Goal: Information Seeking & Learning: Learn about a topic

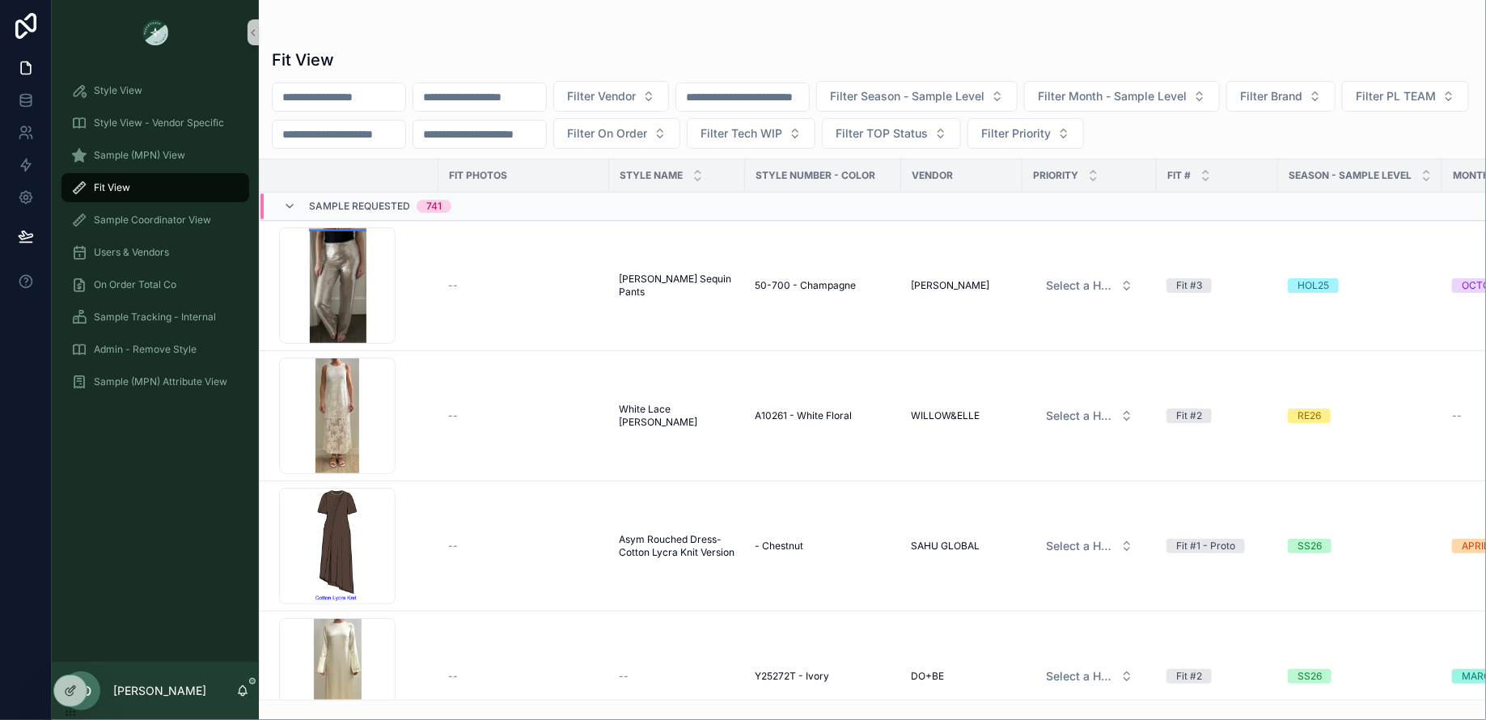
scroll to position [620, 937]
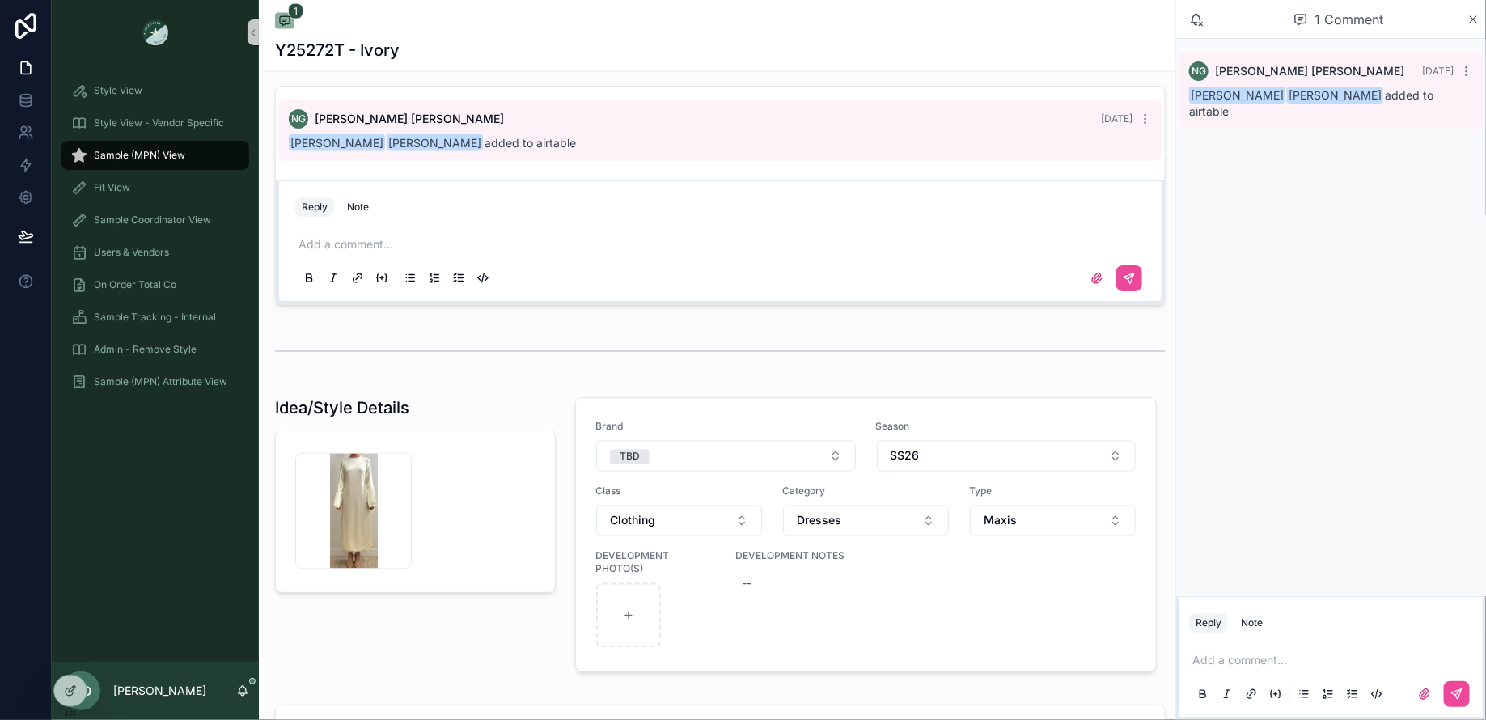
scroll to position [1586, 0]
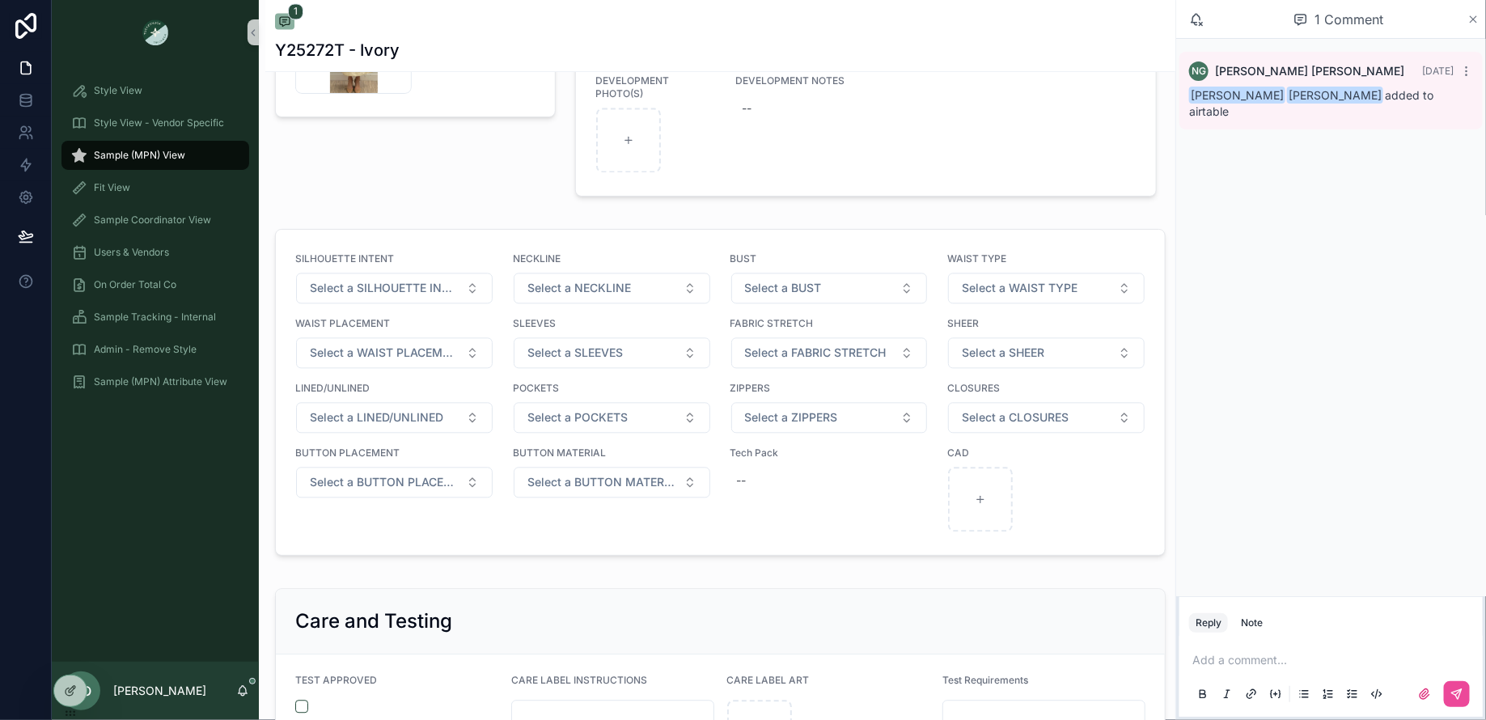
click at [1474, 16] on icon at bounding box center [1473, 19] width 12 height 13
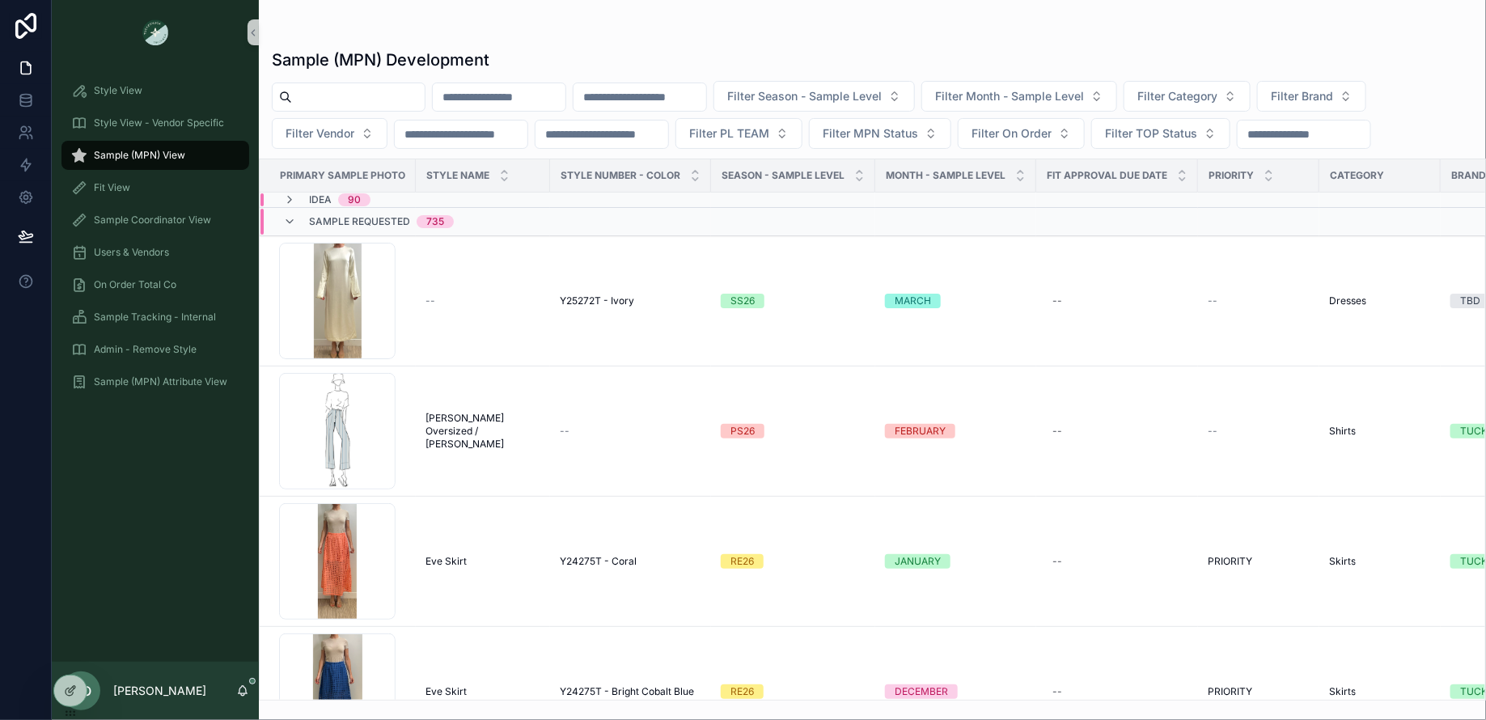
click at [340, 92] on input "scrollable content" at bounding box center [358, 97] width 133 height 23
paste input "*******"
type input "*******"
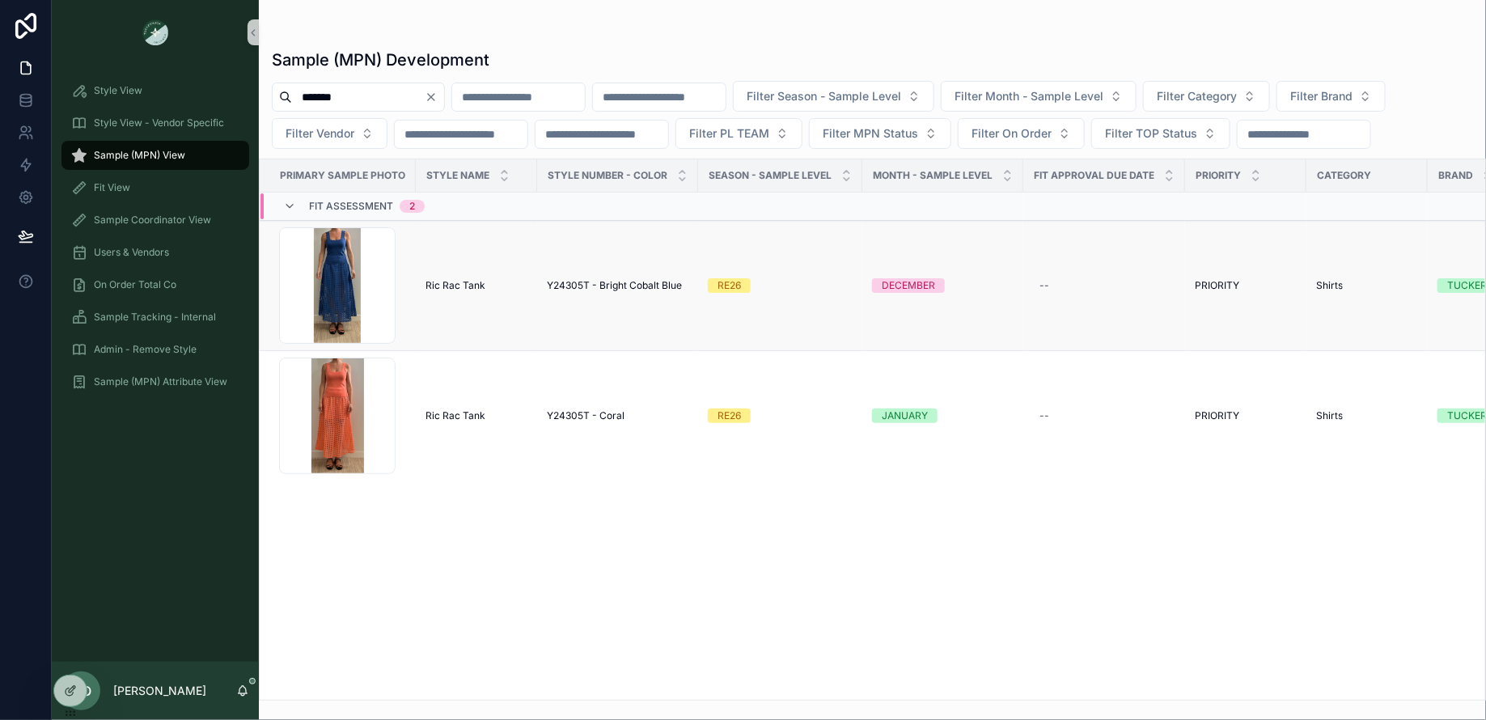
click at [601, 279] on span "Y24305T - Bright Cobalt Blue" at bounding box center [614, 285] width 135 height 13
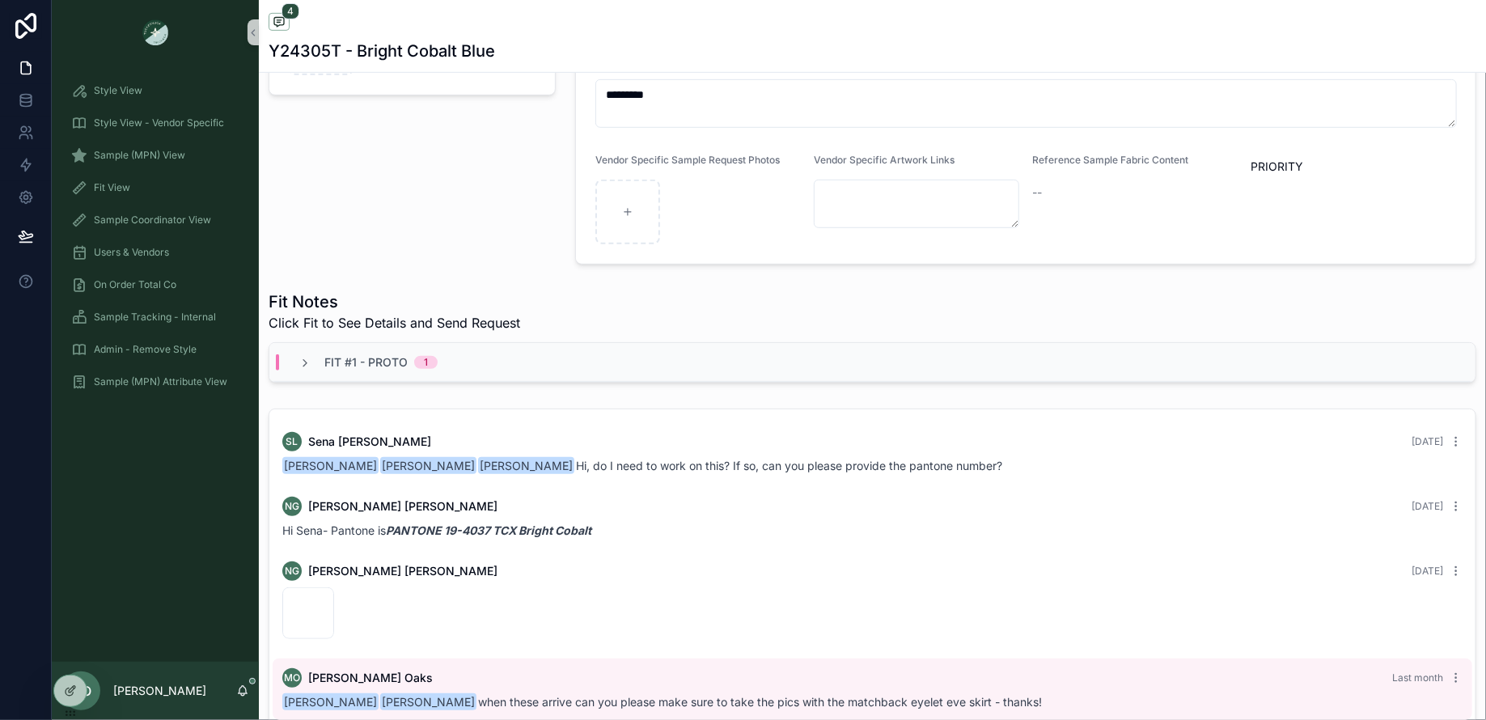
scroll to position [365, 0]
click at [294, 358] on div "Fit #1 - Proto 1" at bounding box center [368, 363] width 178 height 16
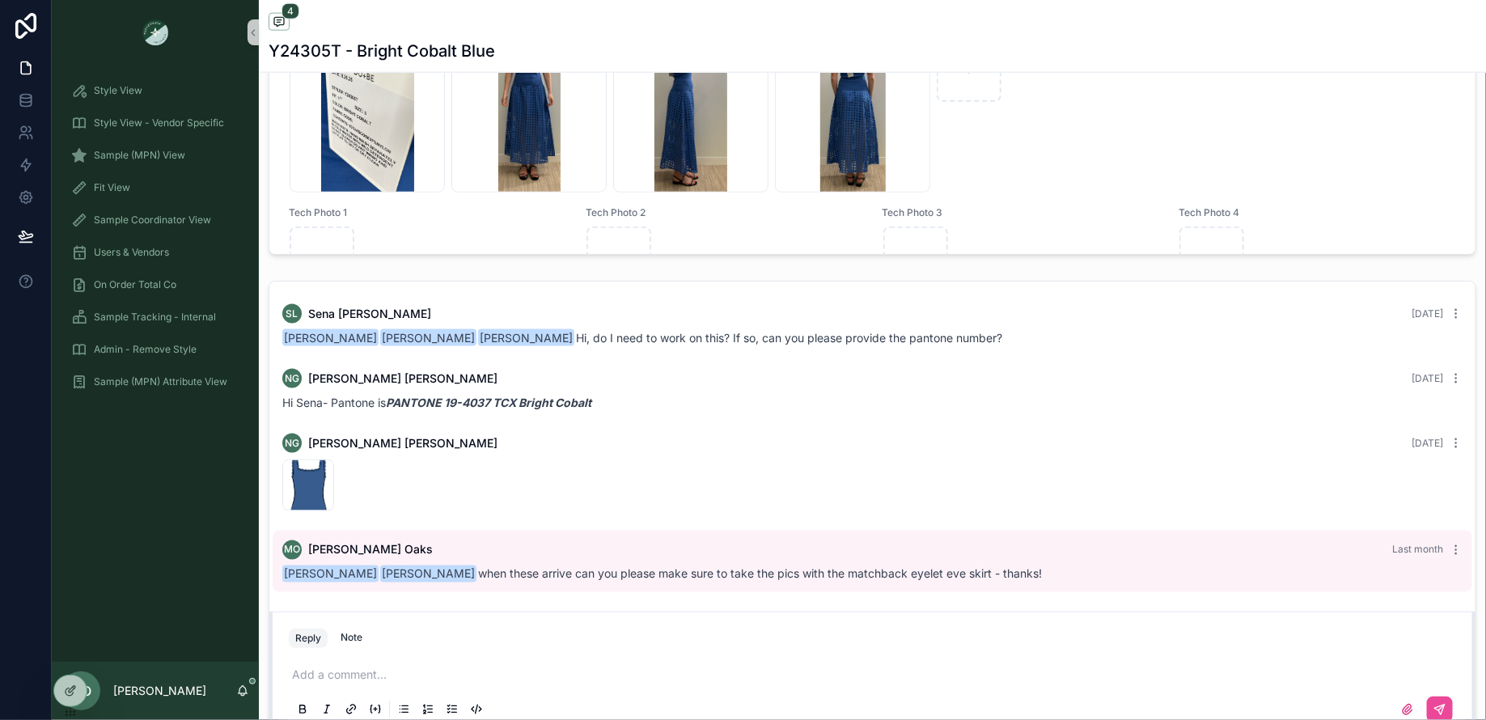
scroll to position [1343, 0]
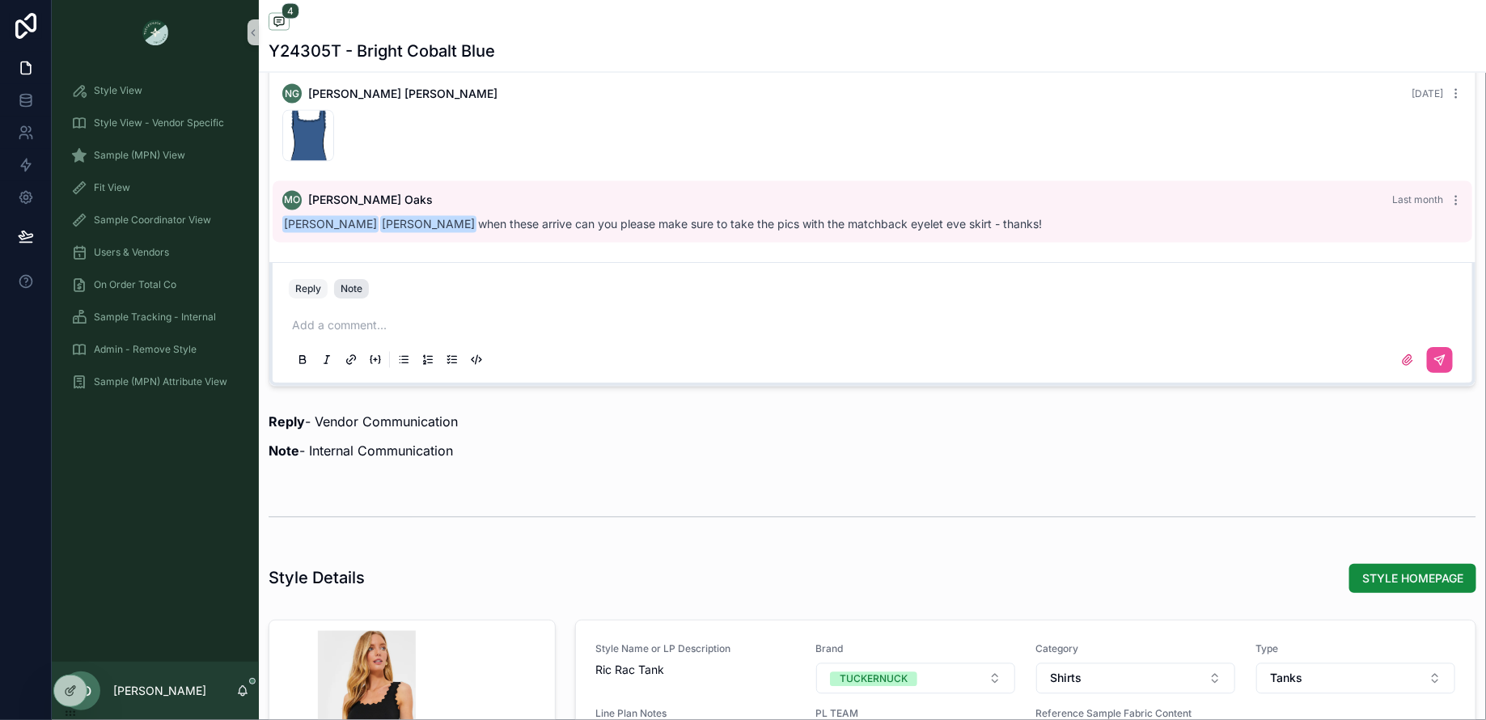
click at [348, 289] on div "Note" at bounding box center [351, 288] width 22 height 13
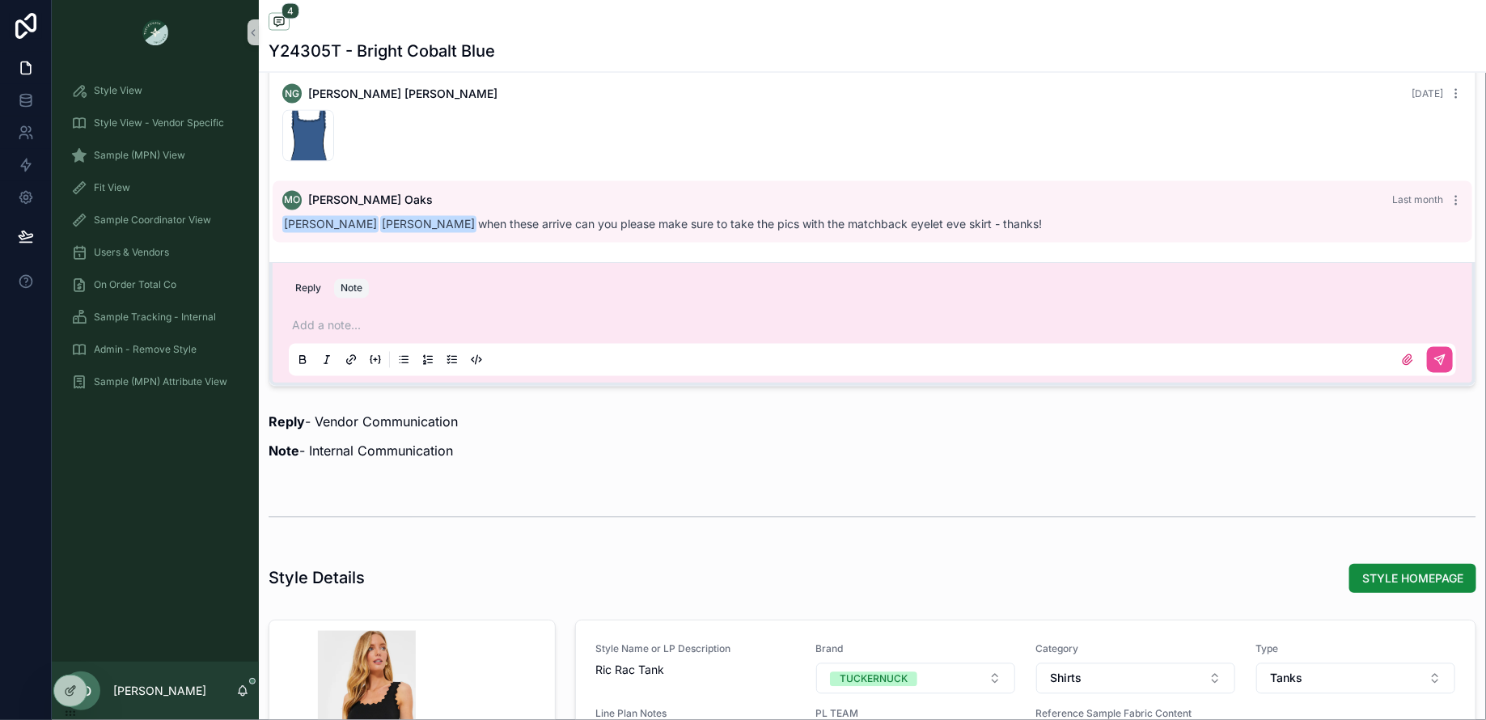
click at [345, 311] on div "Add a note..." at bounding box center [872, 342] width 1167 height 68
click at [338, 319] on p "scrollable content" at bounding box center [875, 326] width 1167 height 16
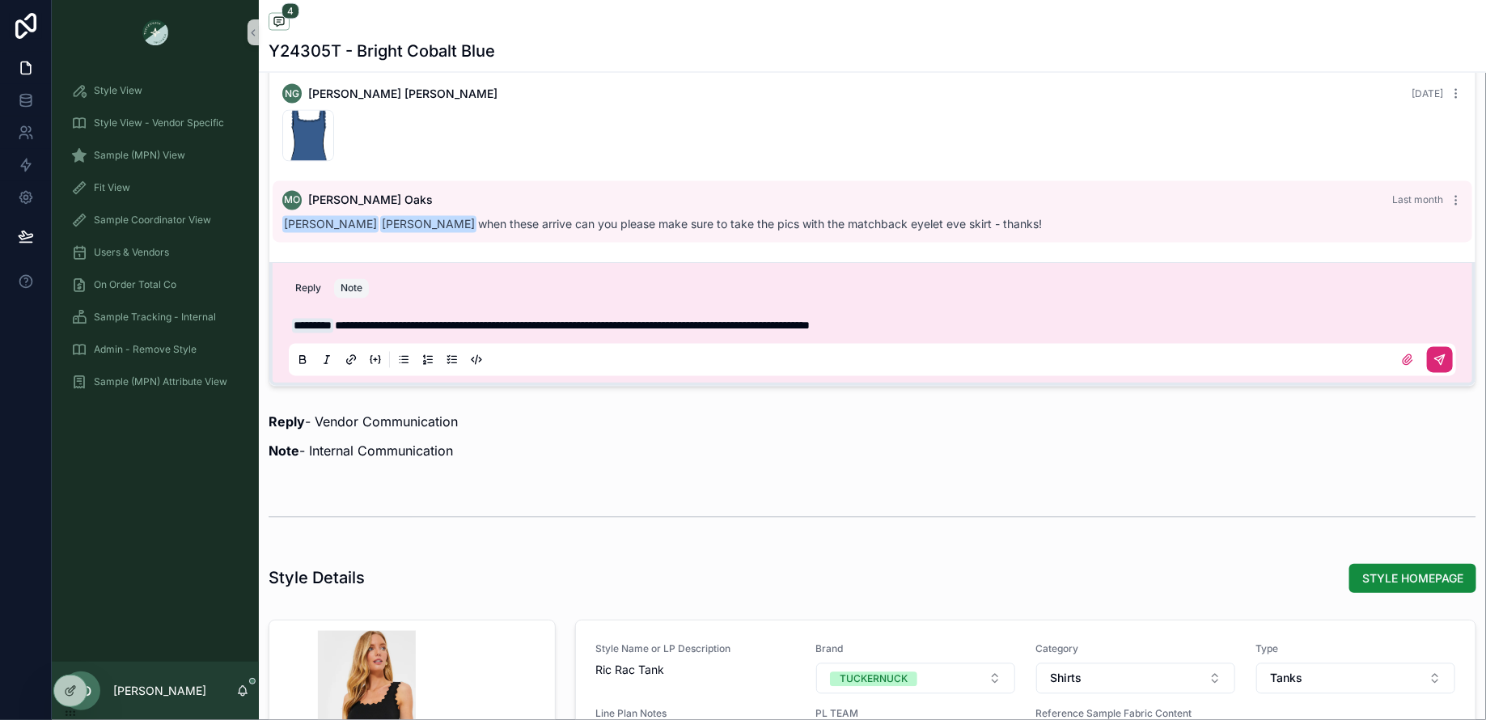
click at [1436, 355] on icon "scrollable content" at bounding box center [1440, 360] width 10 height 10
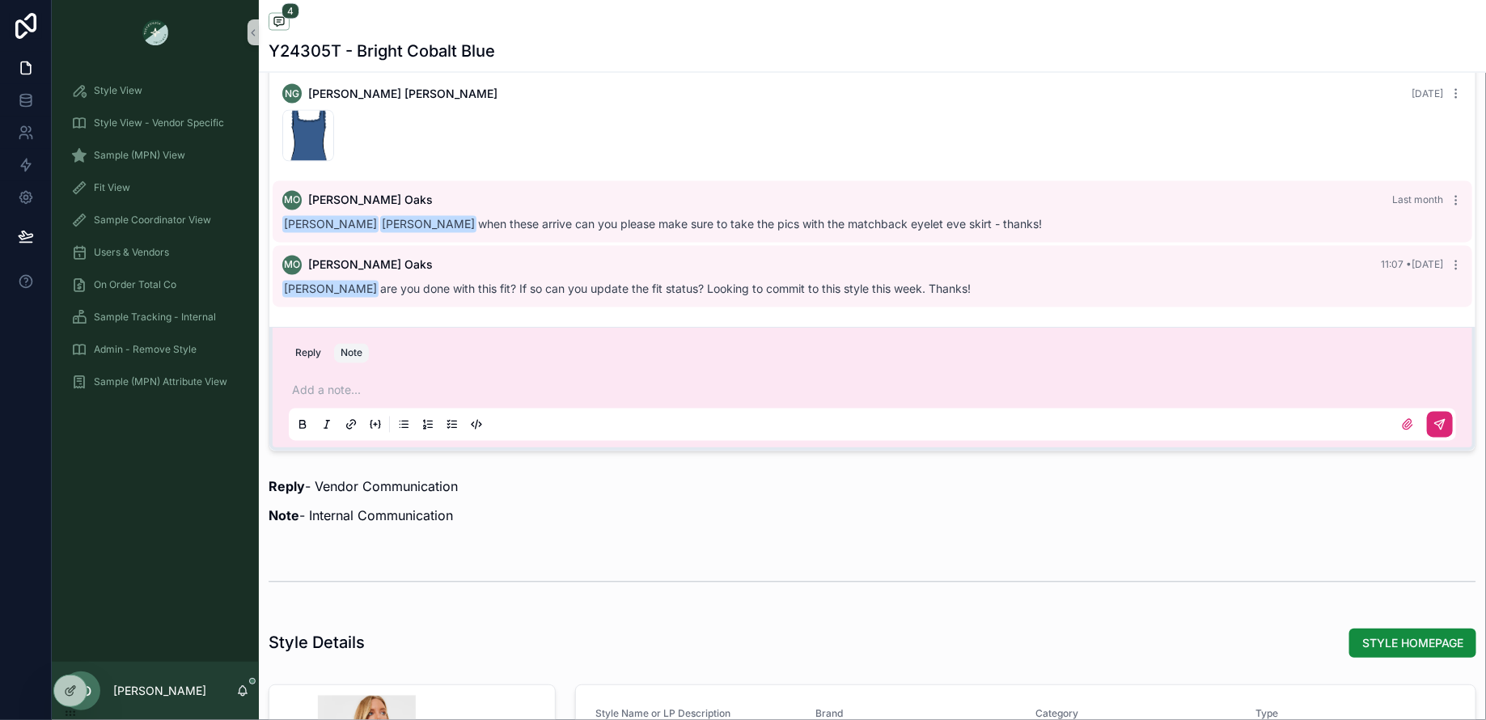
click at [247, 30] on link "scrollable content" at bounding box center [155, 32] width 188 height 26
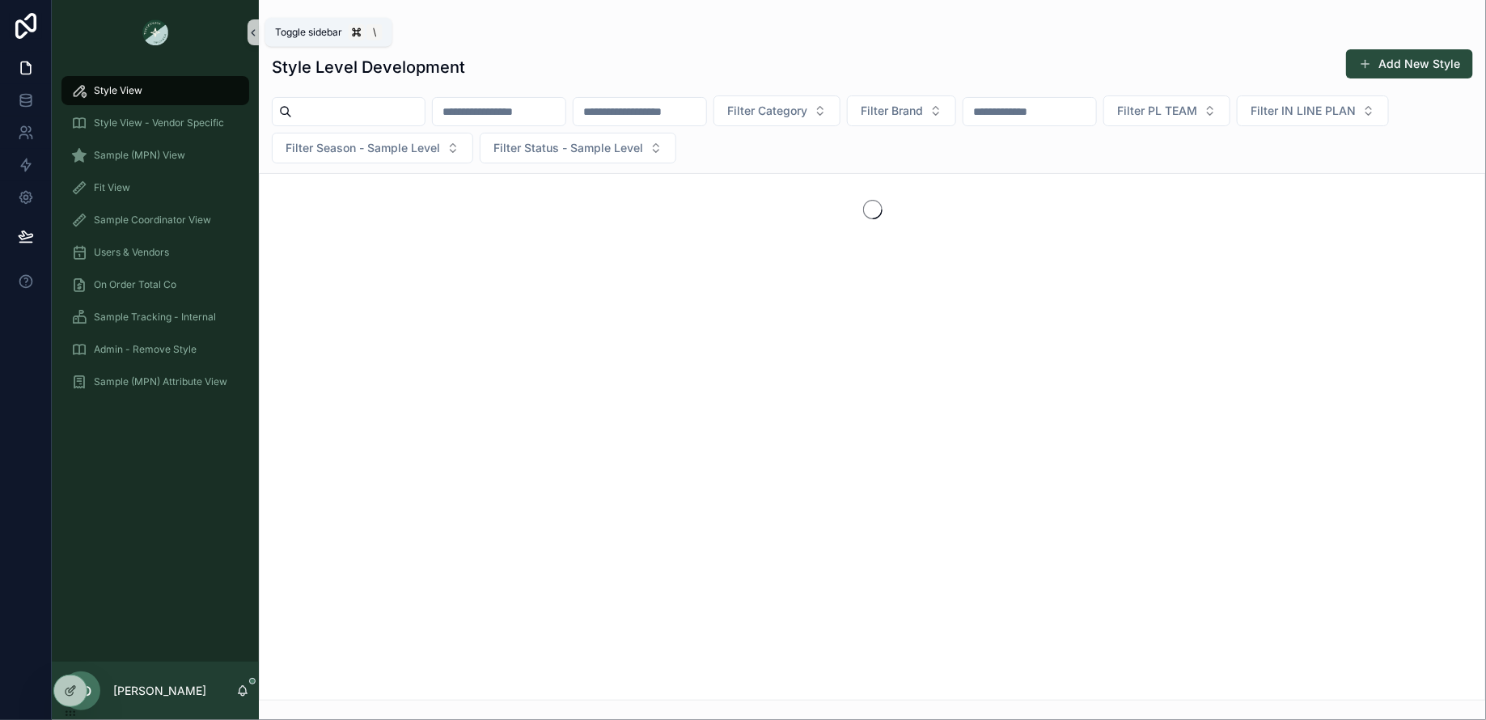
click at [254, 32] on icon "scrollable content" at bounding box center [252, 33] width 11 height 12
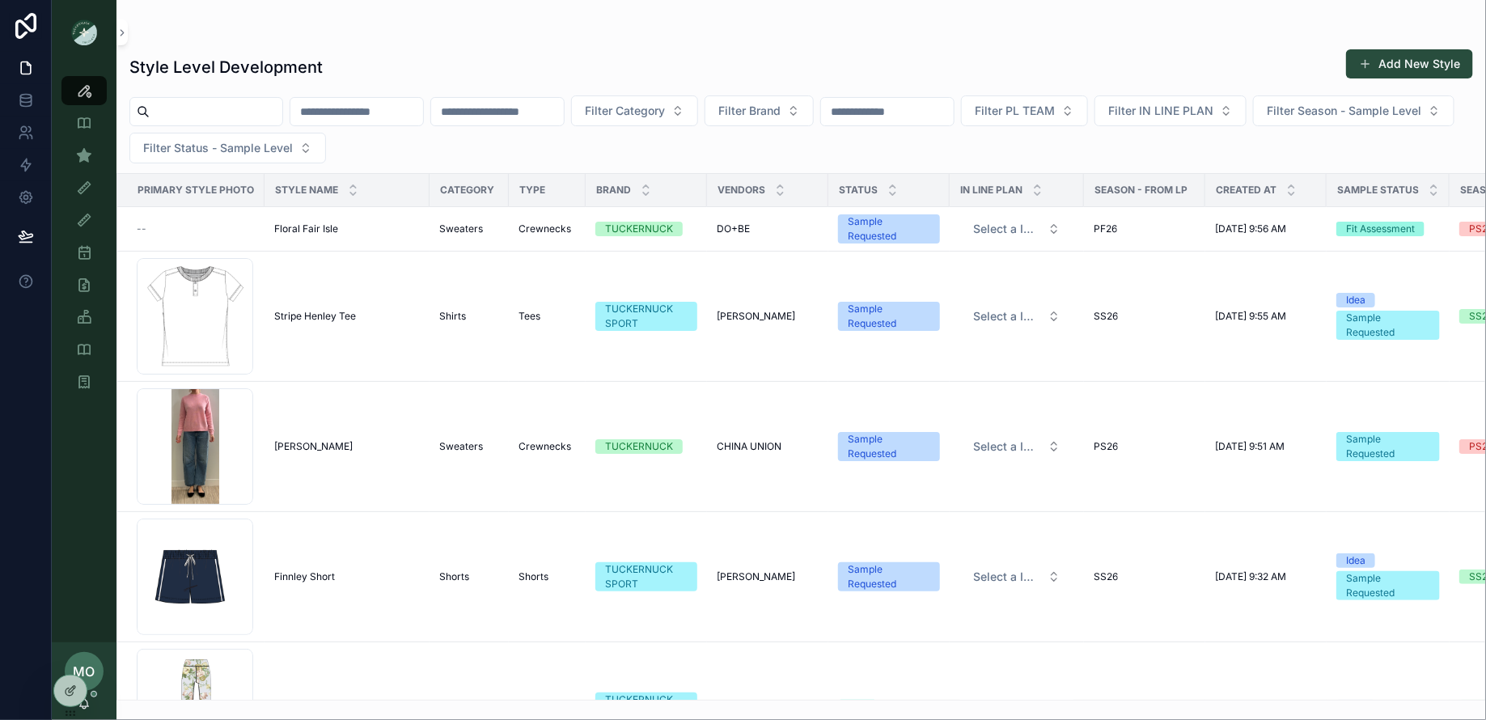
click at [192, 110] on input "scrollable content" at bounding box center [216, 111] width 133 height 23
type input "*"
type input "******"
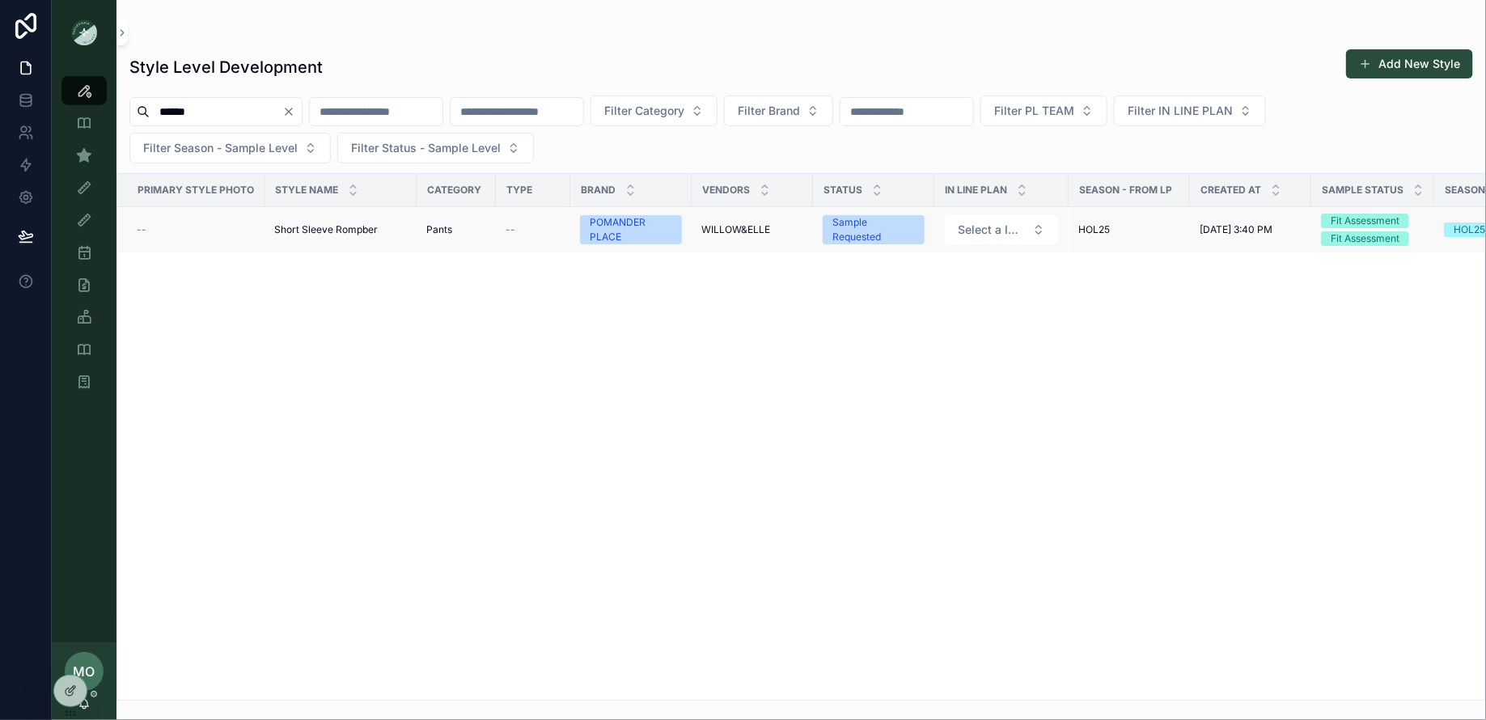
click at [365, 233] on span "Short Sleeve Rompber" at bounding box center [326, 229] width 104 height 13
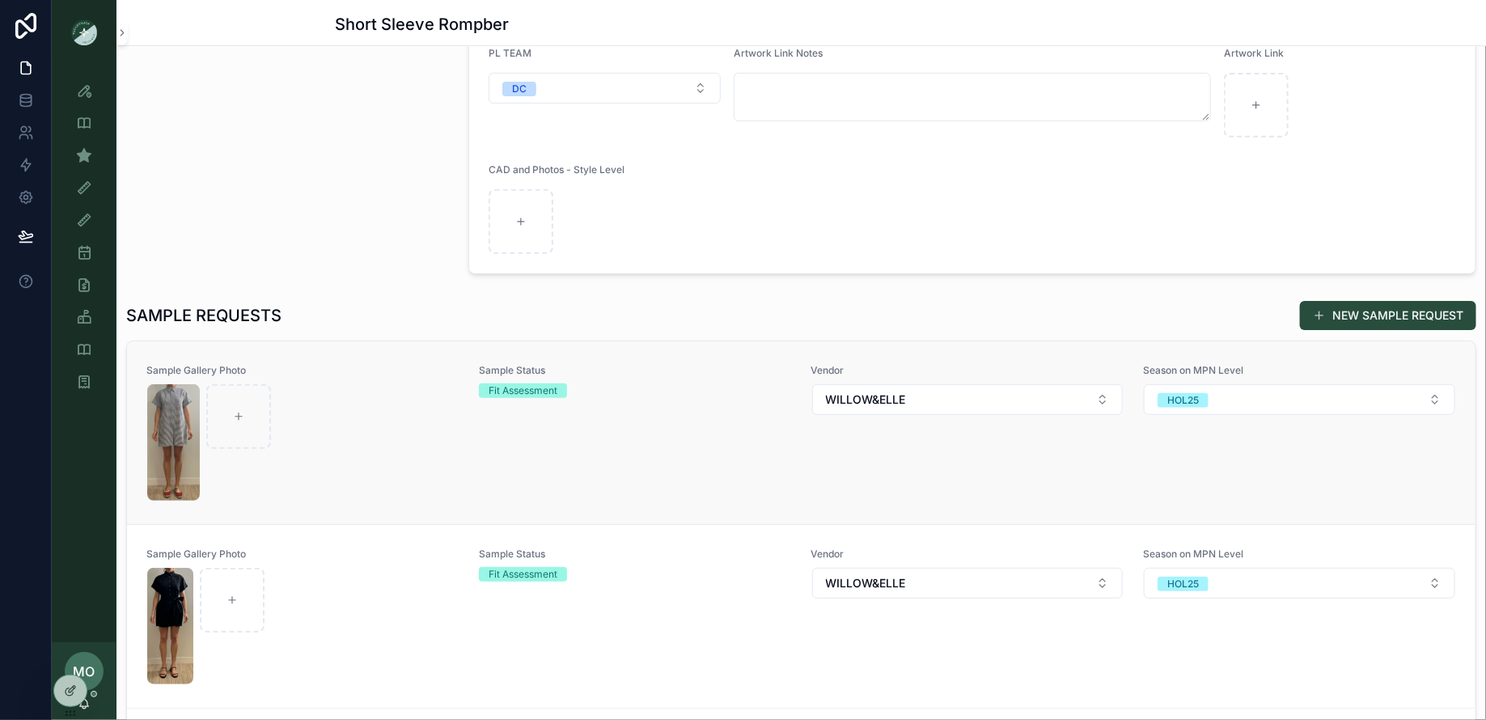
scroll to position [394, 0]
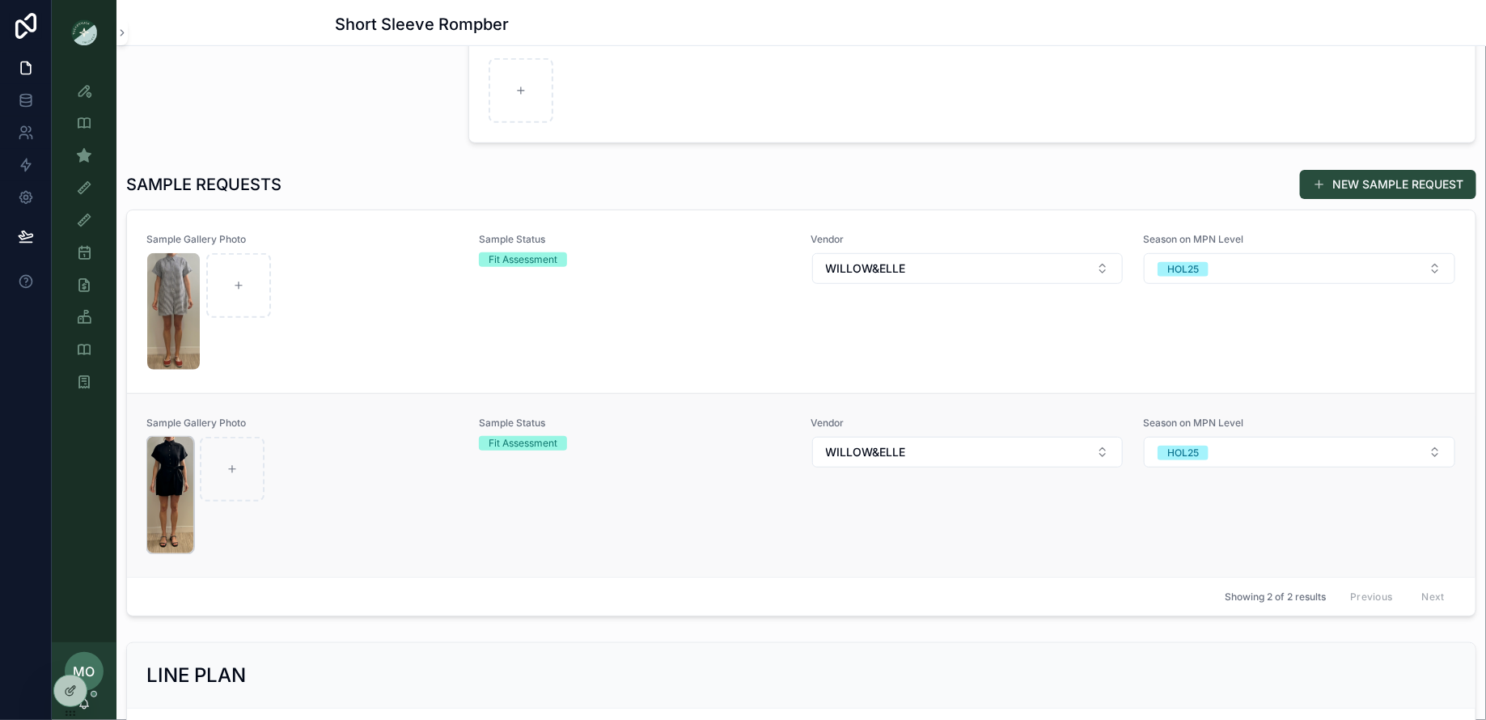
click at [177, 485] on img "scrollable content" at bounding box center [170, 495] width 46 height 116
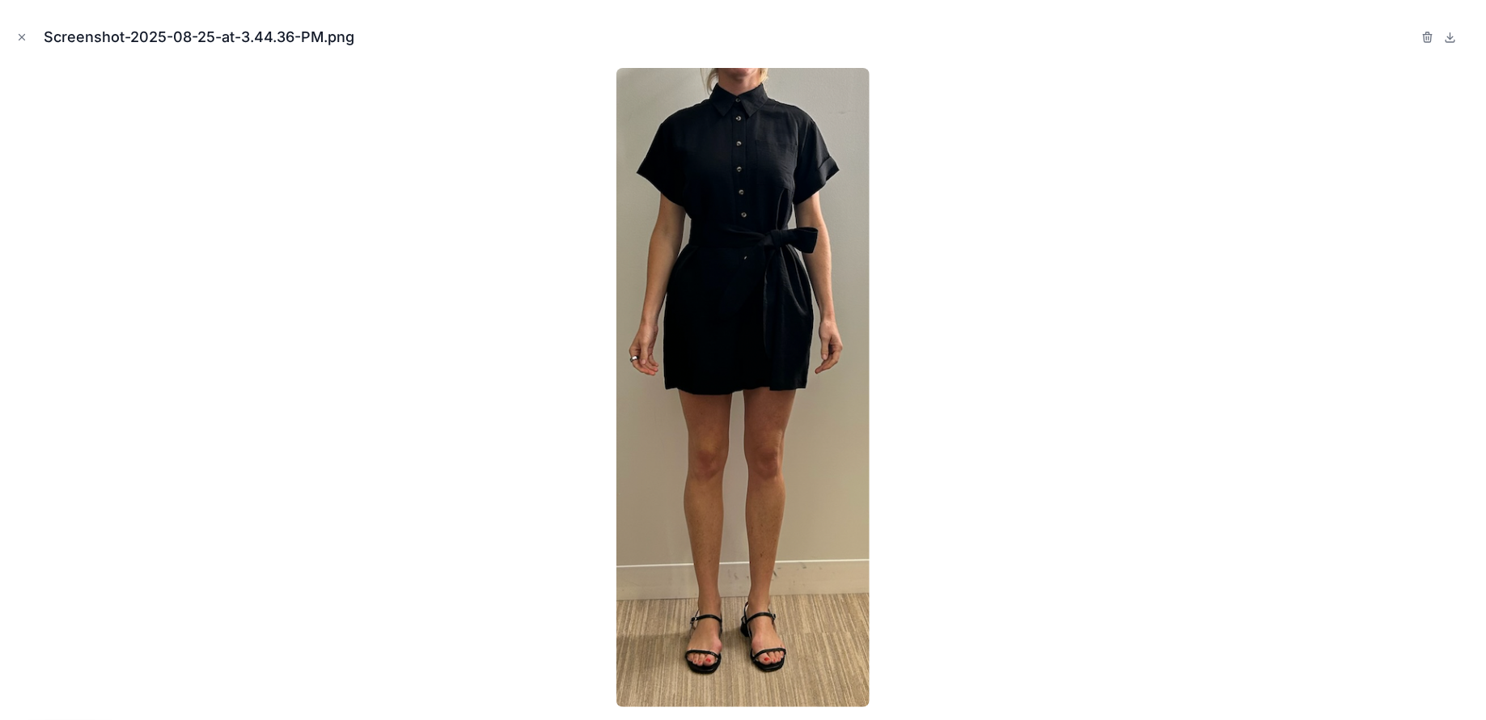
click at [1460, 37] on div at bounding box center [1447, 36] width 52 height 19
click at [1441, 36] on button at bounding box center [1449, 36] width 19 height 19
click at [22, 42] on icon "Close modal" at bounding box center [21, 37] width 11 height 11
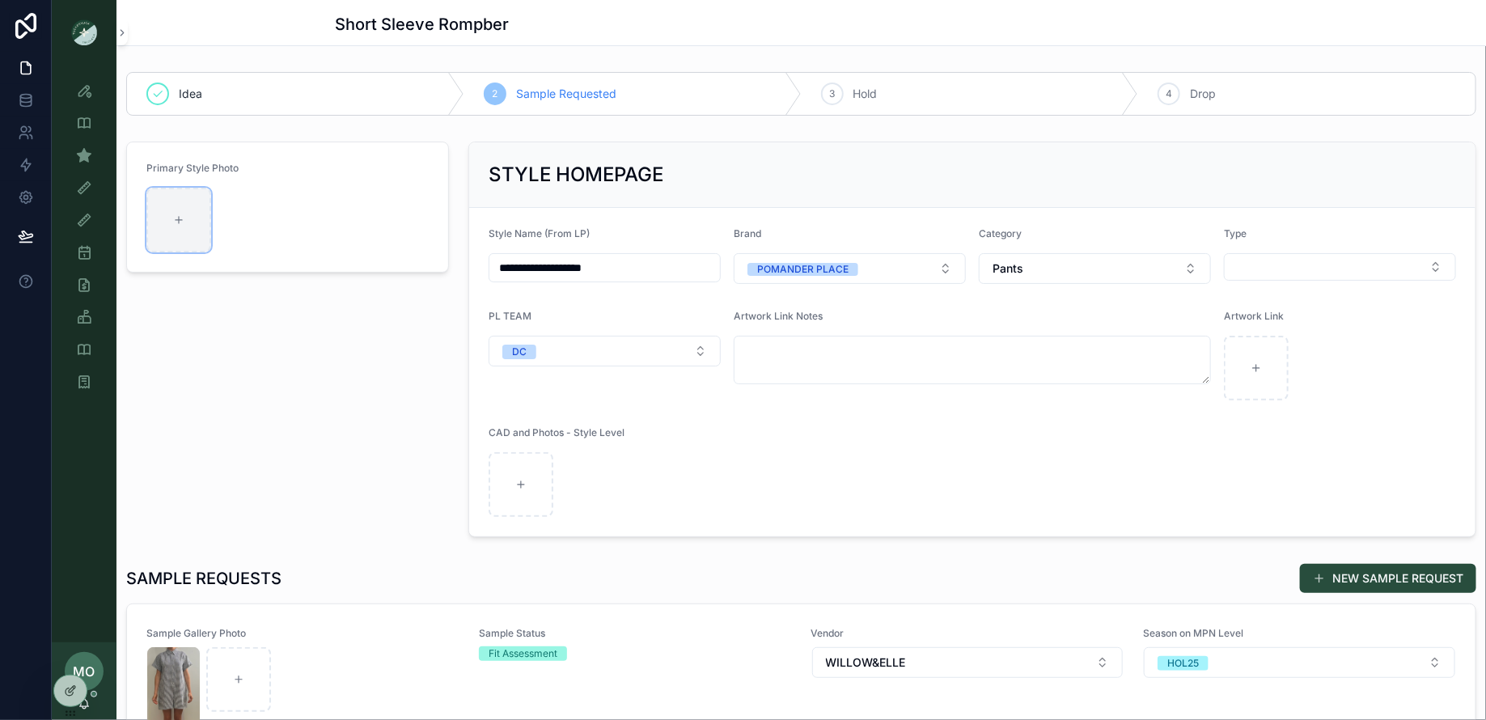
click at [196, 207] on div "scrollable content" at bounding box center [178, 220] width 65 height 65
type input "**********"
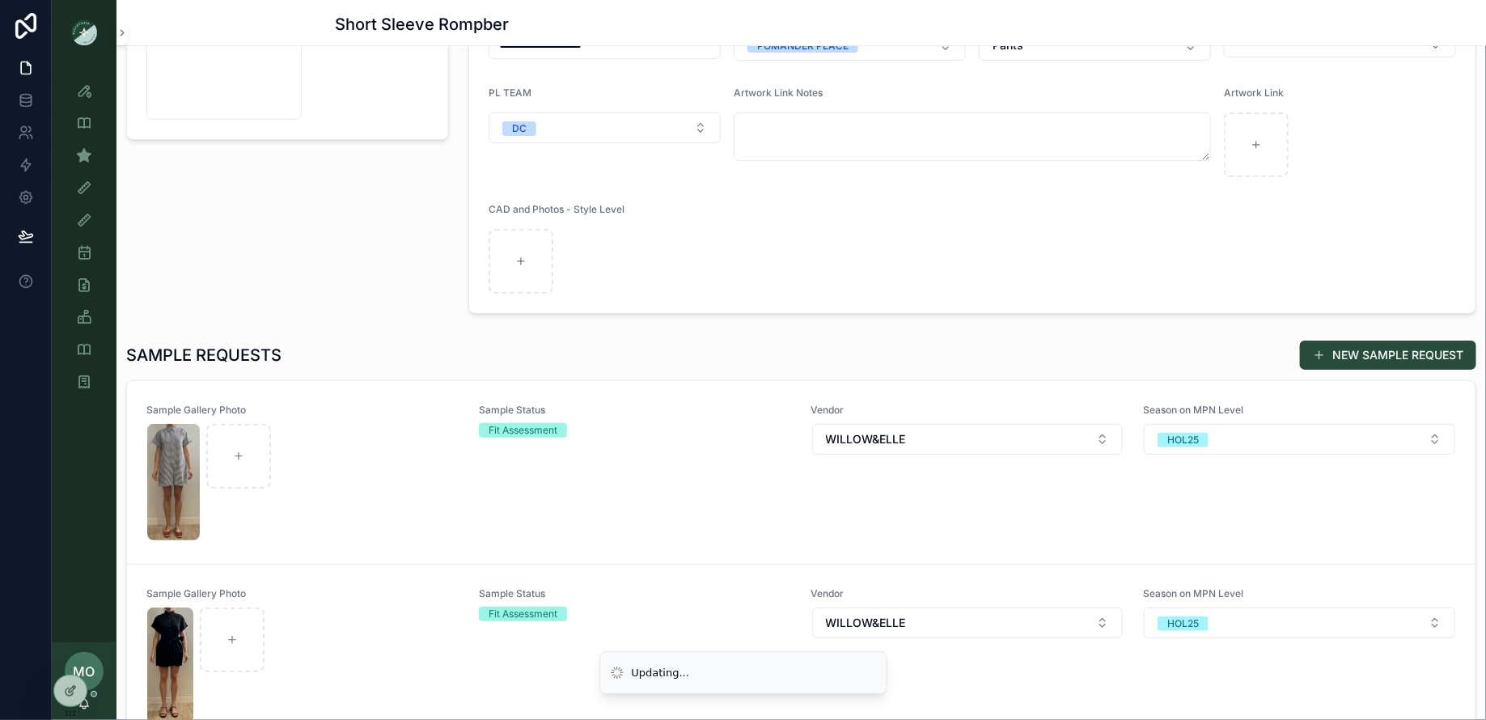
scroll to position [552, 0]
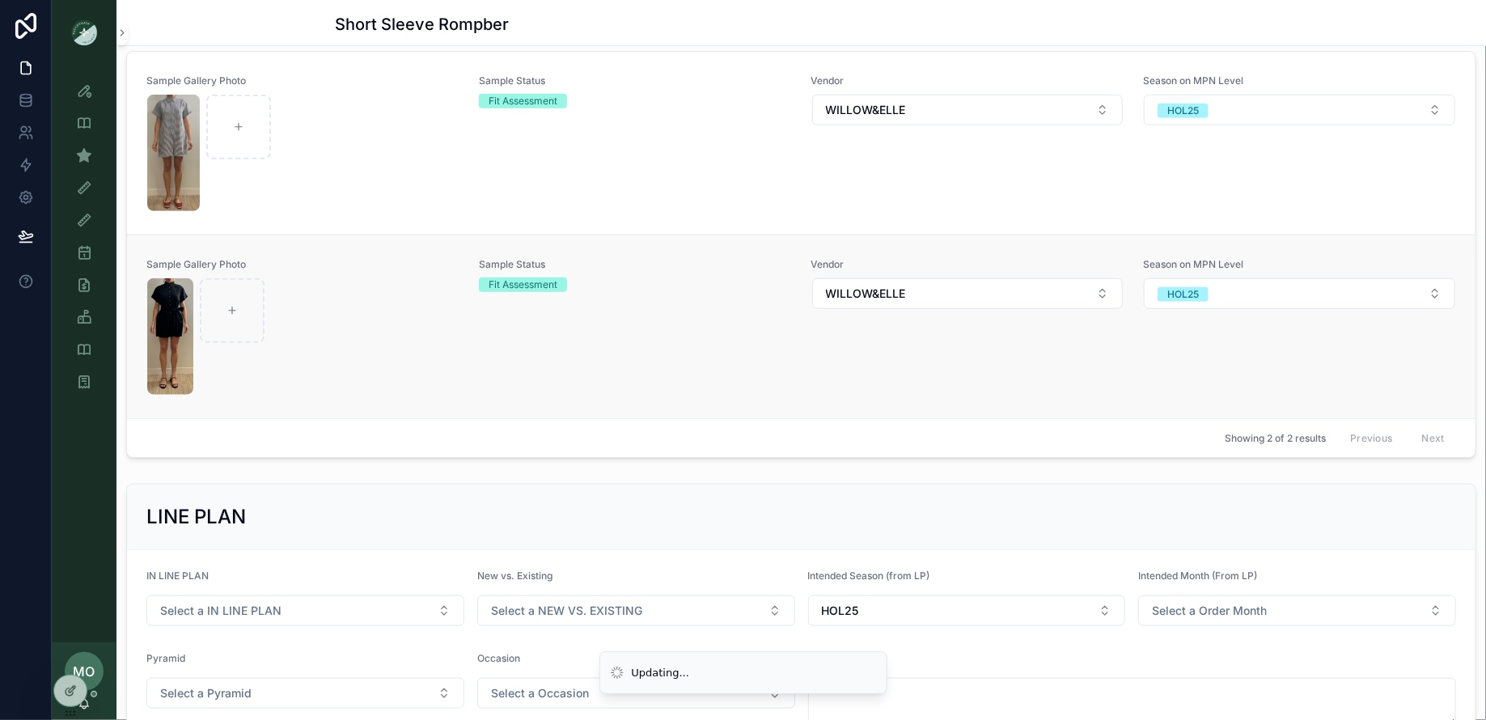
click at [395, 386] on div "scrollable content" at bounding box center [302, 336] width 311 height 116
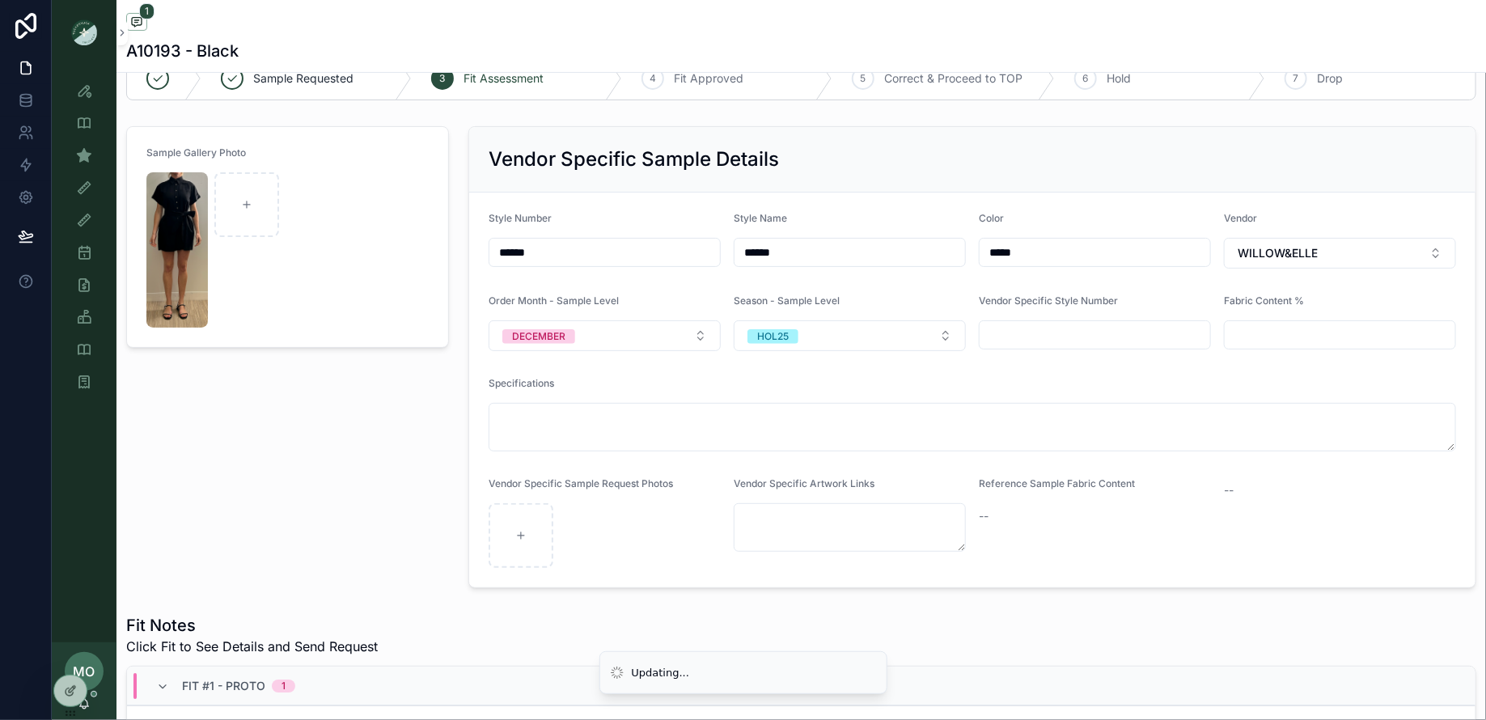
scroll to position [44, 0]
click at [618, 340] on button "DECEMBER" at bounding box center [605, 333] width 232 height 31
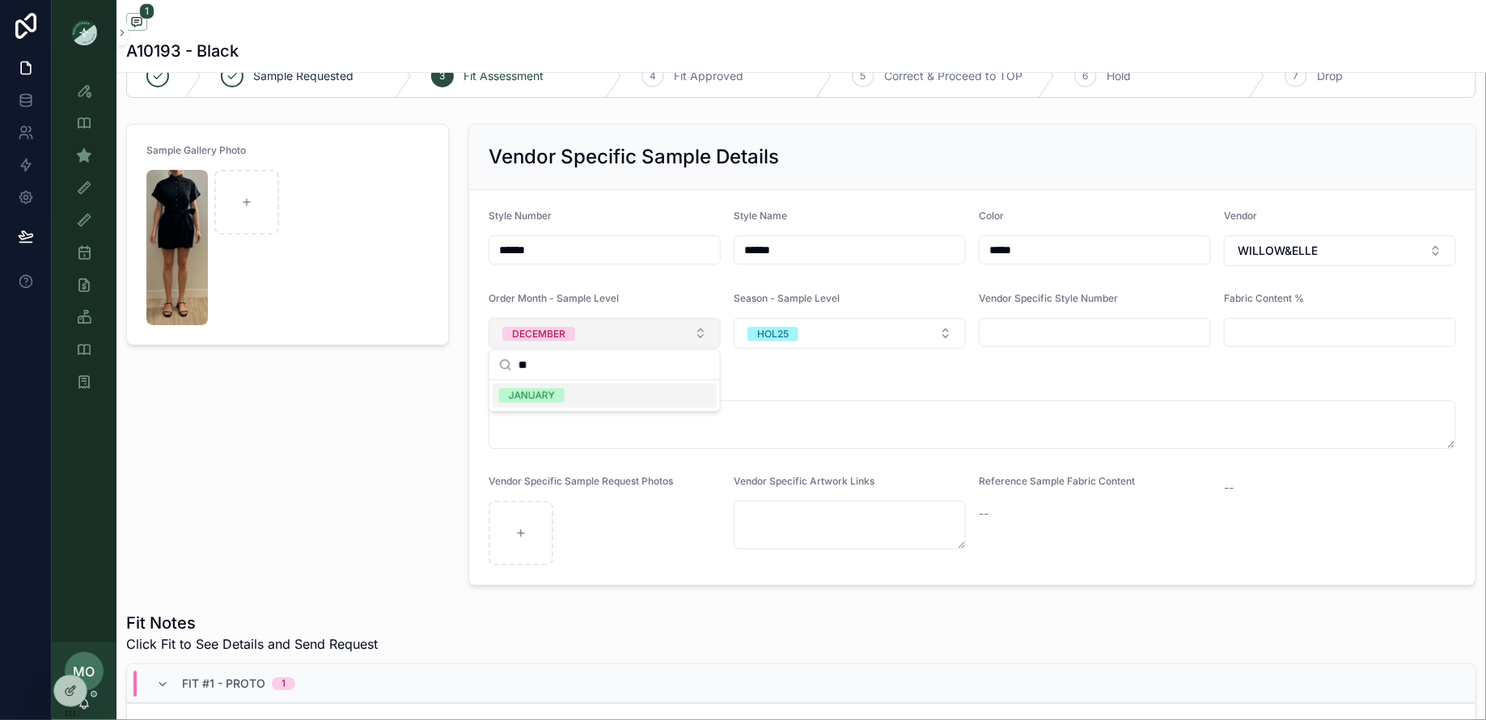
type input "***"
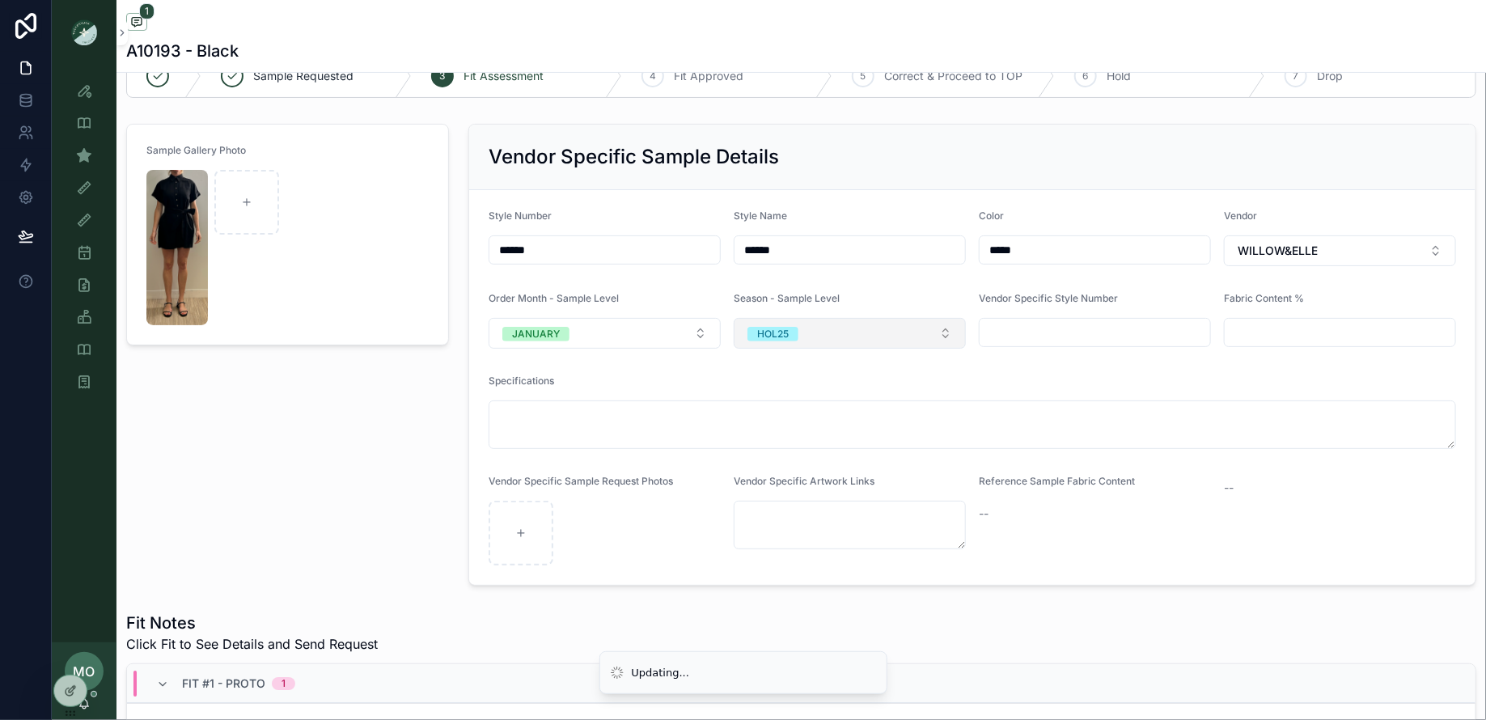
click at [785, 334] on div "HOL25" at bounding box center [773, 334] width 32 height 15
type input "**"
click at [785, 393] on span "RE26" at bounding box center [766, 395] width 43 height 15
click at [370, 425] on div "Sample Gallery Photo" at bounding box center [287, 354] width 342 height 475
click at [80, 153] on icon "scrollable content" at bounding box center [84, 155] width 16 height 16
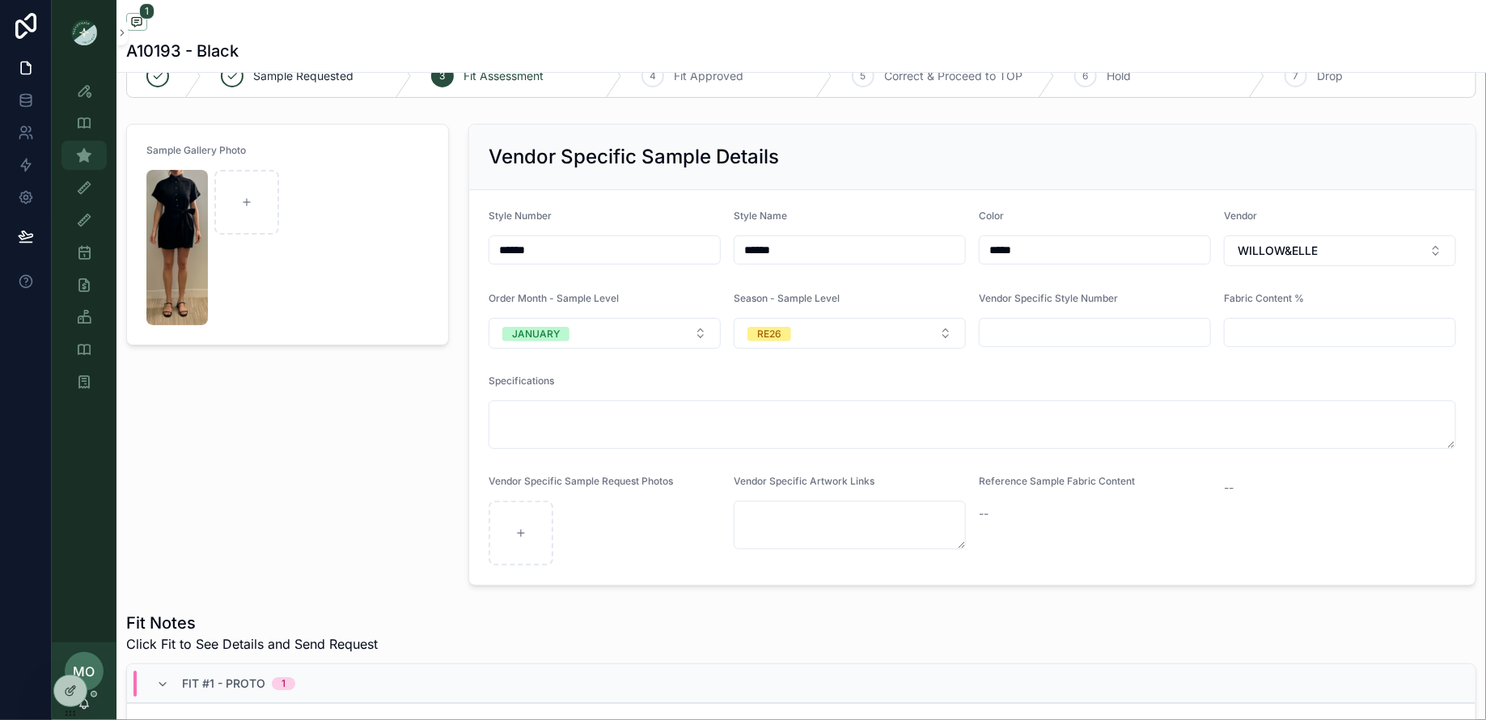
click at [80, 153] on icon "scrollable content" at bounding box center [84, 155] width 16 height 16
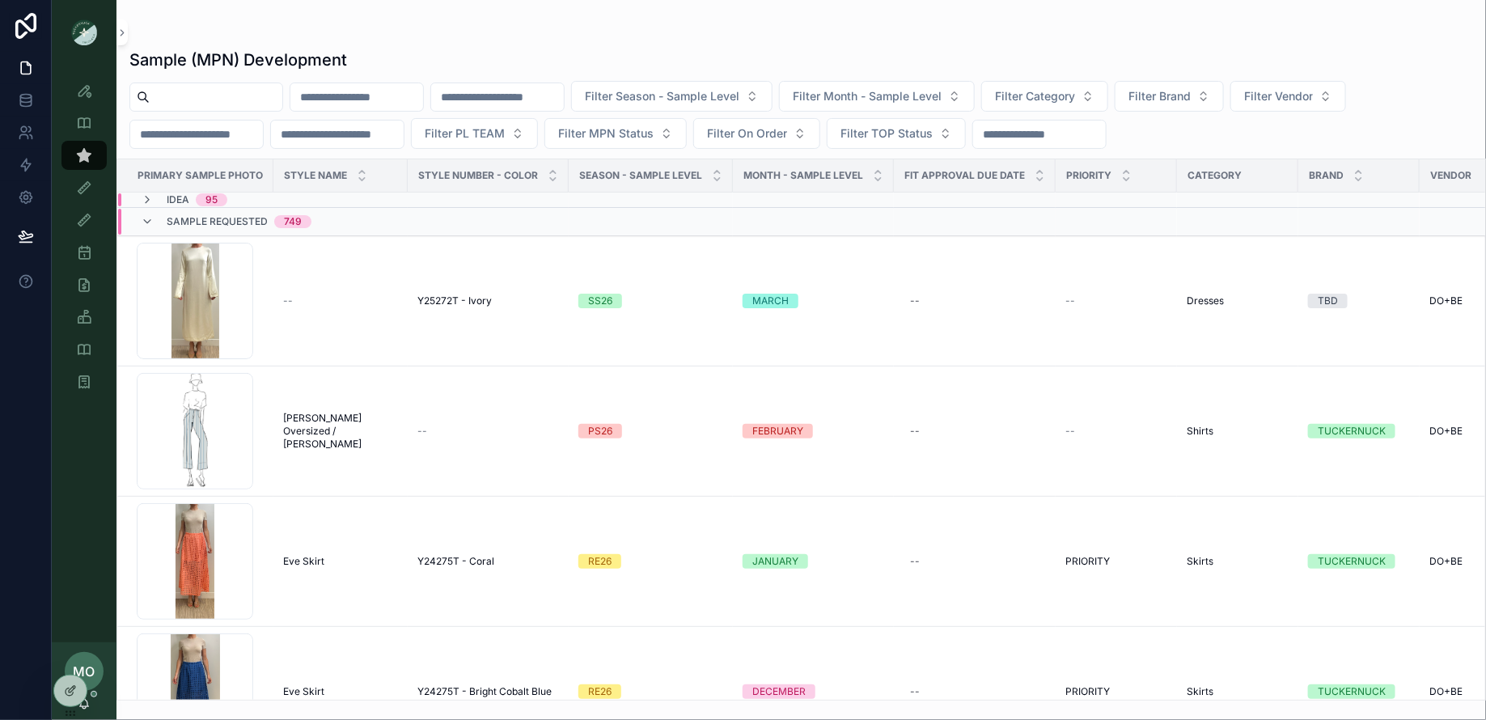
click at [203, 91] on input "scrollable content" at bounding box center [216, 97] width 133 height 23
type input "*"
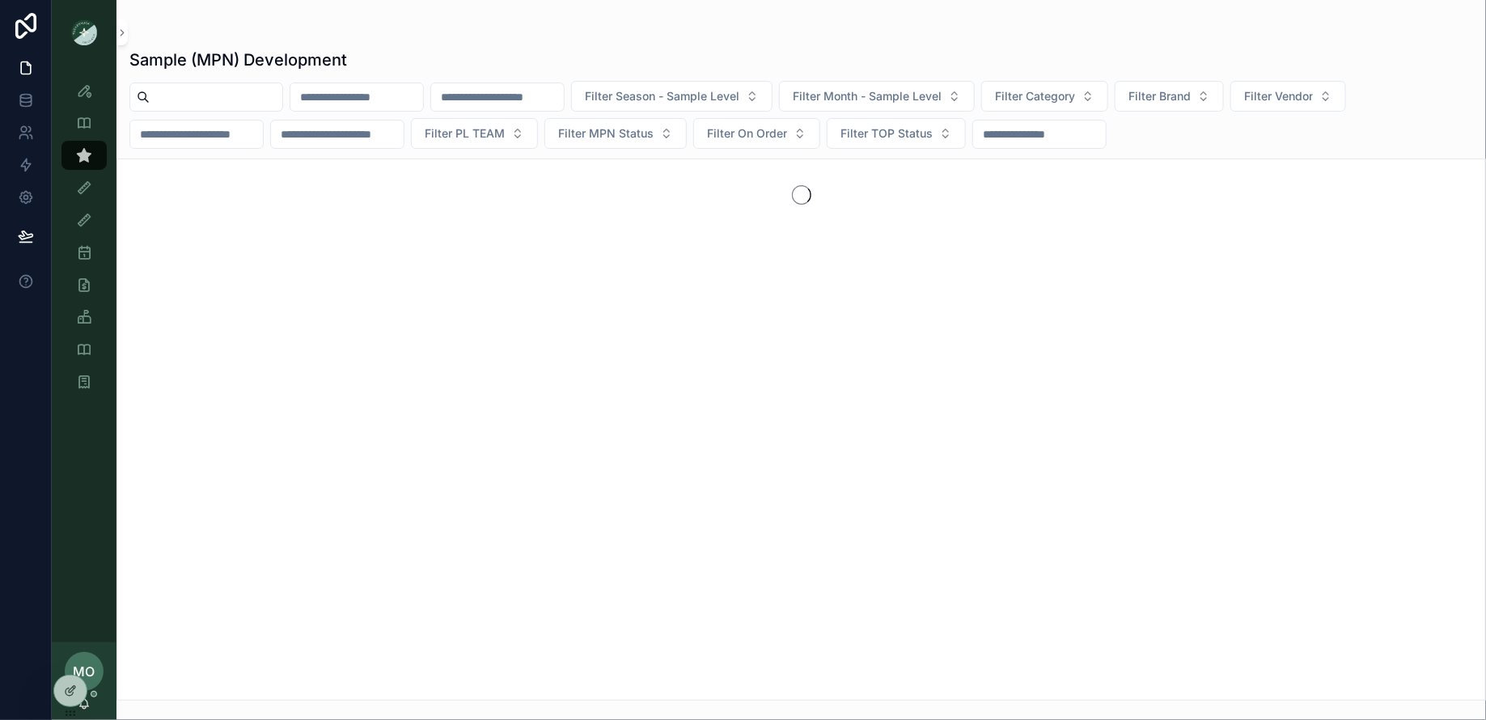
type input "*"
type input "******"
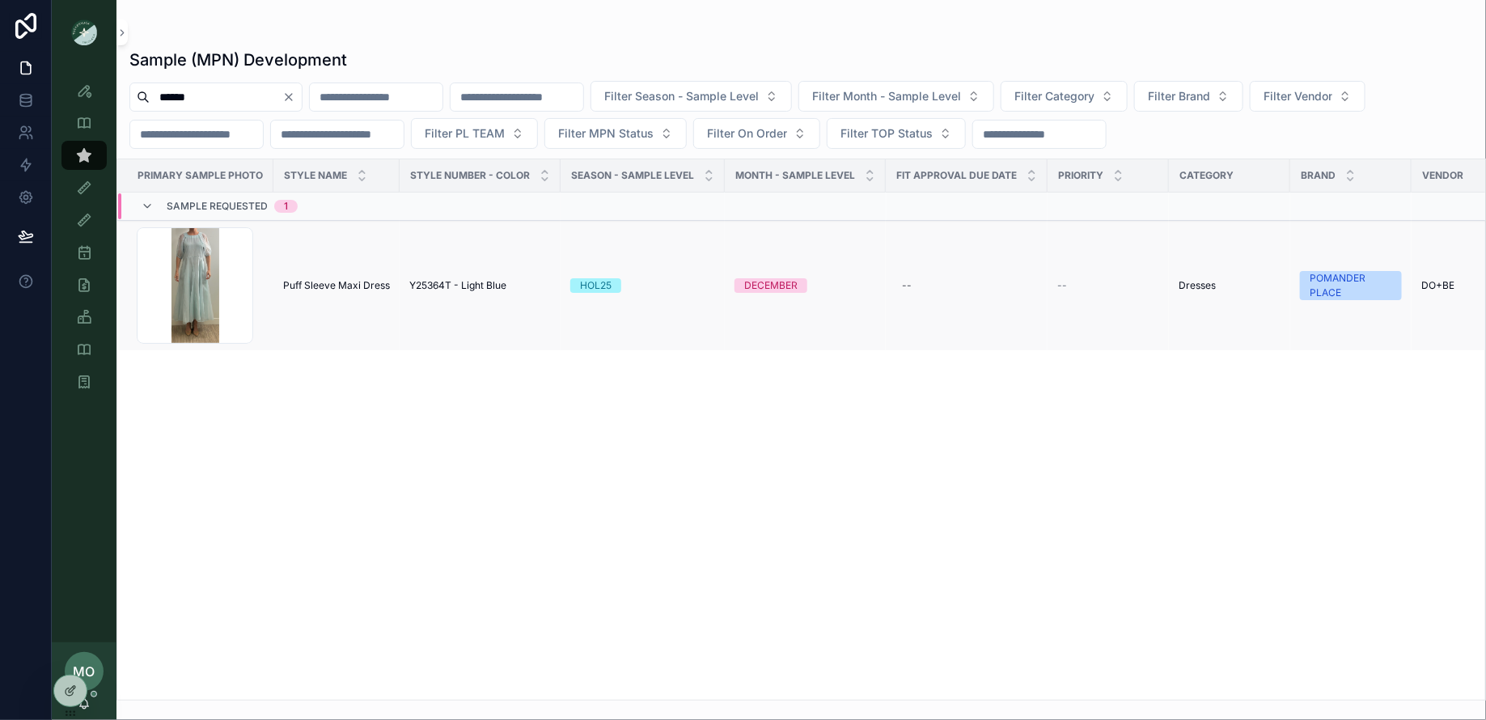
click at [322, 279] on span "Puff Sleeve Maxi Dress" at bounding box center [336, 285] width 107 height 13
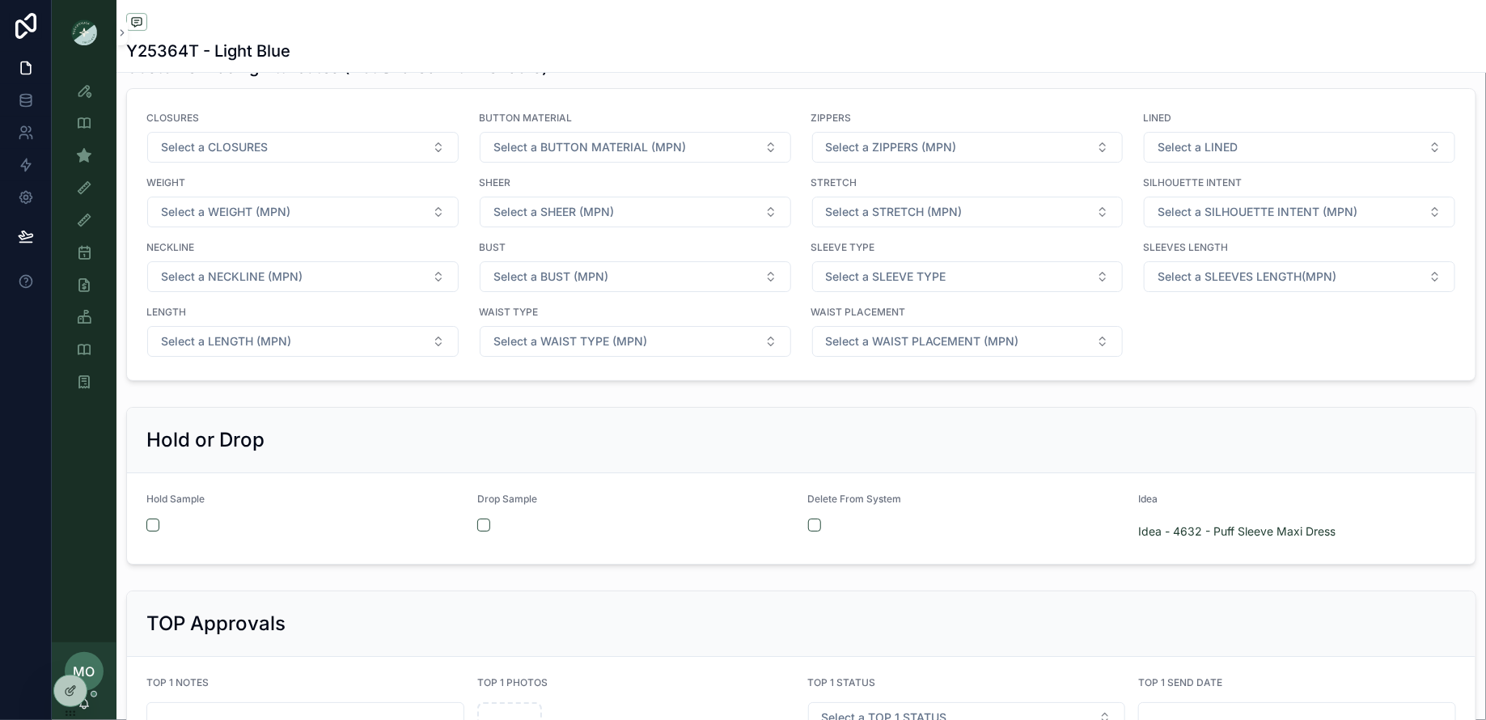
scroll to position [2576, 0]
click at [155, 520] on button "scrollable content" at bounding box center [152, 526] width 13 height 13
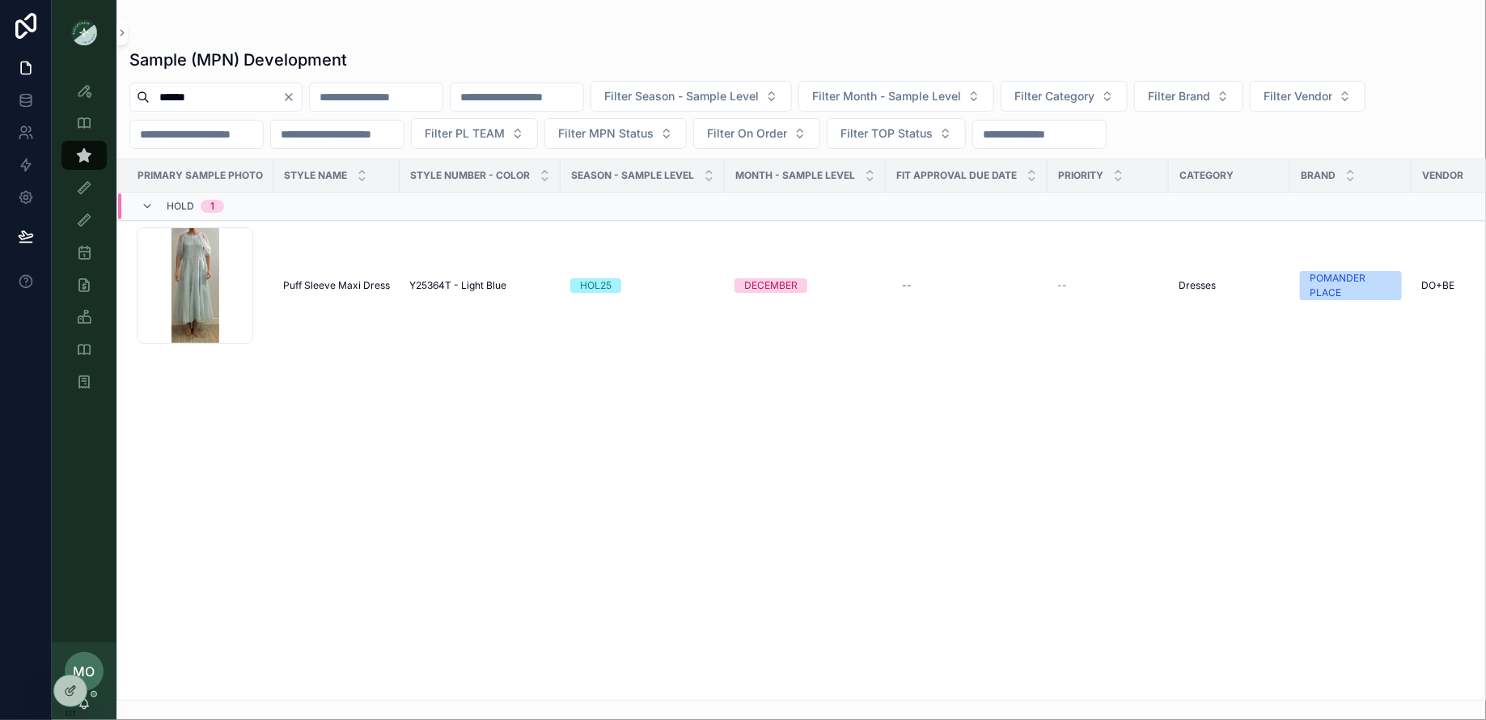
click at [302, 99] on button "Clear" at bounding box center [291, 97] width 19 height 13
click at [239, 104] on input "scrollable content" at bounding box center [216, 97] width 133 height 23
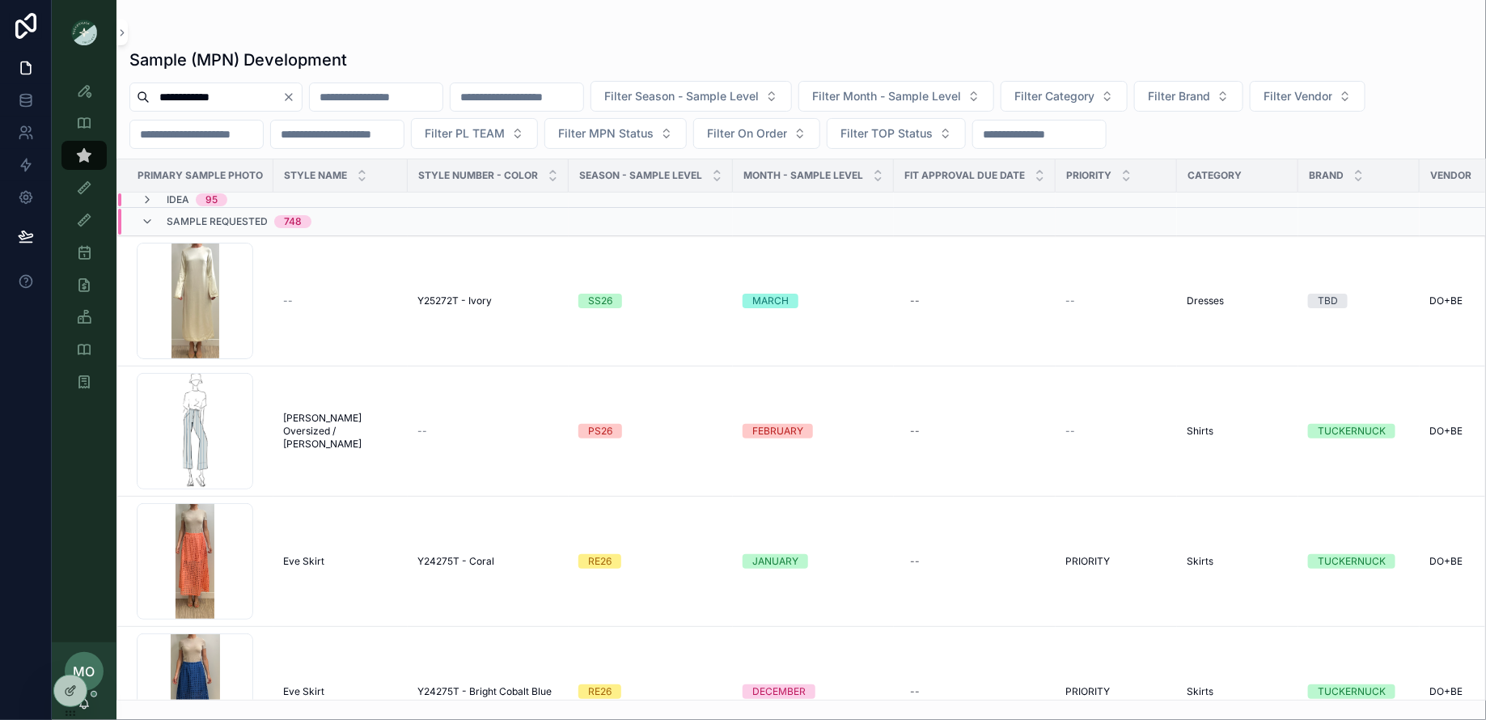
type input "**********"
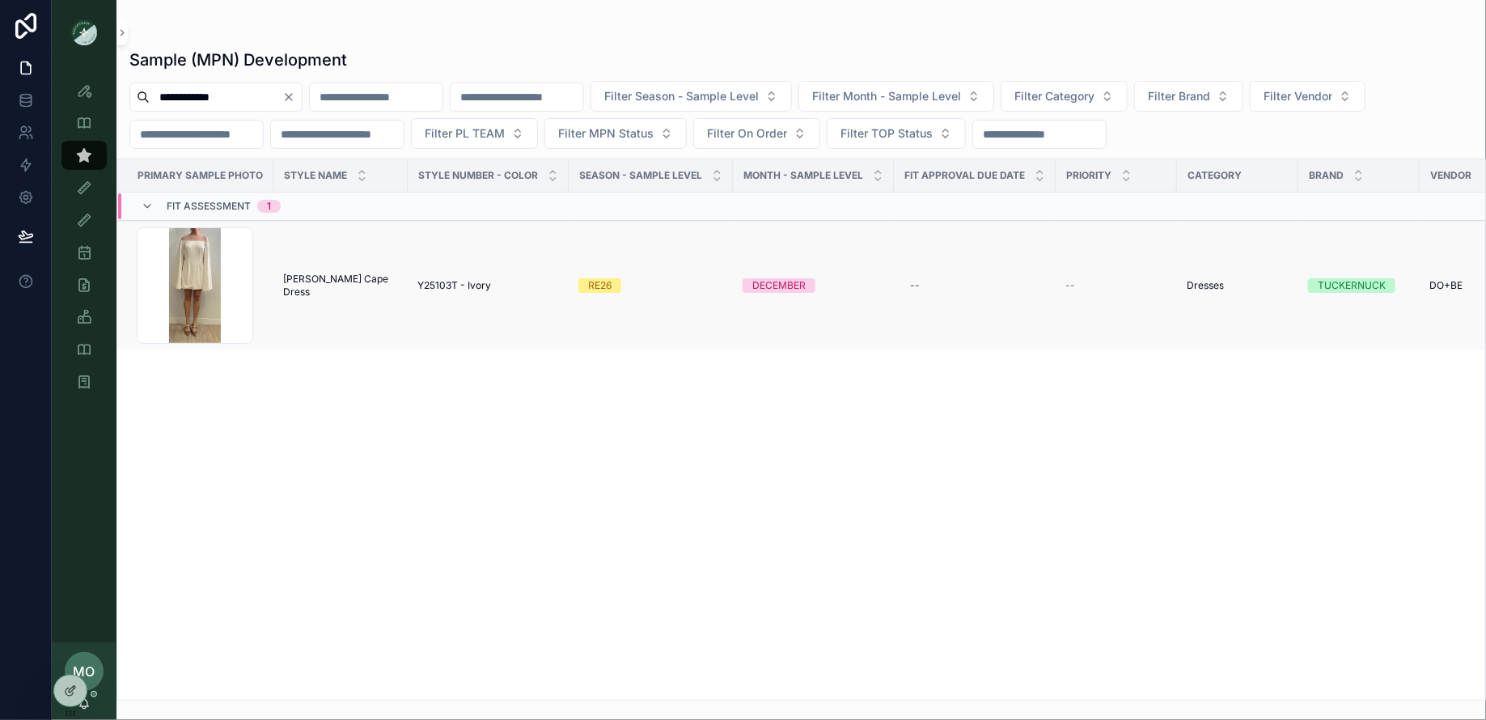
click at [345, 289] on span "Estelle Cape Dress" at bounding box center [340, 286] width 115 height 26
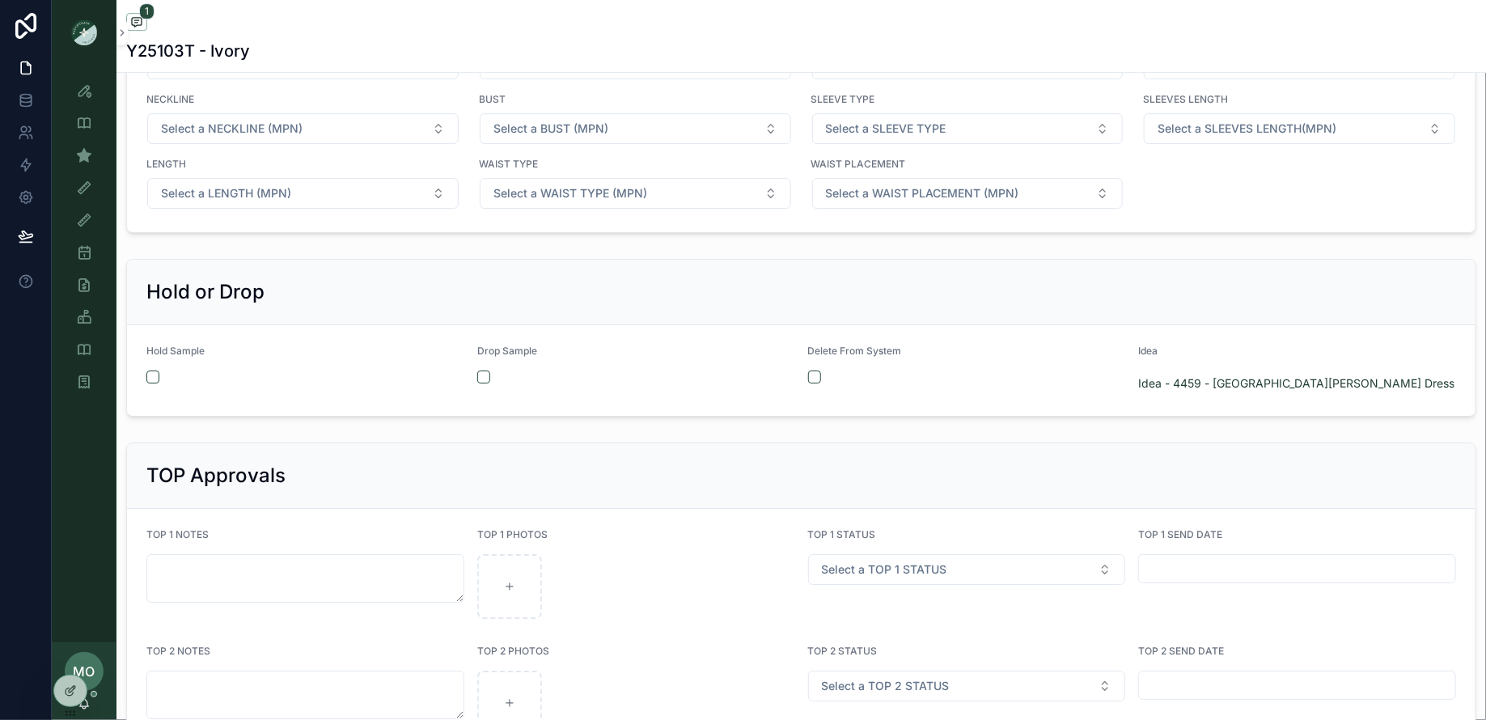
scroll to position [2527, 0]
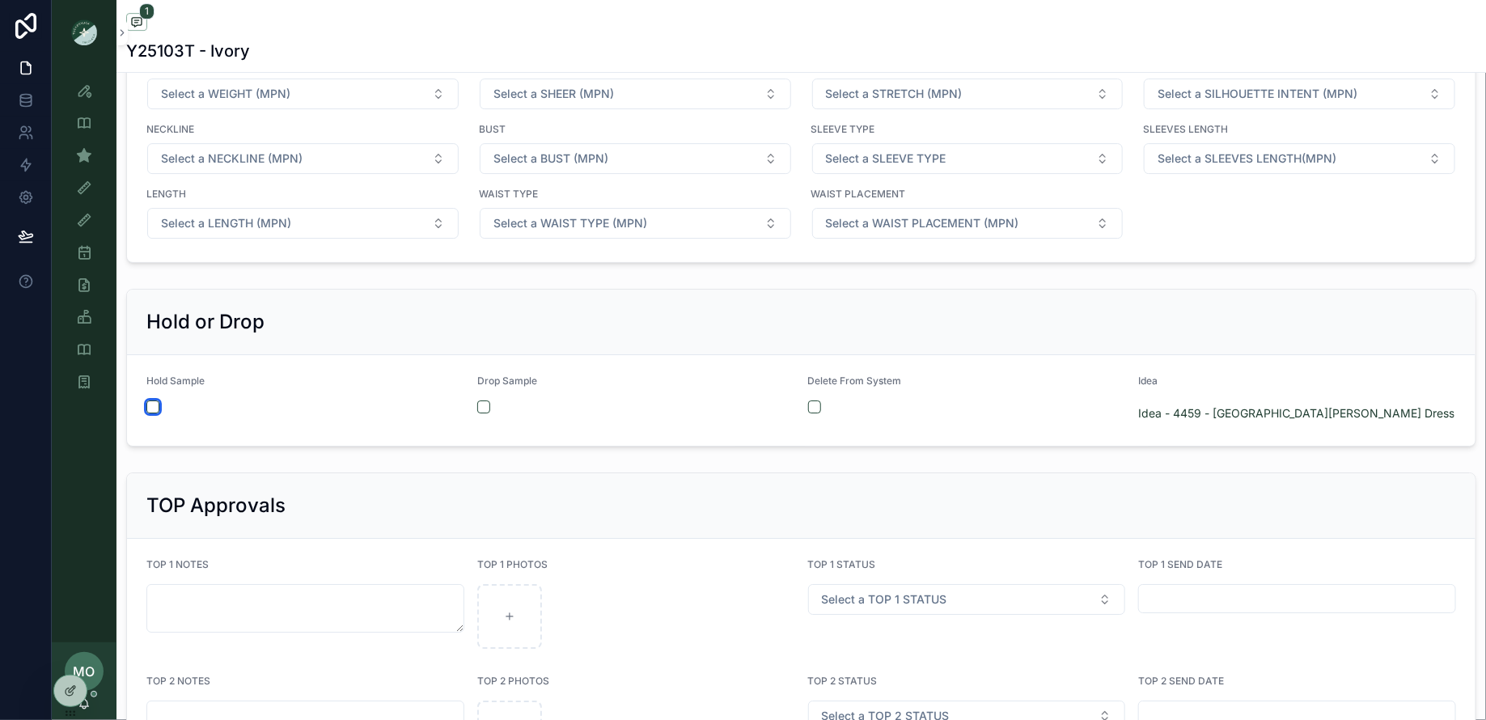
click at [149, 400] on button "scrollable content" at bounding box center [152, 406] width 13 height 13
click at [91, 153] on div "Sample (MPN) View" at bounding box center [84, 155] width 26 height 26
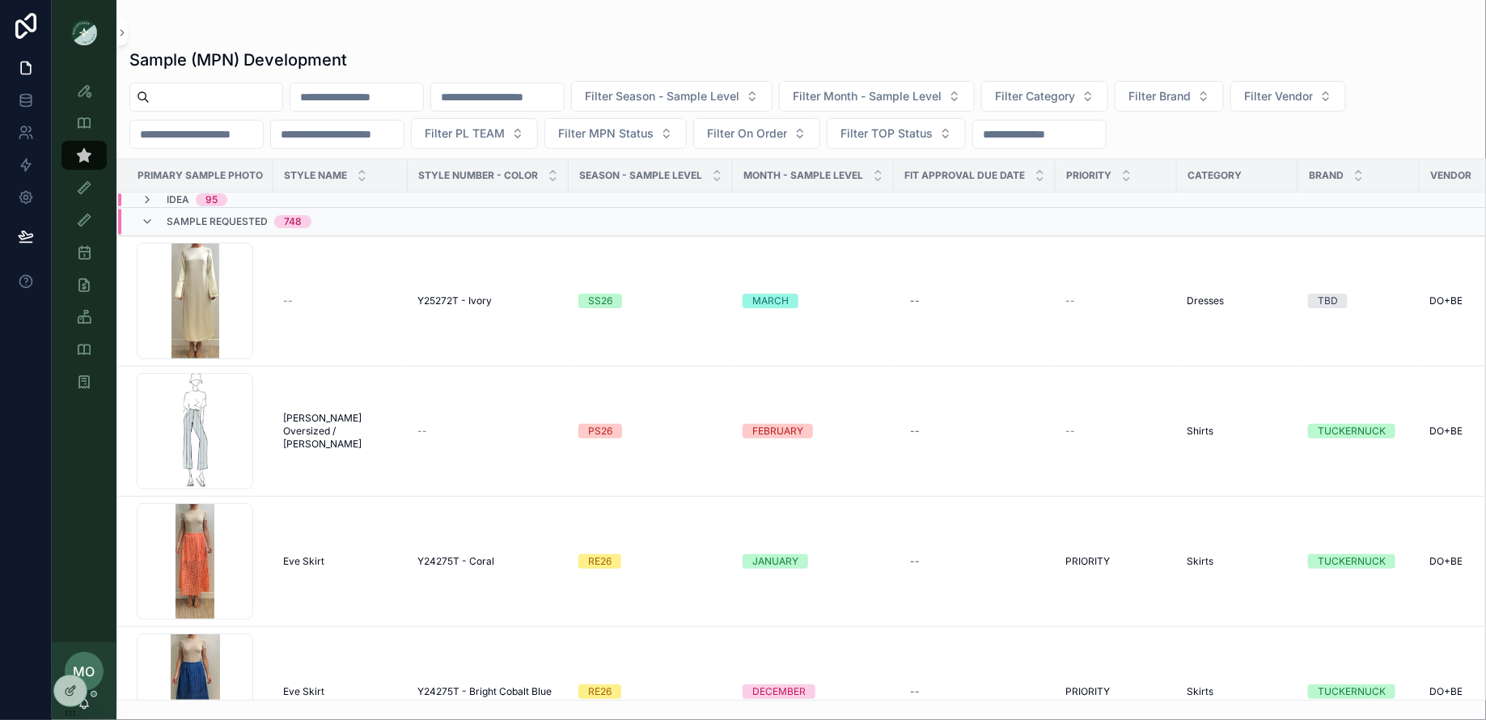
click at [254, 102] on input "scrollable content" at bounding box center [216, 97] width 133 height 23
type input "*"
type input "********"
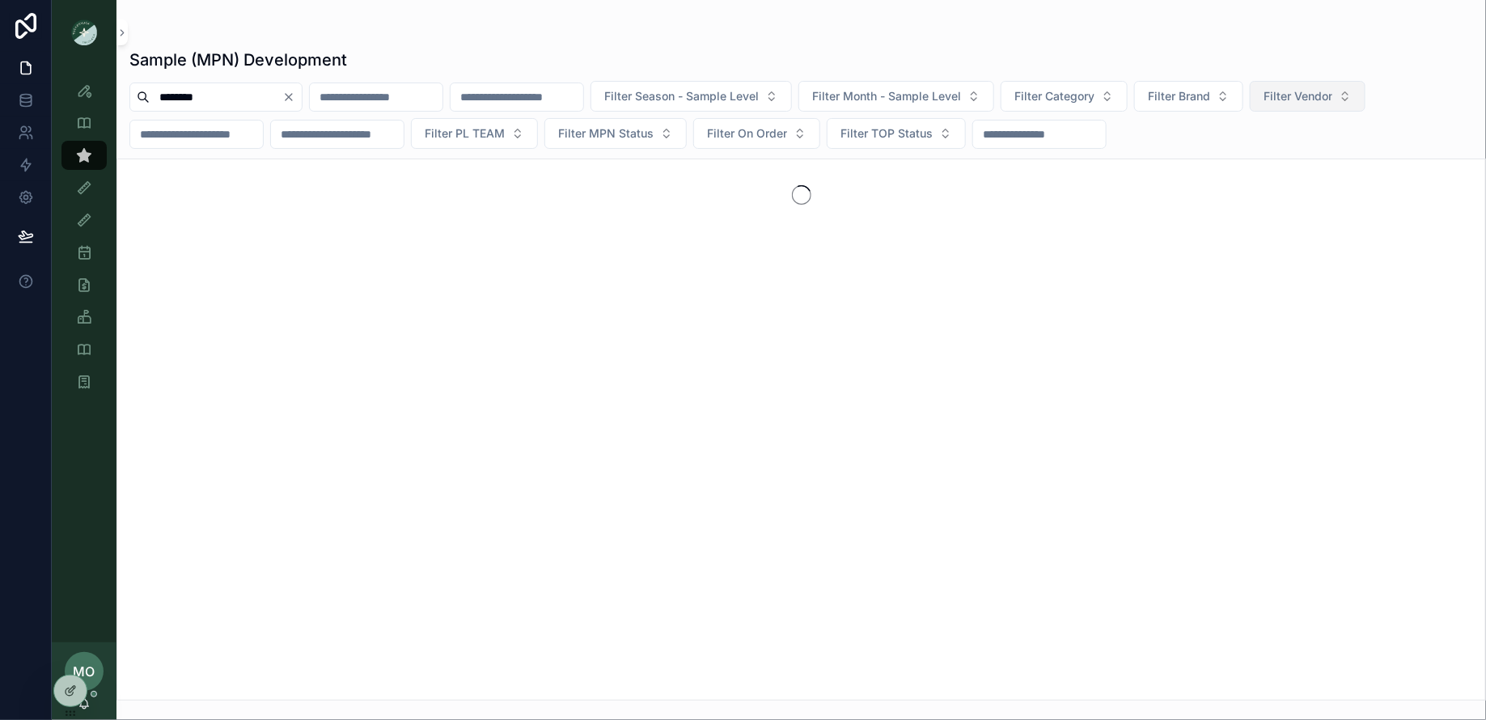
click at [1332, 94] on span "Filter Vendor" at bounding box center [1297, 96] width 69 height 16
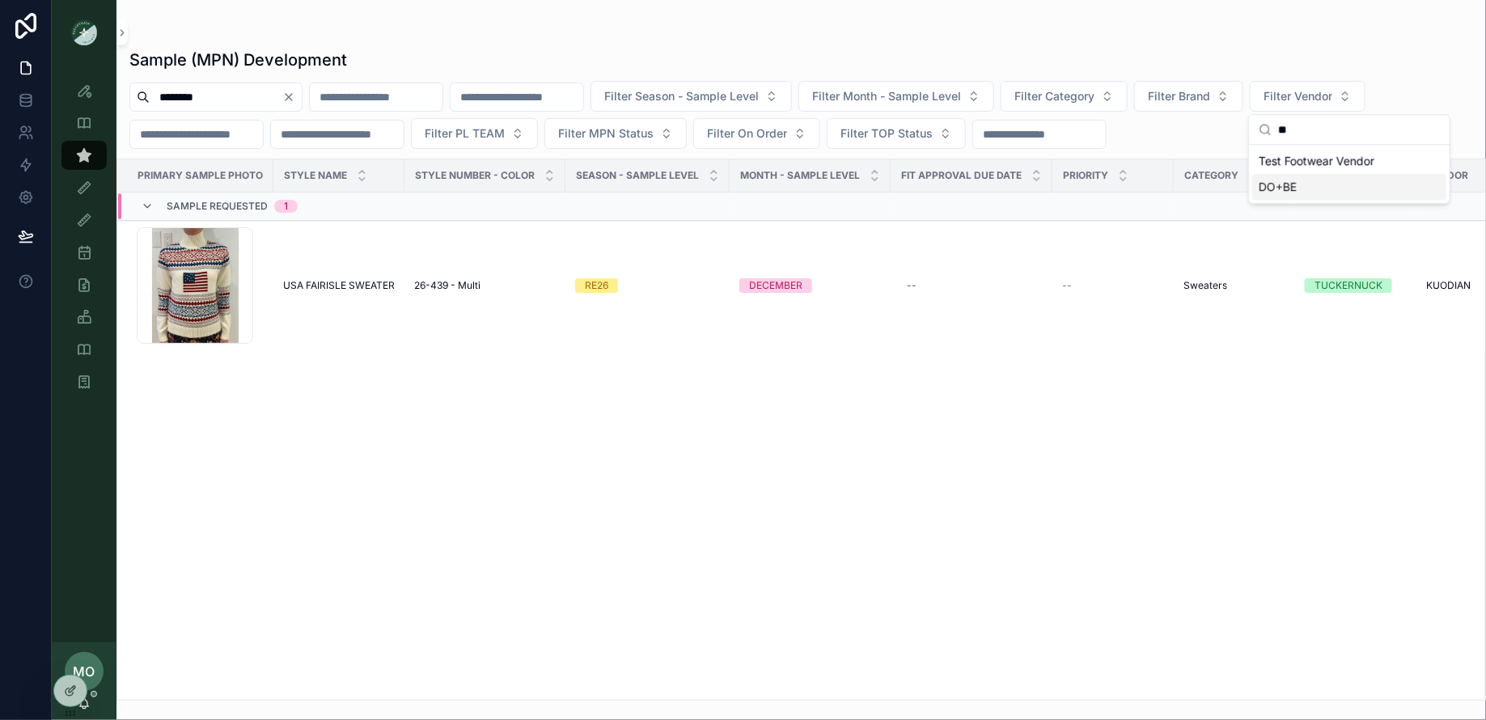
type input "**"
click at [1282, 182] on span "DO+BE" at bounding box center [1277, 187] width 38 height 16
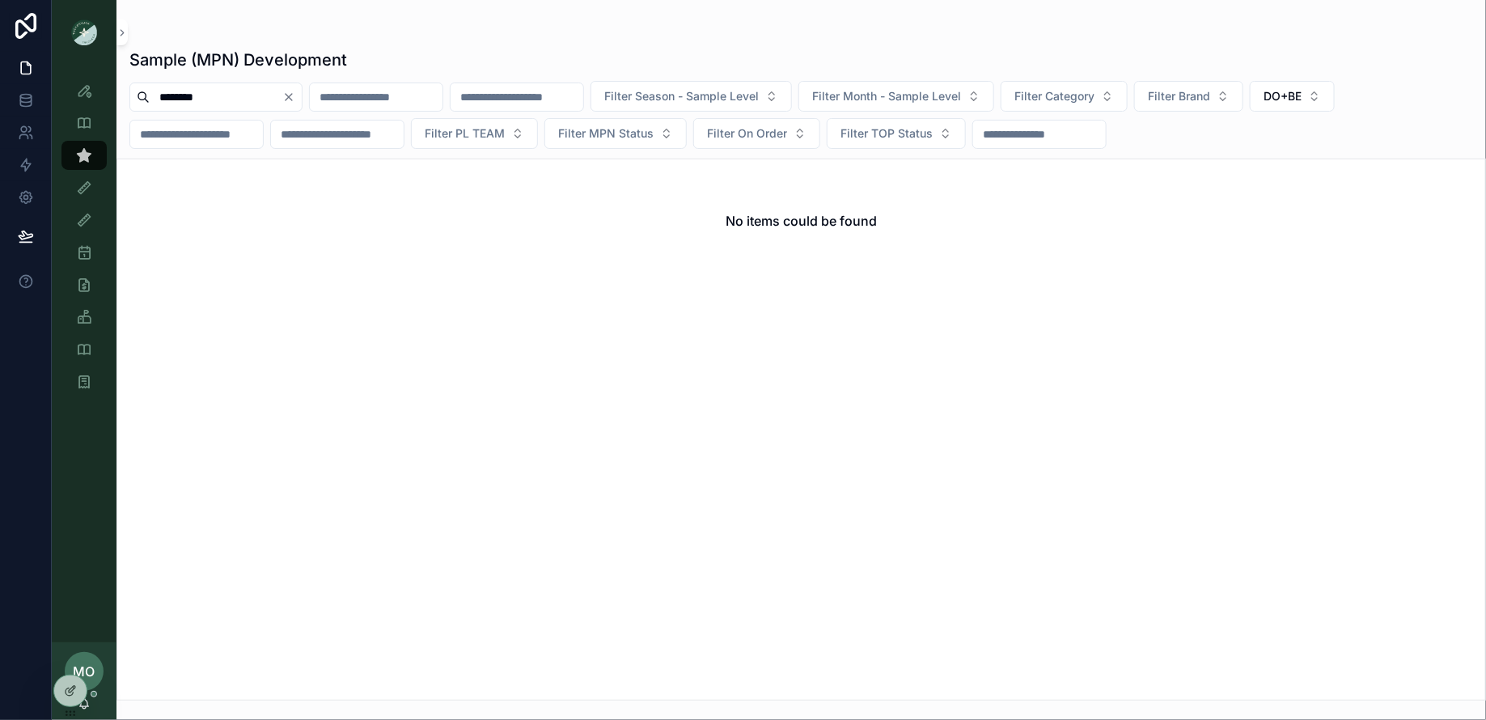
click at [295, 100] on icon "Clear" at bounding box center [288, 97] width 13 height 13
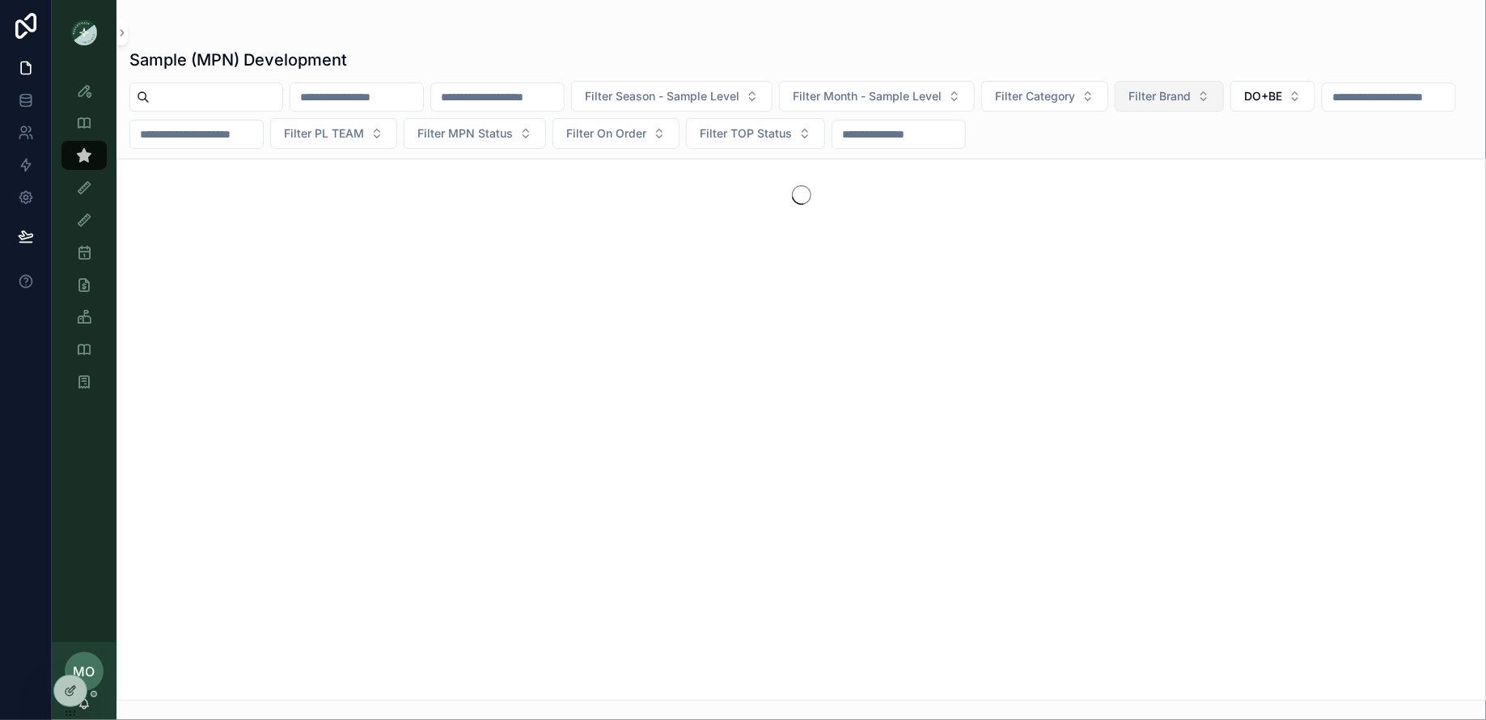
click at [1180, 101] on span "Filter Brand" at bounding box center [1159, 96] width 62 height 16
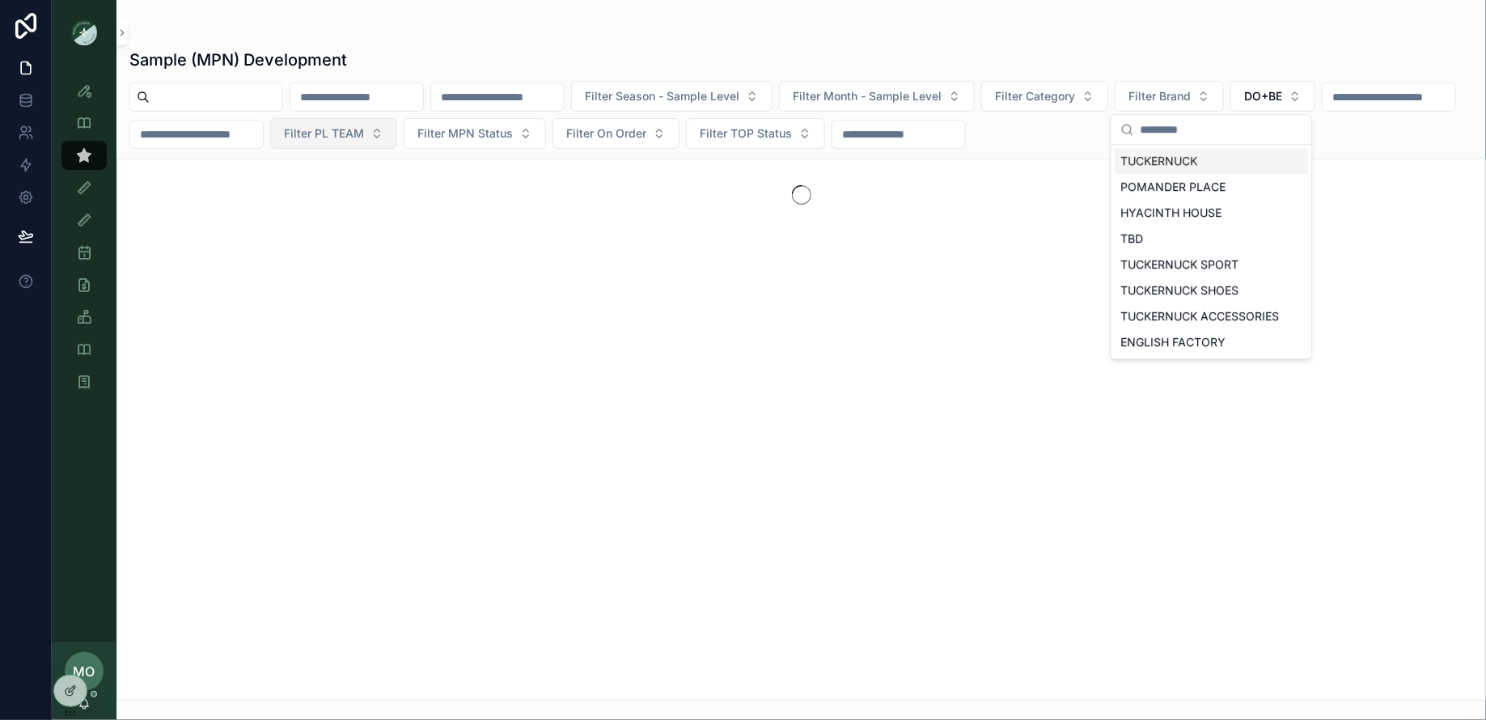
click at [397, 130] on button "Filter PL TEAM" at bounding box center [333, 133] width 127 height 31
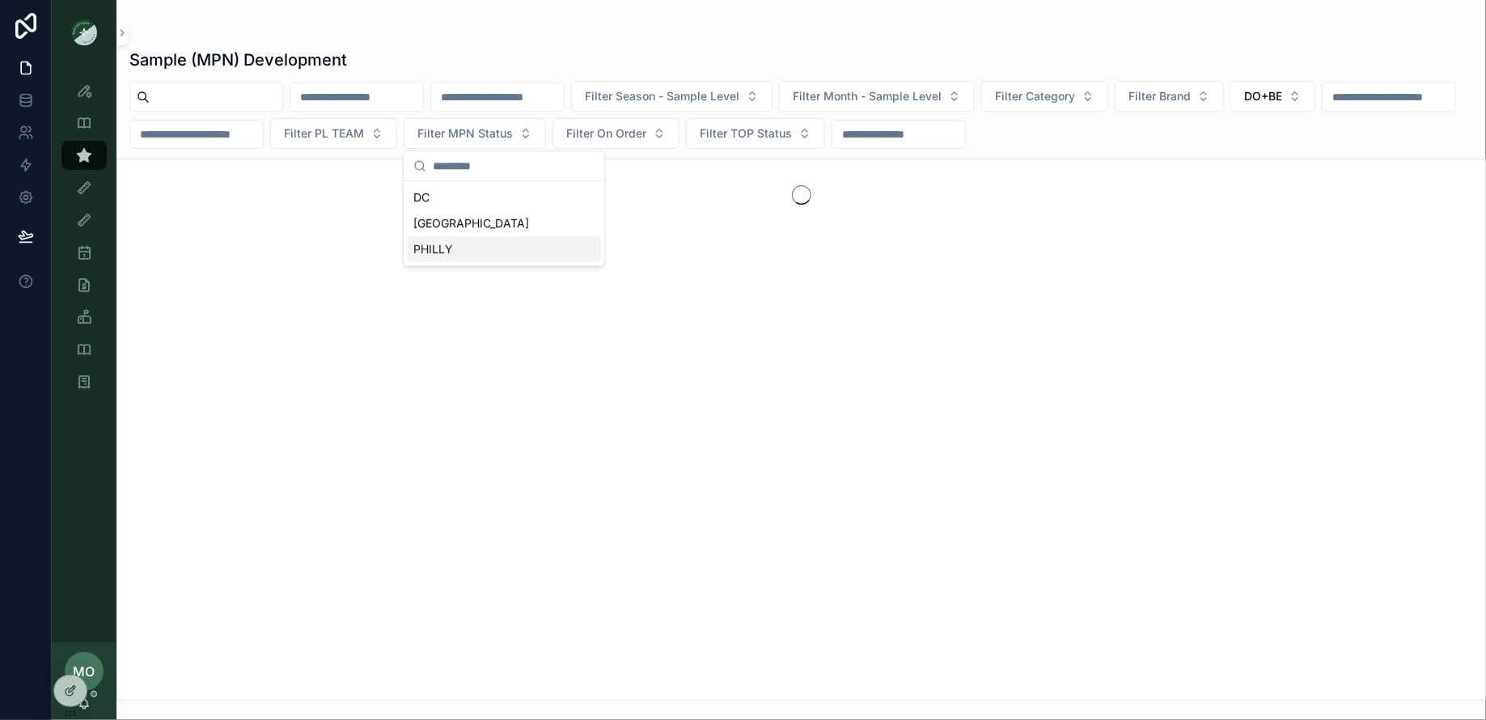
click at [428, 250] on div "PHILLY" at bounding box center [504, 249] width 194 height 26
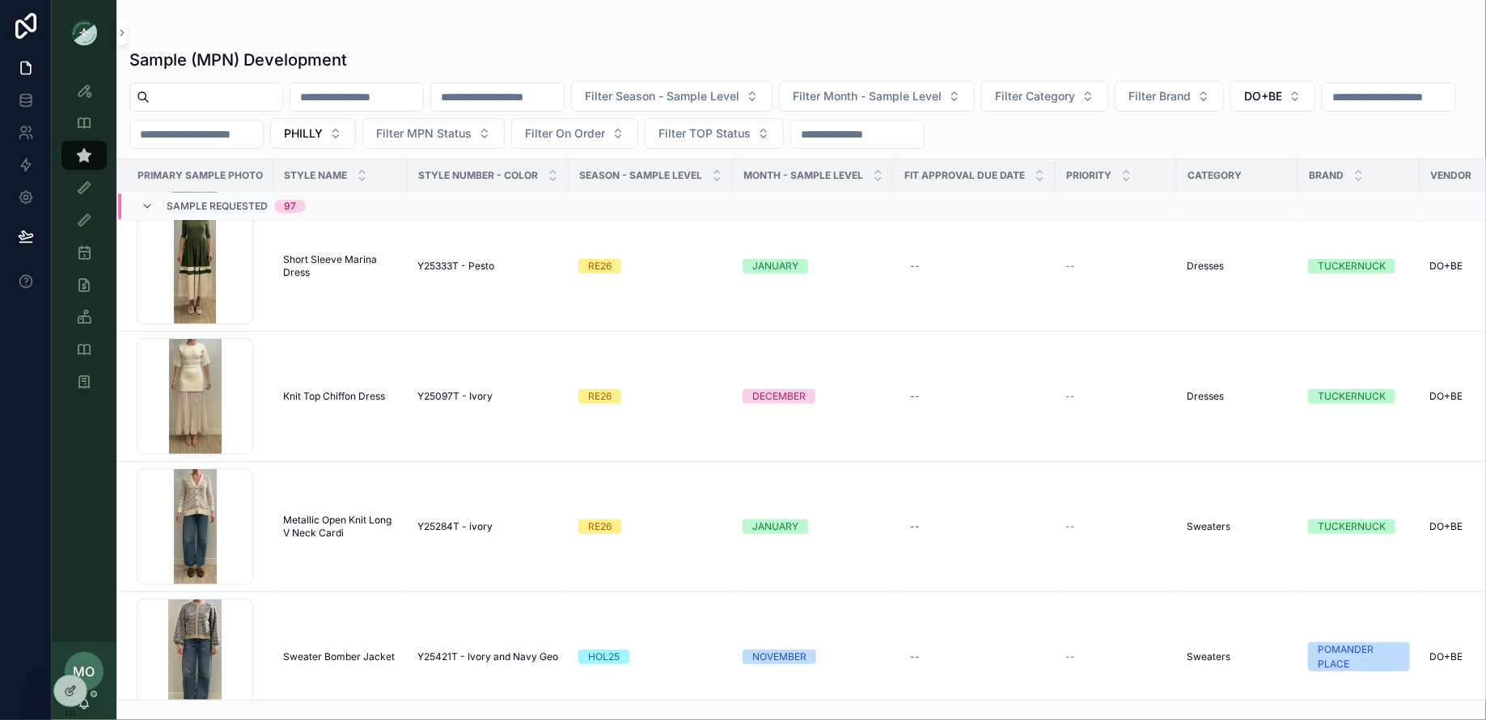
scroll to position [664, 0]
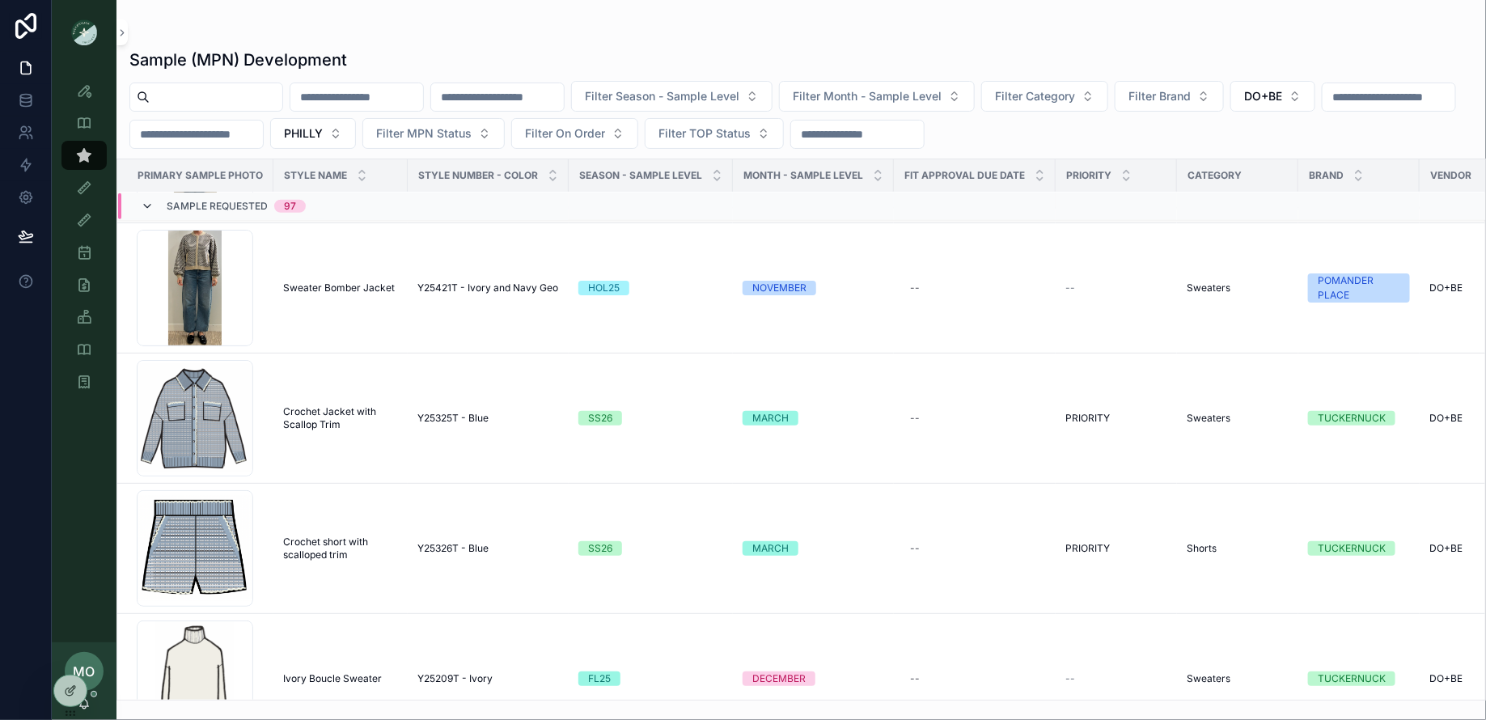
click at [142, 200] on icon "scrollable content" at bounding box center [147, 206] width 13 height 13
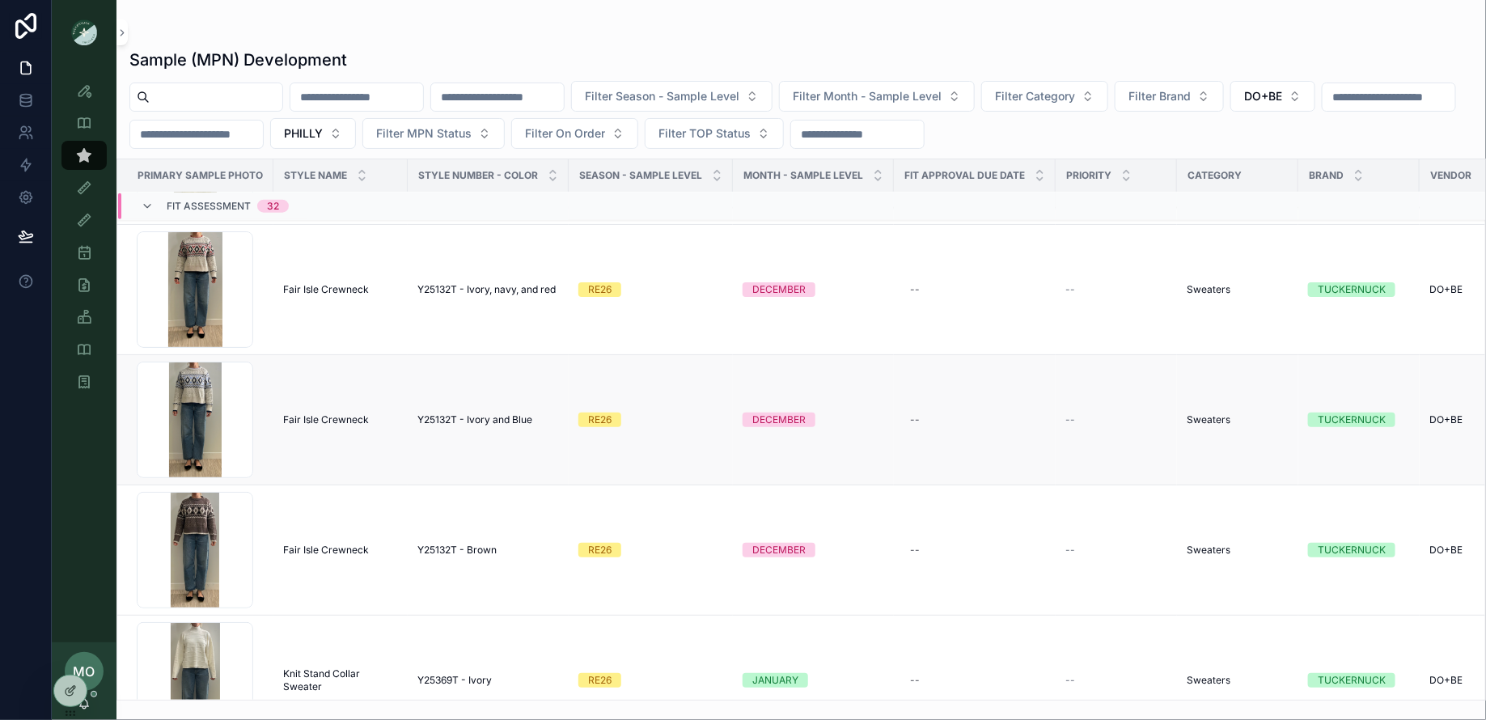
scroll to position [936, 0]
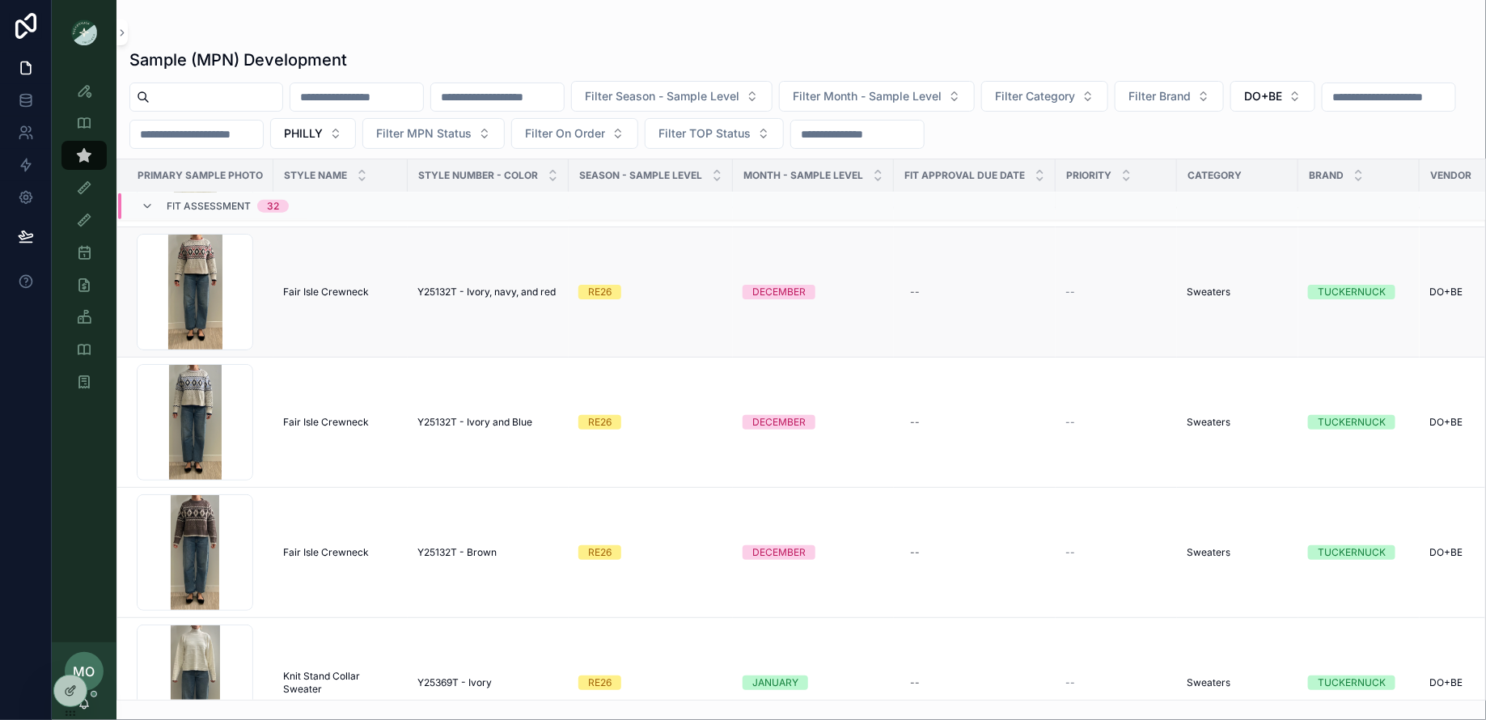
click at [331, 285] on span "Fair Isle Crewneck" at bounding box center [326, 291] width 86 height 13
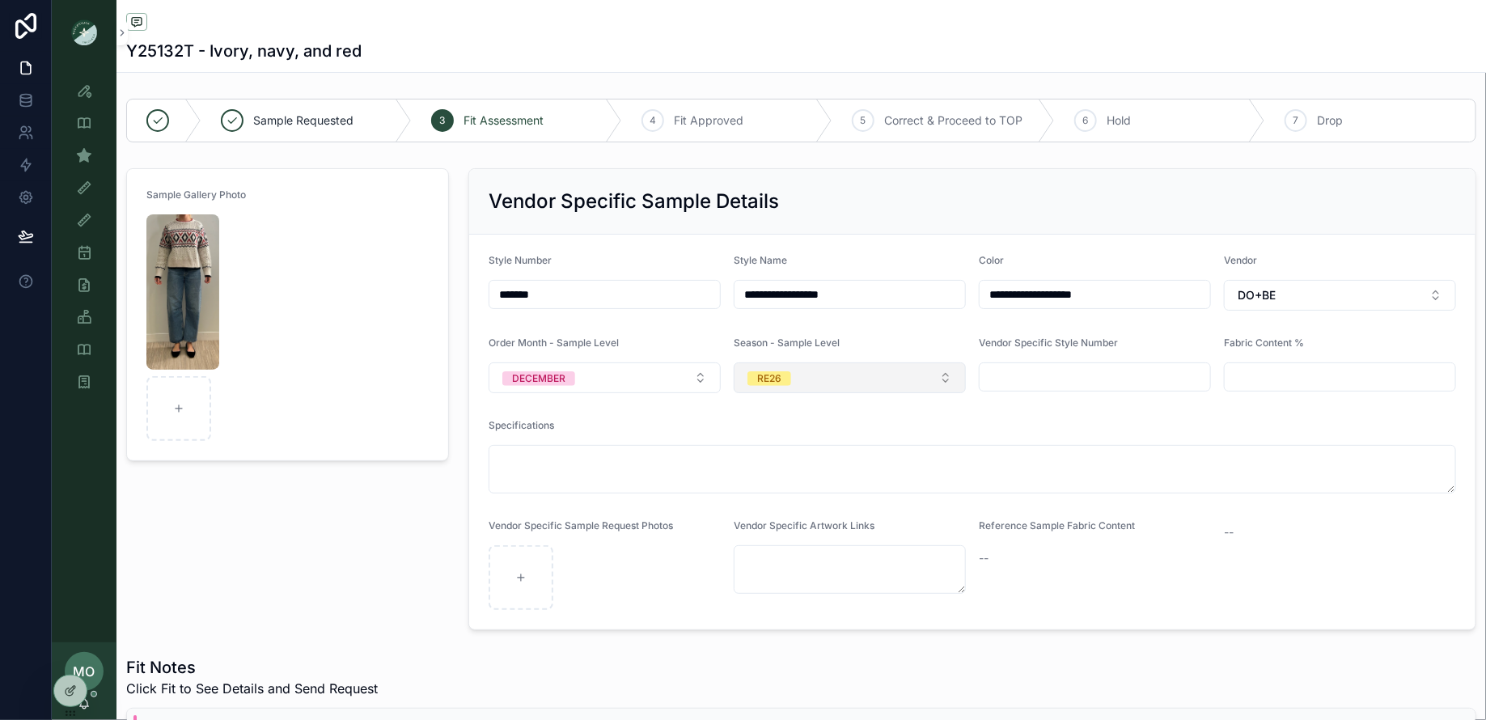
click at [790, 378] on span "RE26" at bounding box center [769, 378] width 44 height 15
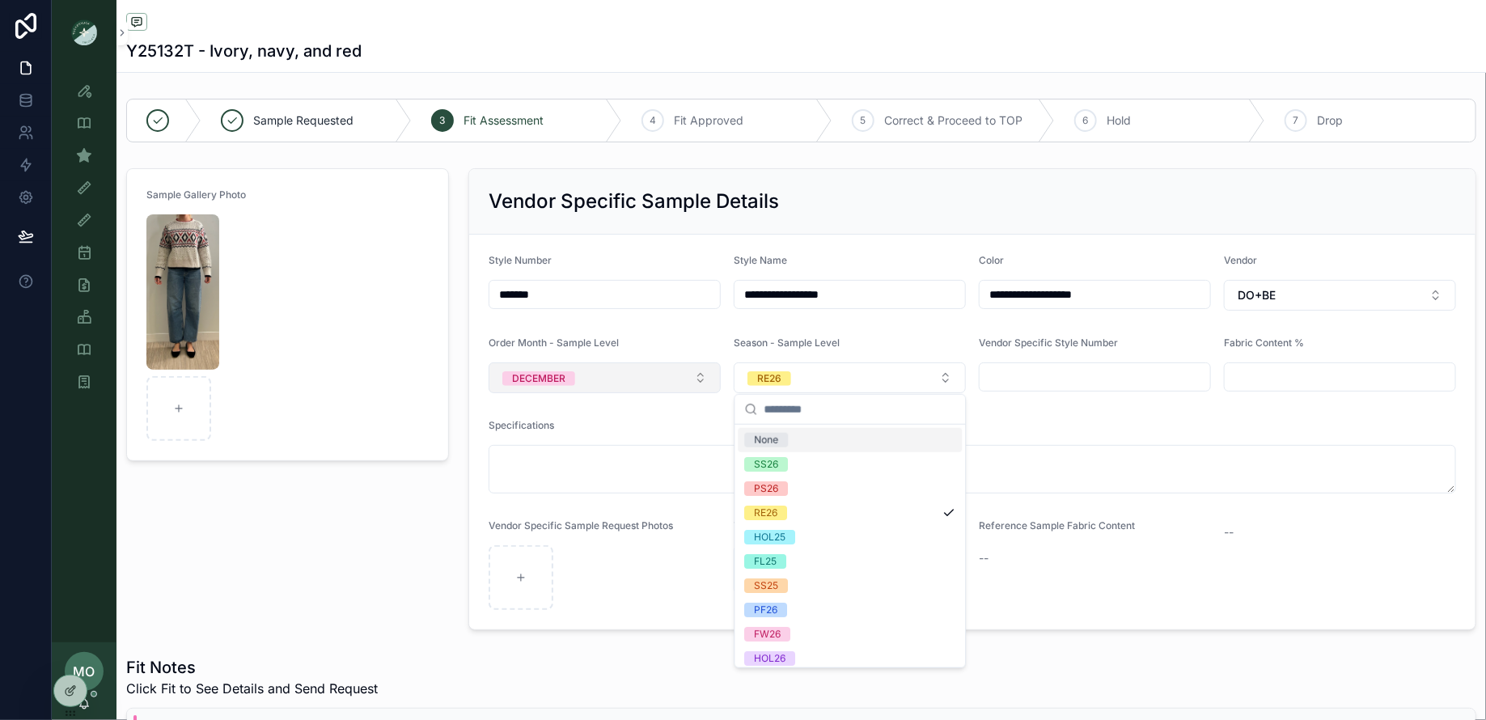
click at [649, 374] on button "DECEMBER" at bounding box center [605, 377] width 232 height 31
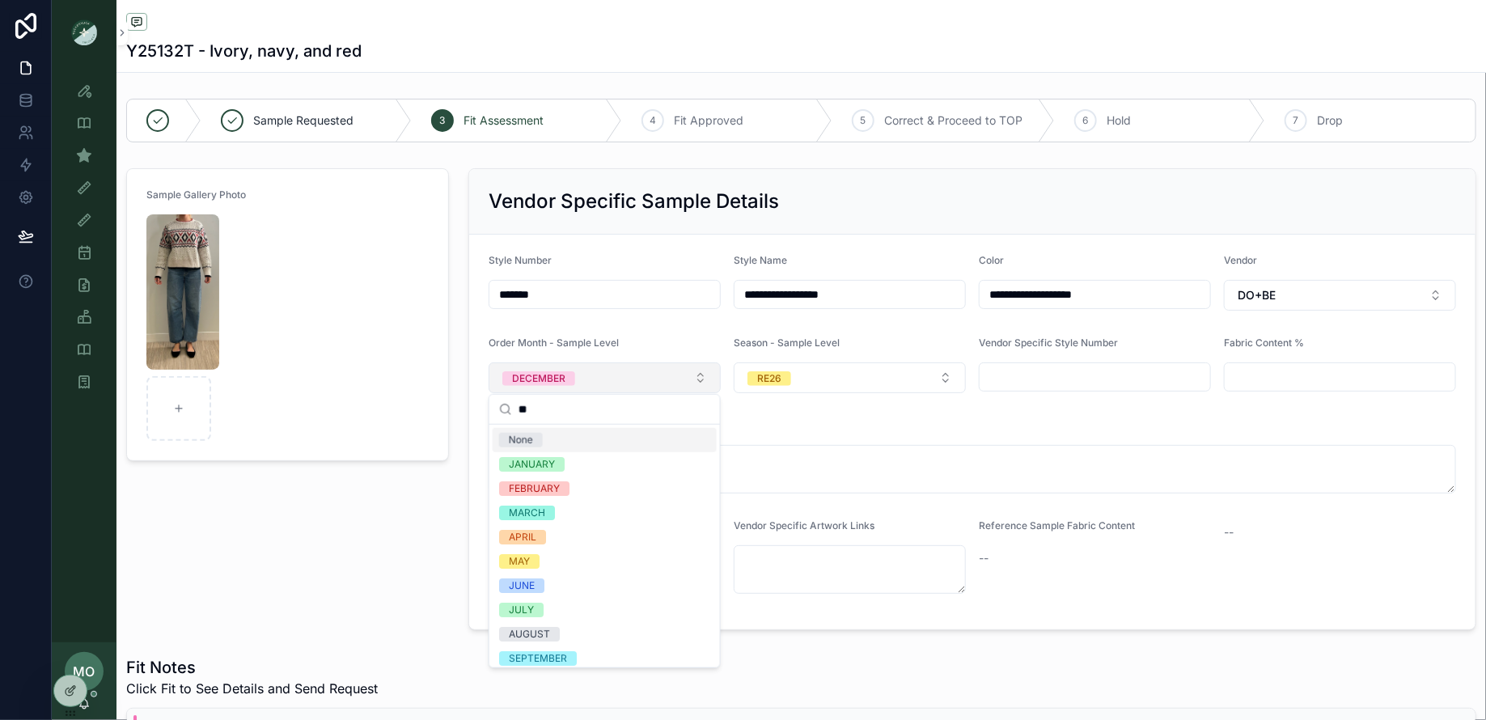
type input "***"
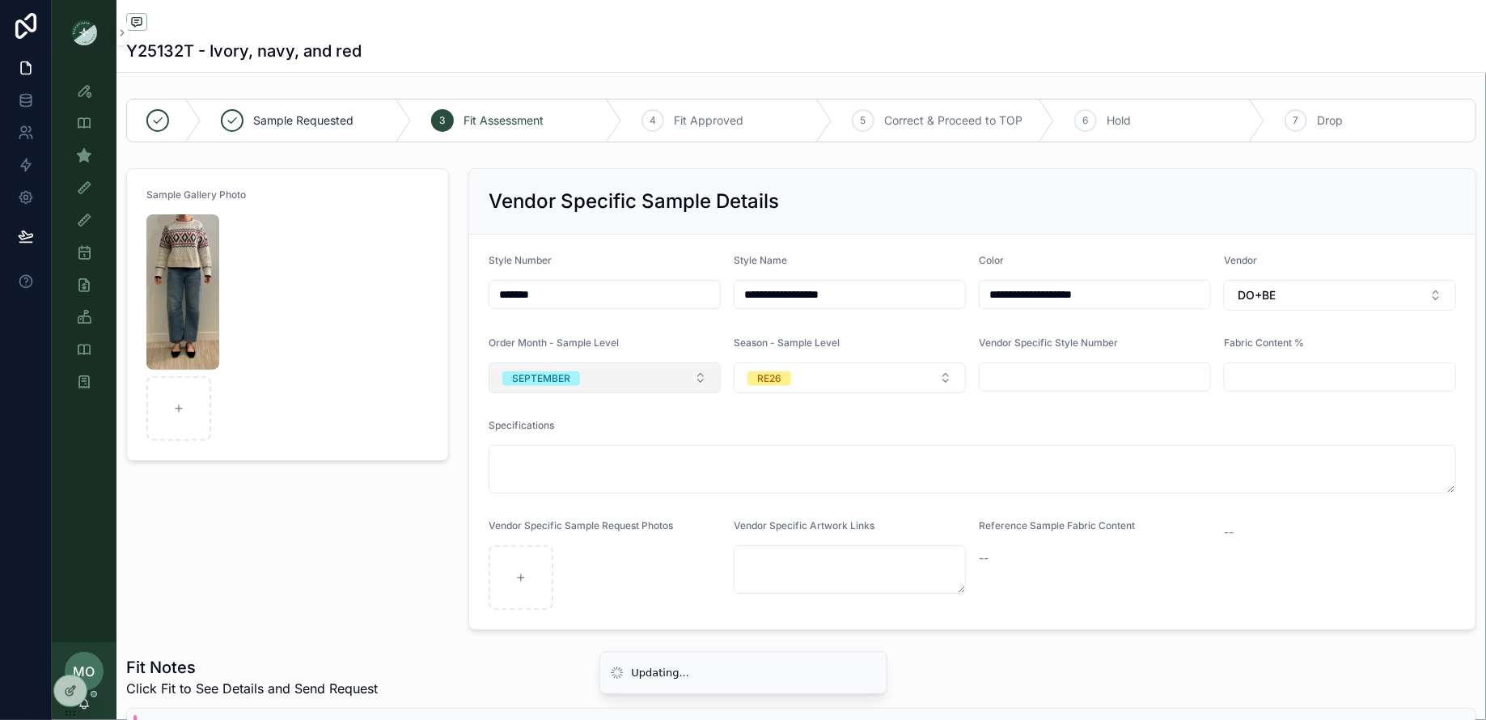
click at [692, 383] on button "SEPTEMBER" at bounding box center [605, 377] width 232 height 31
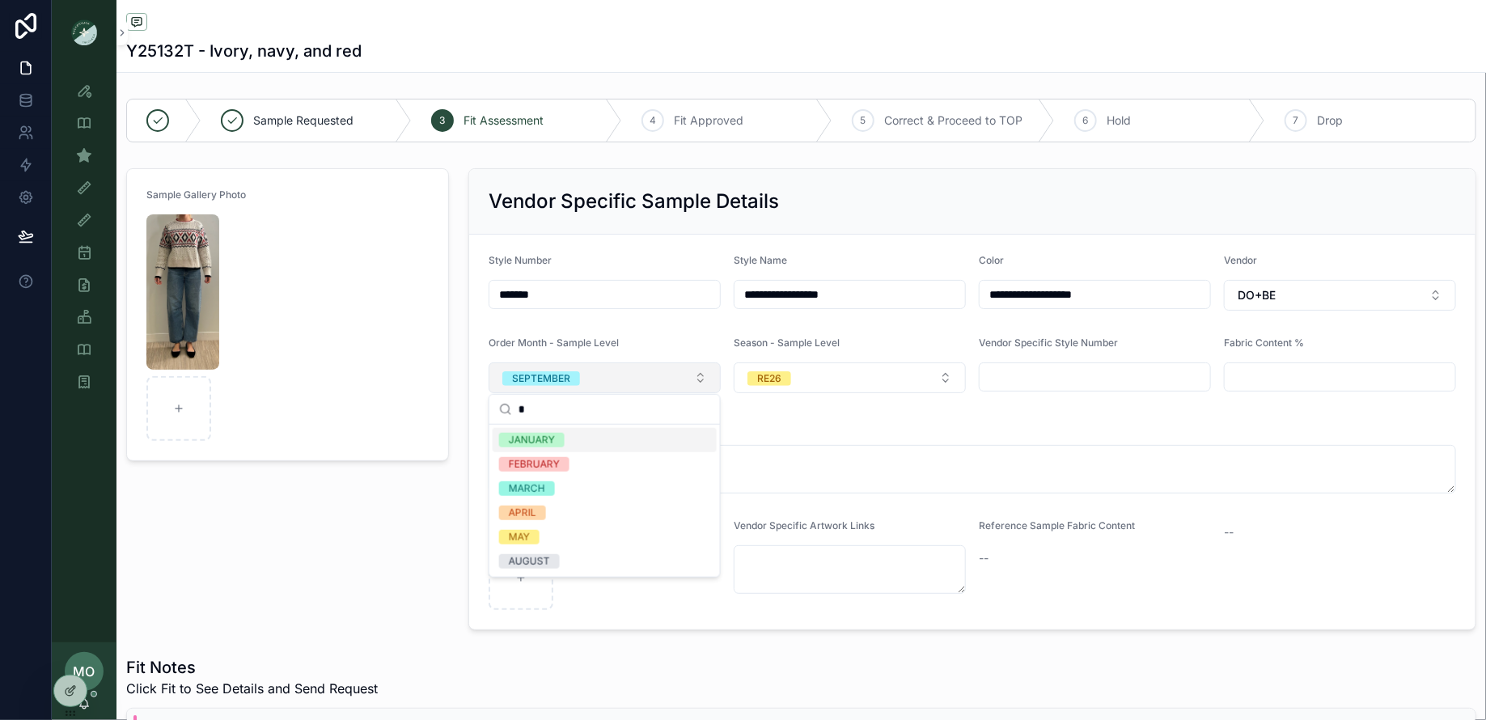
type input "**"
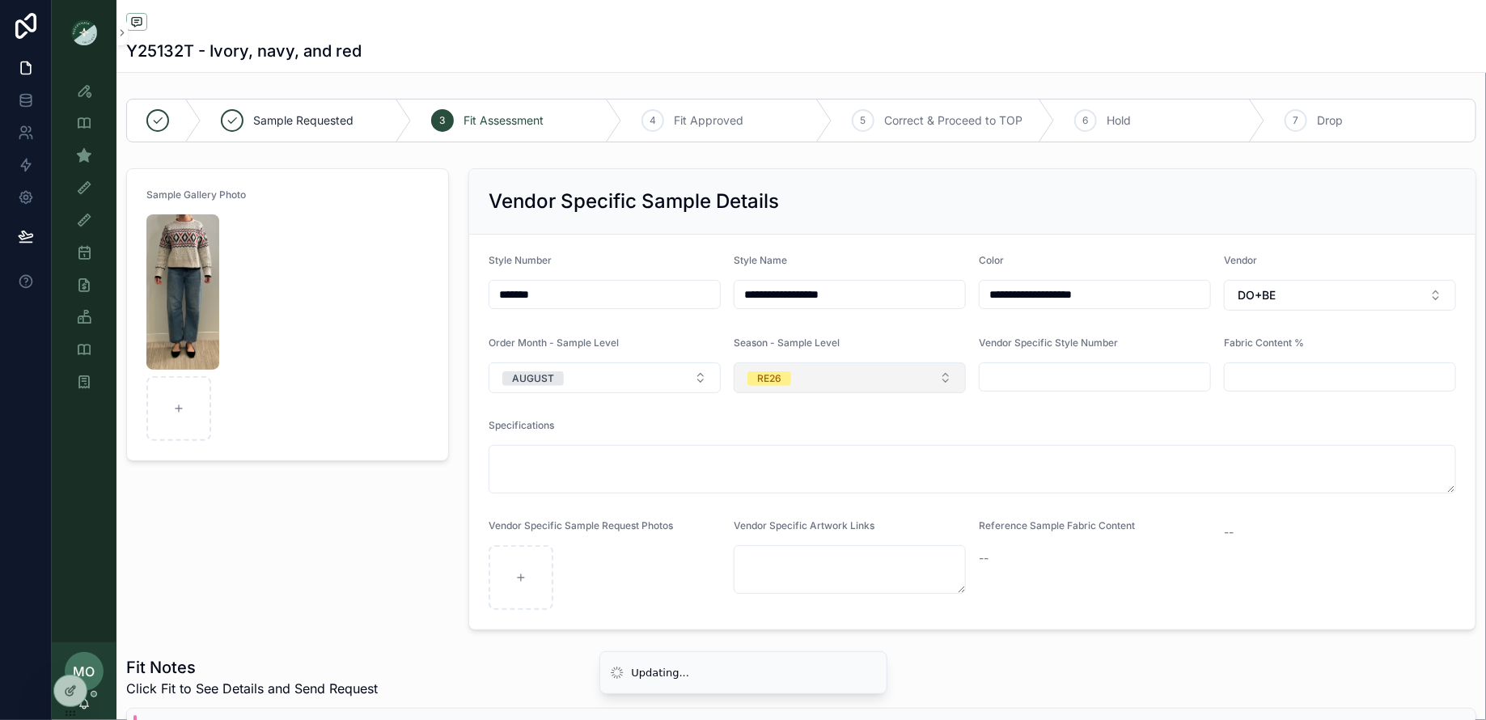
click at [854, 374] on button "RE26" at bounding box center [850, 377] width 232 height 31
type input "*"
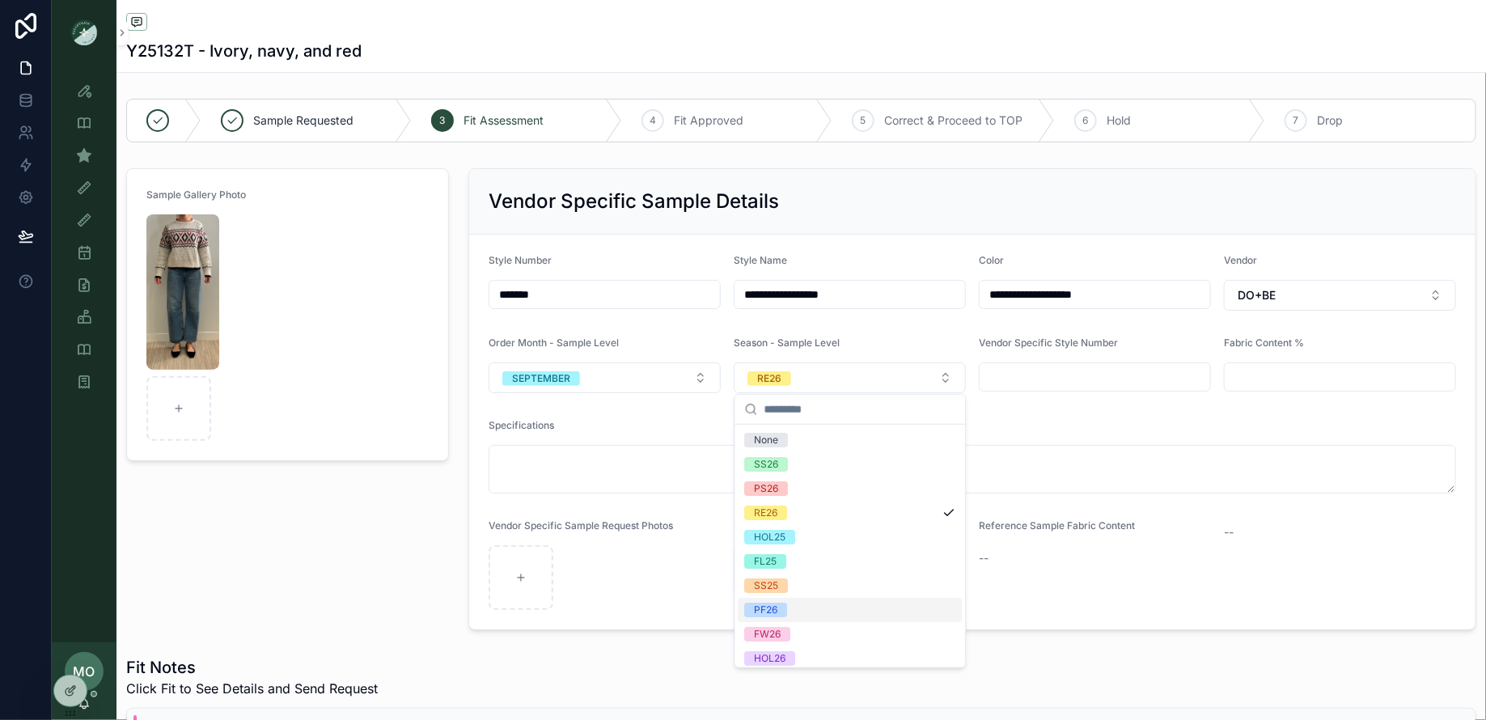
click at [776, 606] on div "PF26" at bounding box center [766, 610] width 23 height 15
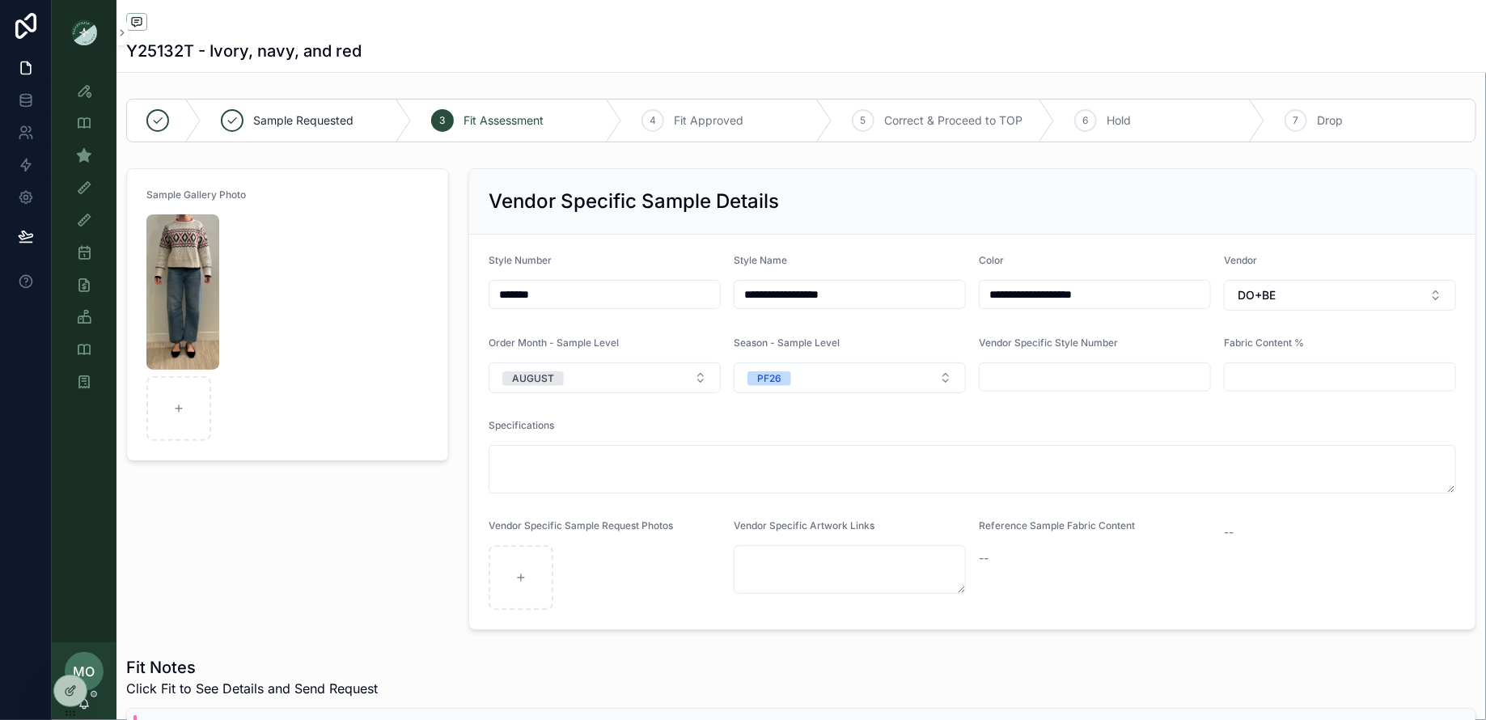
click at [349, 549] on div "Sample Gallery Photo" at bounding box center [287, 399] width 342 height 475
drag, startPoint x: 574, startPoint y: 294, endPoint x: 461, endPoint y: 292, distance: 113.2
click at [461, 292] on div "**********" at bounding box center [972, 399] width 1027 height 475
click at [78, 383] on icon "scrollable content" at bounding box center [84, 382] width 16 height 16
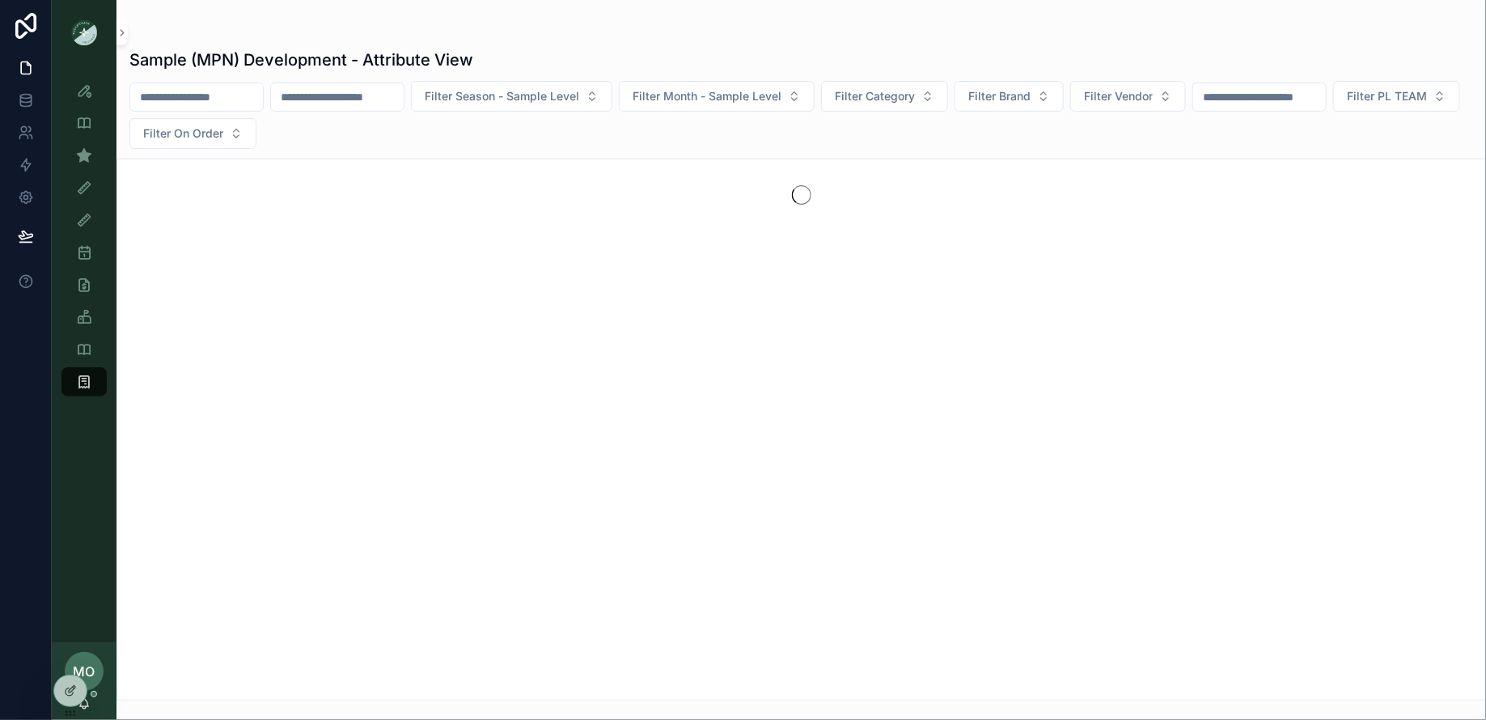
click at [243, 102] on input "scrollable content" at bounding box center [196, 97] width 133 height 23
paste input "*******"
type input "*******"
click at [276, 97] on icon "Clear" at bounding box center [269, 97] width 13 height 13
click at [348, 108] on div "scrollable content" at bounding box center [337, 96] width 134 height 29
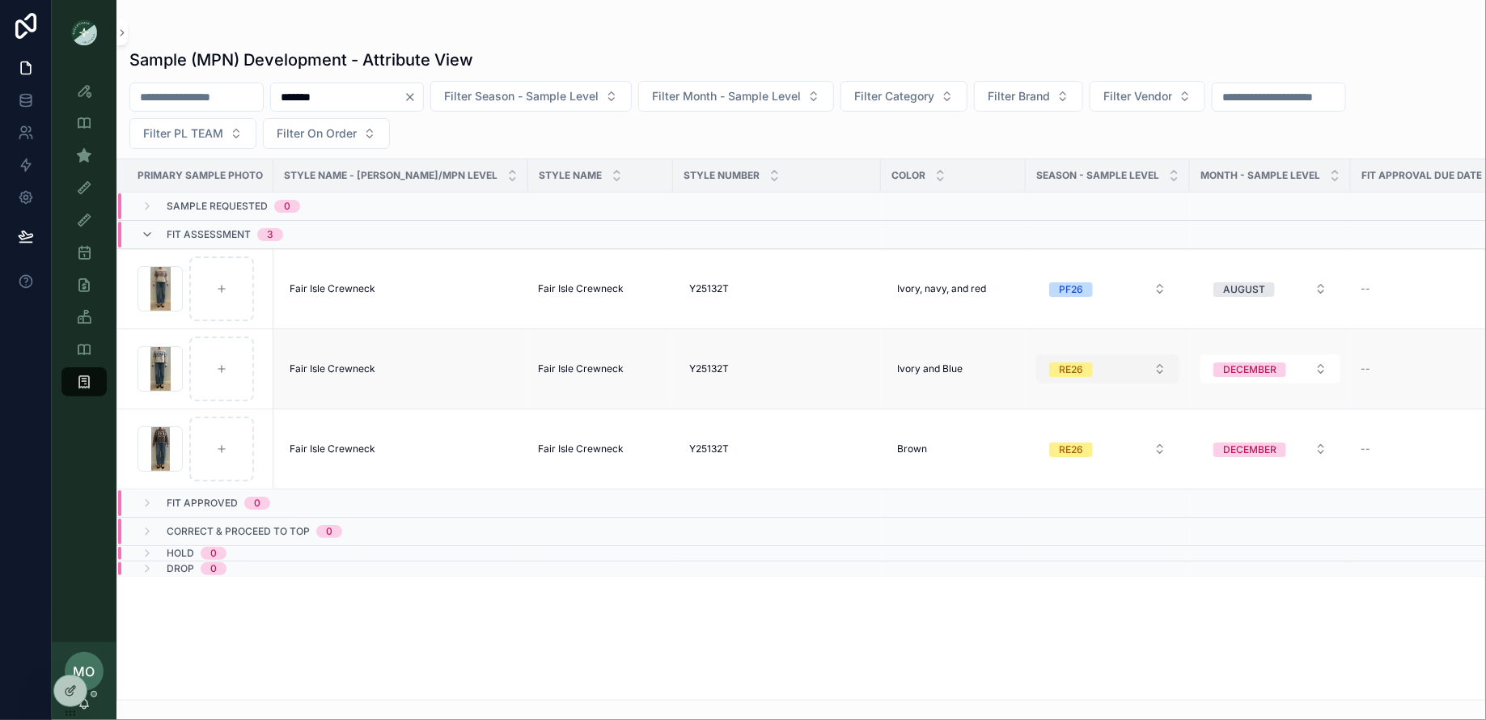
type input "*******"
click at [1067, 367] on button "RE26" at bounding box center [1107, 368] width 143 height 29
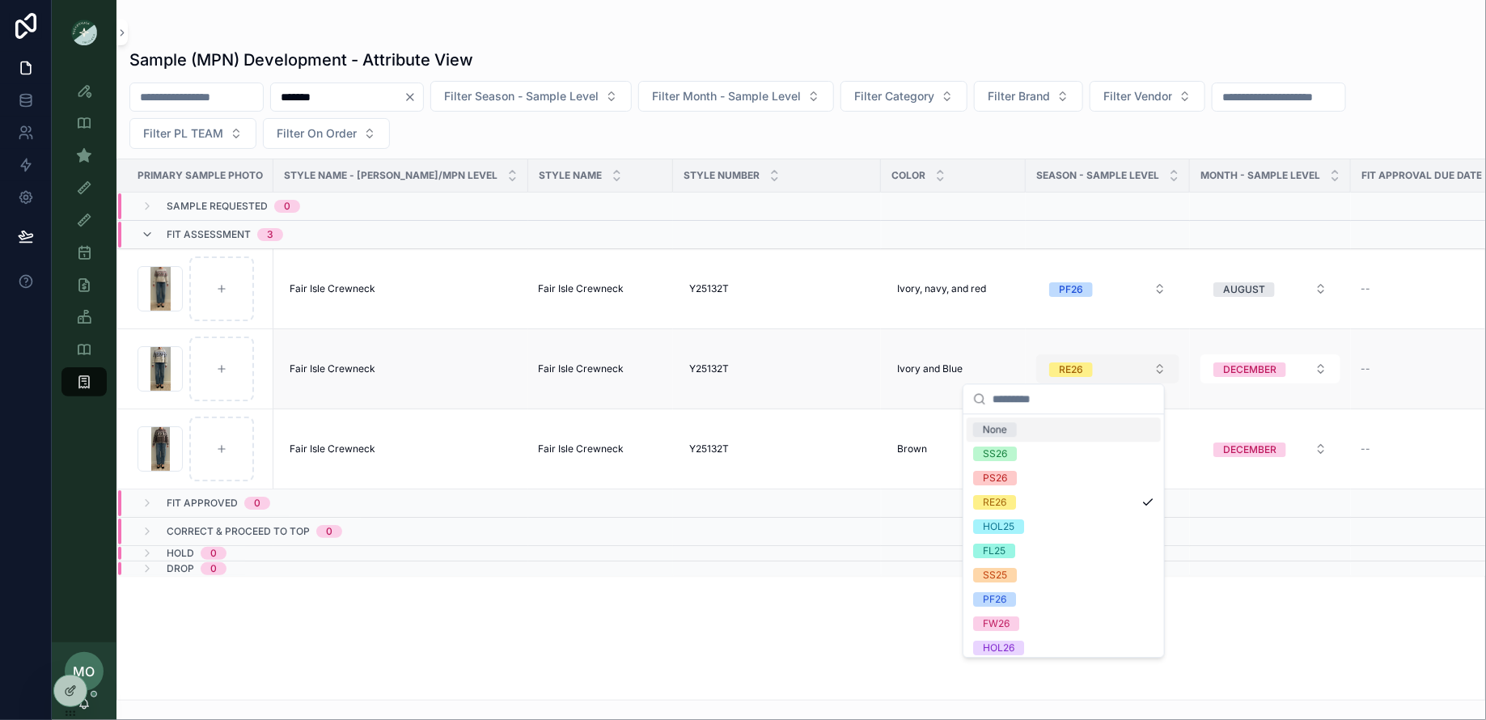
type input "*"
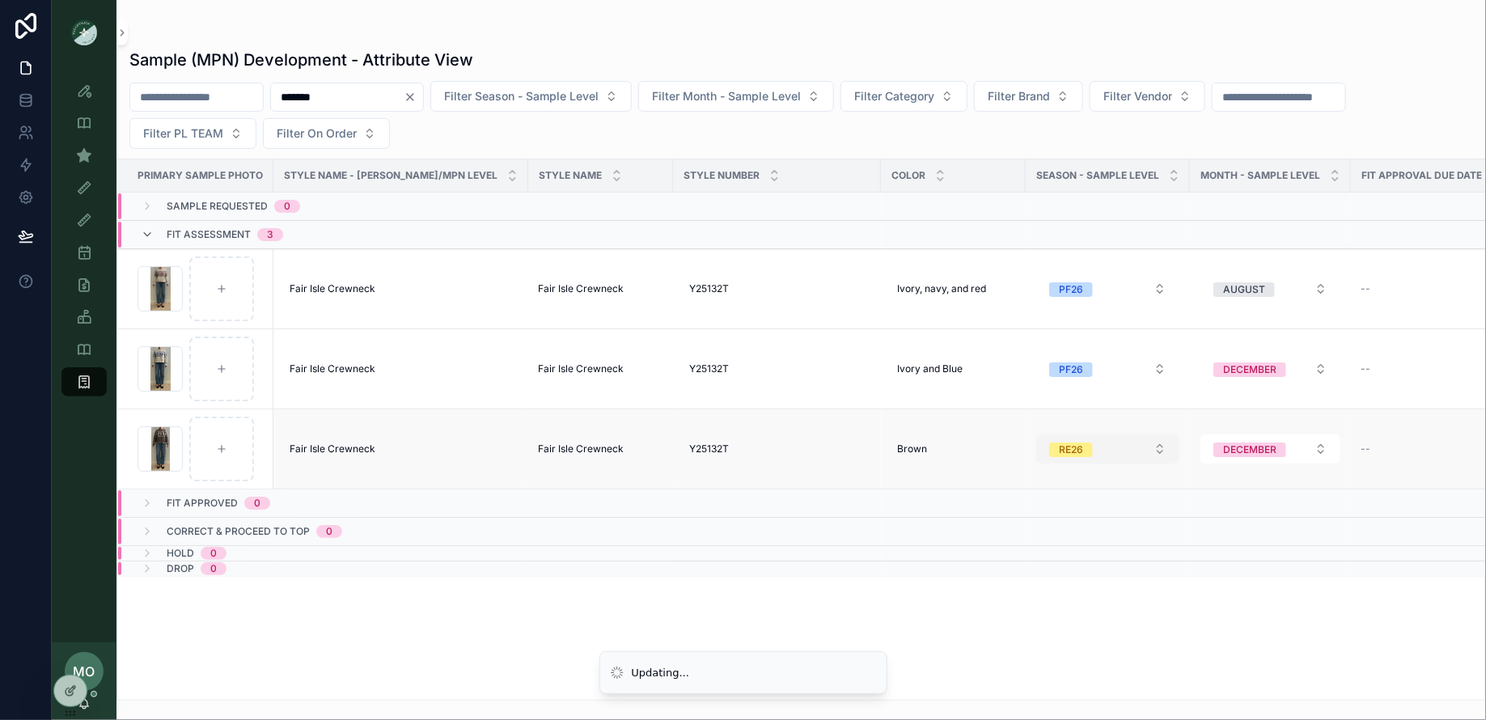
click at [1051, 435] on button "RE26" at bounding box center [1107, 448] width 143 height 29
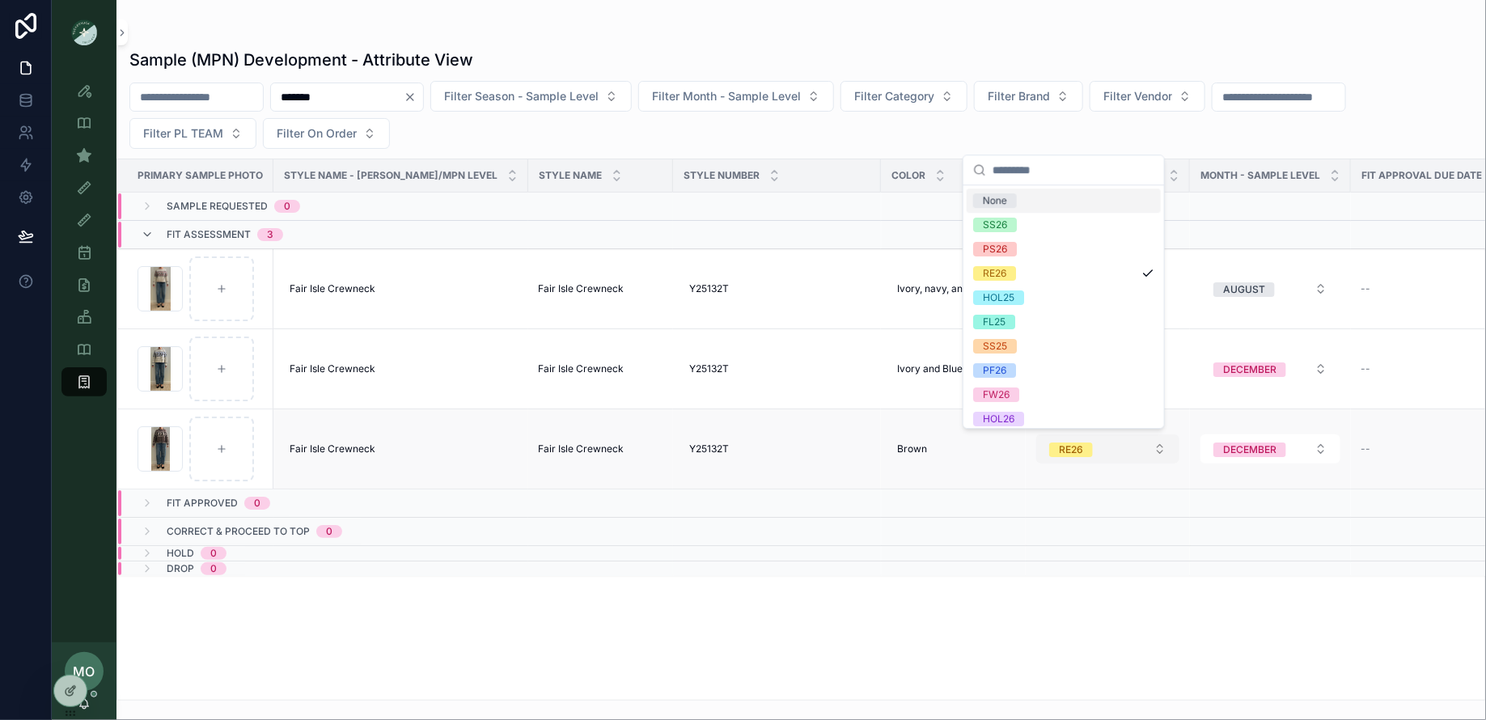
type input "*"
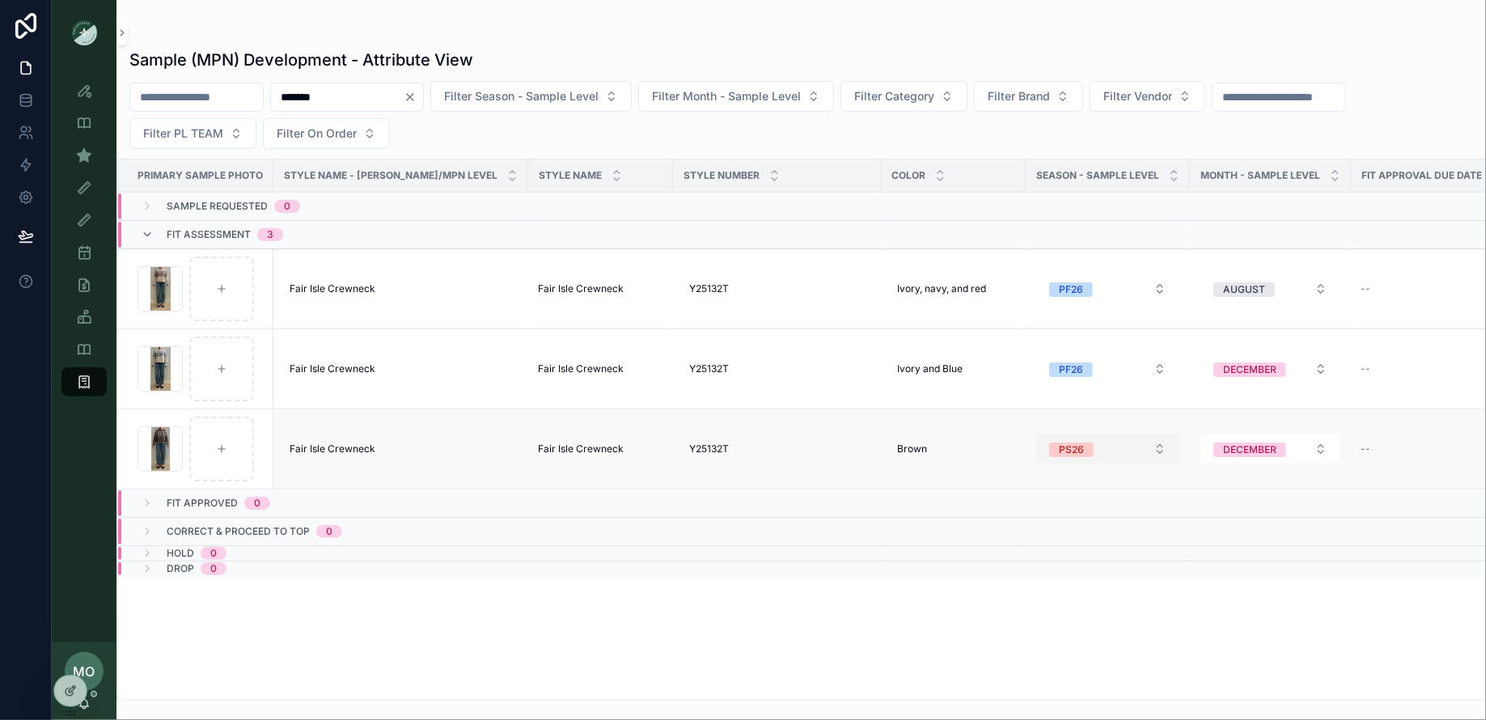
click at [1049, 451] on span "PS26" at bounding box center [1071, 449] width 44 height 15
click at [1049, 447] on span "PS26" at bounding box center [1071, 449] width 44 height 15
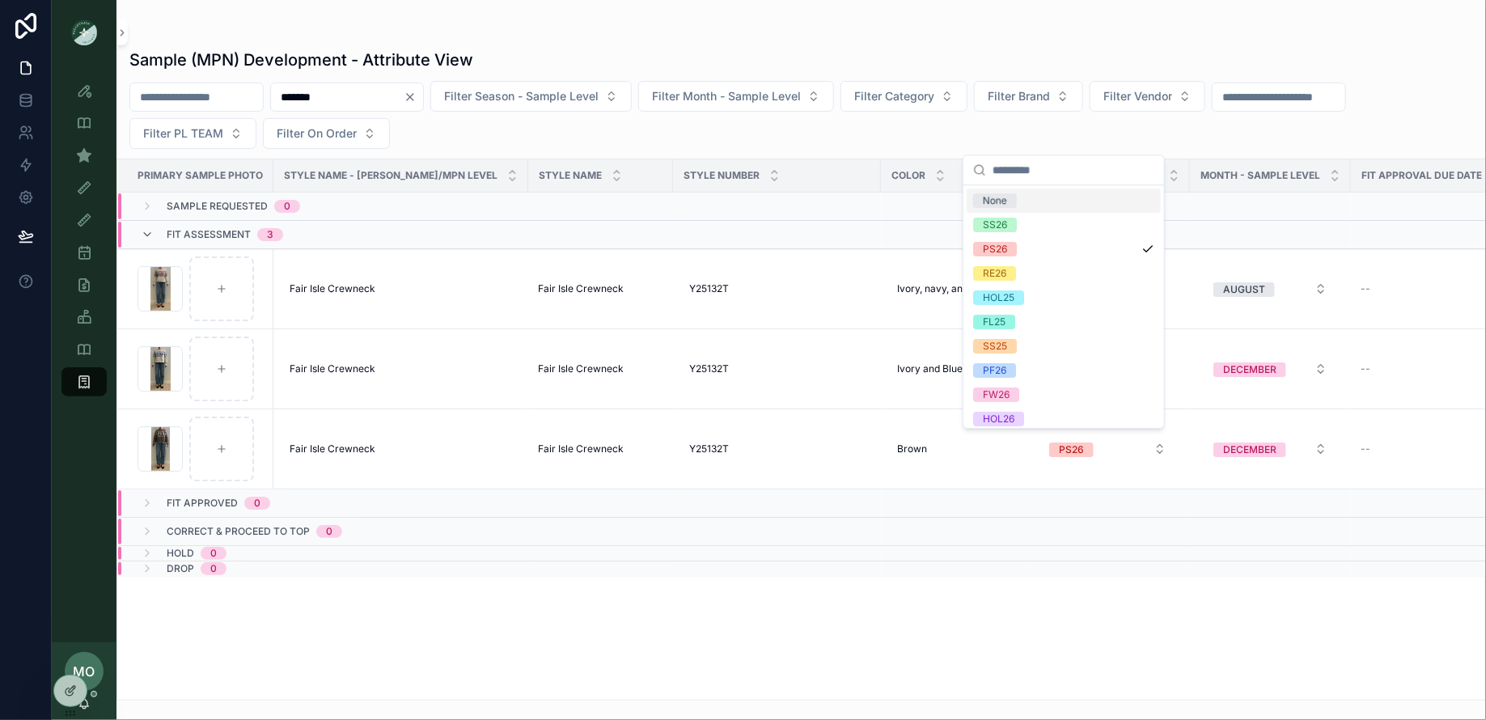
type input "*"
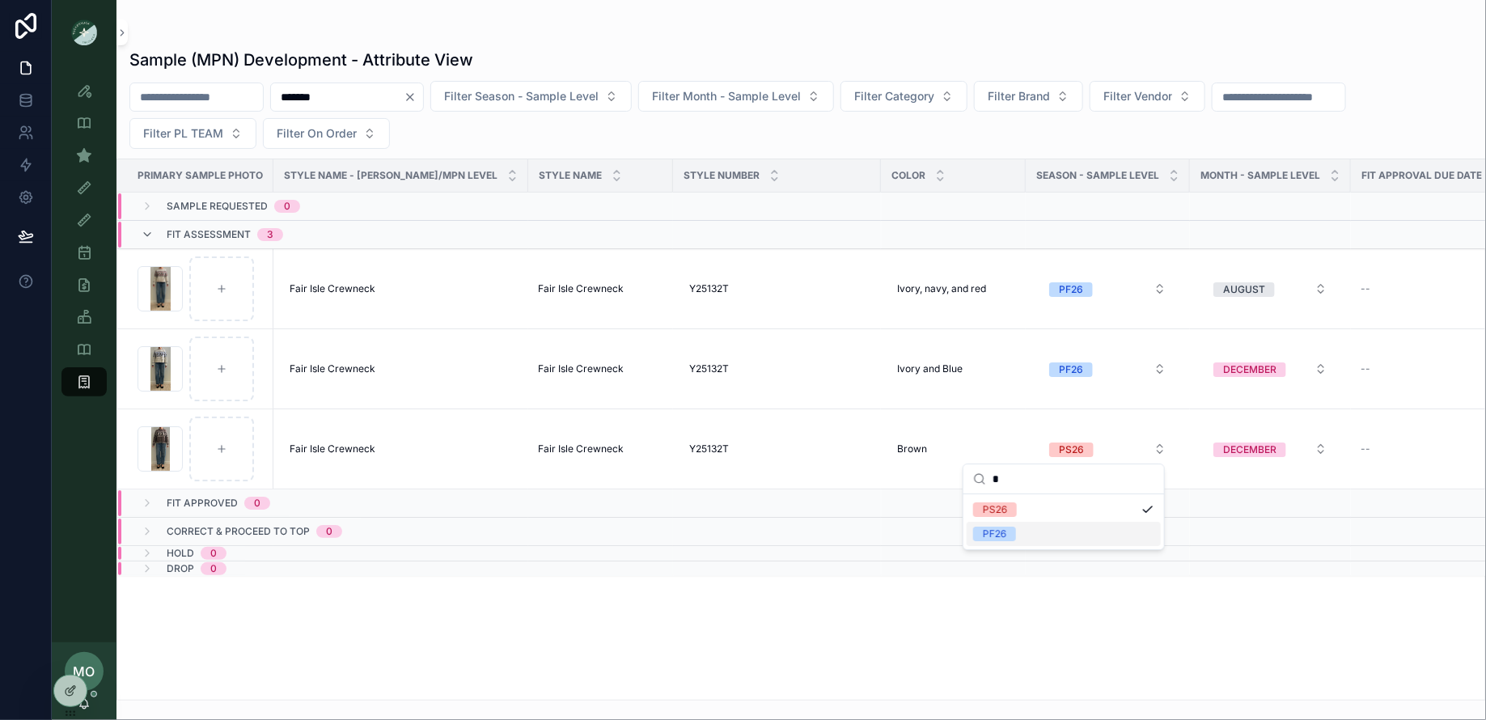
click at [1020, 539] on div "PF26" at bounding box center [1063, 534] width 194 height 24
click at [1228, 376] on button "DECEMBER" at bounding box center [1270, 368] width 140 height 29
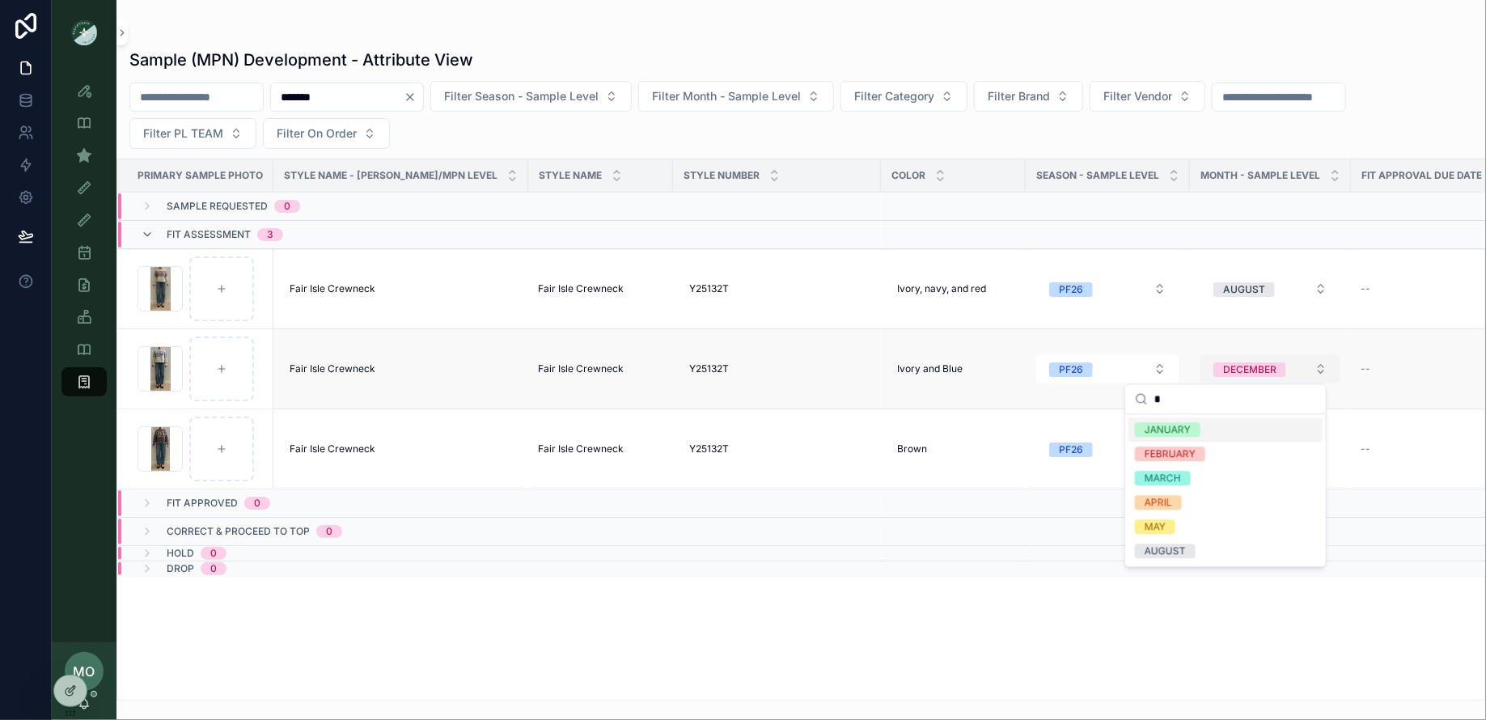
type input "**"
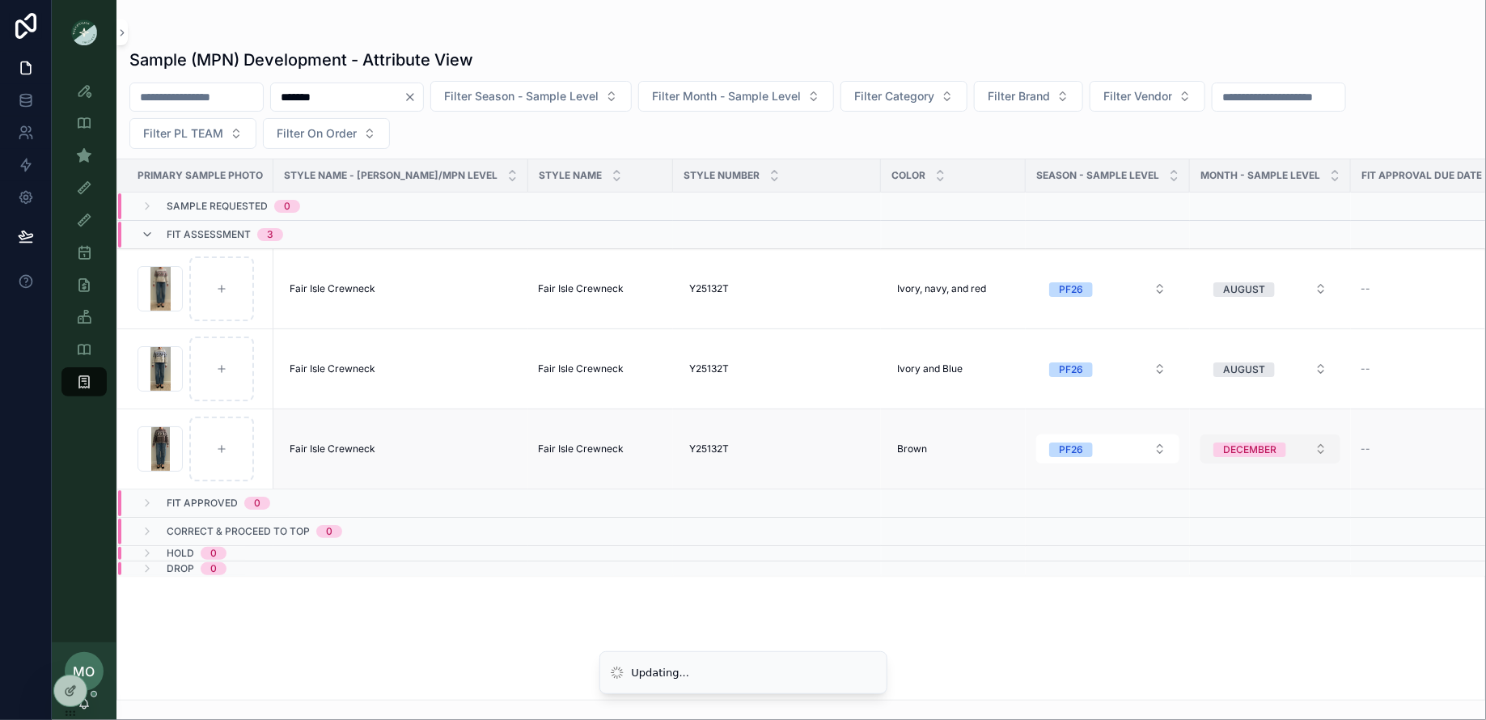
click at [1224, 450] on div "DECEMBER" at bounding box center [1249, 449] width 53 height 15
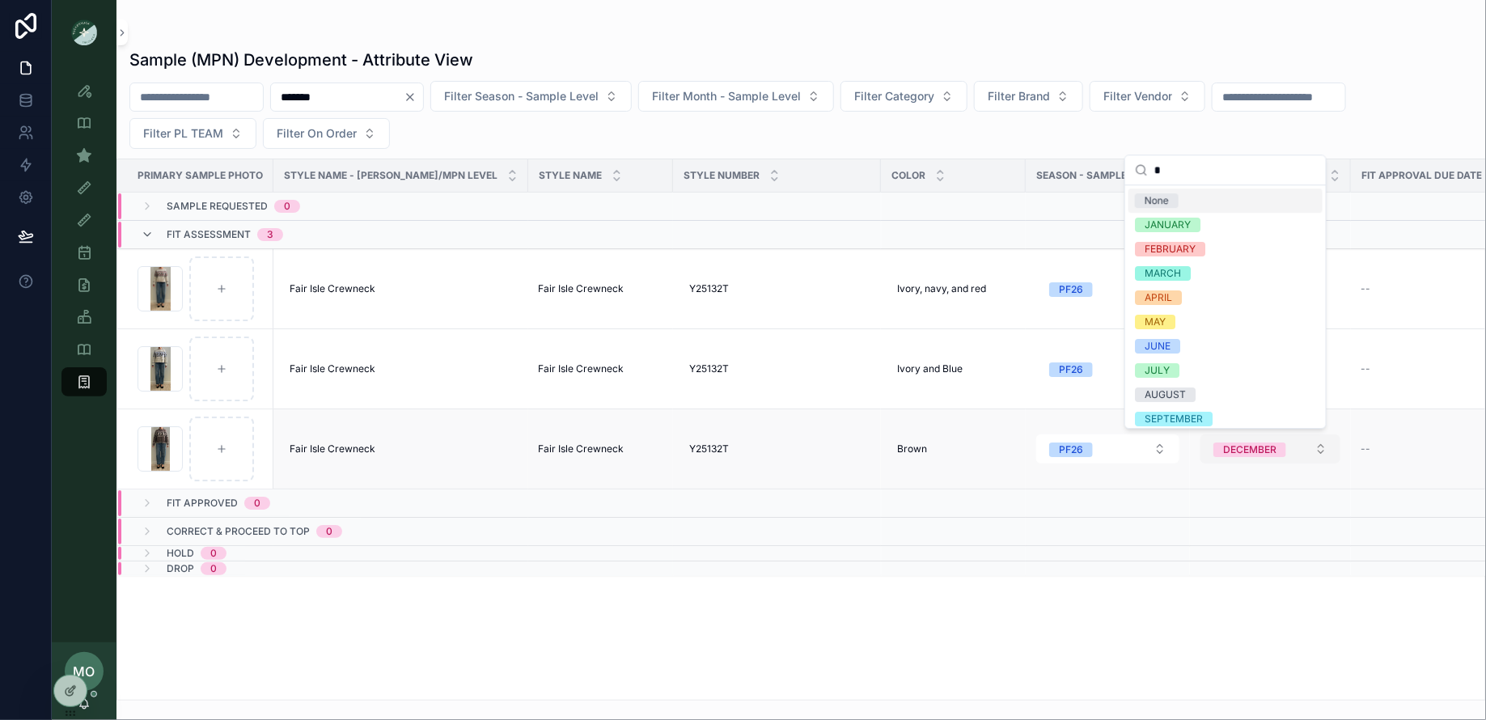
type input "**"
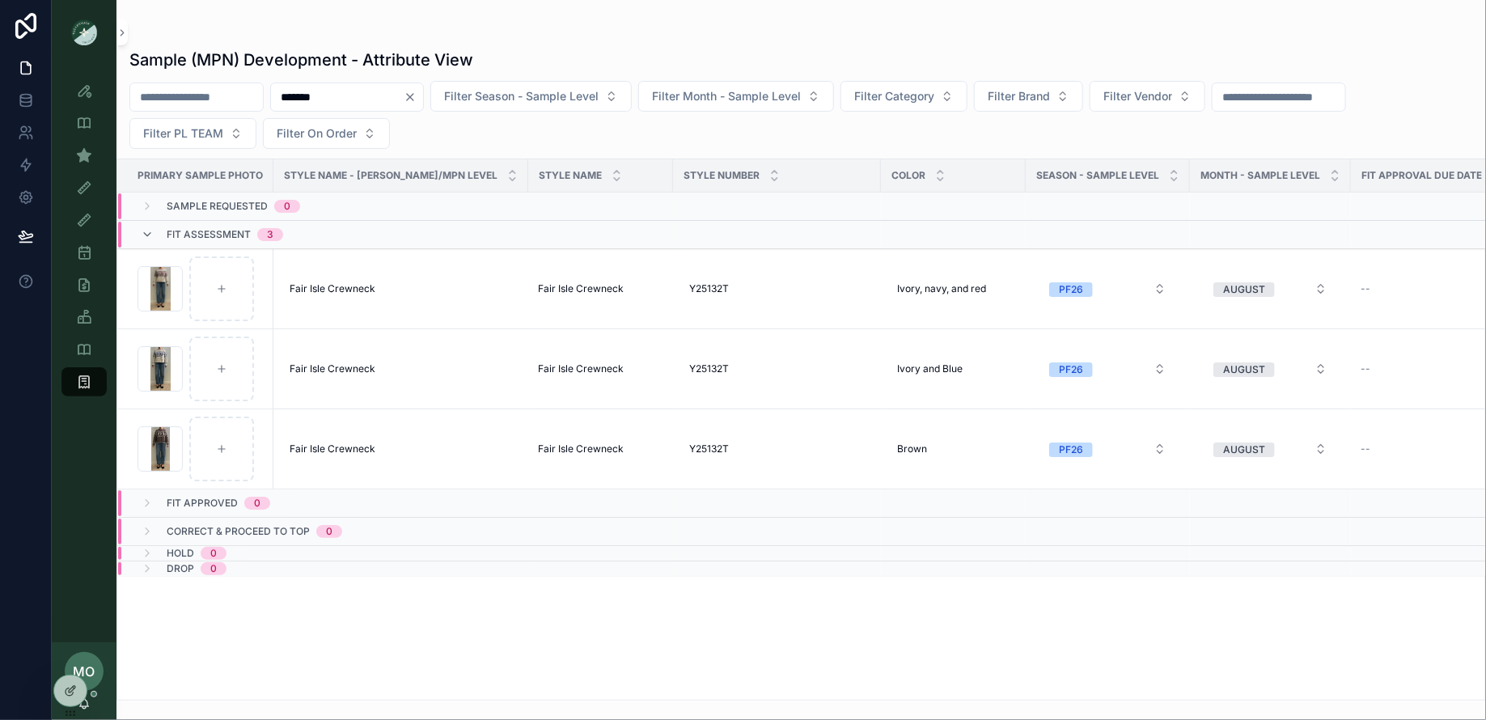
click at [363, 99] on input "*******" at bounding box center [337, 97] width 133 height 23
click at [262, 96] on input "scrollable content" at bounding box center [196, 97] width 133 height 23
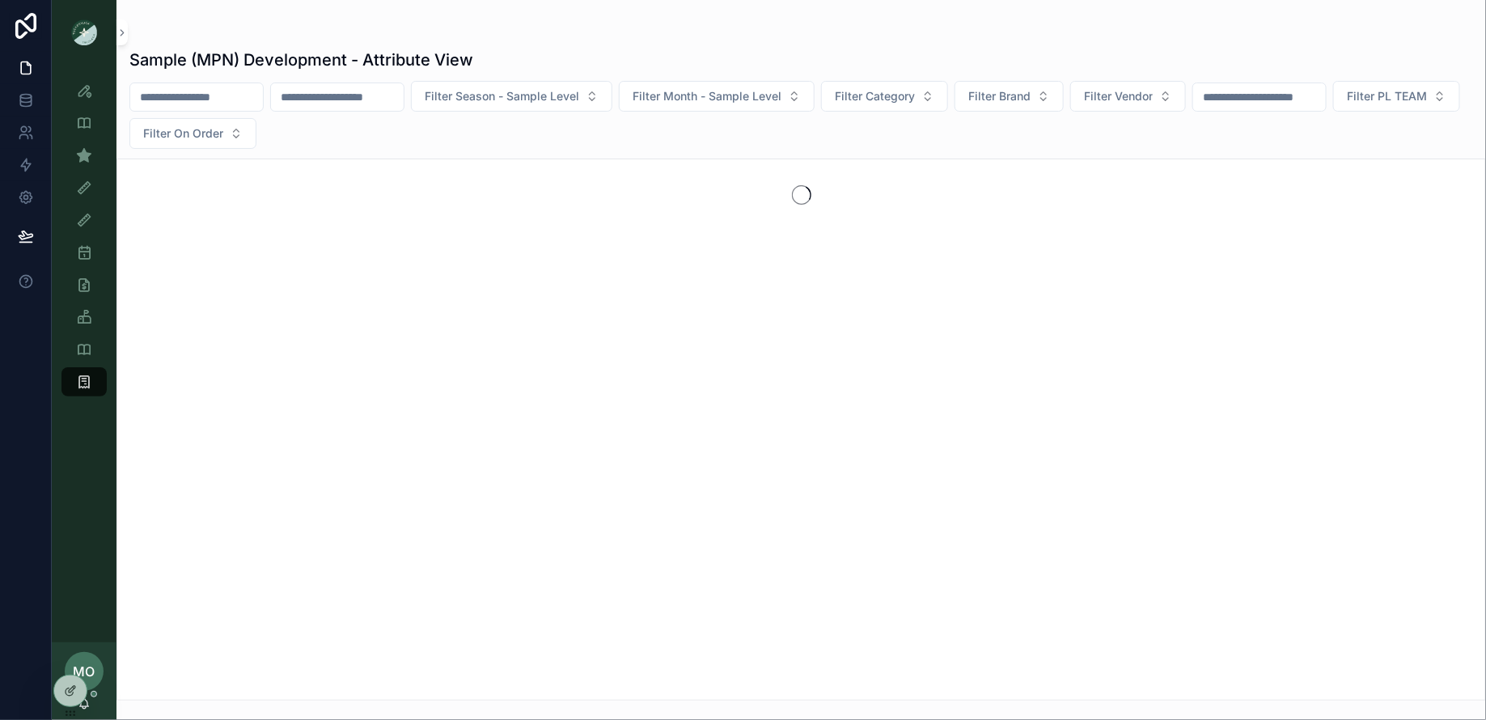
type input "*"
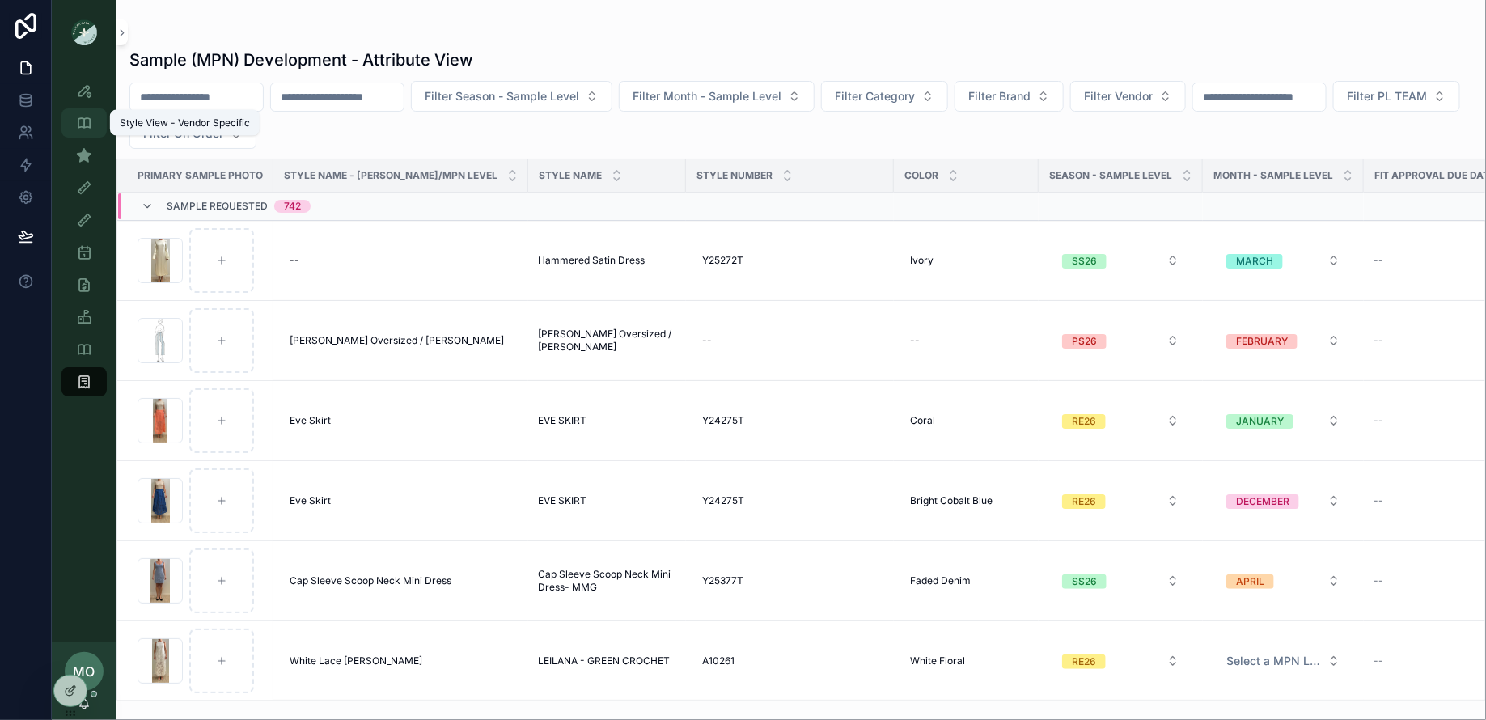
click at [87, 114] on div "Style View - Vendor Specific" at bounding box center [84, 123] width 26 height 26
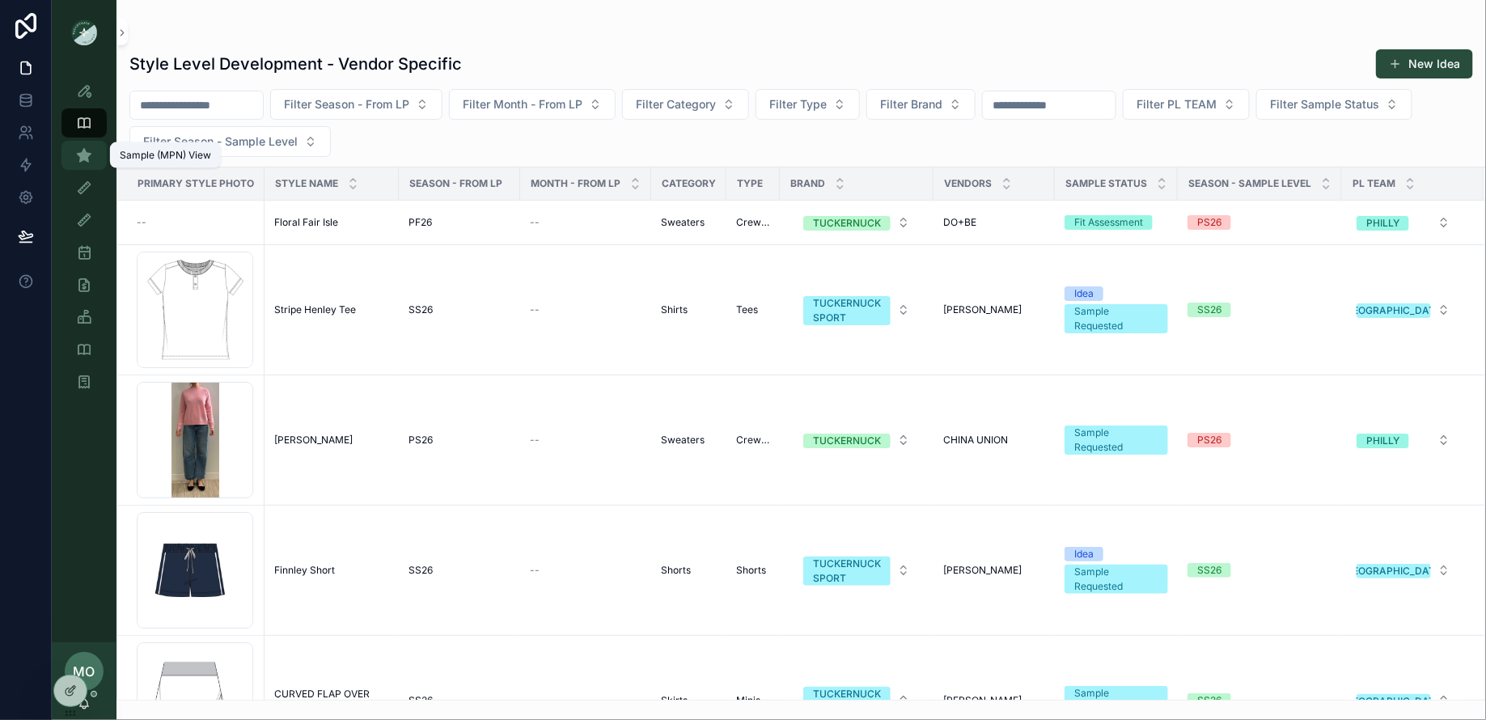
click at [84, 151] on icon "scrollable content" at bounding box center [84, 155] width 16 height 16
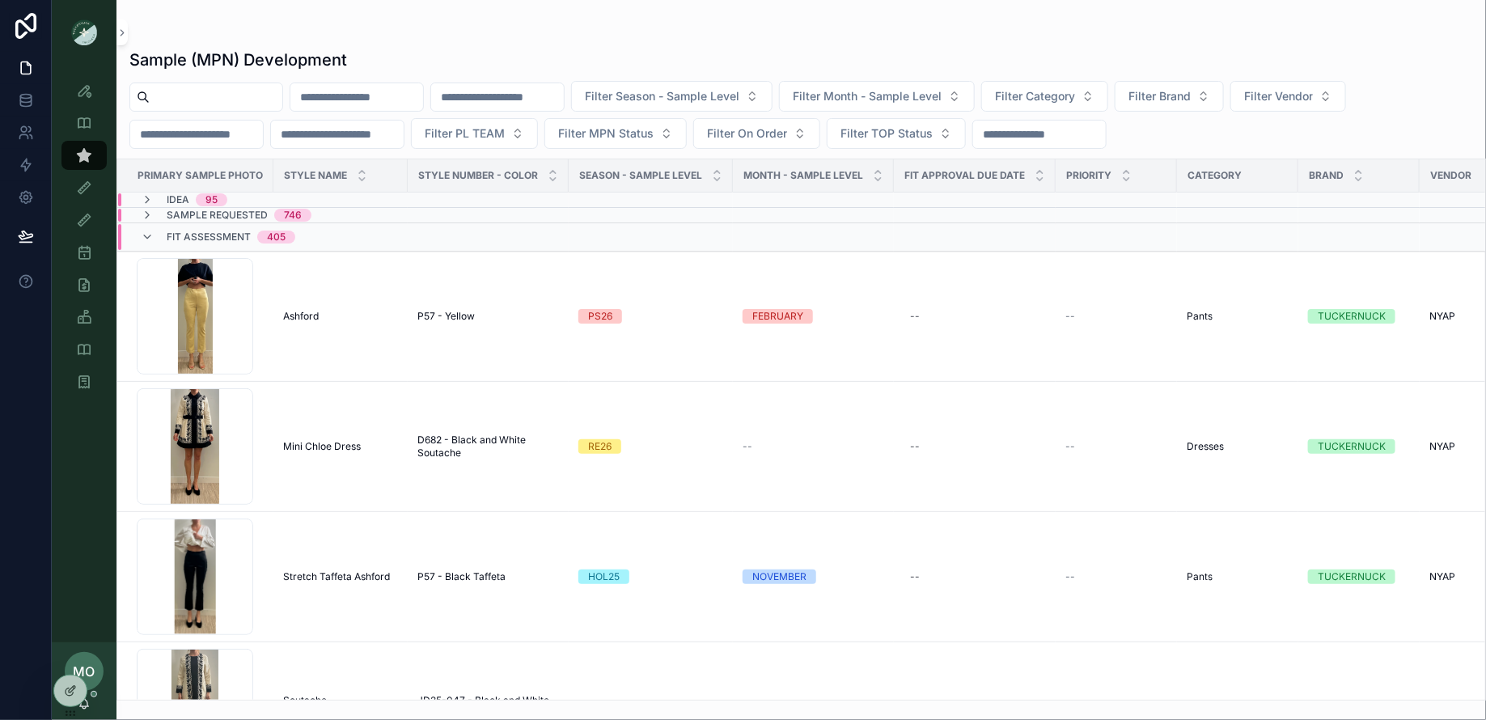
click at [192, 209] on span "Sample Requested" at bounding box center [217, 215] width 101 height 13
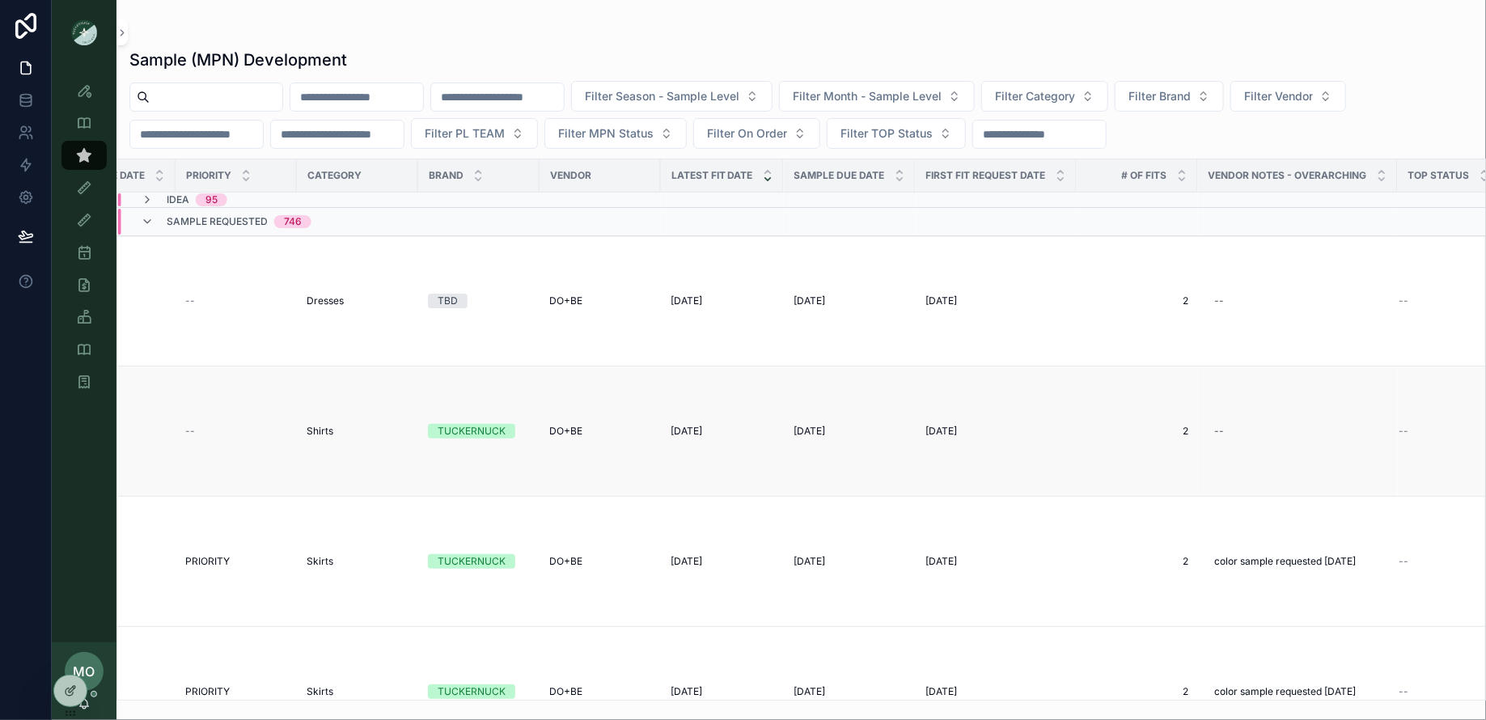
scroll to position [0, 910]
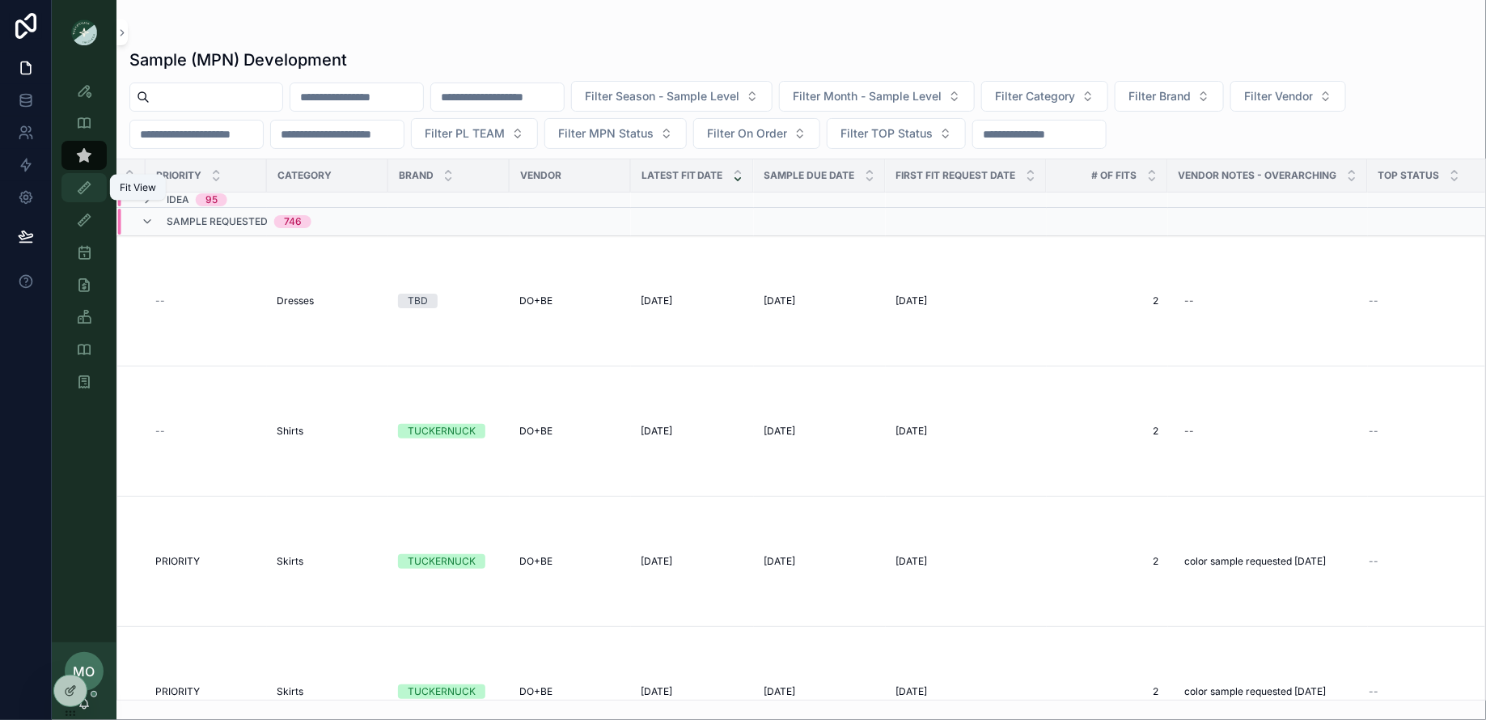
click at [78, 184] on icon "scrollable content" at bounding box center [84, 188] width 16 height 16
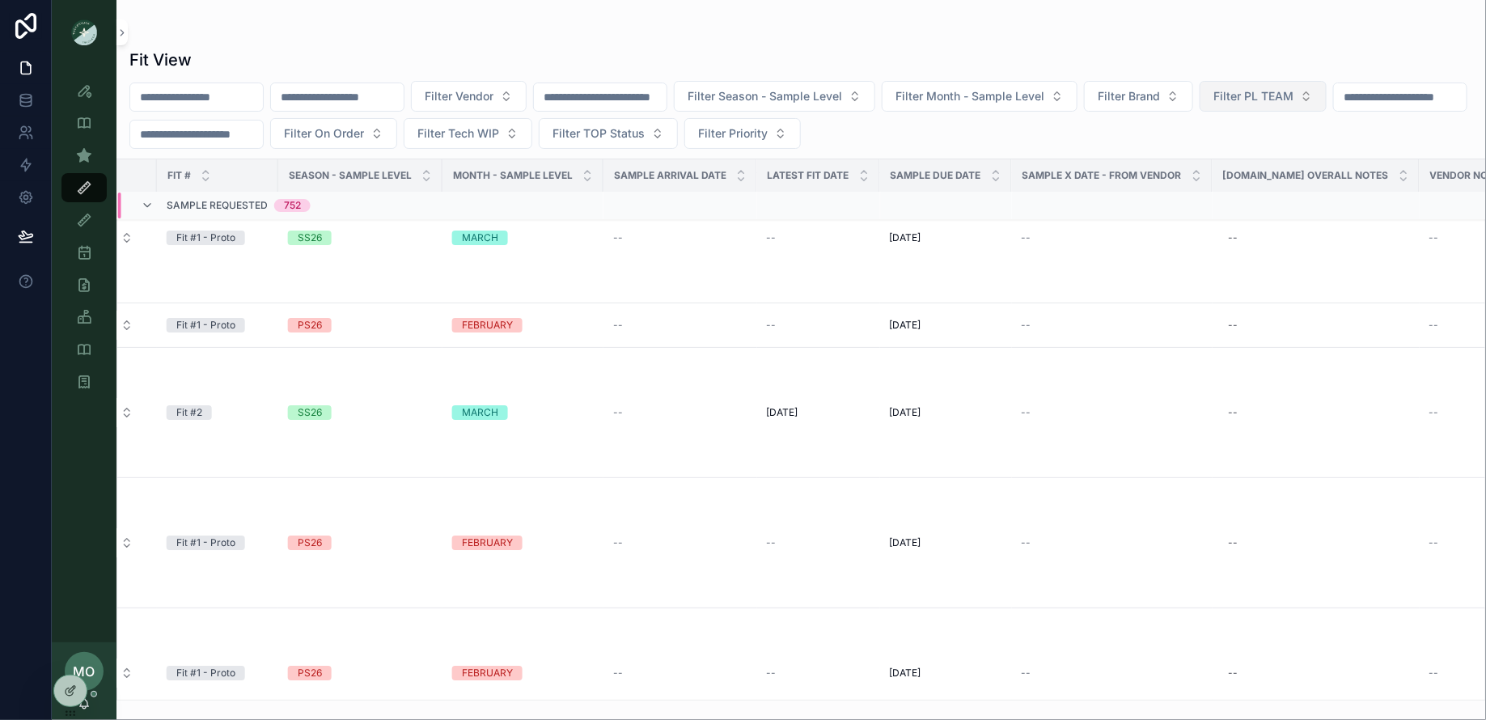
scroll to position [14846, 857]
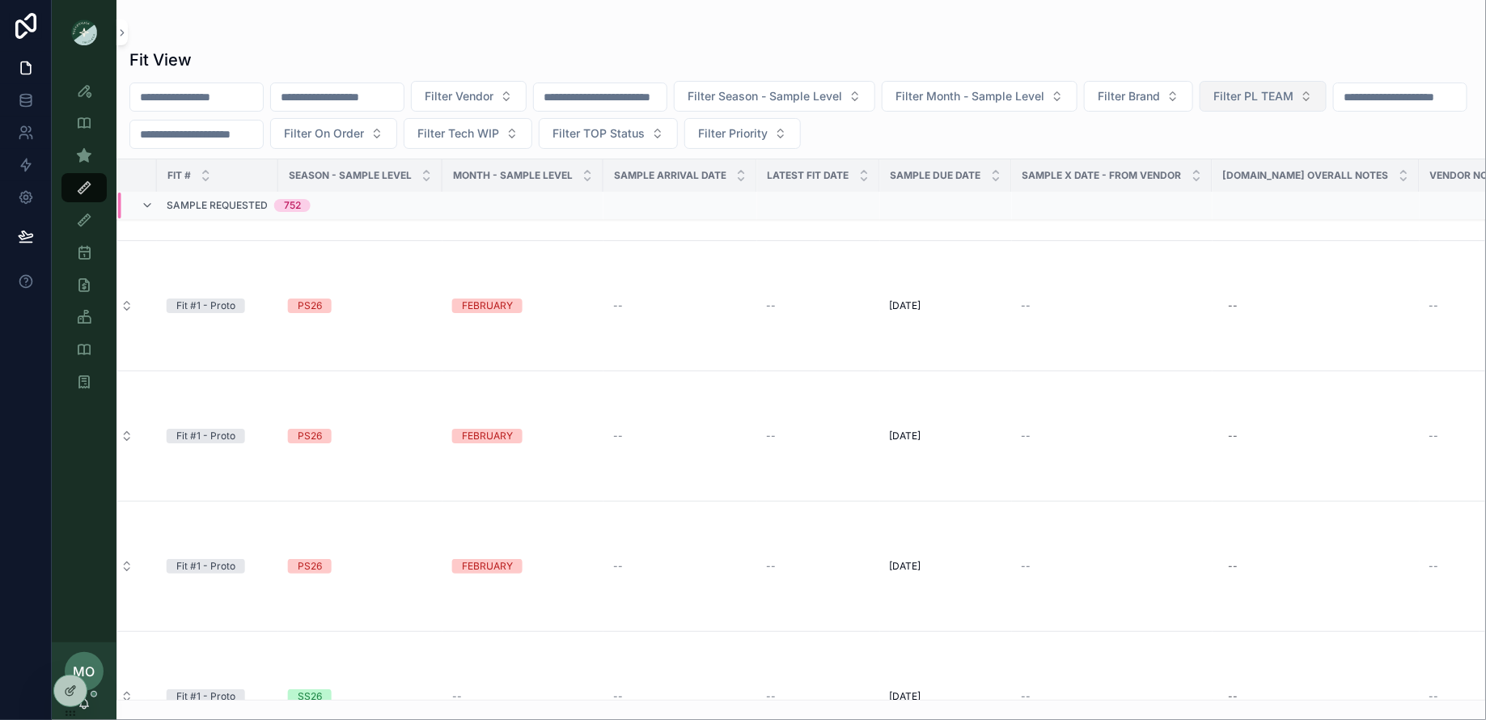
click at [1293, 91] on span "Filter PL TEAM" at bounding box center [1253, 96] width 80 height 16
click at [1157, 95] on span "Filter Brand" at bounding box center [1129, 96] width 62 height 16
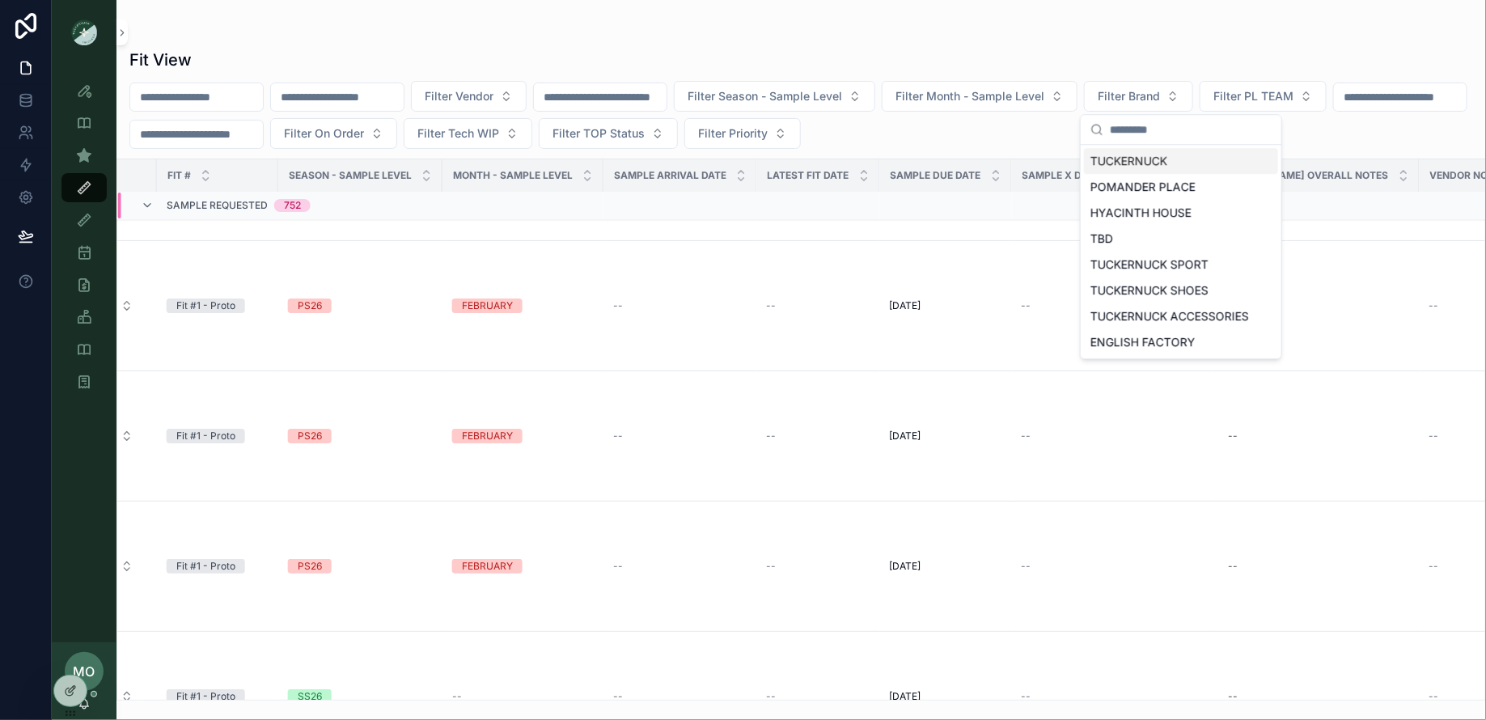
click at [836, 32] on div "scrollable content" at bounding box center [800, 32] width 1343 height 13
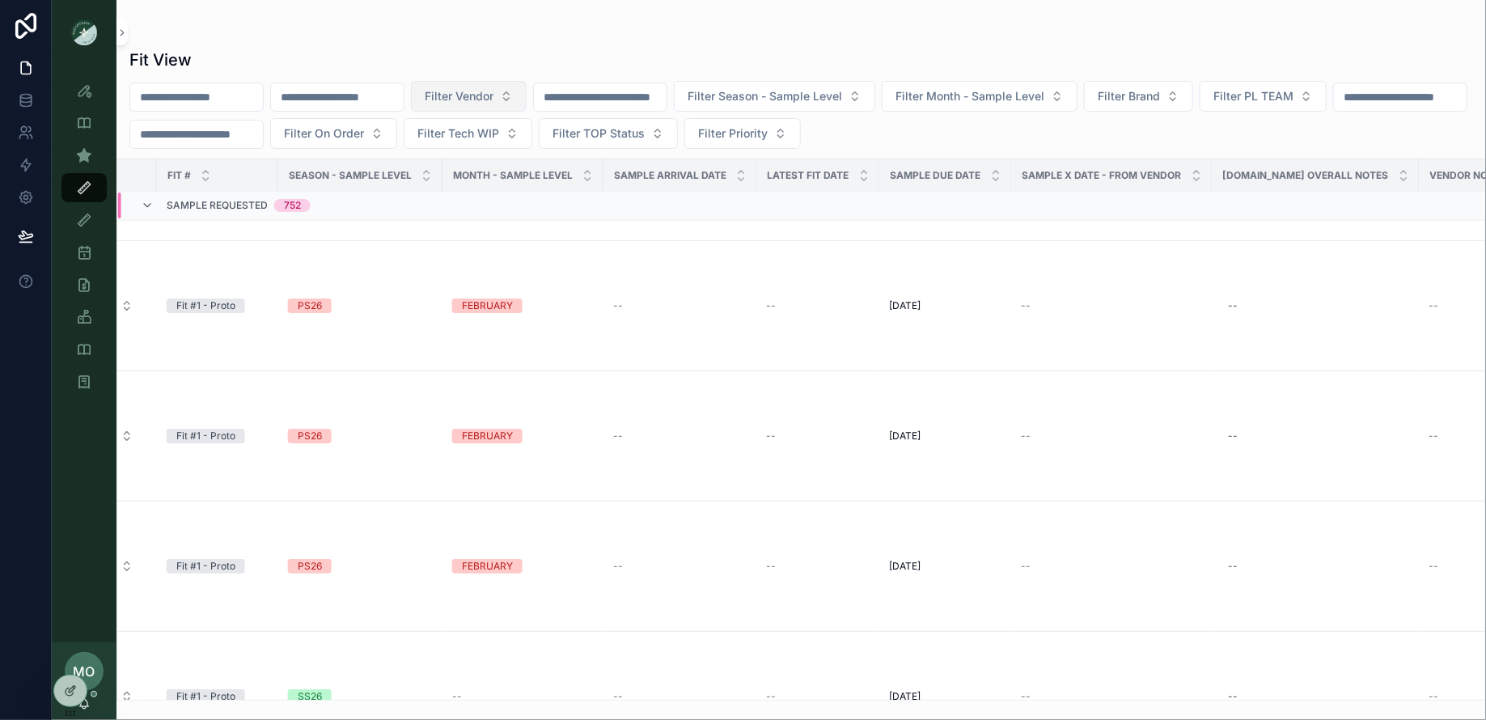
click at [512, 105] on button "Filter Vendor" at bounding box center [469, 96] width 116 height 31
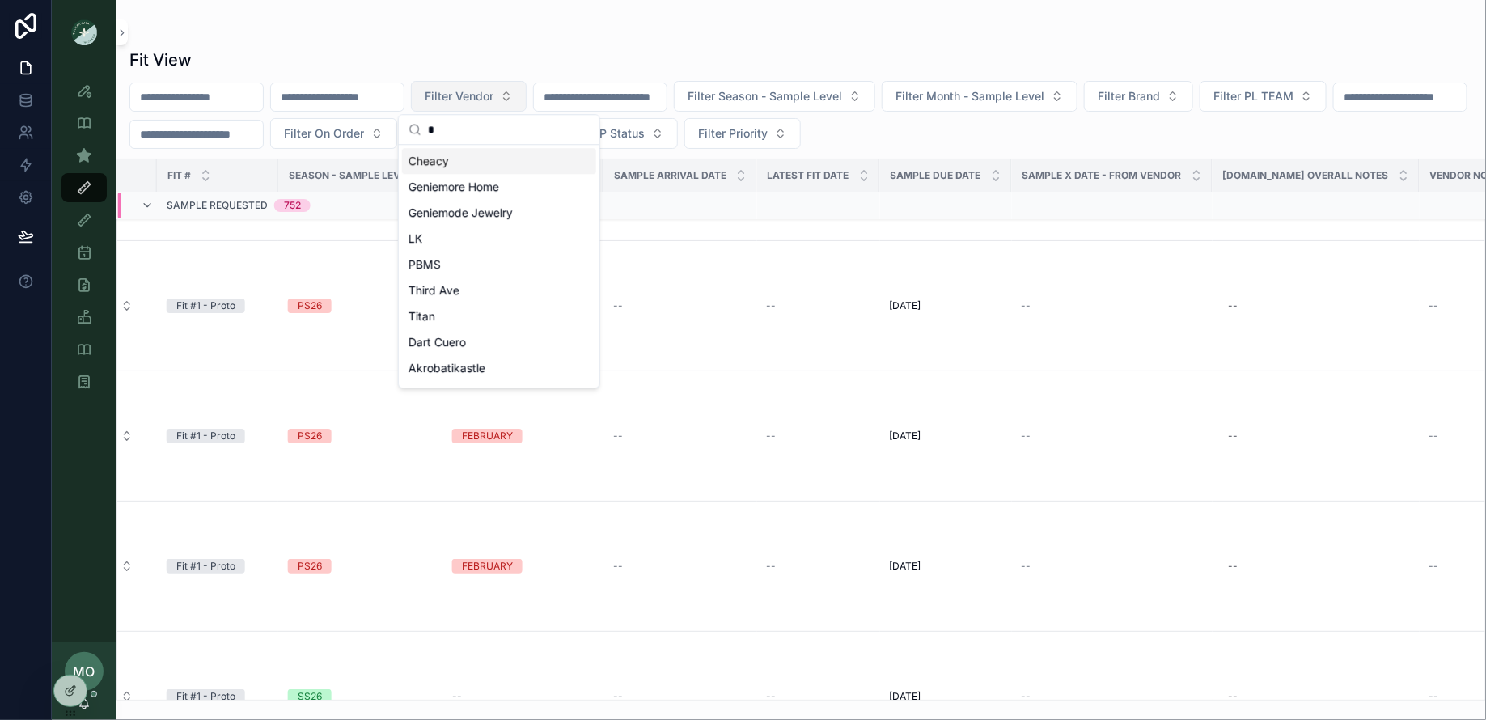
type input "**"
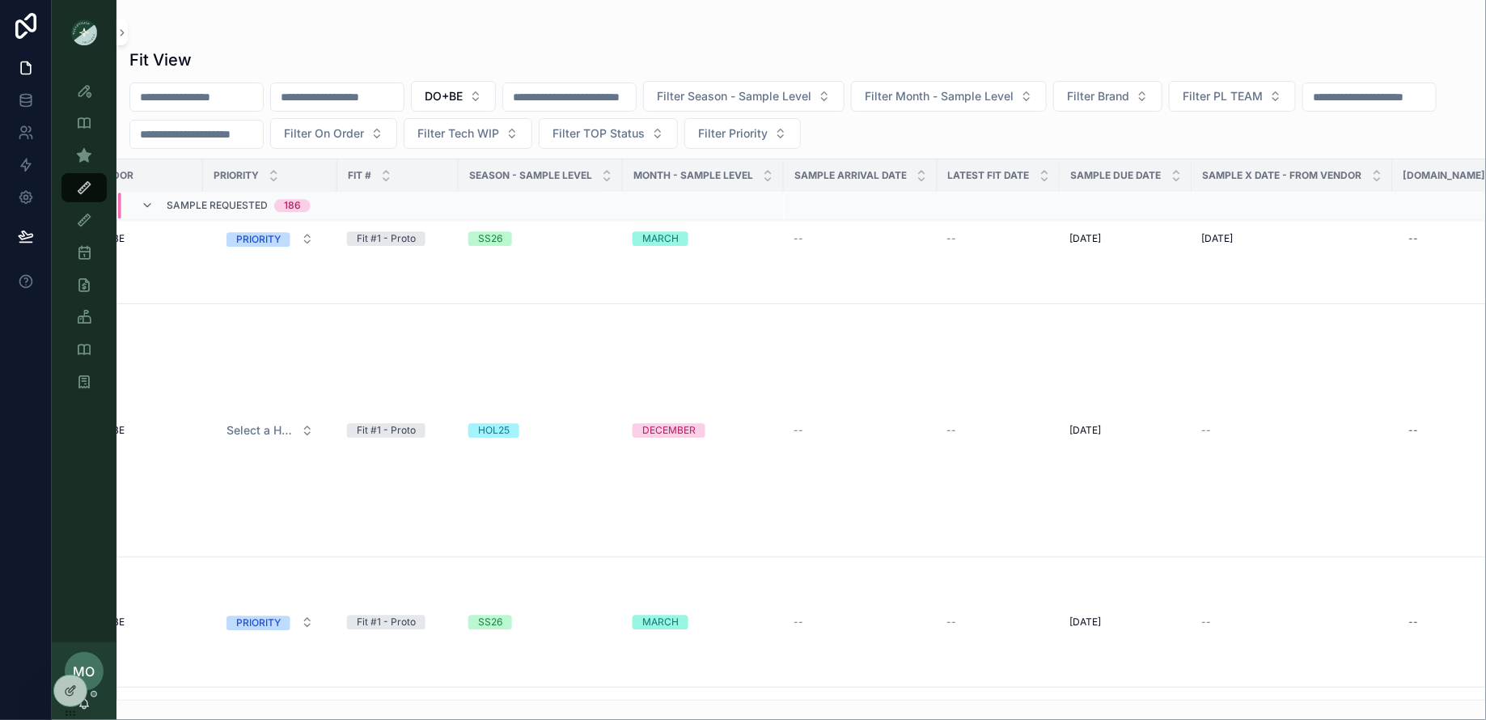
scroll to position [4972, 0]
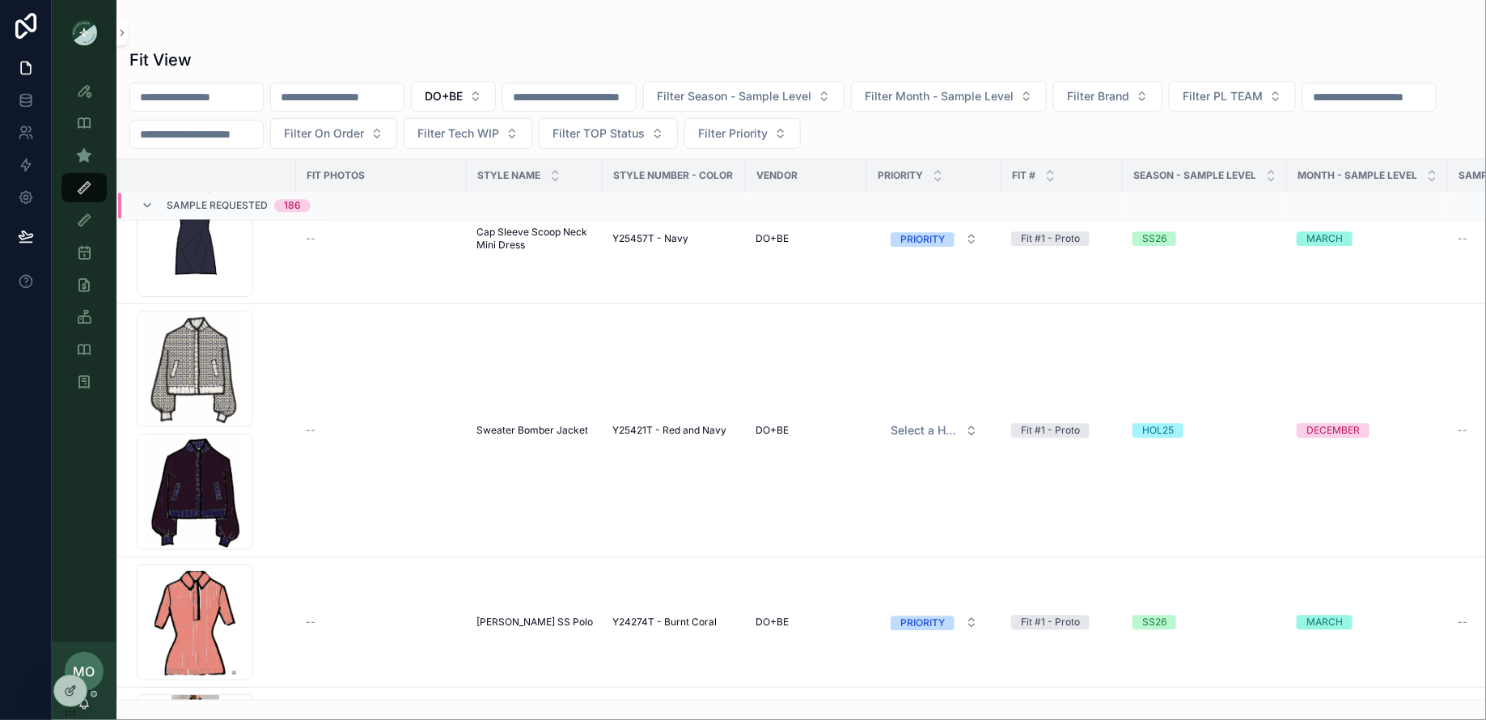
click at [597, 91] on input "scrollable content" at bounding box center [569, 97] width 133 height 23
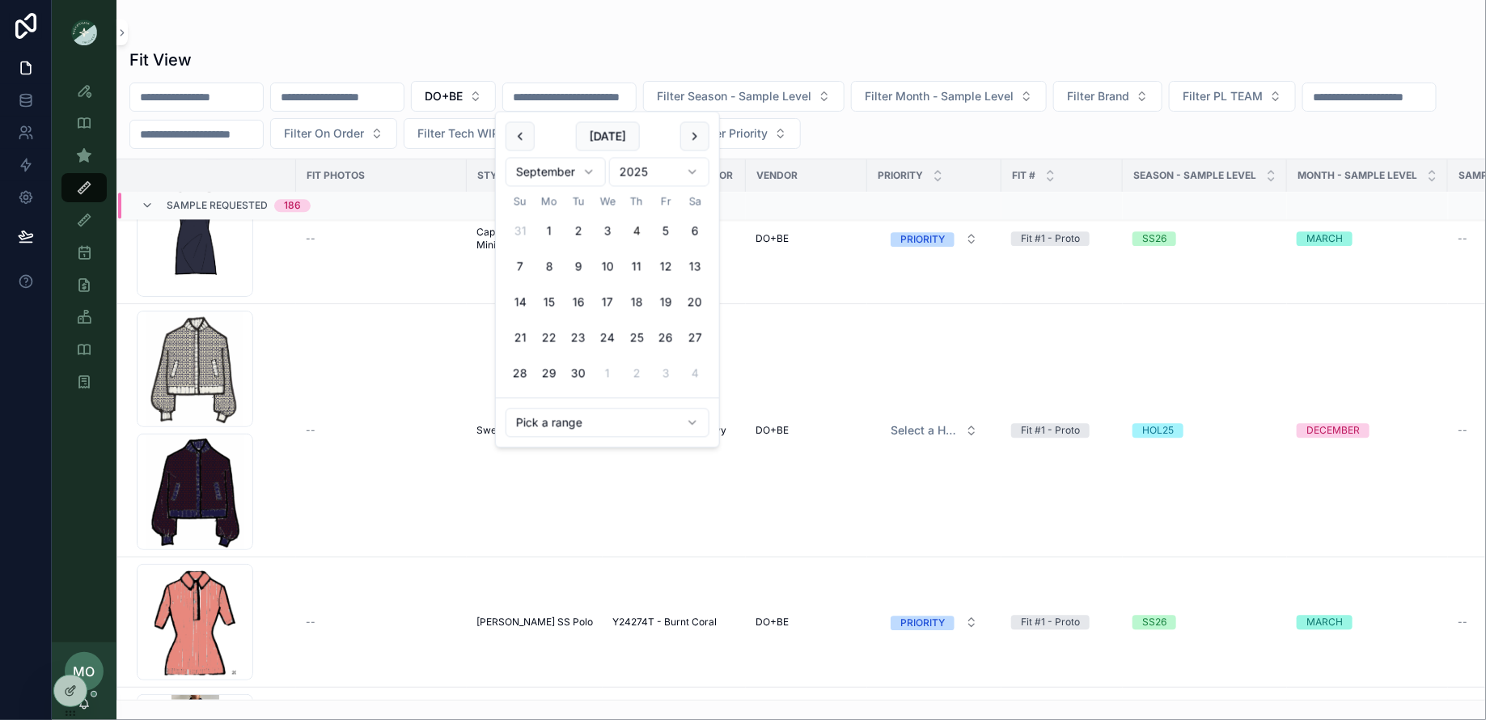
click at [864, 61] on div "Fit View" at bounding box center [800, 60] width 1343 height 23
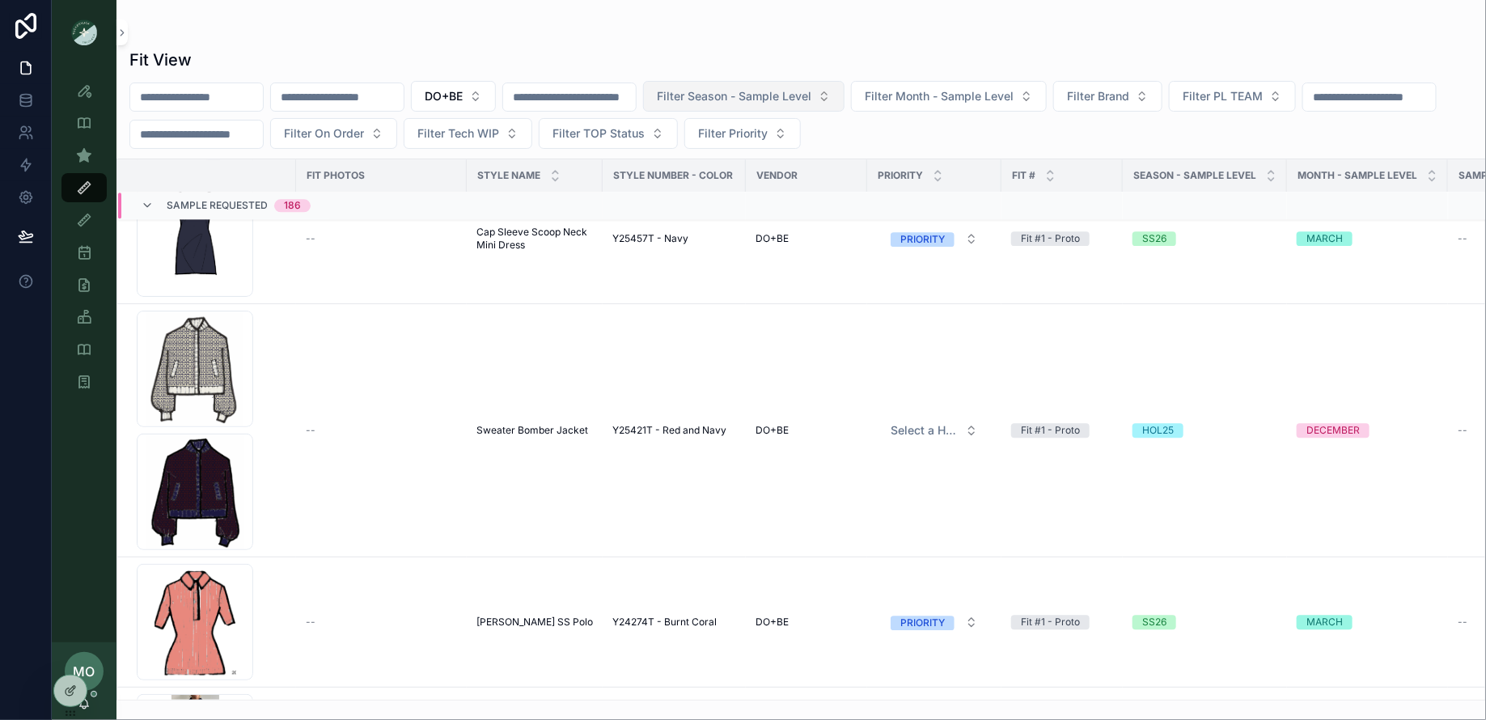
click at [811, 92] on span "Filter Season - Sample Level" at bounding box center [734, 96] width 154 height 16
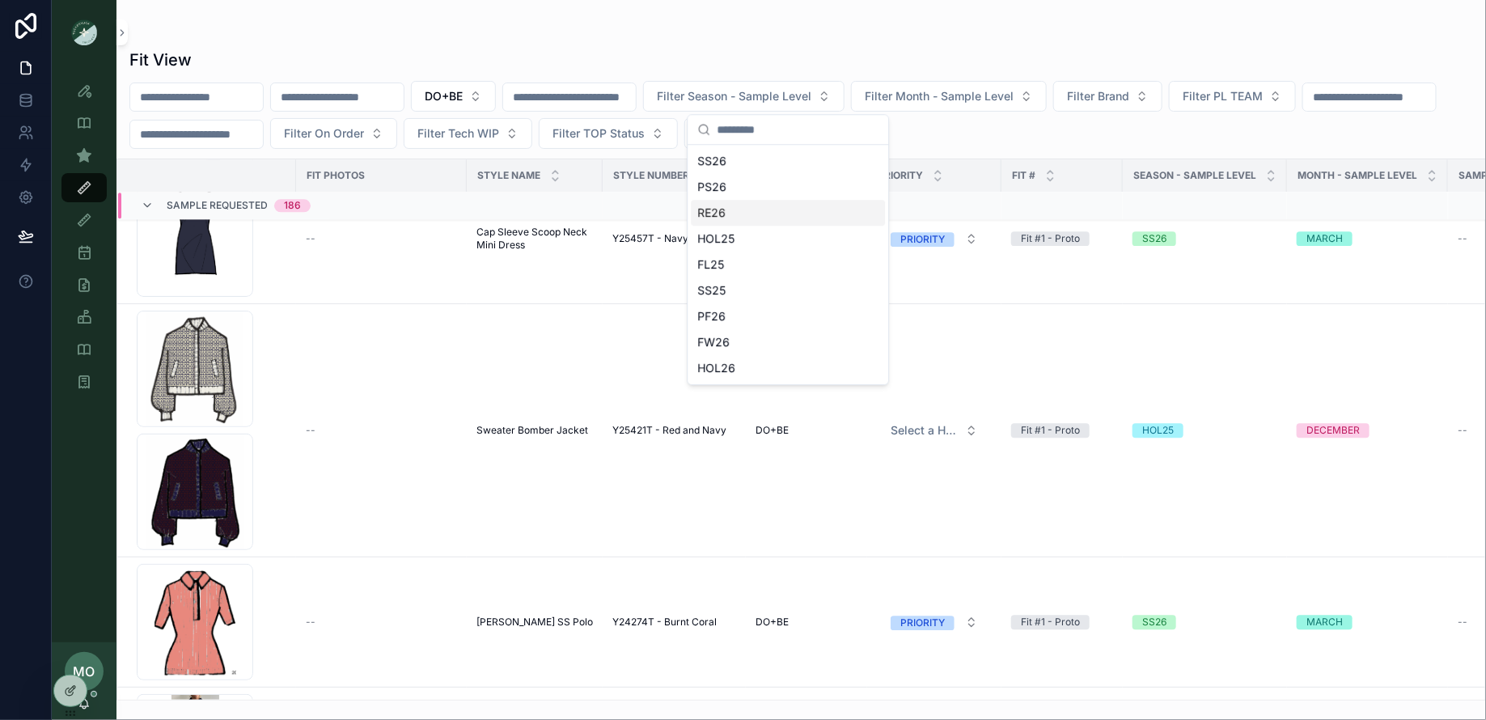
click at [721, 209] on div "RE26" at bounding box center [788, 213] width 194 height 26
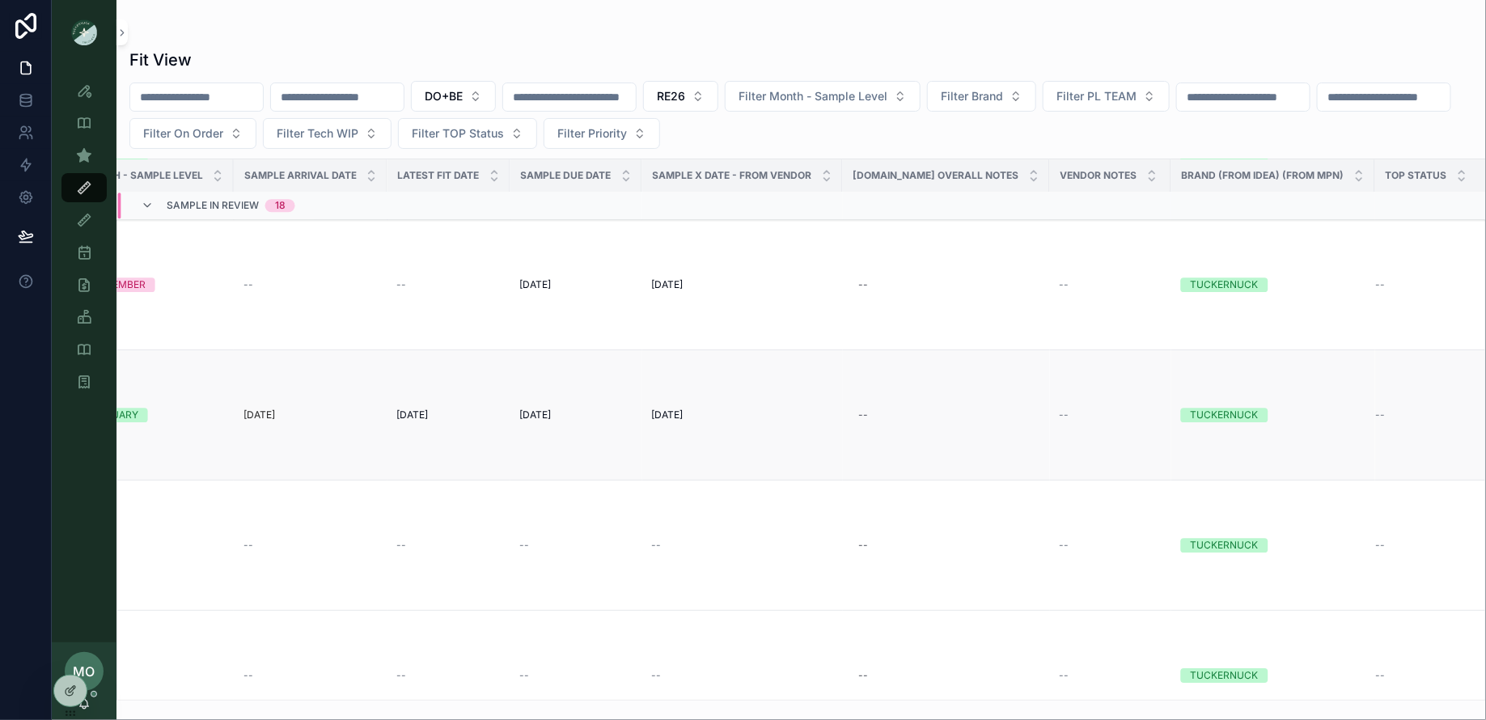
scroll to position [5130, 0]
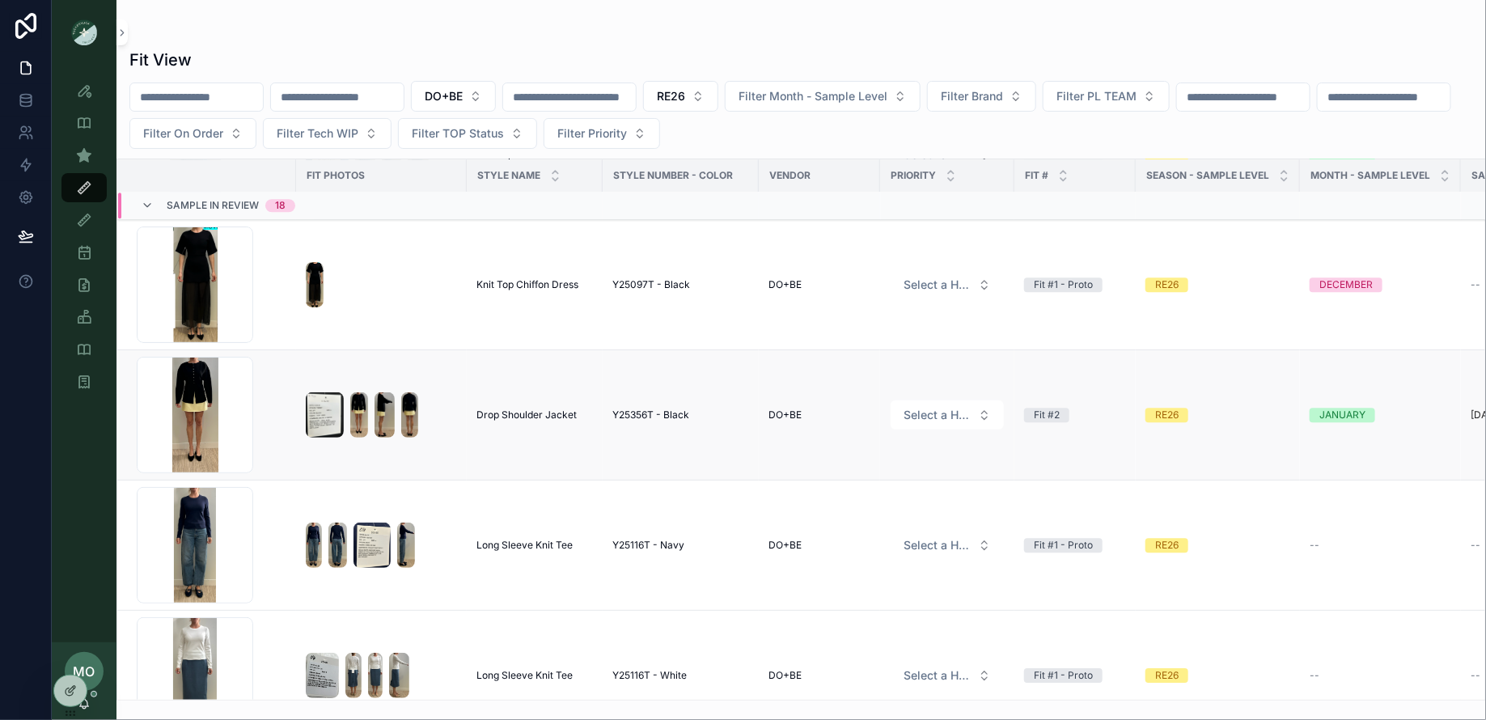
click at [518, 408] on span "Drop Shoulder Jacket" at bounding box center [526, 414] width 100 height 13
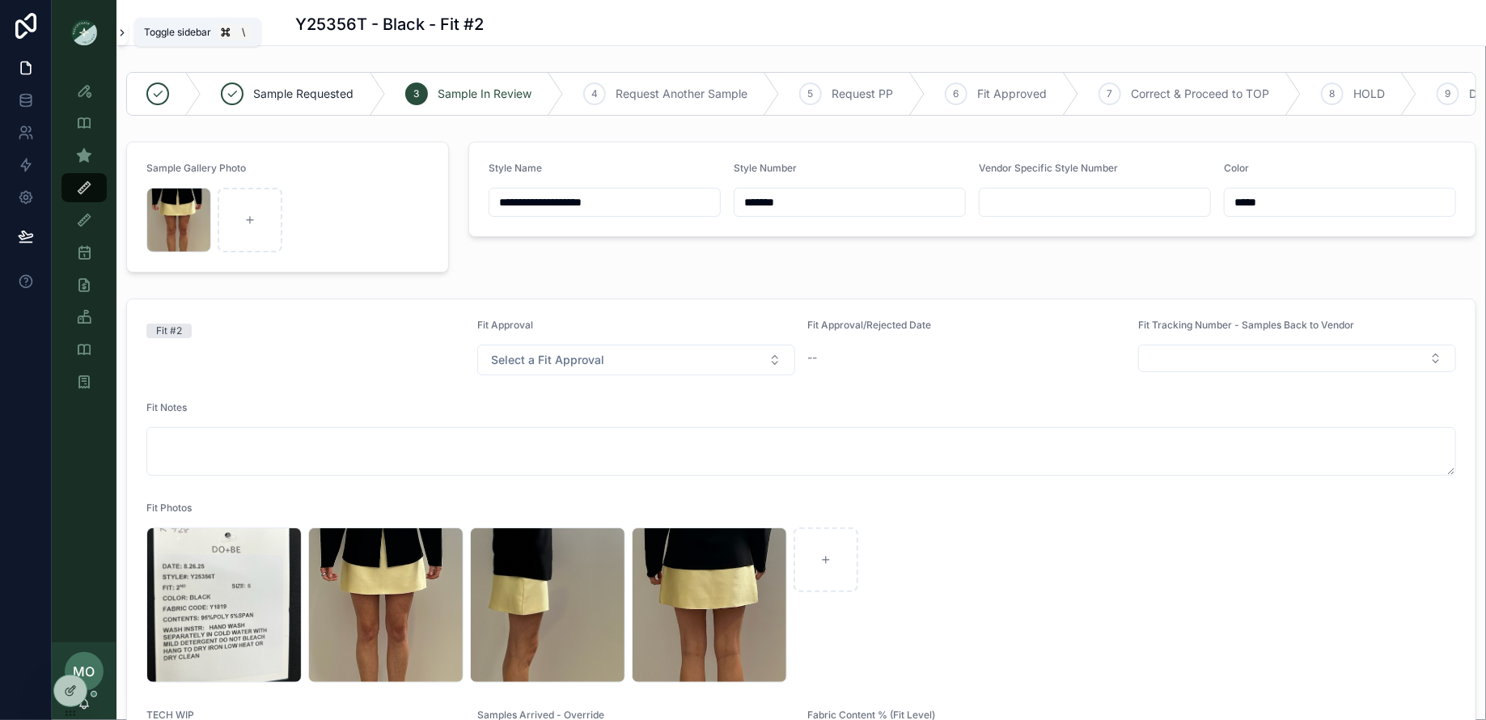
click at [126, 31] on icon "scrollable content" at bounding box center [121, 33] width 11 height 12
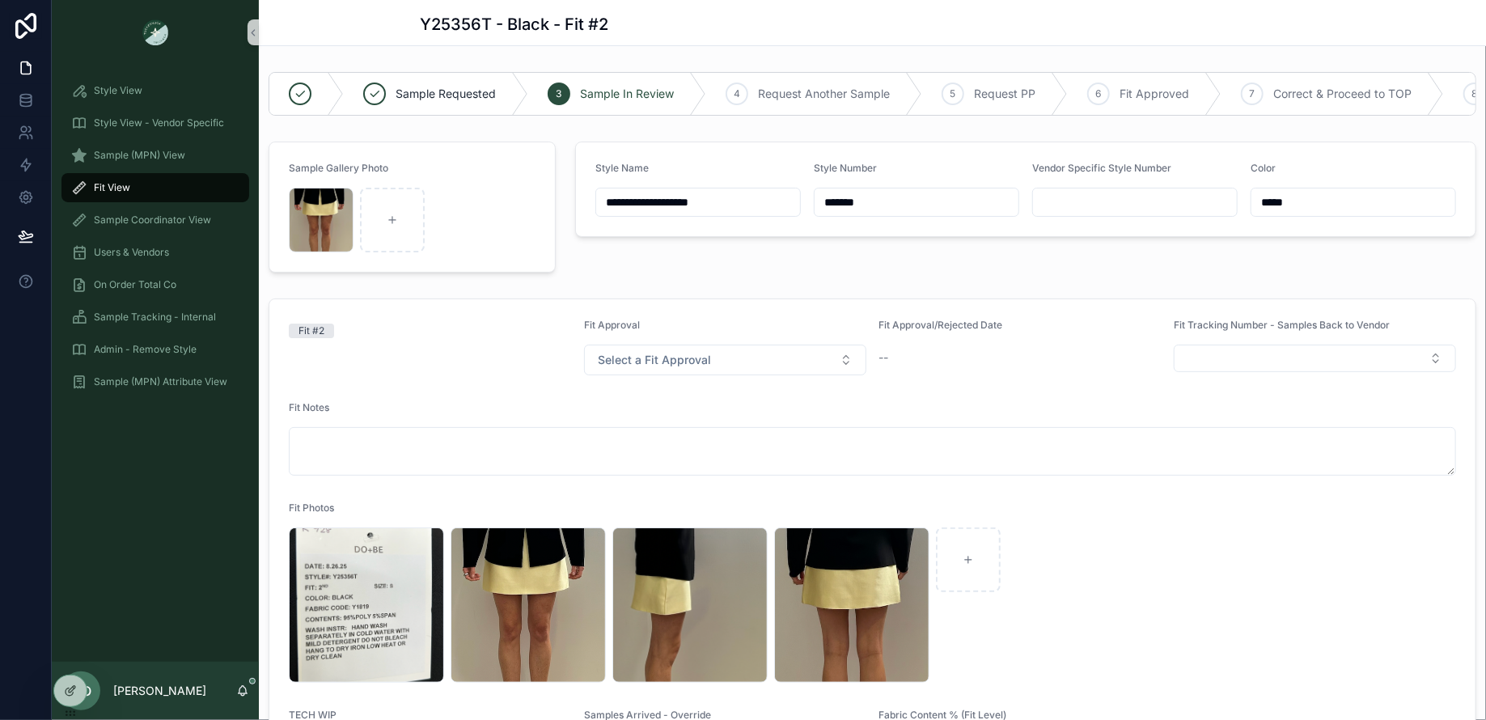
click at [144, 187] on div "Fit View" at bounding box center [155, 188] width 168 height 26
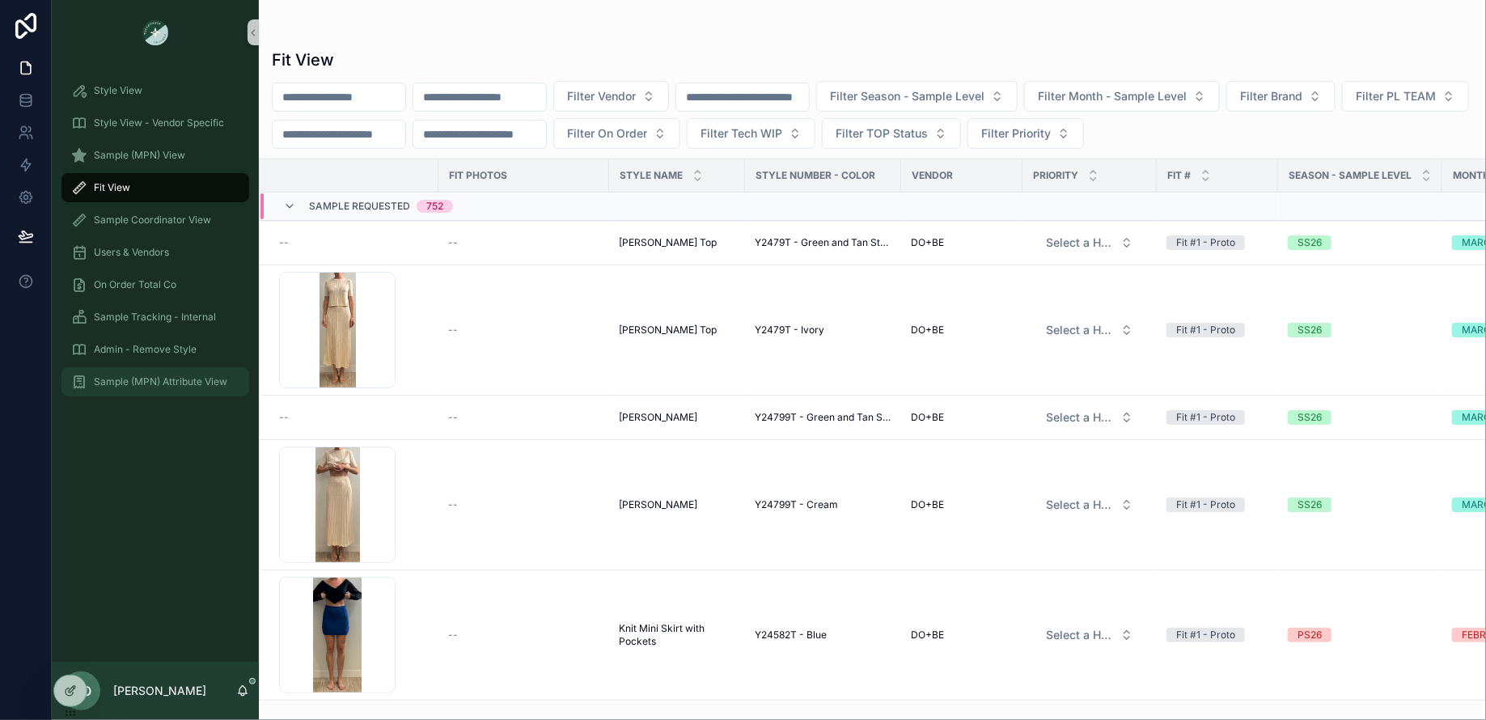
click at [73, 390] on div "Sample (MPN) Attribute View" at bounding box center [155, 382] width 168 height 26
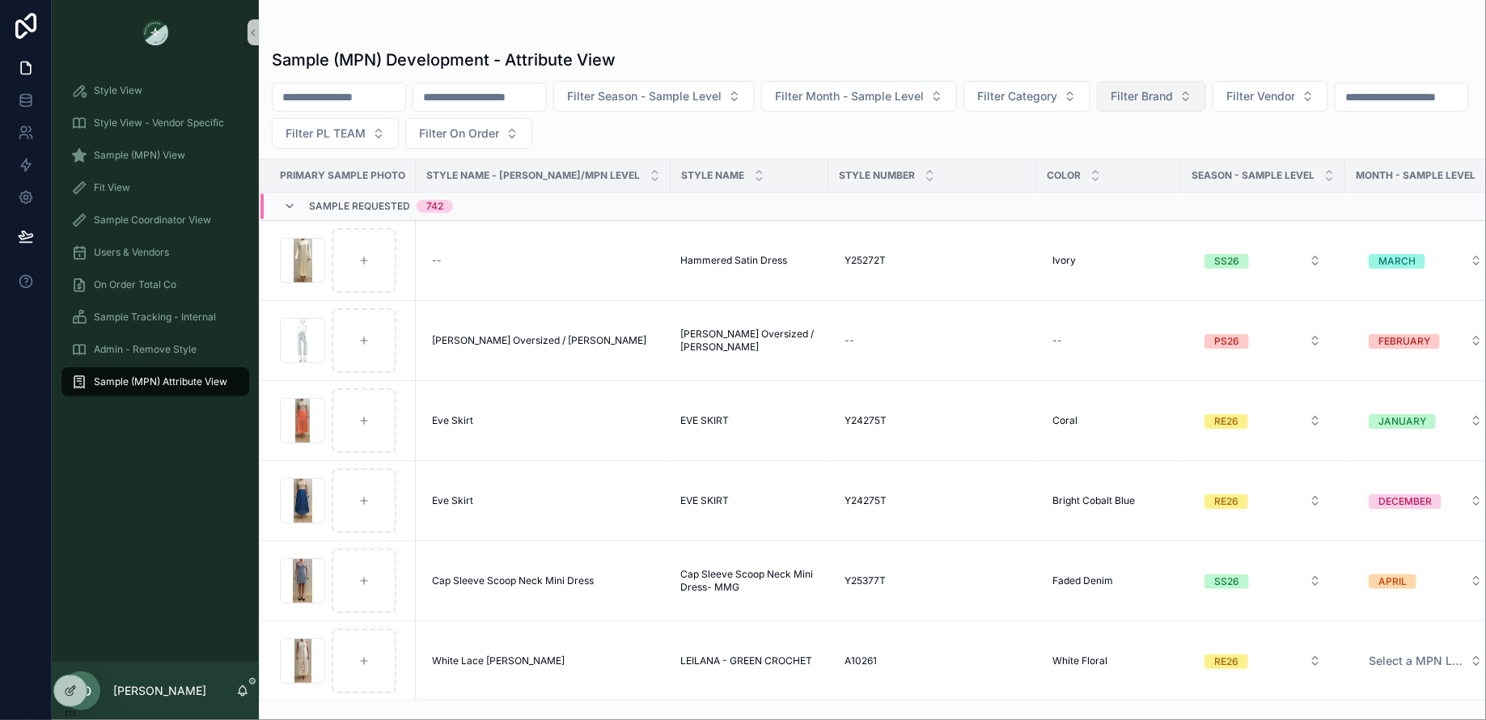
click at [1161, 95] on span "Filter Brand" at bounding box center [1141, 96] width 62 height 16
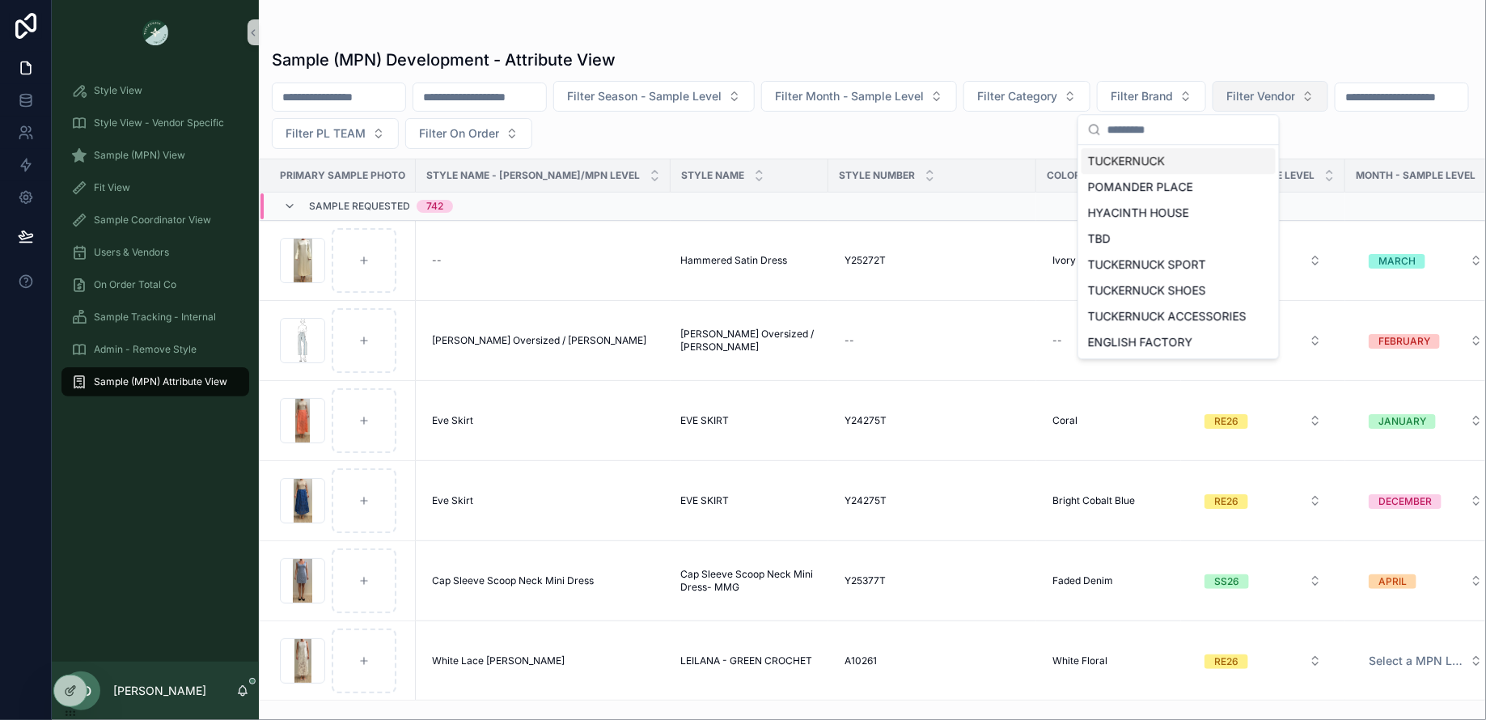
click at [1295, 99] on span "Filter Vendor" at bounding box center [1260, 96] width 69 height 16
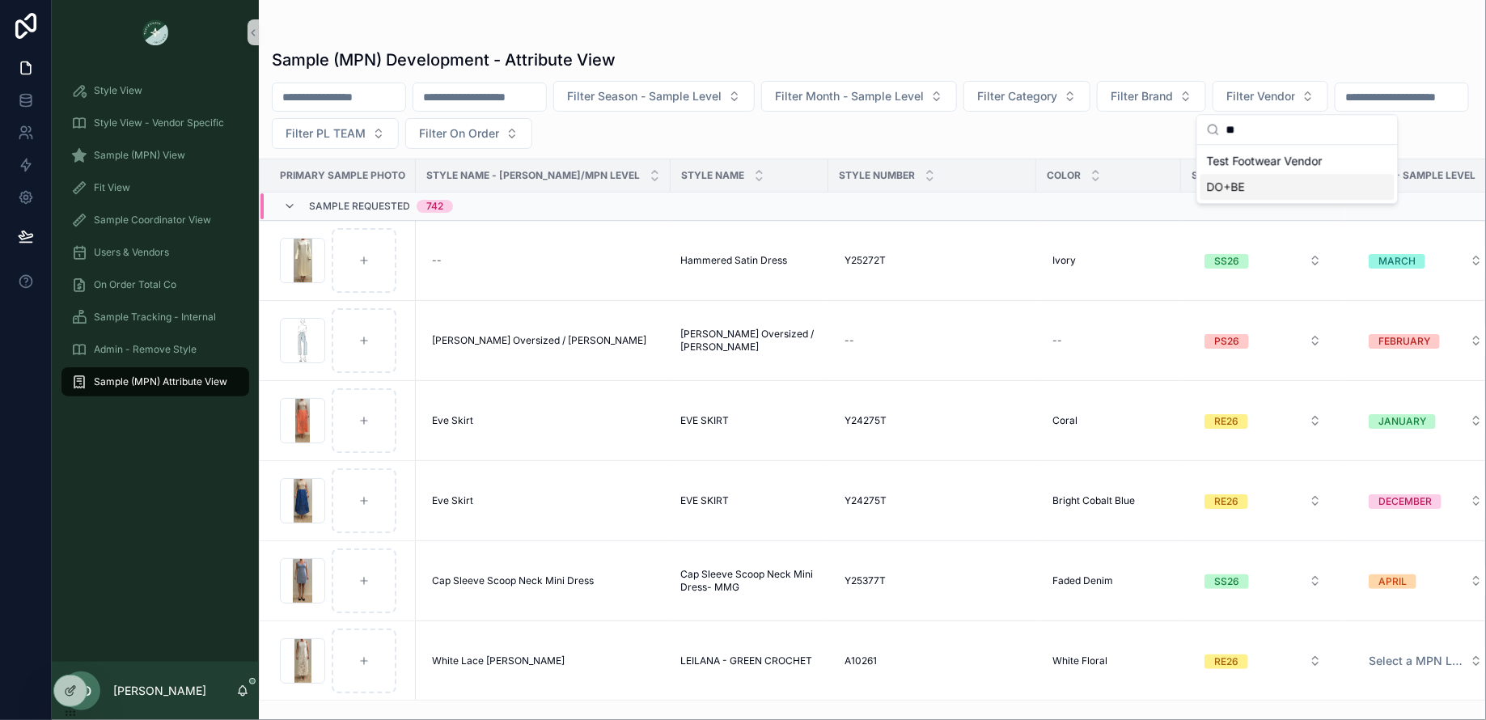
type input "**"
click at [1274, 185] on div "DO+BE" at bounding box center [1297, 187] width 194 height 26
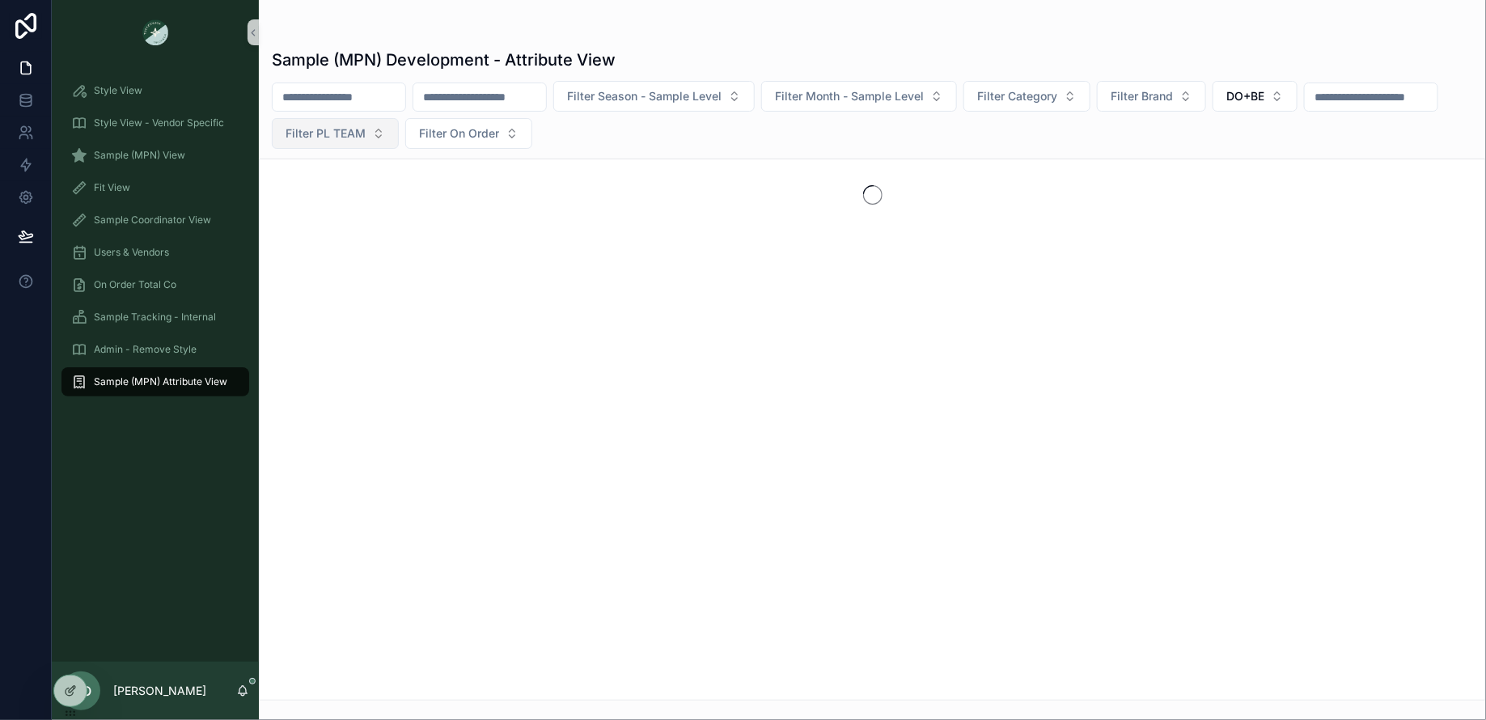
click at [366, 135] on span "Filter PL TEAM" at bounding box center [325, 133] width 80 height 16
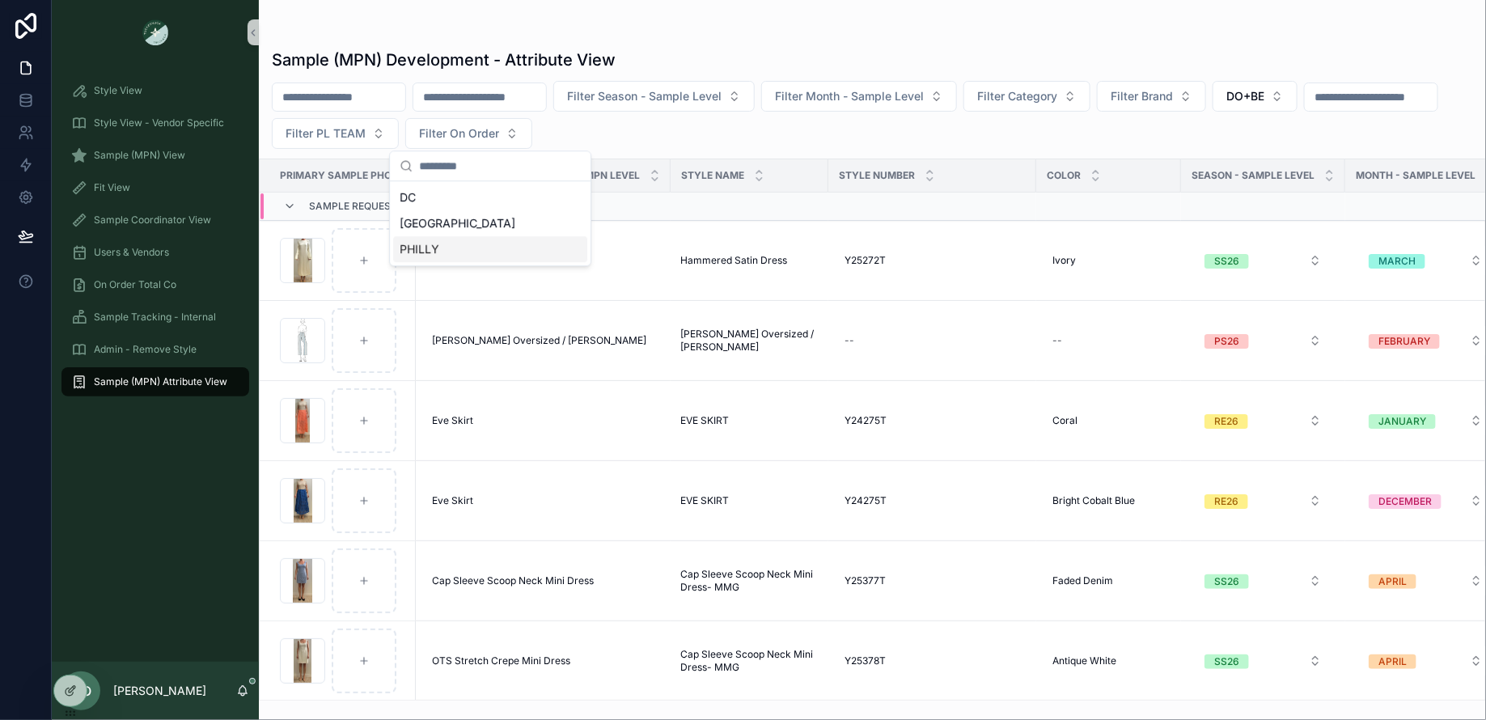
click at [426, 248] on div "PHILLY" at bounding box center [490, 249] width 194 height 26
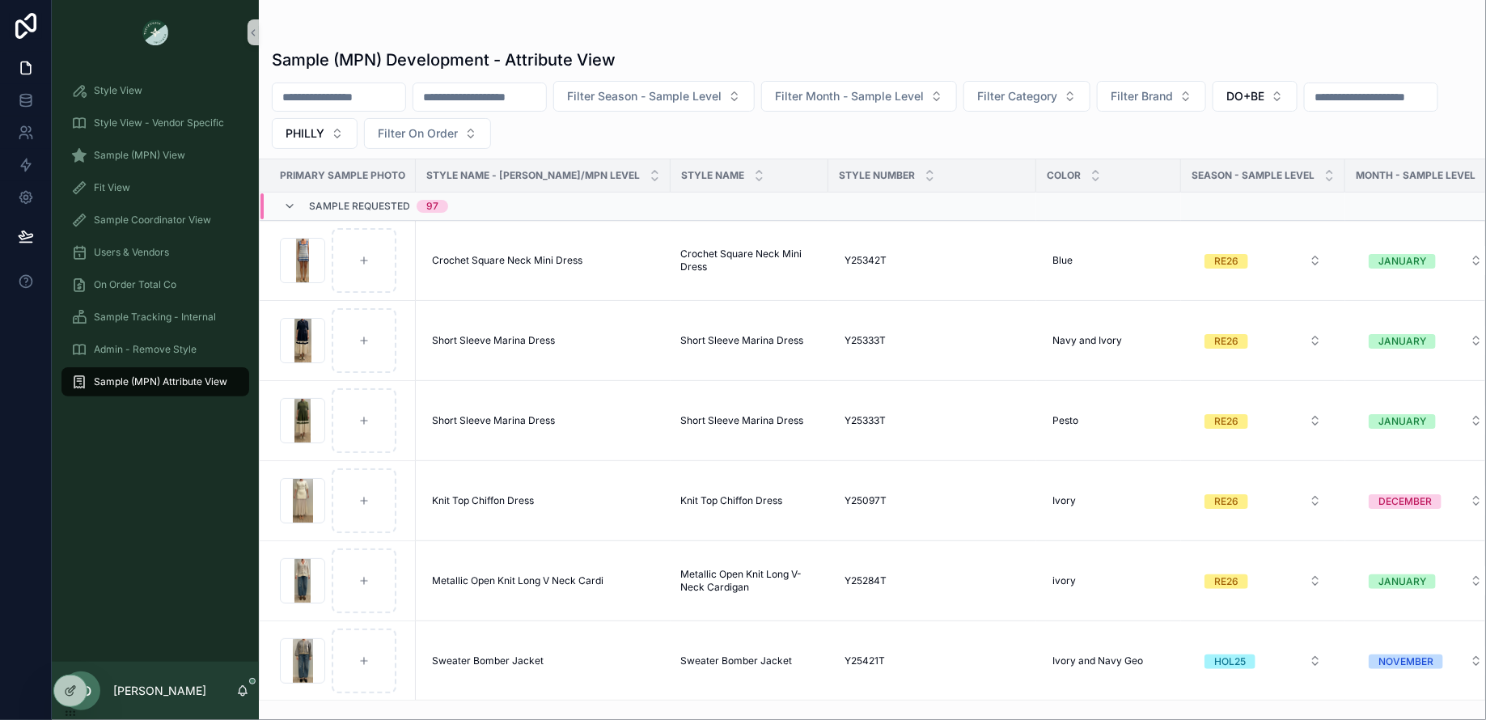
click at [294, 195] on div "Sample Requested 97" at bounding box center [365, 206] width 165 height 26
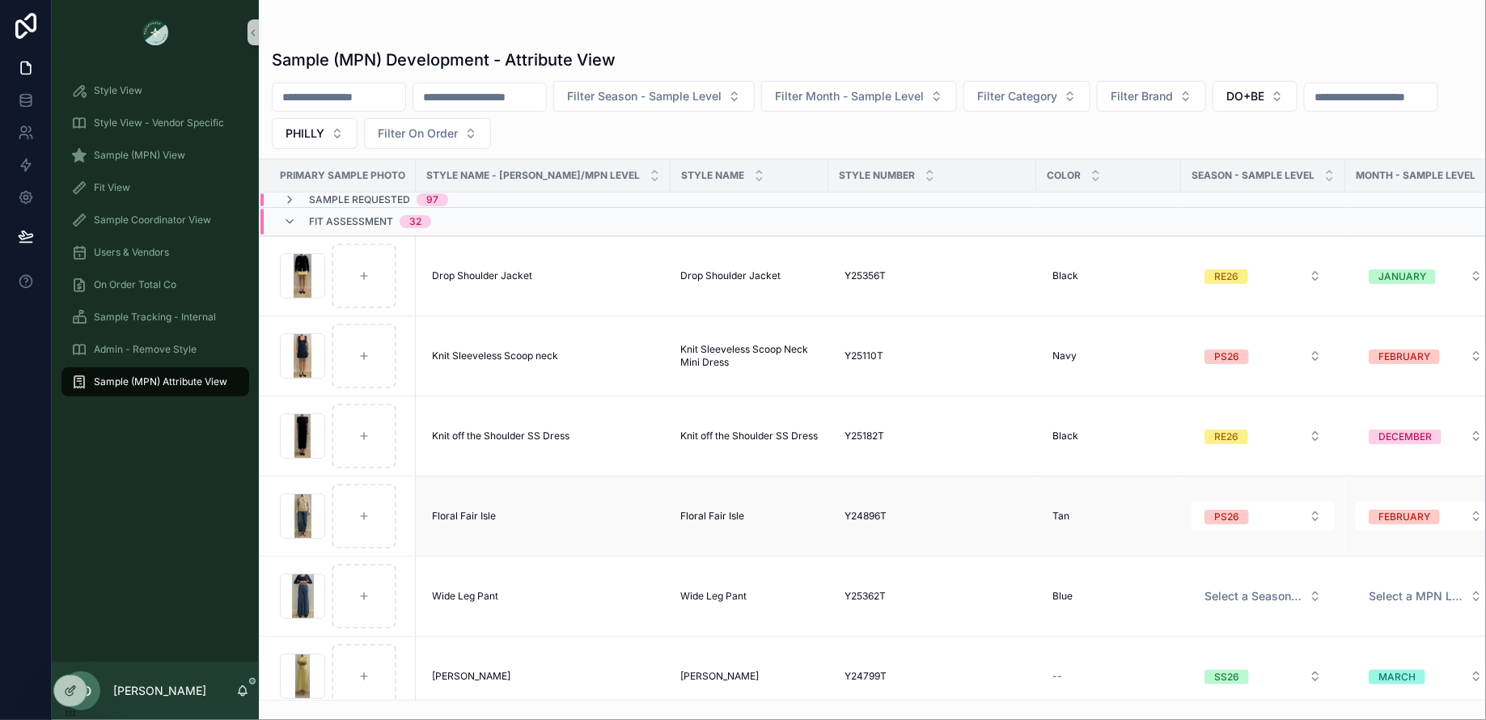
scroll to position [45, 0]
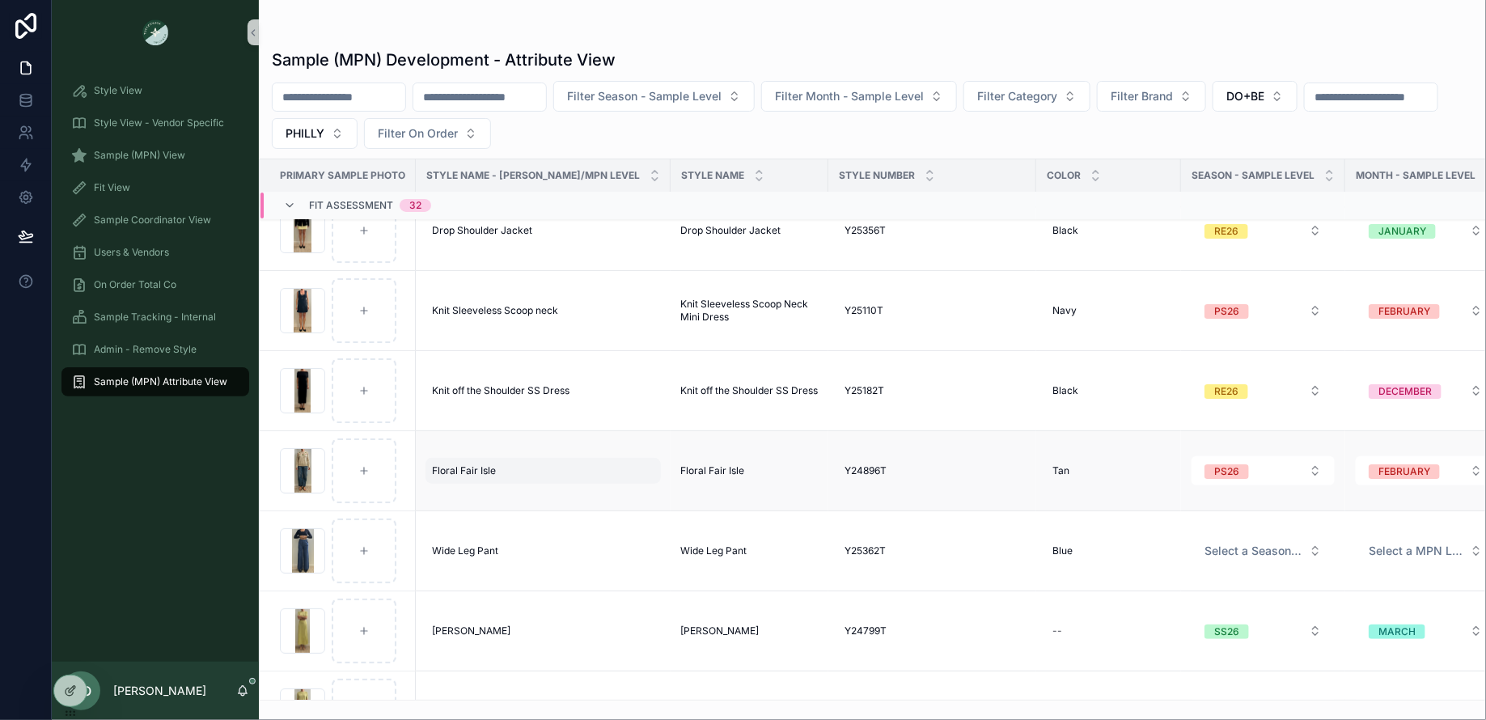
click at [469, 469] on span "Floral Fair Isle" at bounding box center [464, 470] width 64 height 13
click at [760, 477] on td "Floral Fair Isle Floral Fair Isle" at bounding box center [749, 471] width 158 height 80
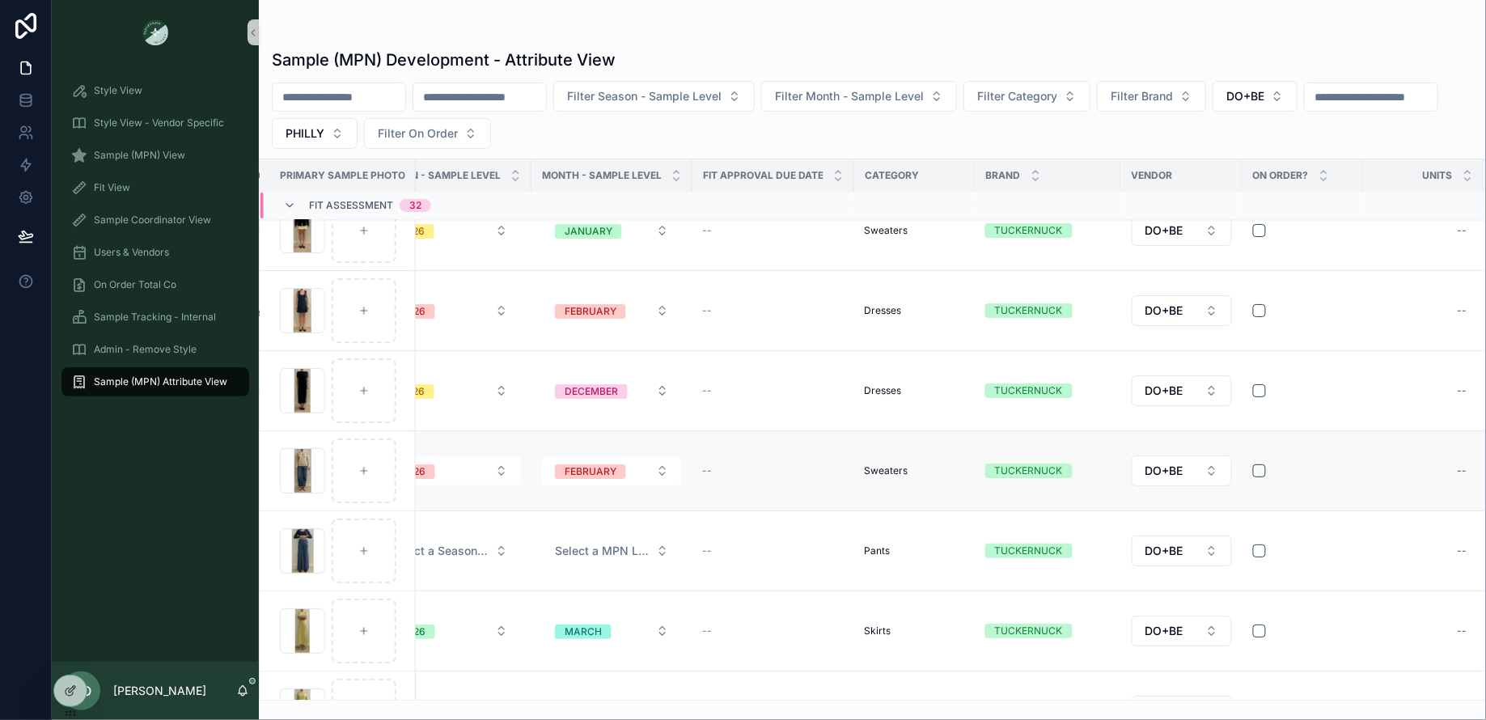
scroll to position [45, 814]
click at [994, 467] on div "TUCKERNUCK" at bounding box center [1028, 470] width 68 height 15
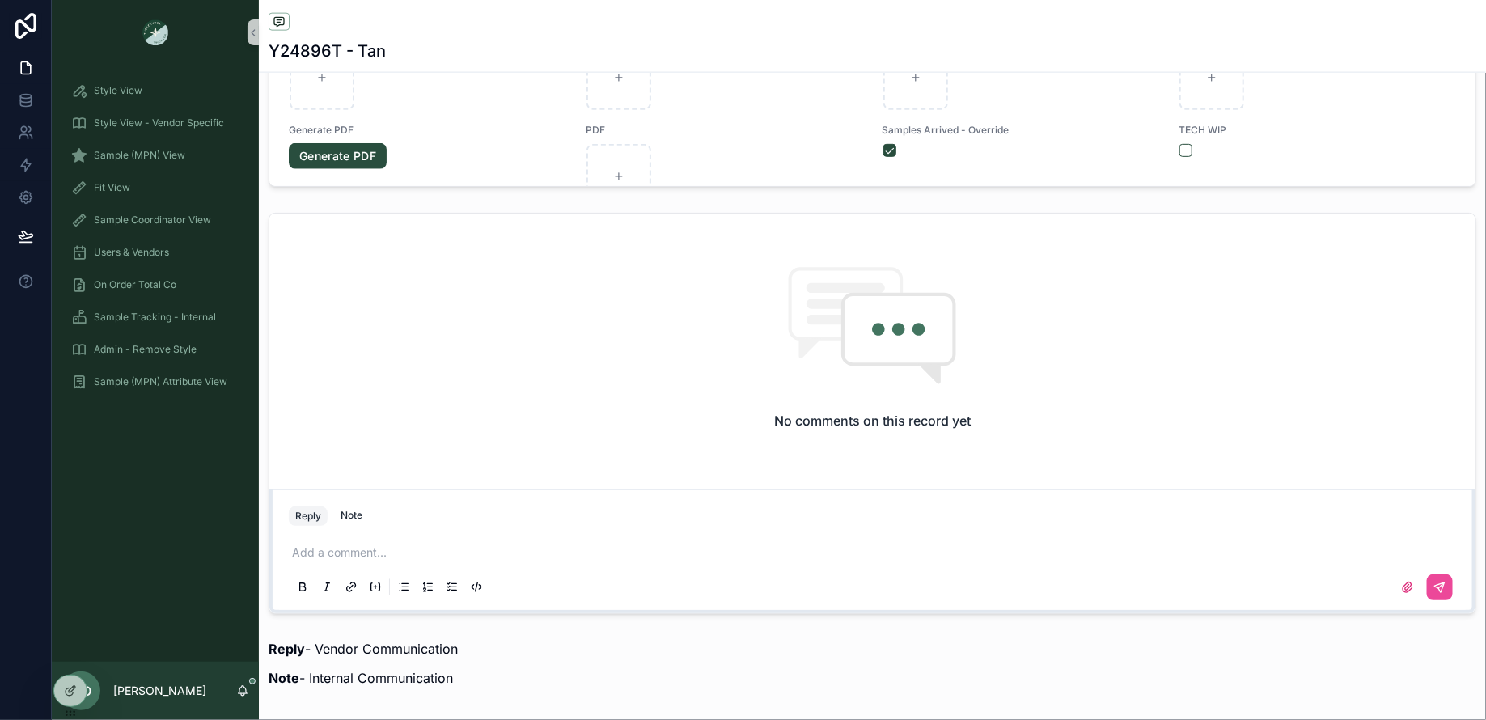
scroll to position [1640, 0]
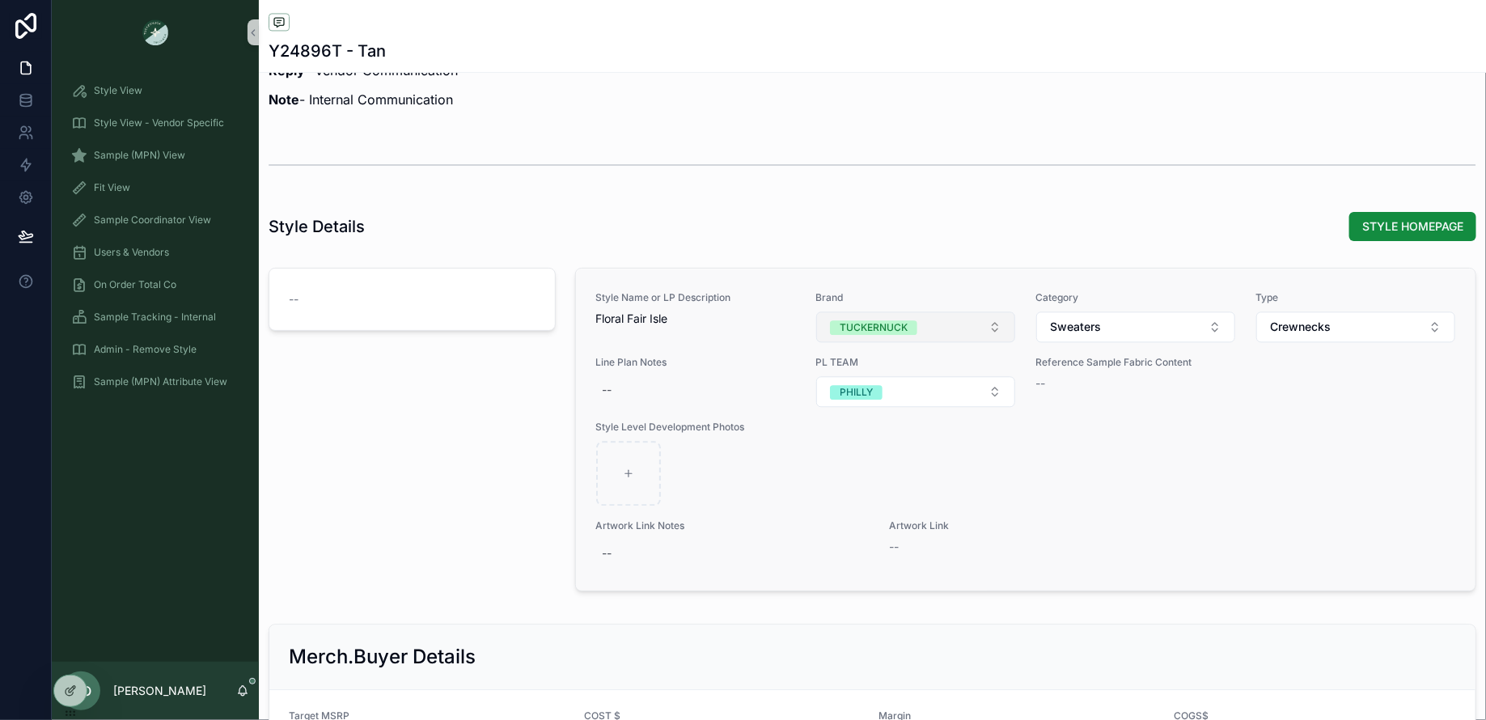
click at [922, 317] on button "TUCKERNUCK" at bounding box center [915, 326] width 199 height 31
type input "**"
click at [899, 383] on div "POMANDER PLACE" at bounding box center [880, 386] width 90 height 15
click at [461, 402] on div "--" at bounding box center [412, 432] width 307 height 343
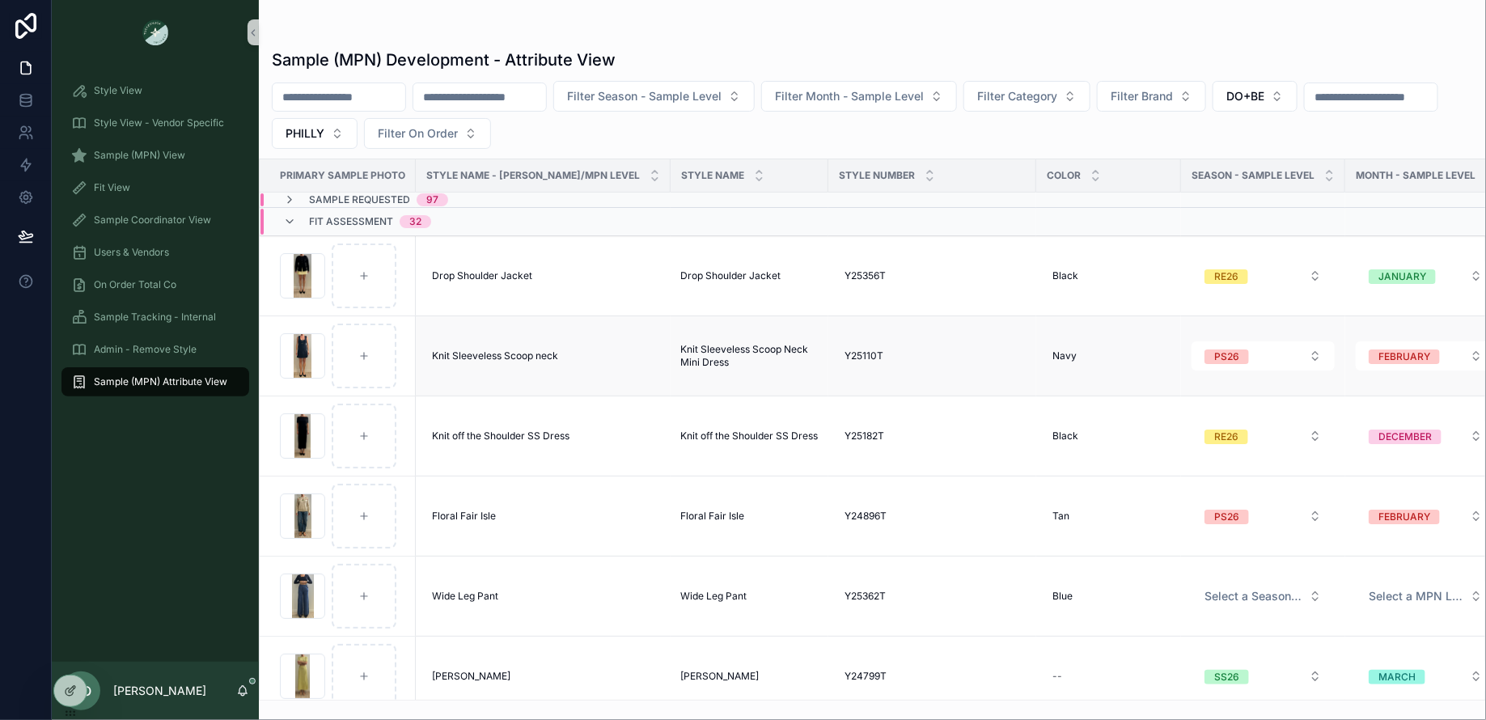
scroll to position [273, 0]
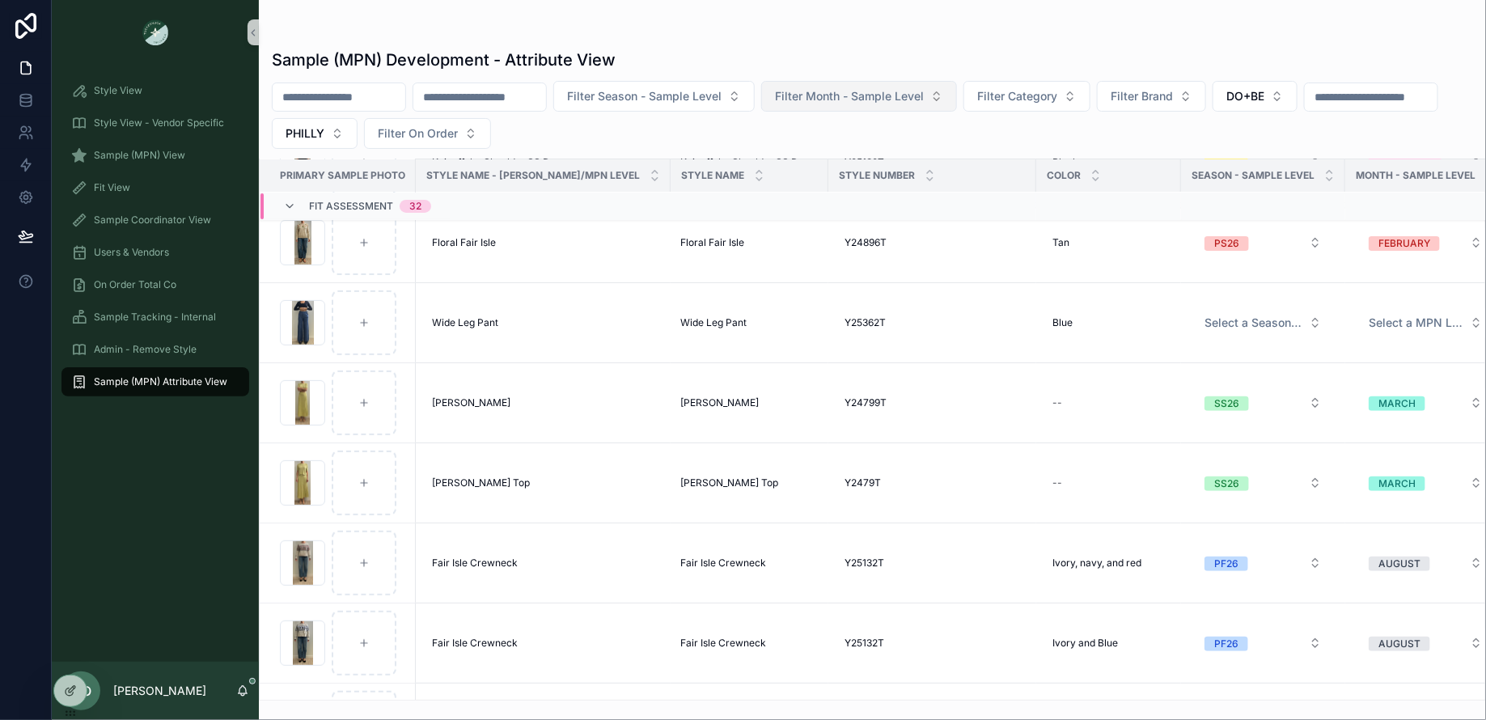
click at [916, 108] on button "Filter Month - Sample Level" at bounding box center [859, 96] width 196 height 31
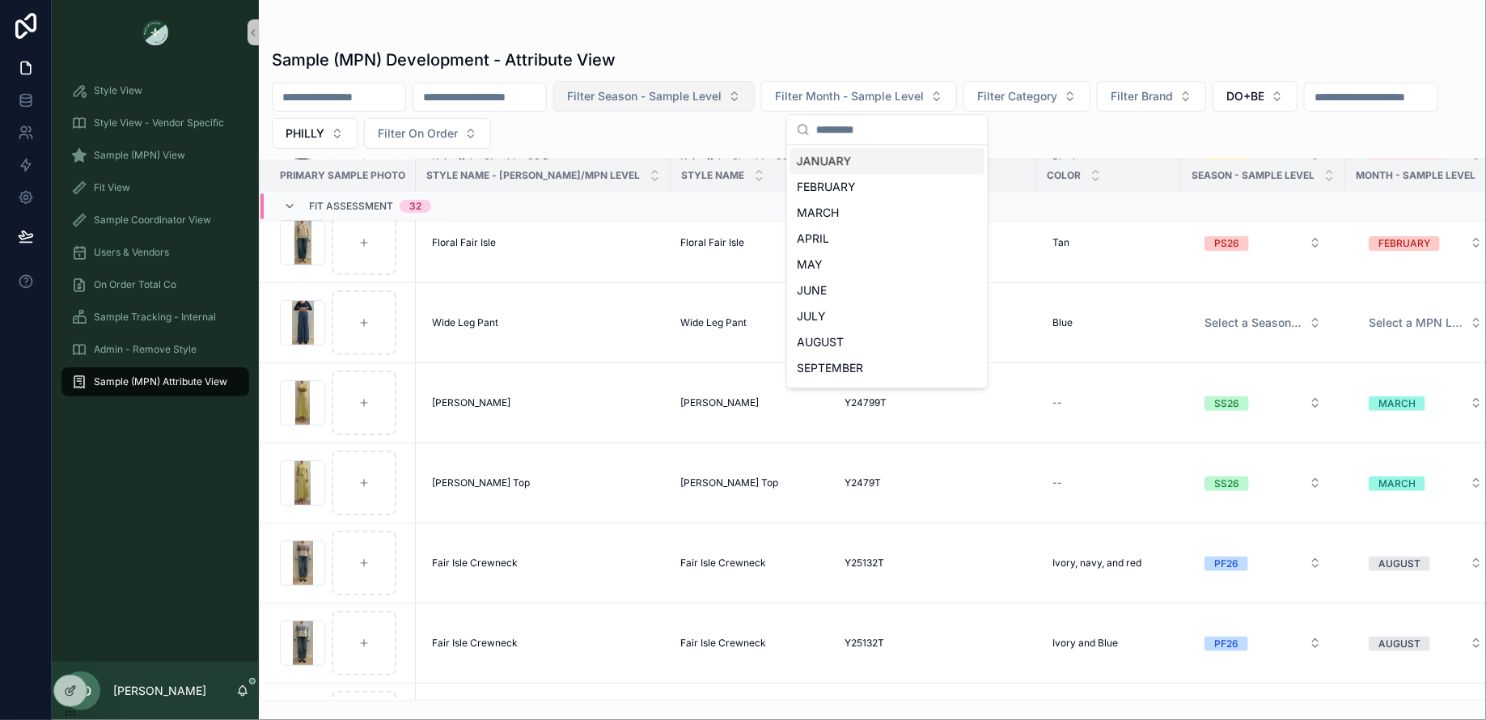
click at [698, 104] on button "Filter Season - Sample Level" at bounding box center [653, 96] width 201 height 31
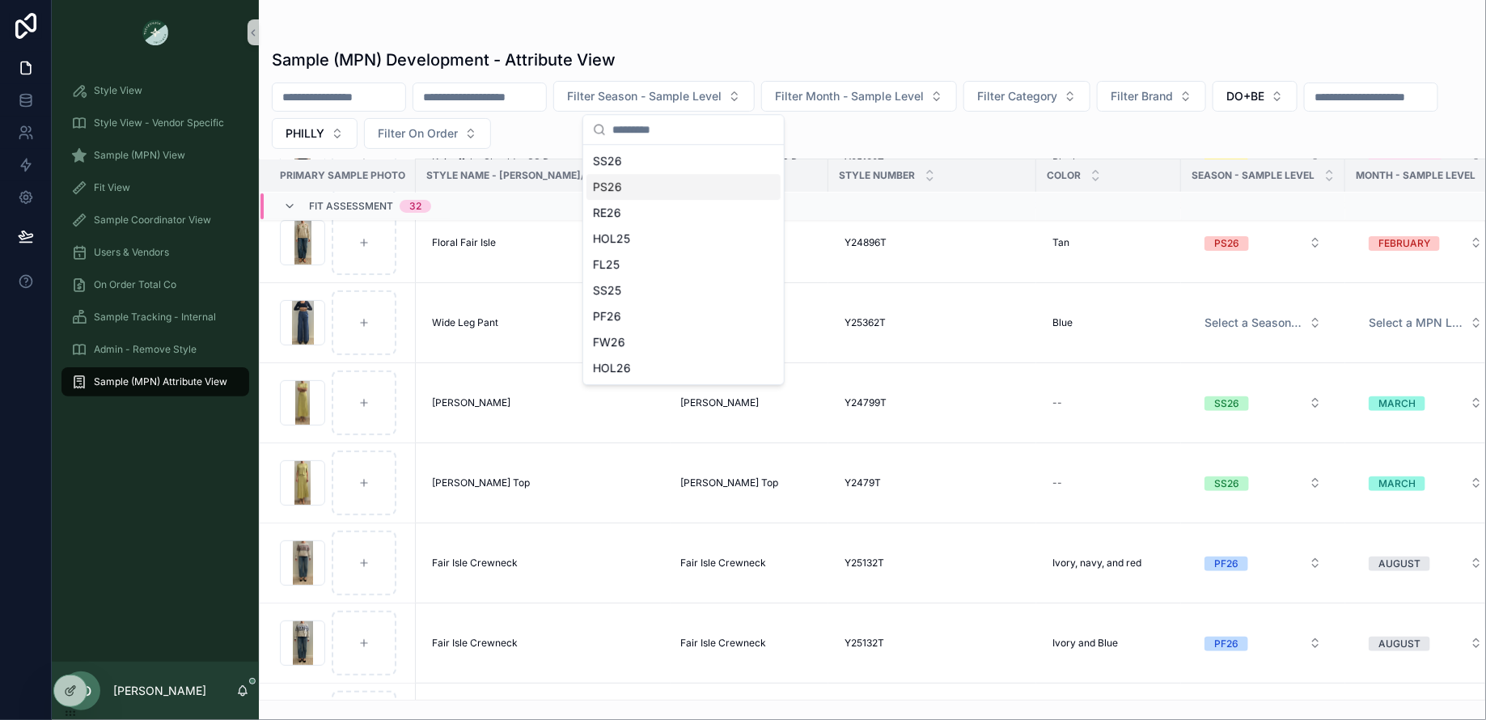
click at [637, 184] on div "PS26" at bounding box center [683, 187] width 194 height 26
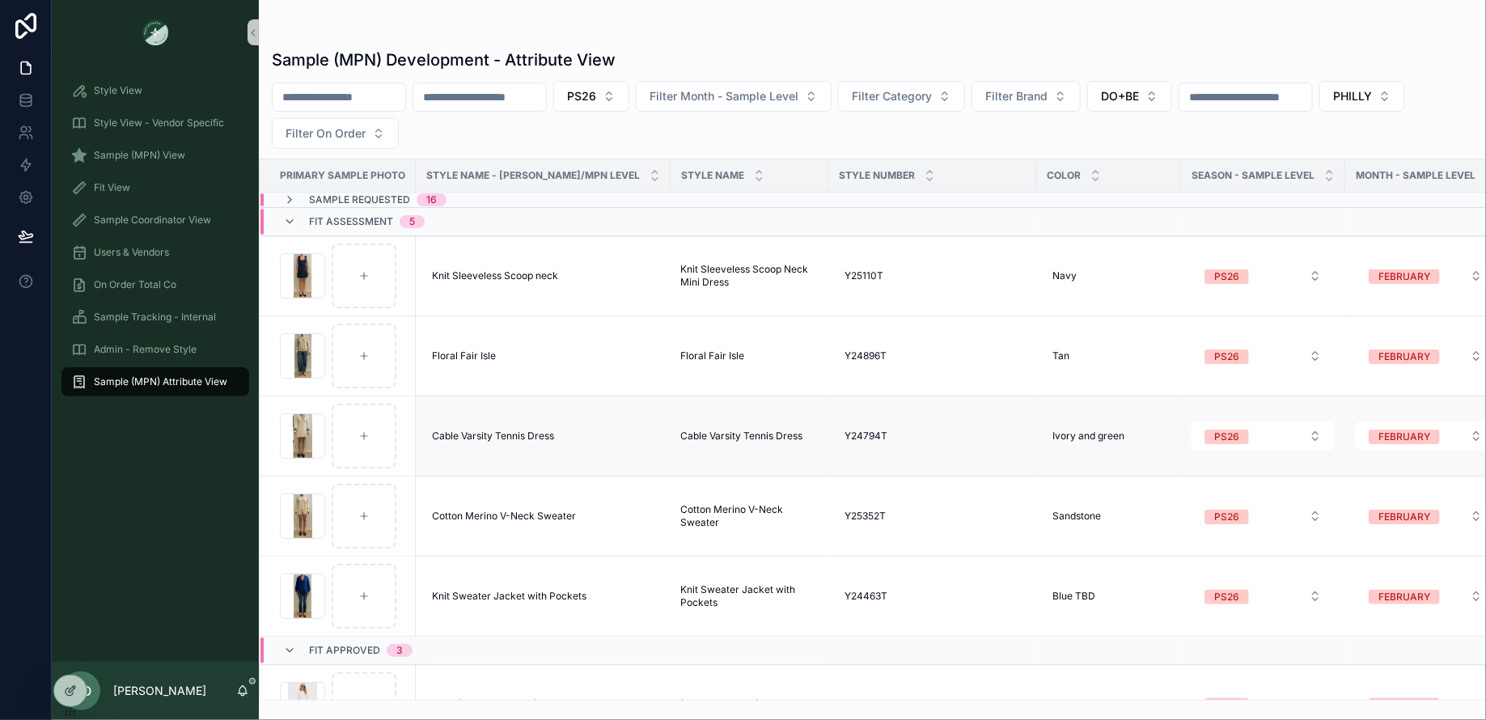
scroll to position [257, 0]
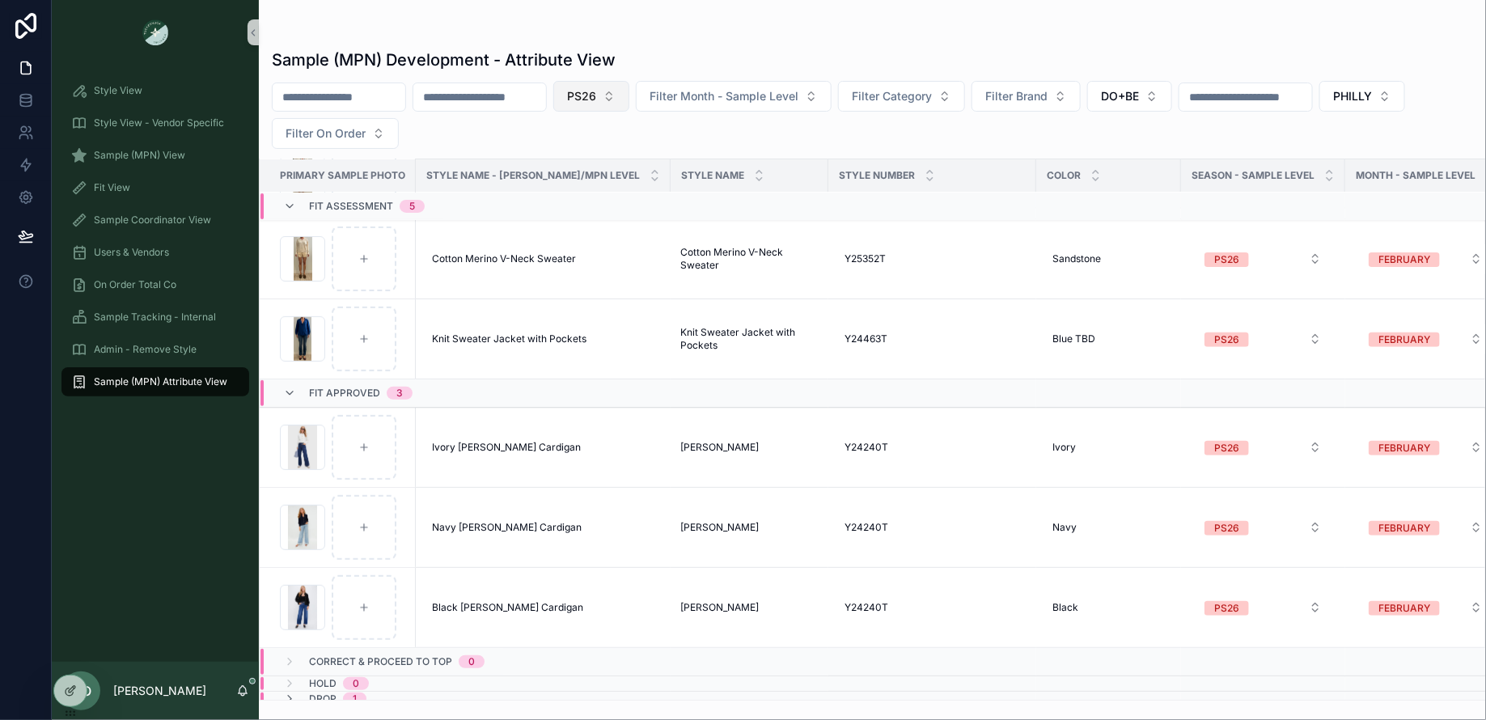
click at [596, 93] on span "PS26" at bounding box center [581, 96] width 29 height 16
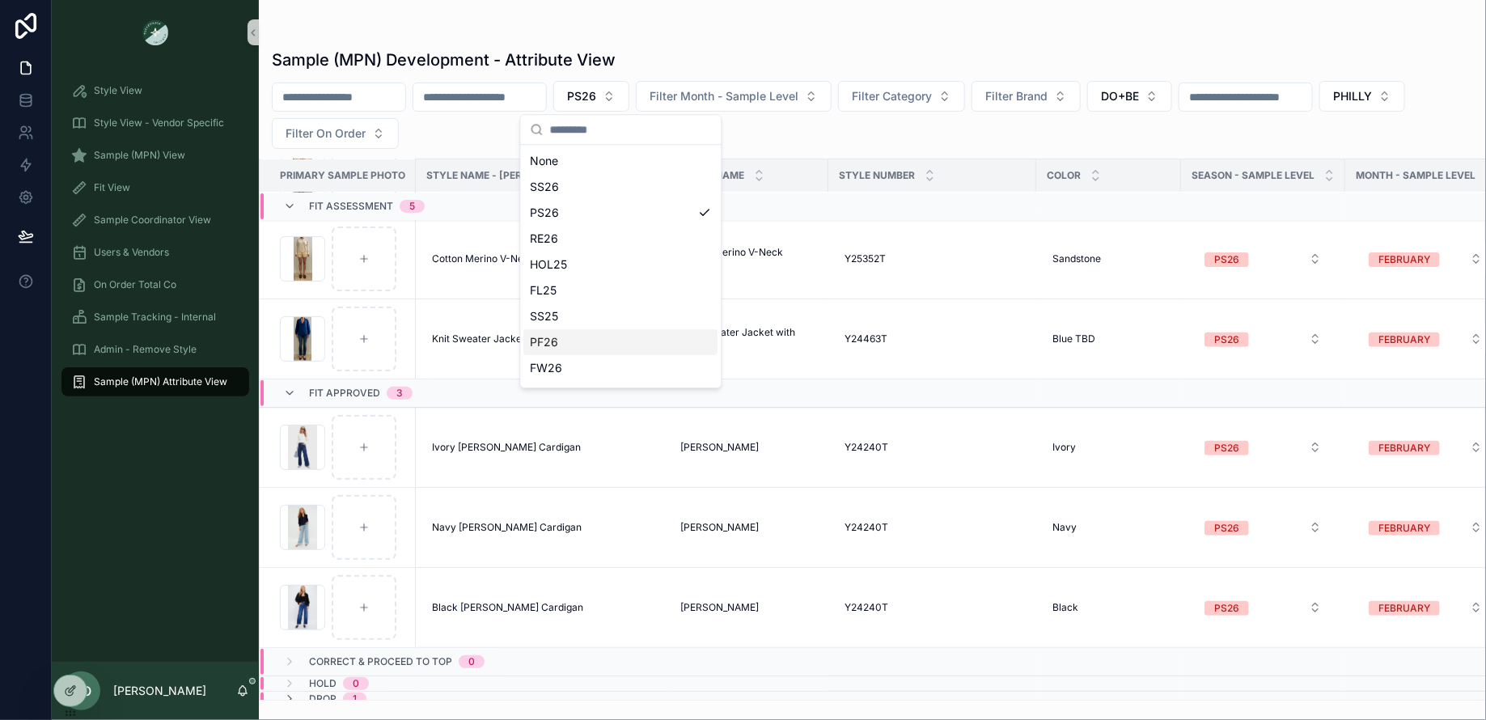
click at [561, 342] on div "PF26" at bounding box center [621, 342] width 194 height 26
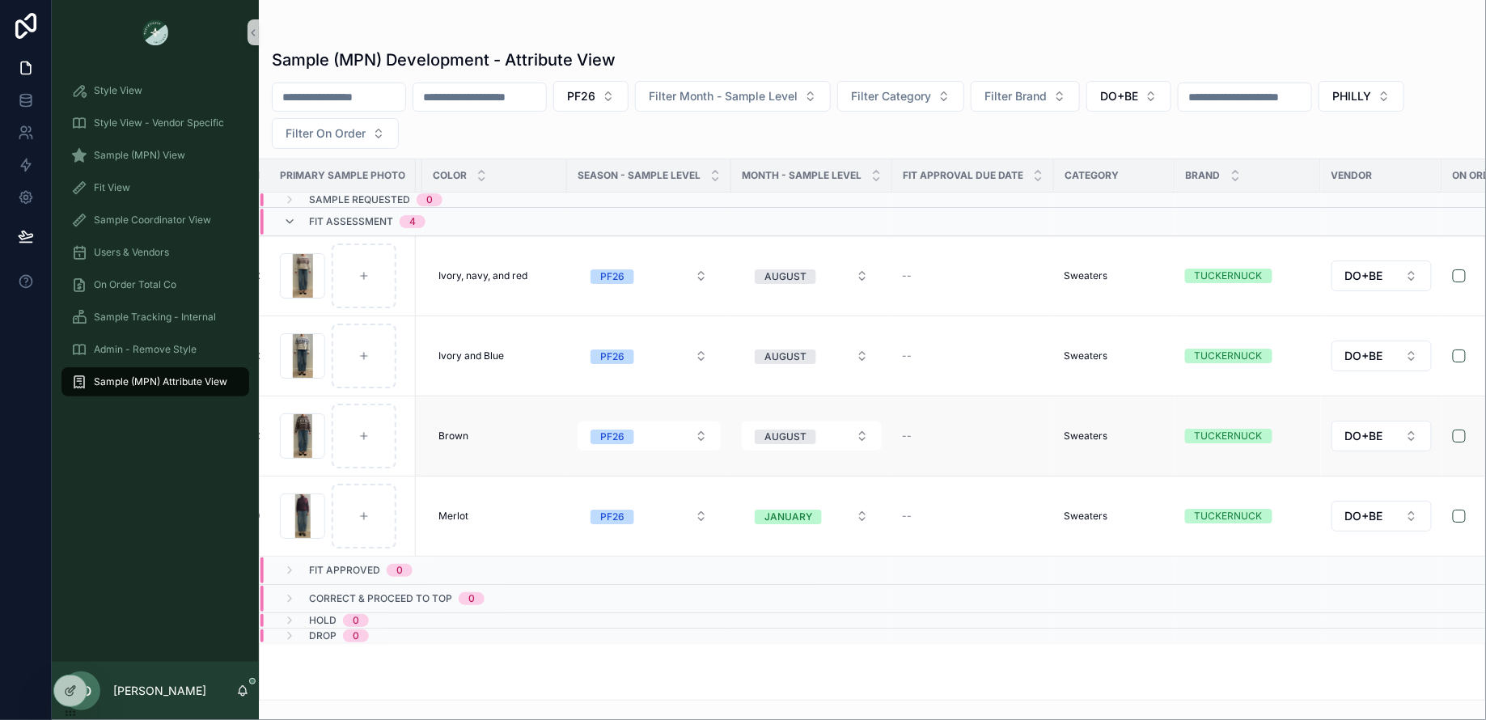
scroll to position [0, 915]
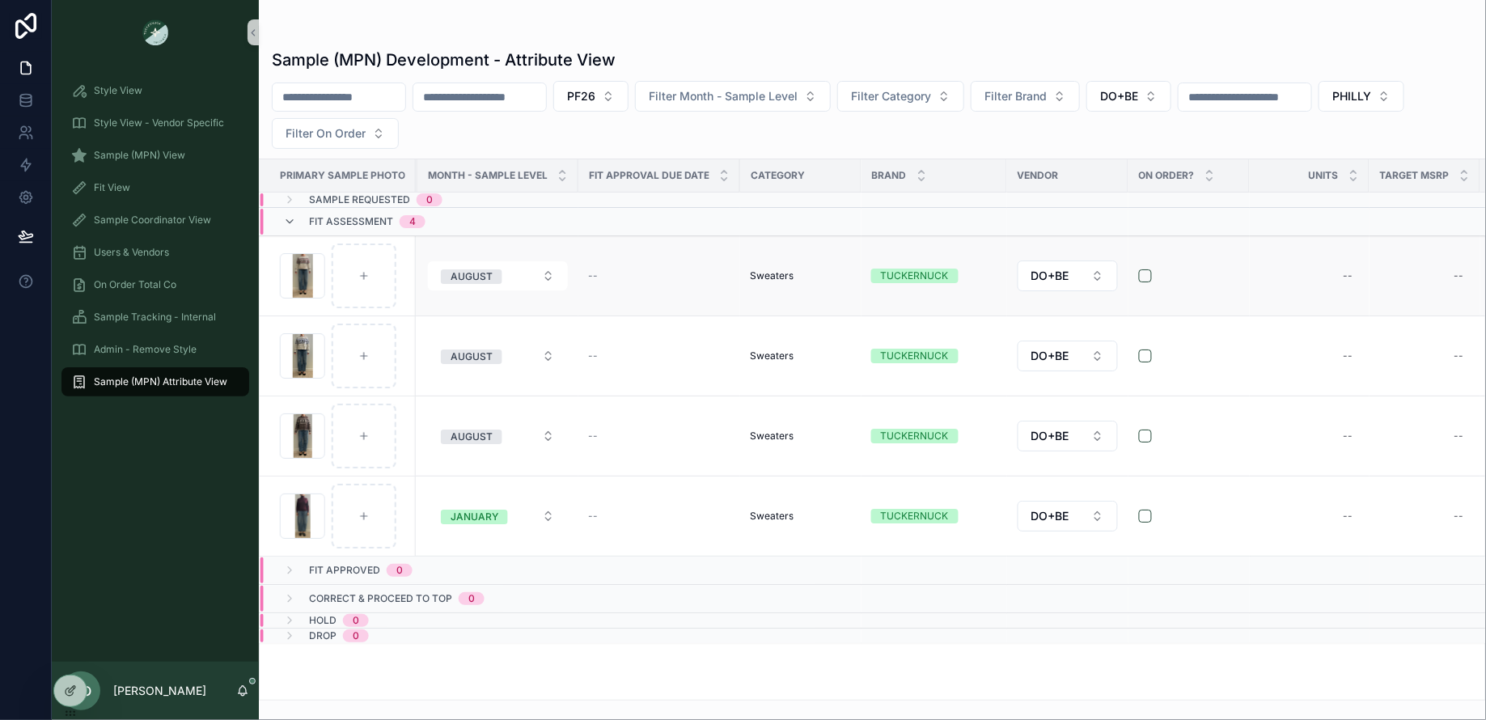
click at [881, 272] on div "TUCKERNUCK" at bounding box center [915, 276] width 68 height 15
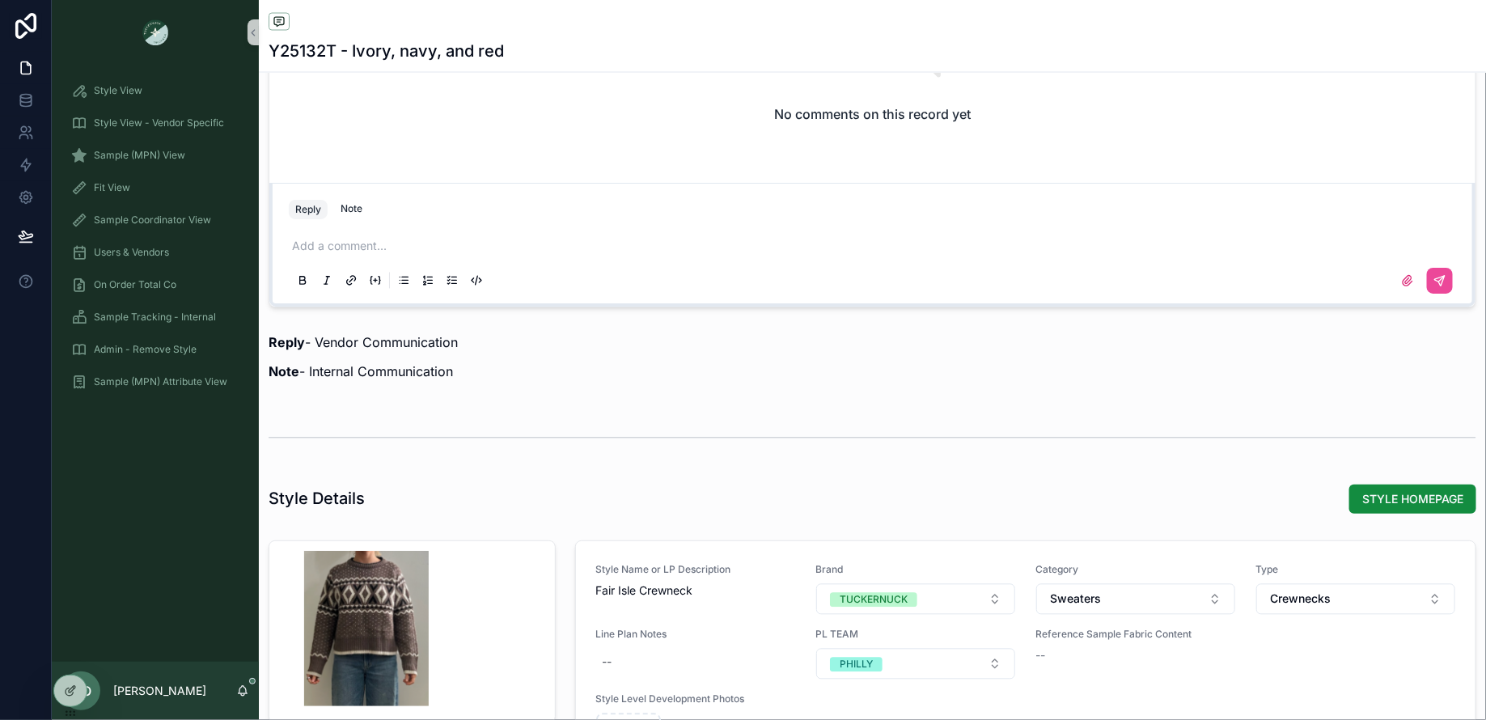
scroll to position [1679, 0]
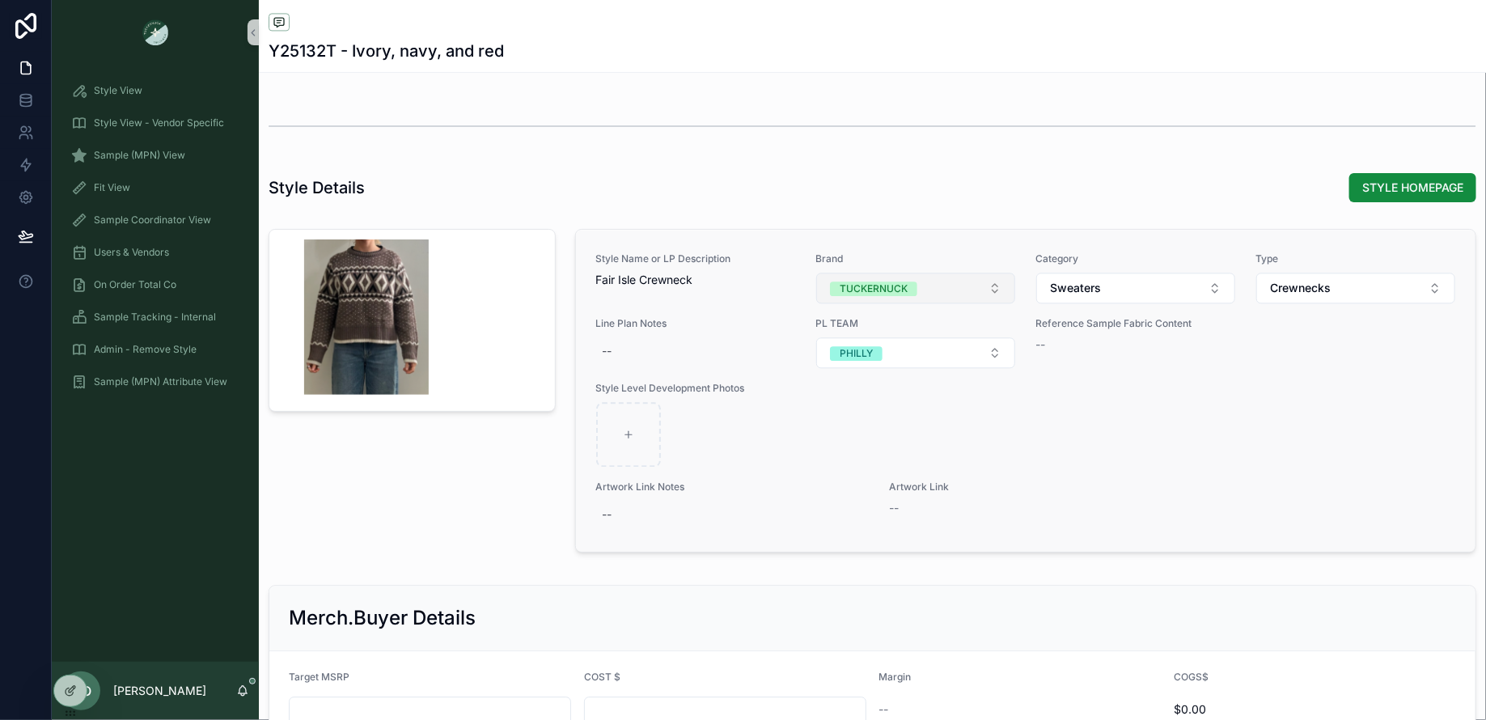
click at [922, 290] on button "TUCKERNUCK" at bounding box center [915, 288] width 199 height 31
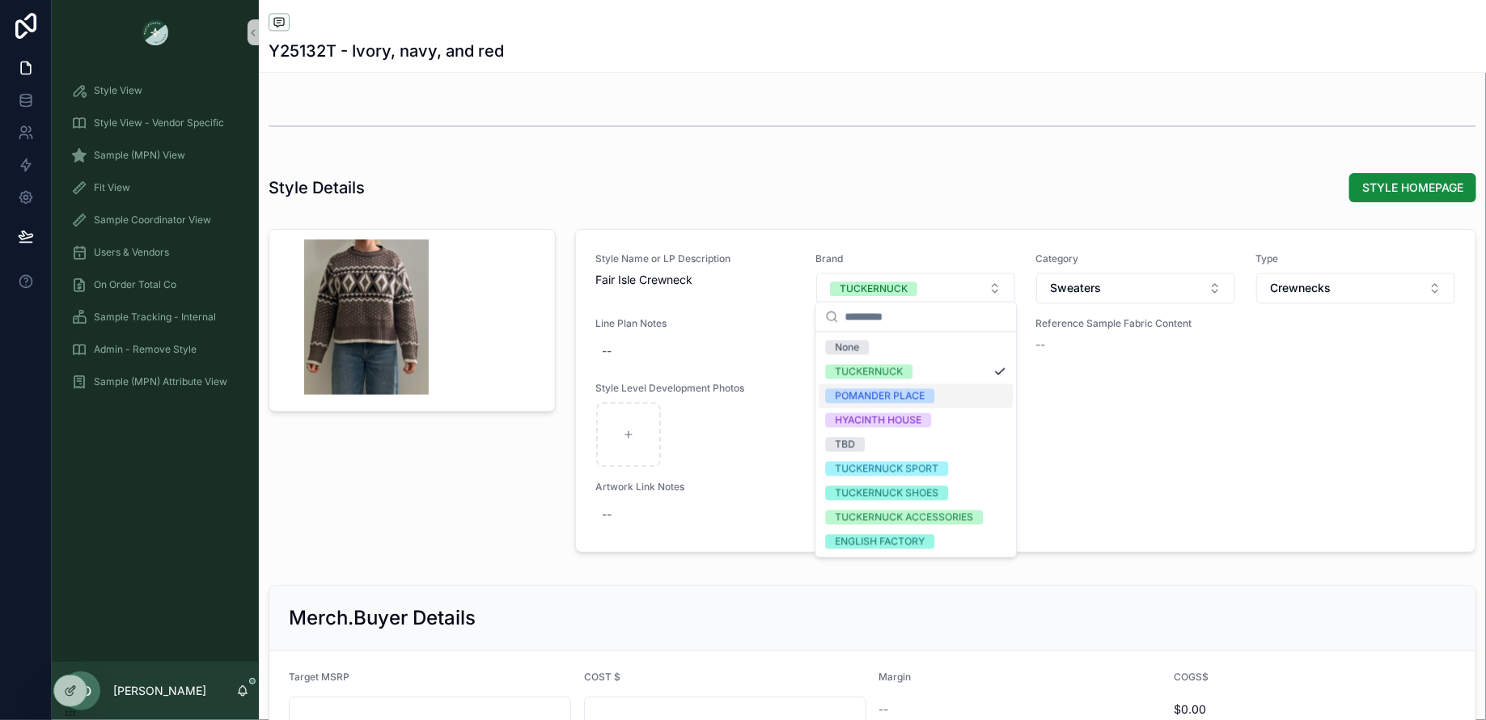
click at [872, 392] on div "POMANDER PLACE" at bounding box center [880, 396] width 90 height 15
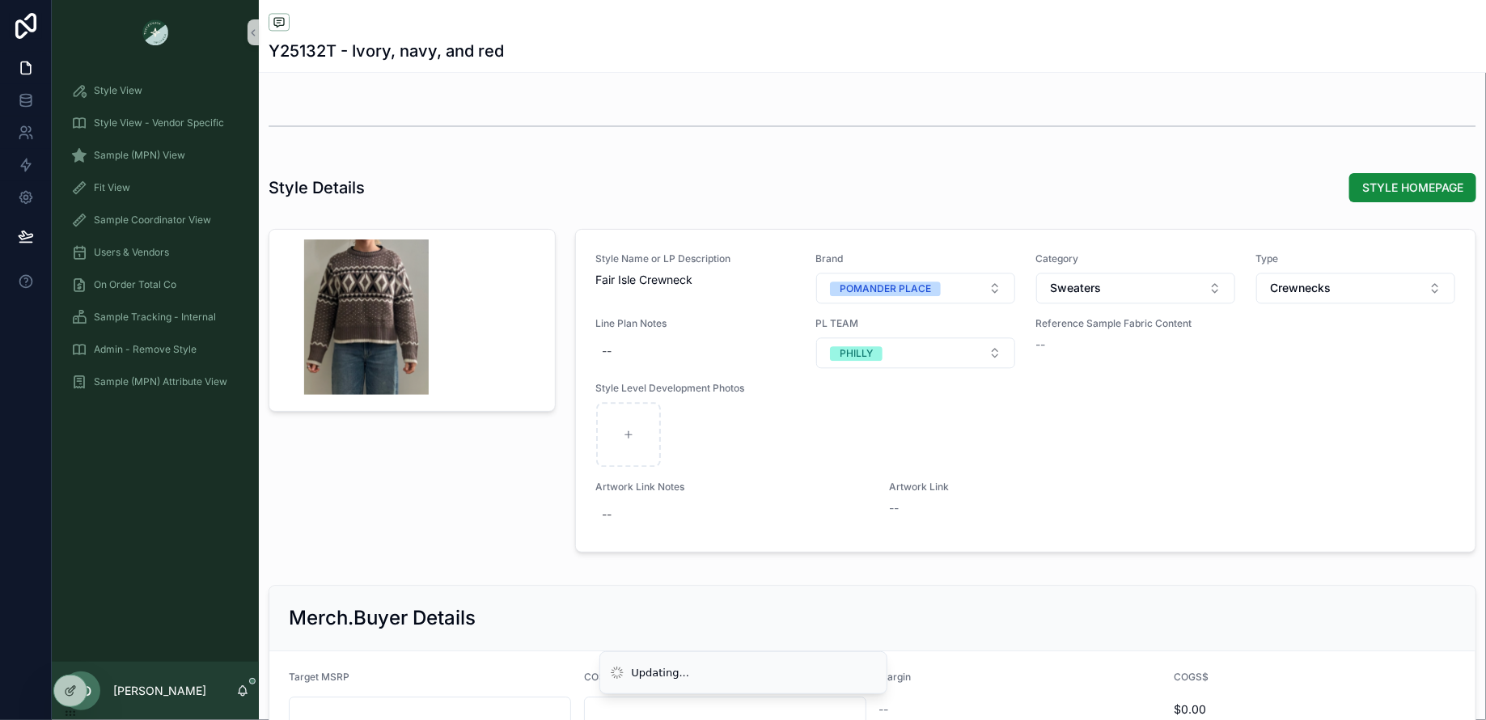
click at [436, 510] on div "scrollable content" at bounding box center [412, 393] width 307 height 343
click at [150, 150] on span "Sample (MPN) View" at bounding box center [139, 155] width 91 height 13
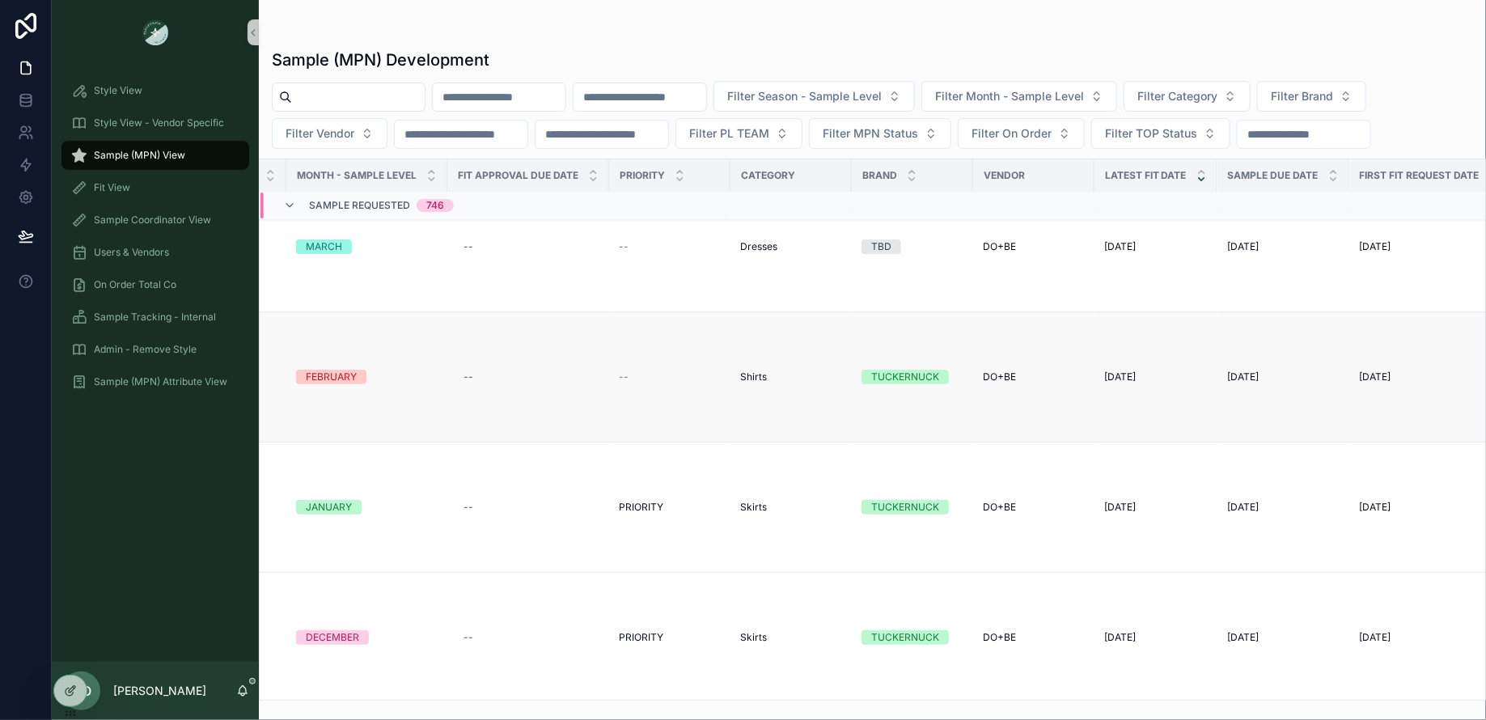
scroll to position [54, 0]
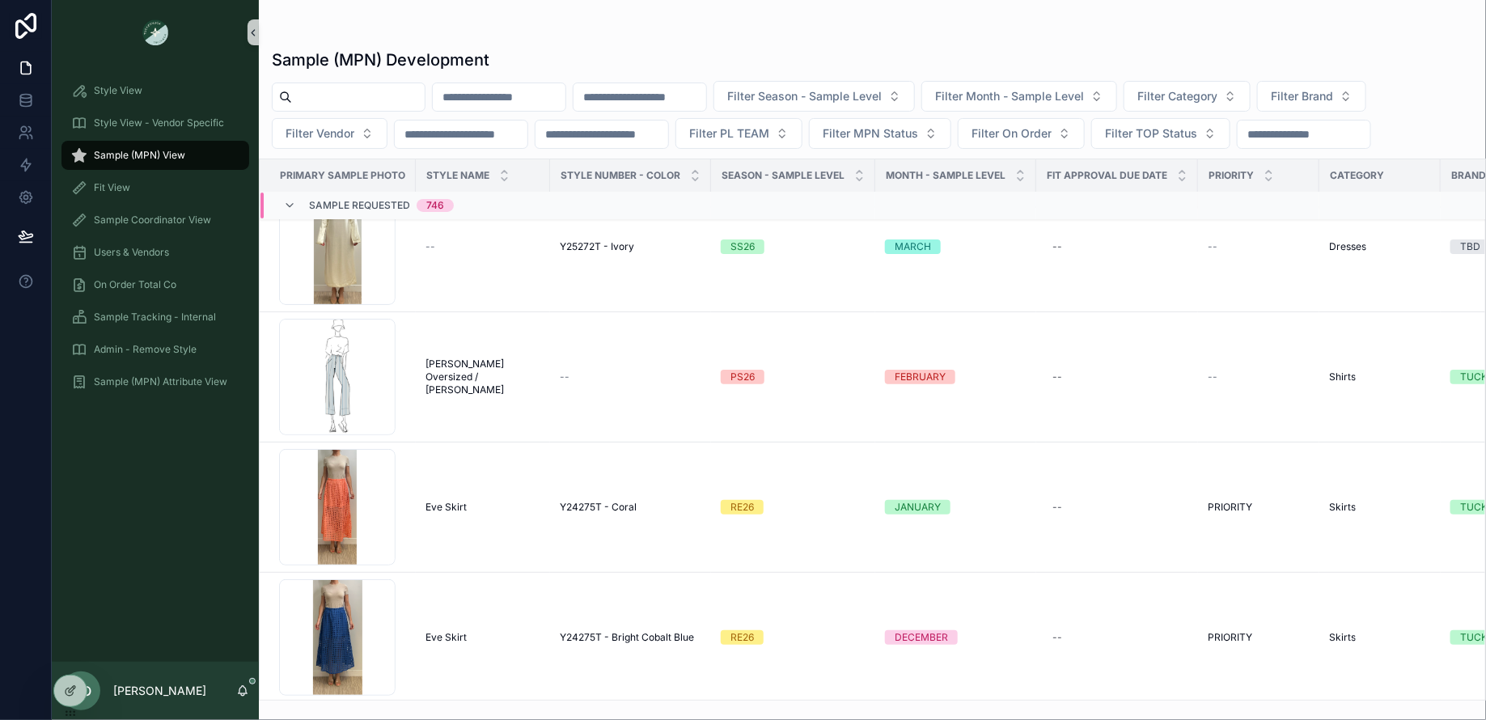
click at [255, 43] on button "scrollable content" at bounding box center [252, 32] width 11 height 26
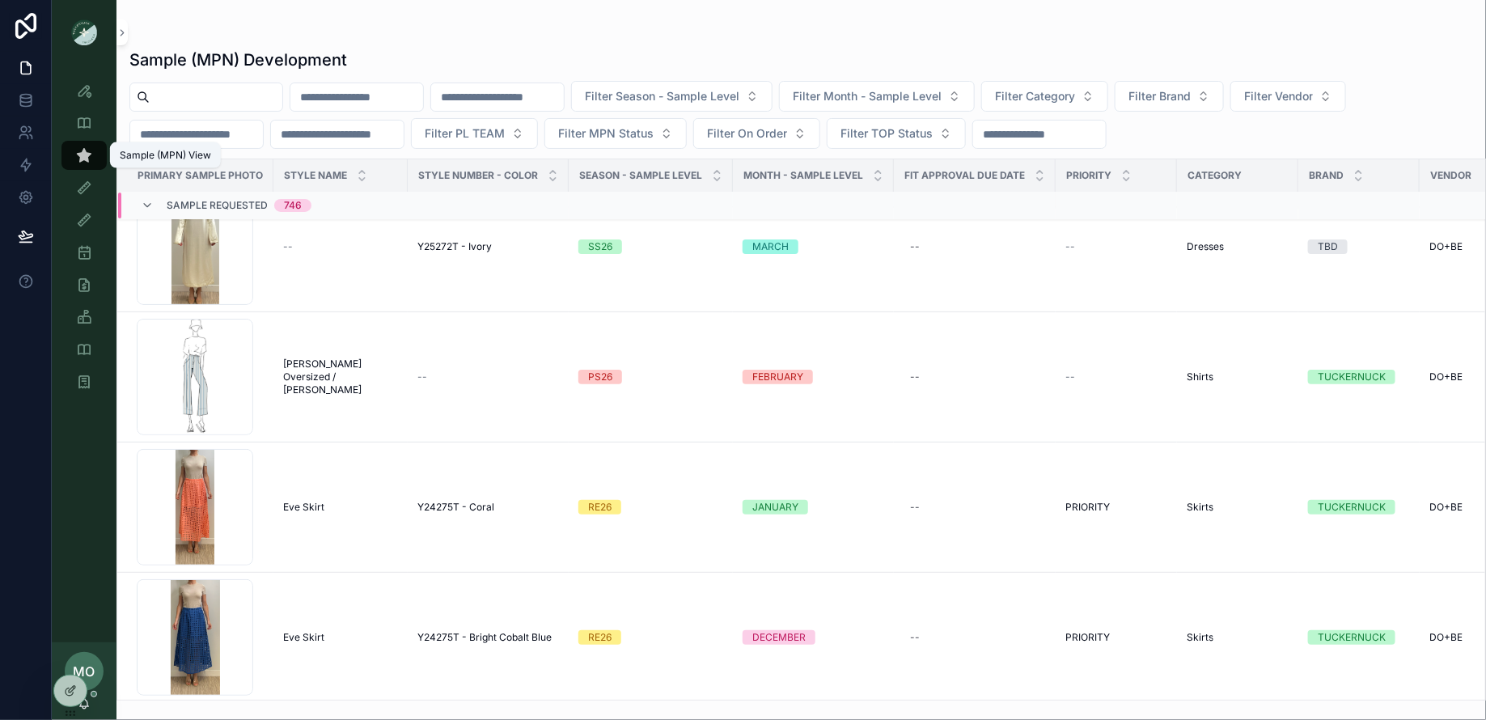
click at [95, 159] on div "Sample (MPN) View" at bounding box center [84, 155] width 26 height 26
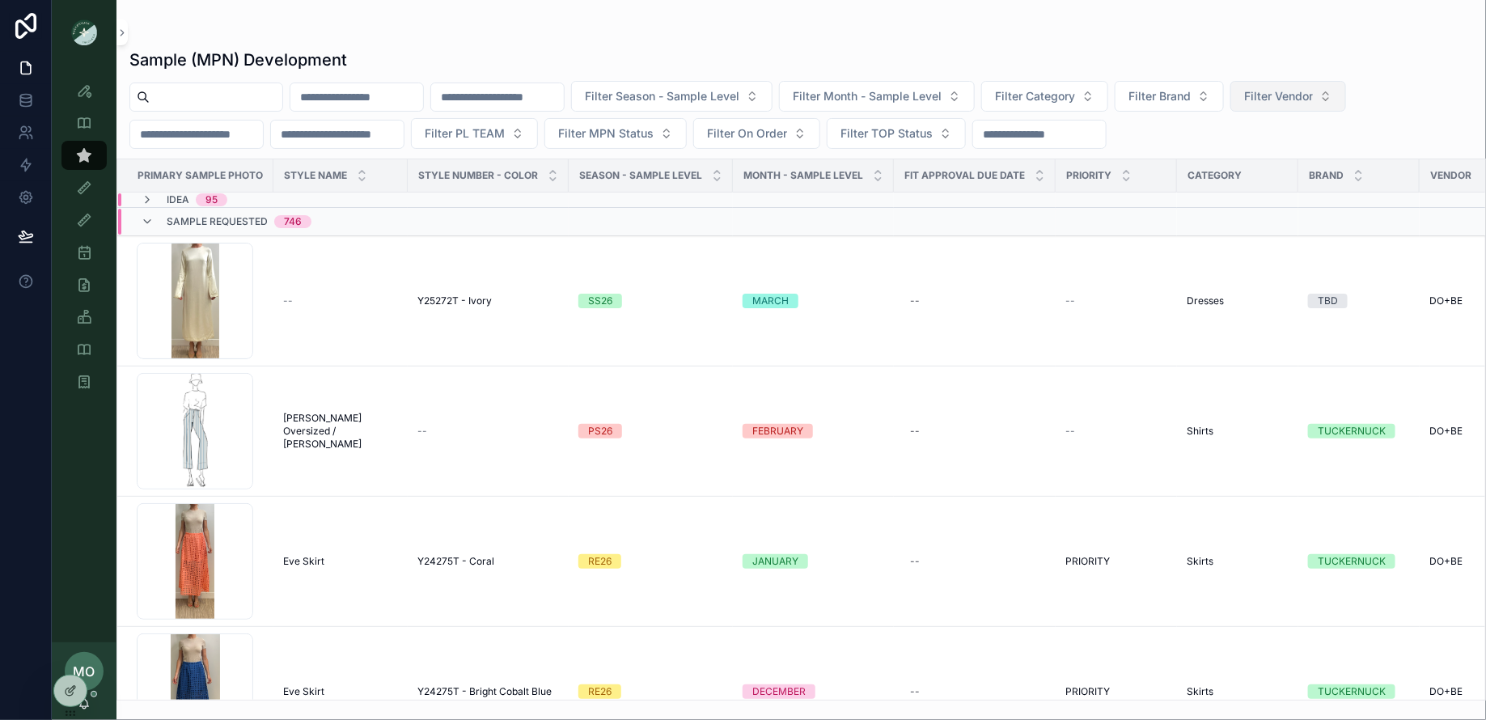
click at [1307, 106] on button "Filter Vendor" at bounding box center [1288, 96] width 116 height 31
type input "**"
click at [1263, 187] on span "DO+BE" at bounding box center [1258, 187] width 38 height 16
click at [160, 221] on div "Sample Requested 187" at bounding box center [225, 222] width 169 height 26
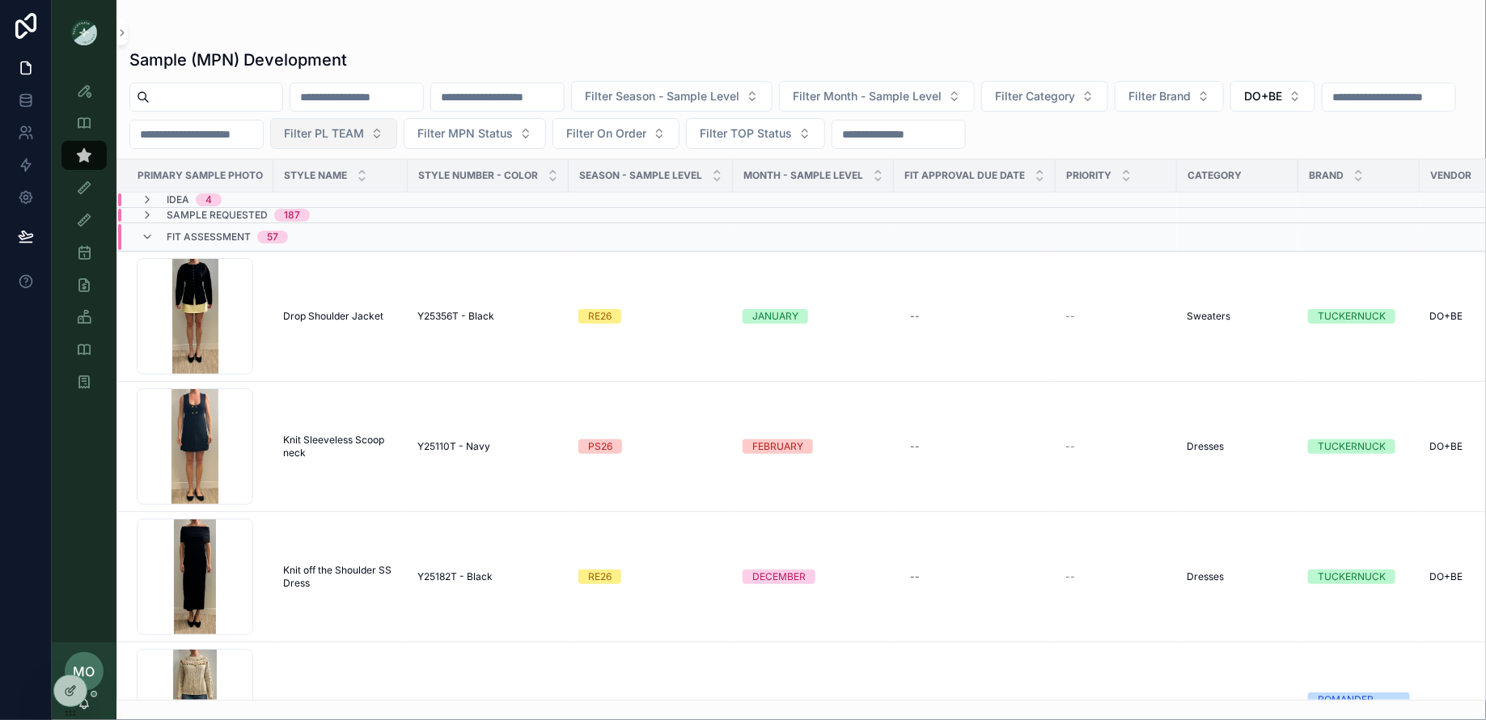
click at [364, 138] on span "Filter PL TEAM" at bounding box center [324, 133] width 80 height 16
click at [439, 194] on div "DC" at bounding box center [504, 197] width 194 height 26
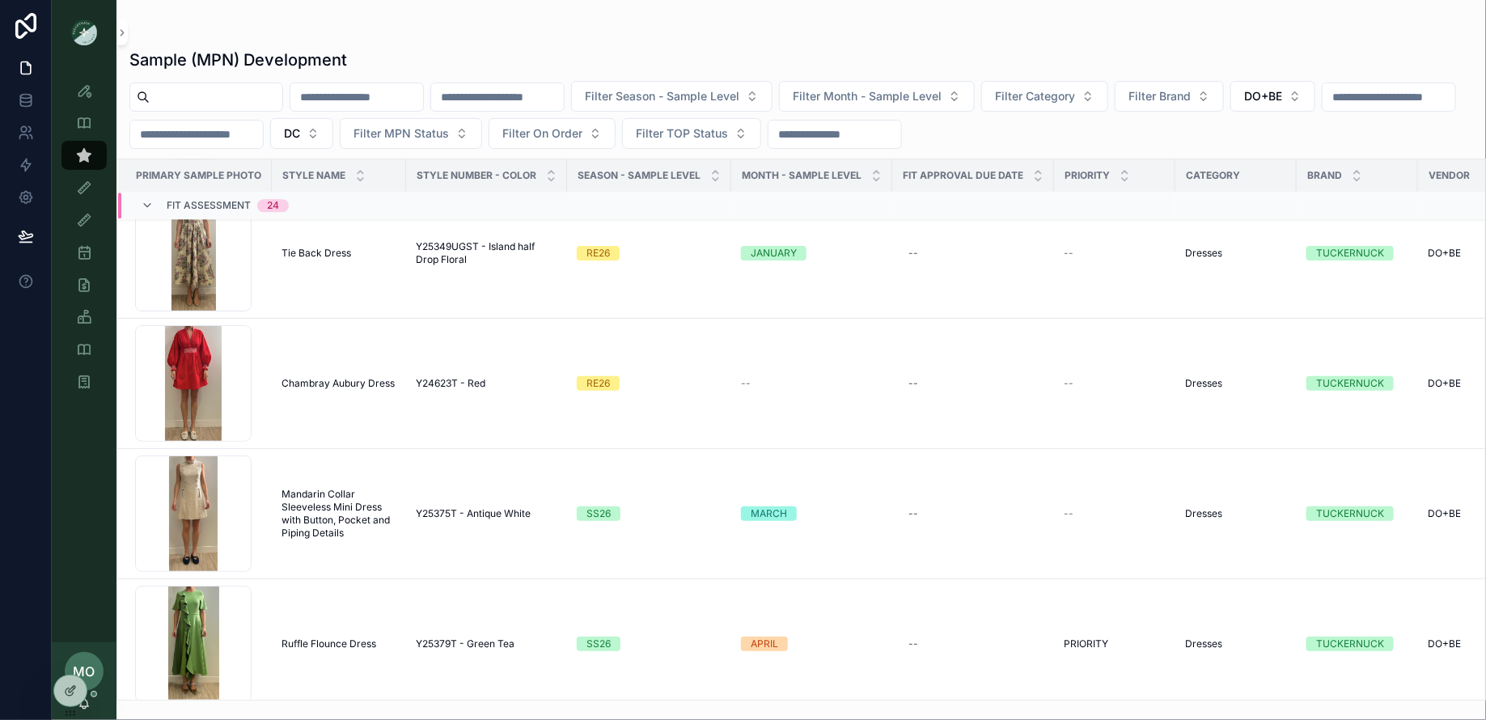
scroll to position [2182, 2]
click at [298, 514] on span "Mandarin Collar Sleeveless Mini Dress with Button, Pocket and Piping Details" at bounding box center [338, 515] width 115 height 52
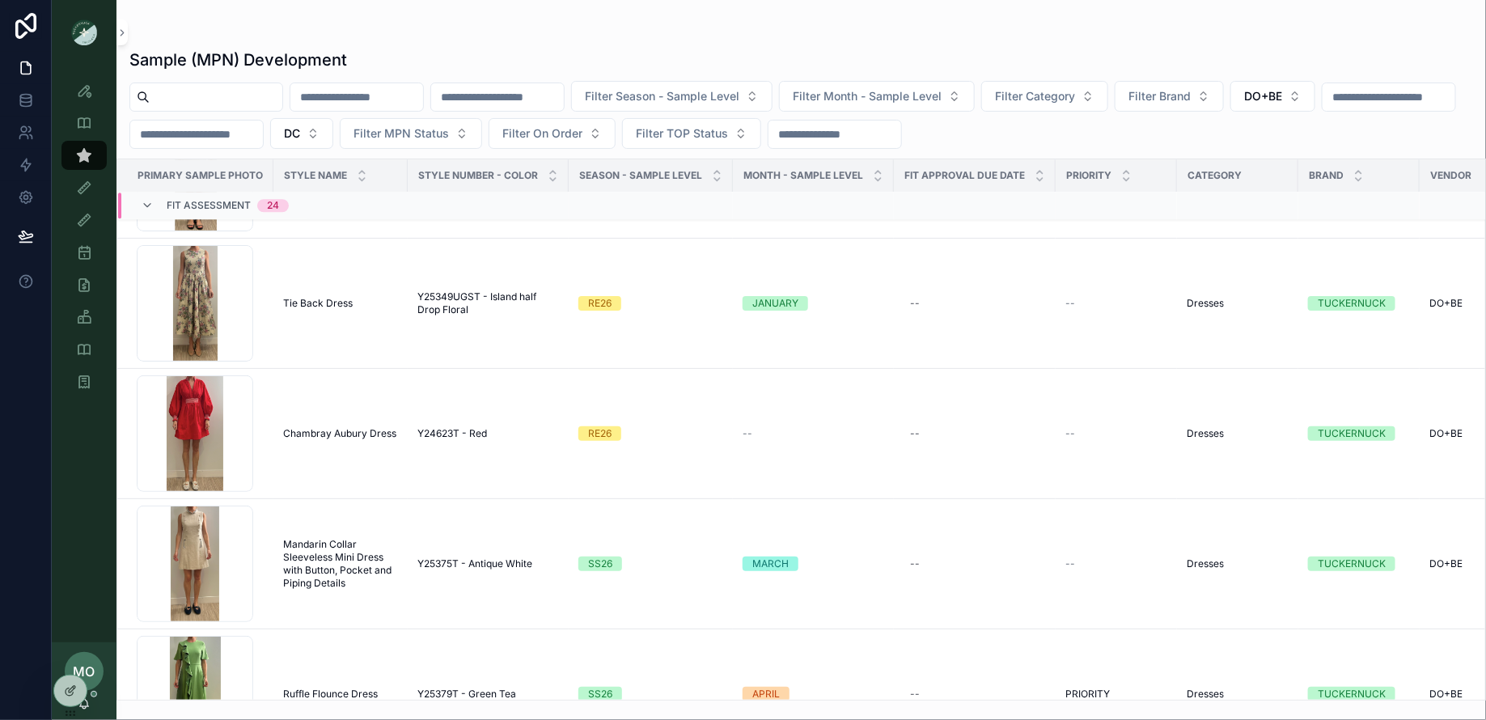
scroll to position [2135, 0]
click at [446, 296] on span "Y25349UGST - Island half Drop Floral" at bounding box center [488, 302] width 142 height 26
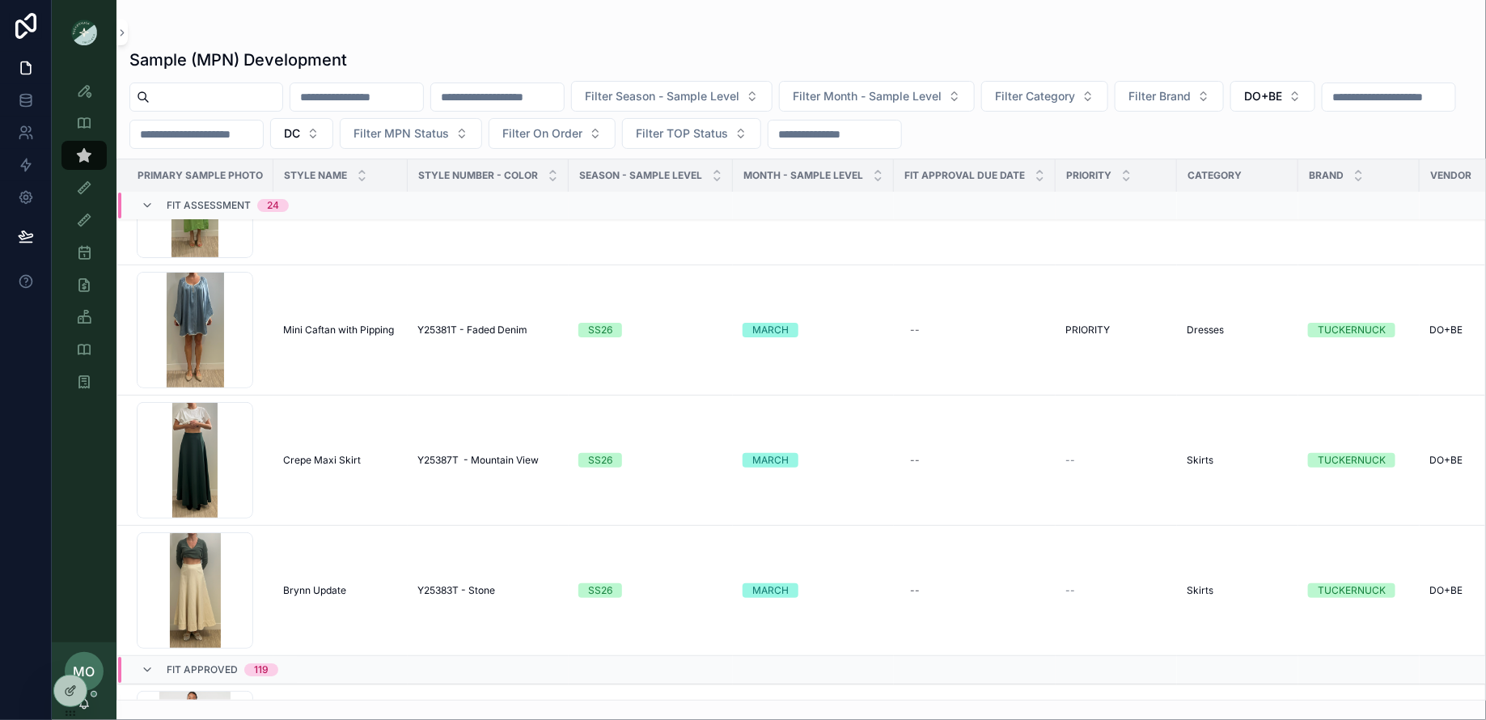
scroll to position [2748, 0]
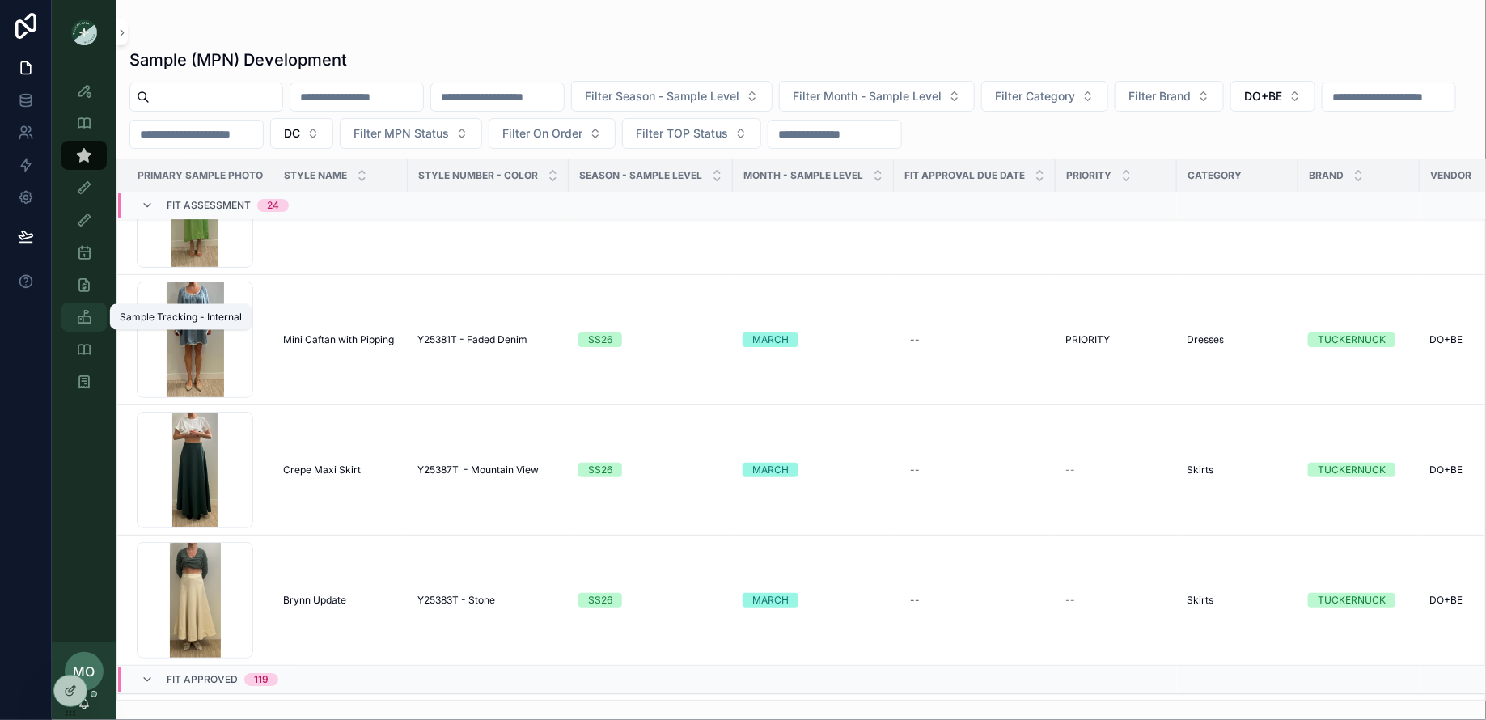
click at [82, 324] on icon "scrollable content" at bounding box center [84, 317] width 16 height 16
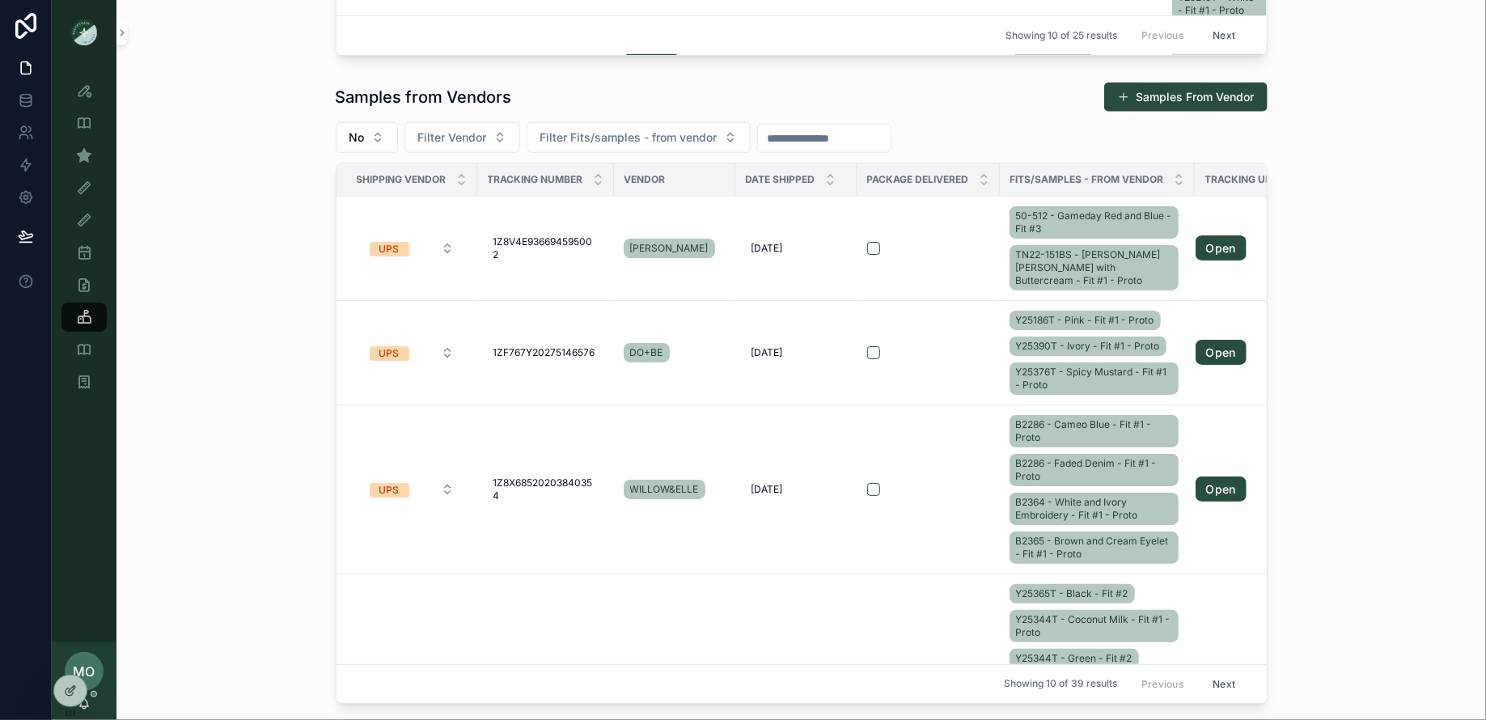
scroll to position [636, 0]
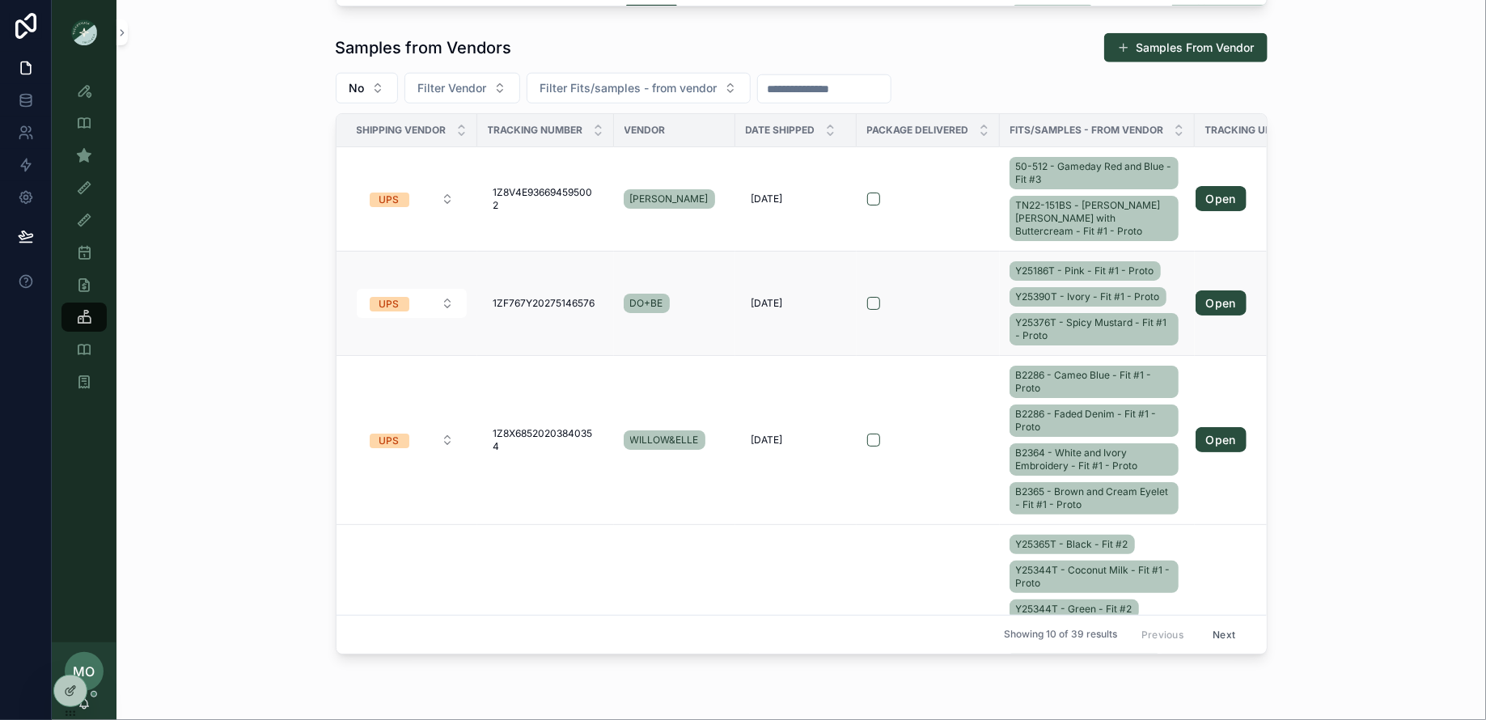
click at [1169, 276] on div "Y25186T - Pink - Fit #1 - Proto Y25390T - Ivory - Fit #1 - Proto Y25376T - Spic…" at bounding box center [1097, 303] width 176 height 91
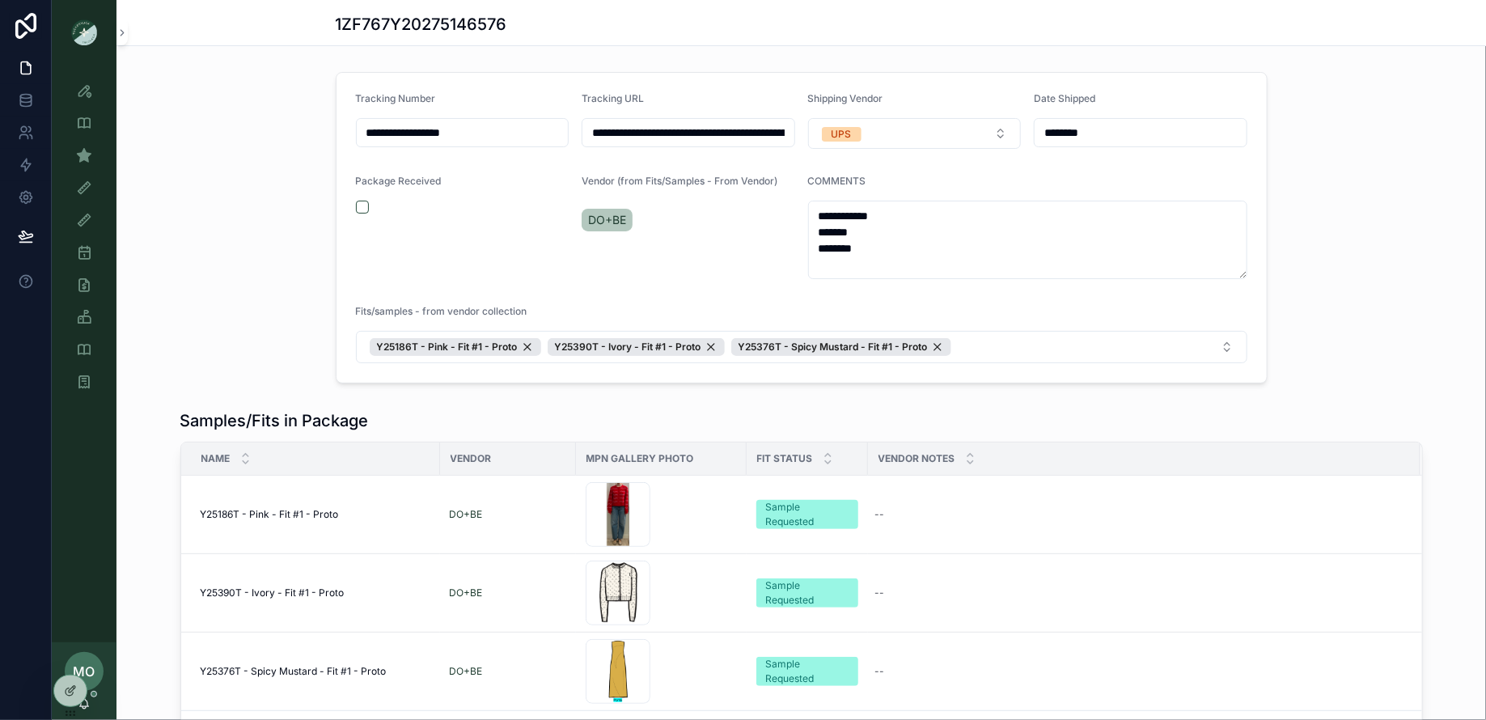
scroll to position [135, 0]
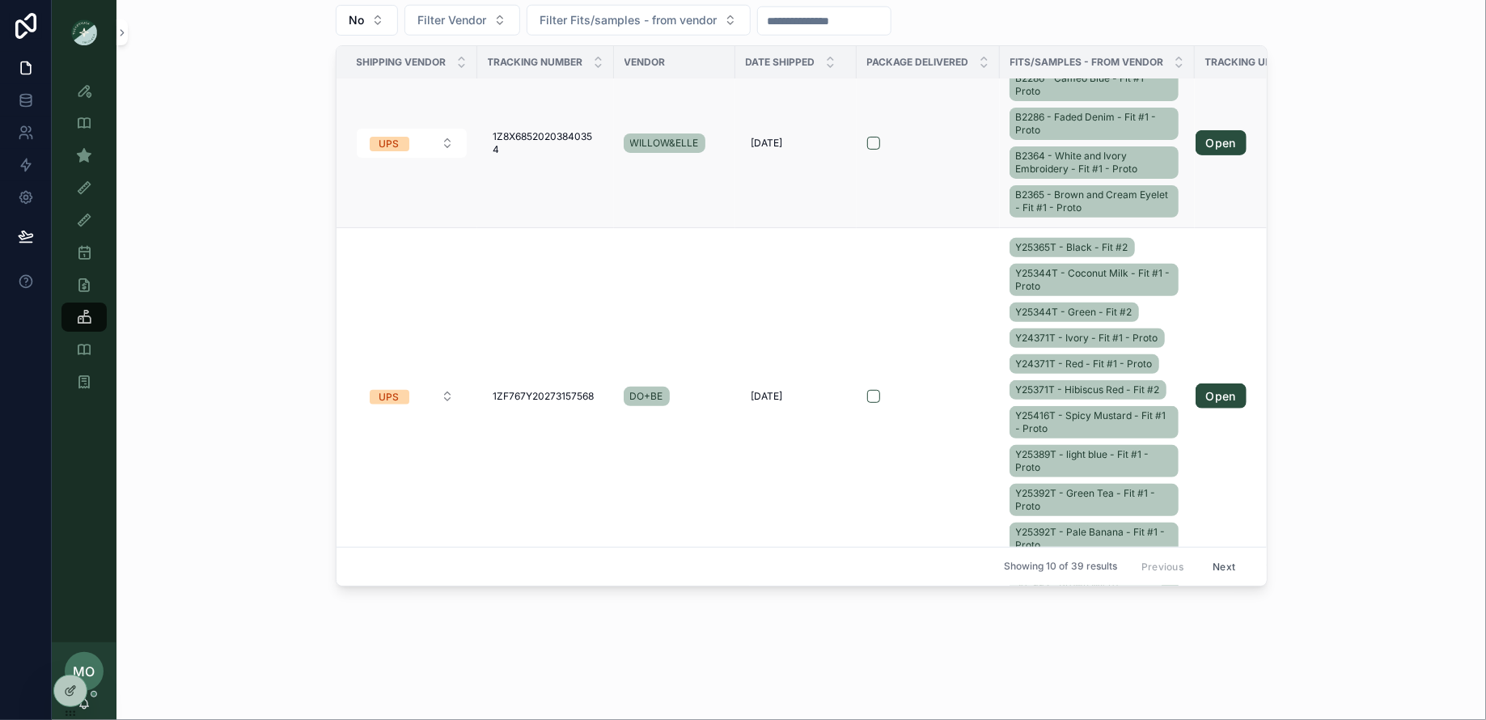
scroll to position [233, 0]
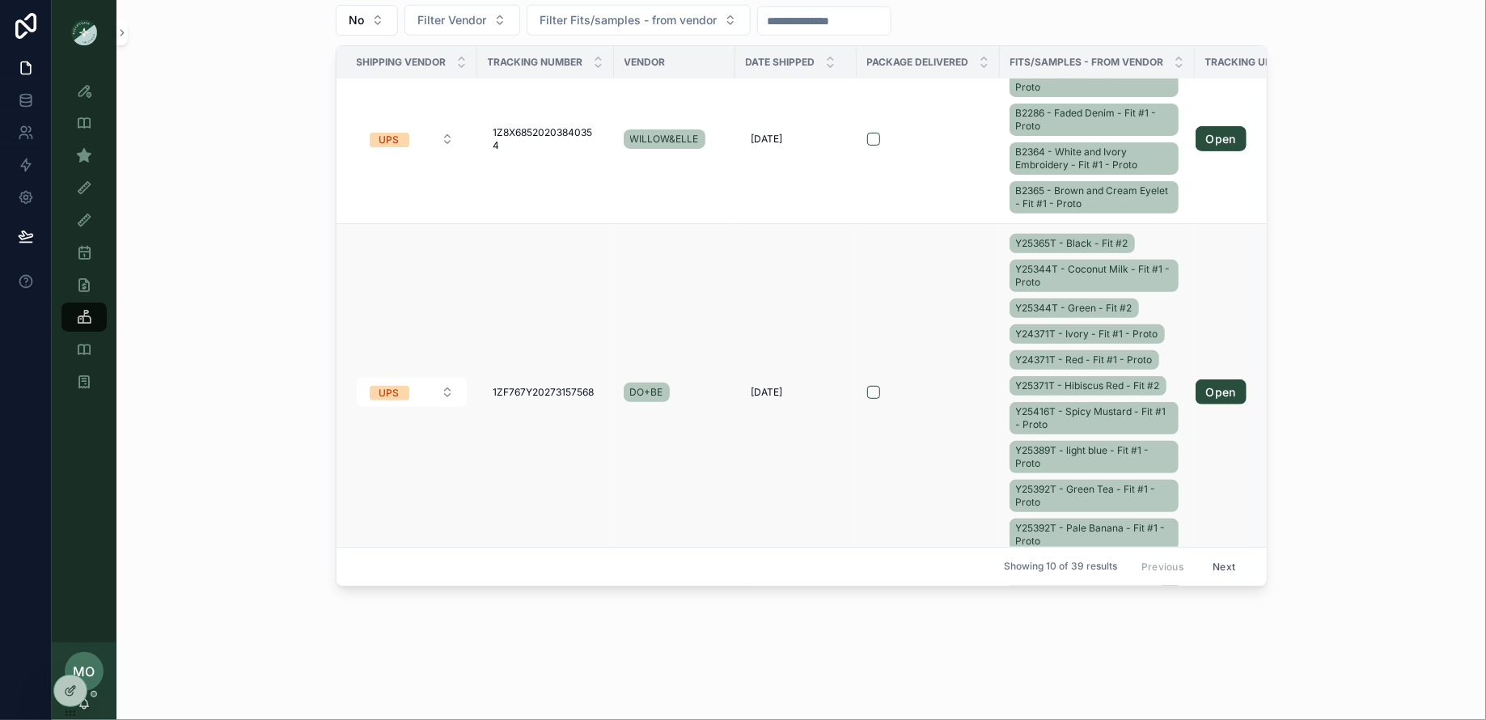
click at [1167, 297] on div "Y25365T - Black - Fit #2 Y25344T - Coconut Milk - Fit #1 - Proto Y25344T - Gree…" at bounding box center [1097, 393] width 176 height 324
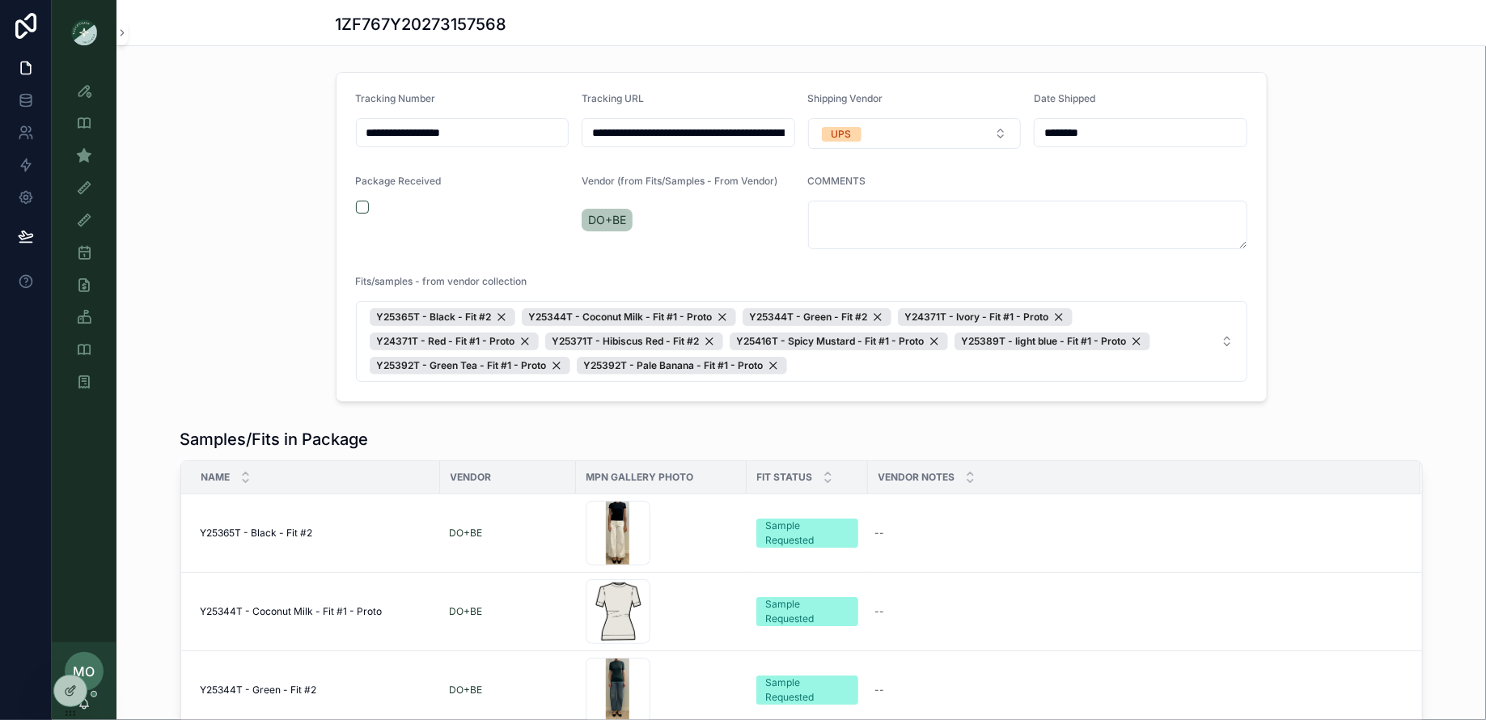
drag, startPoint x: 453, startPoint y: 129, endPoint x: 256, endPoint y: 112, distance: 197.3
click at [256, 112] on div "**********" at bounding box center [800, 237] width 1369 height 343
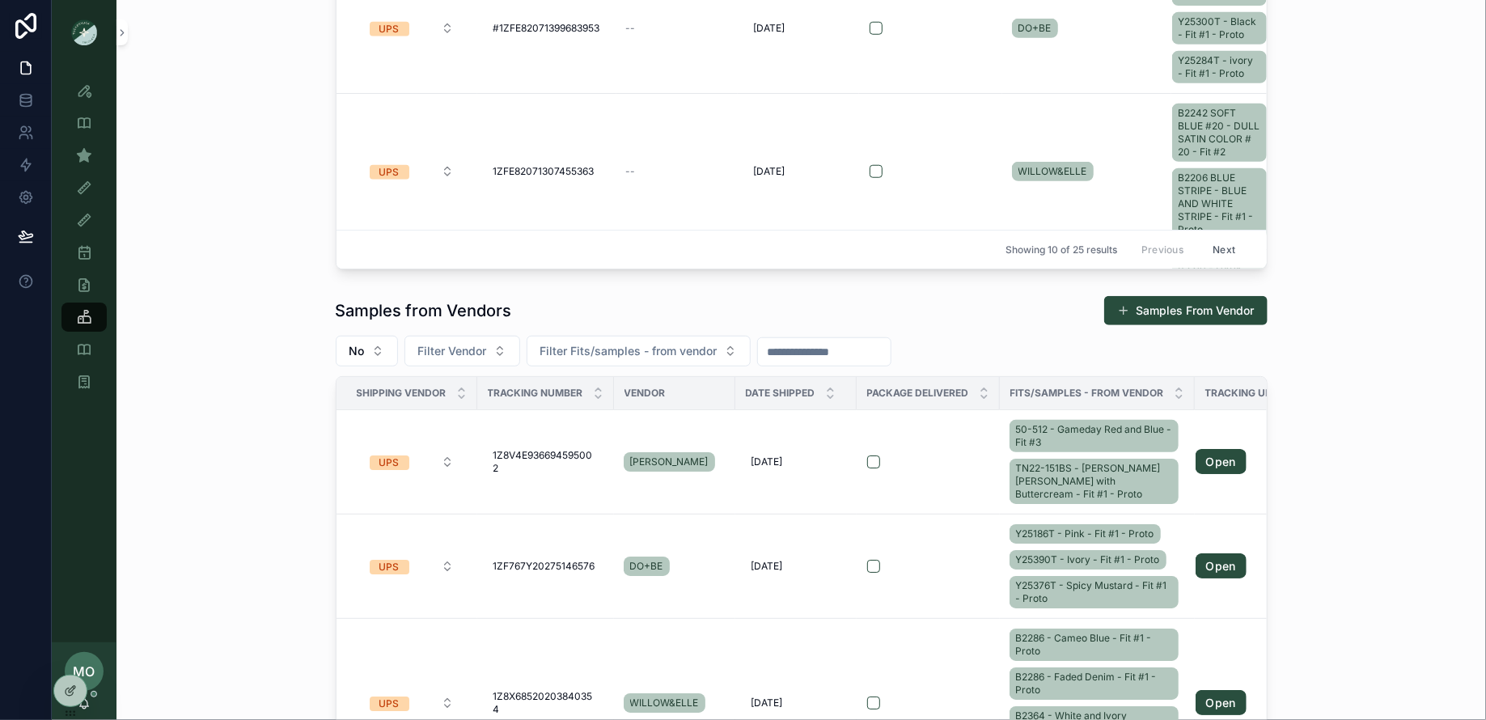
scroll to position [501, 0]
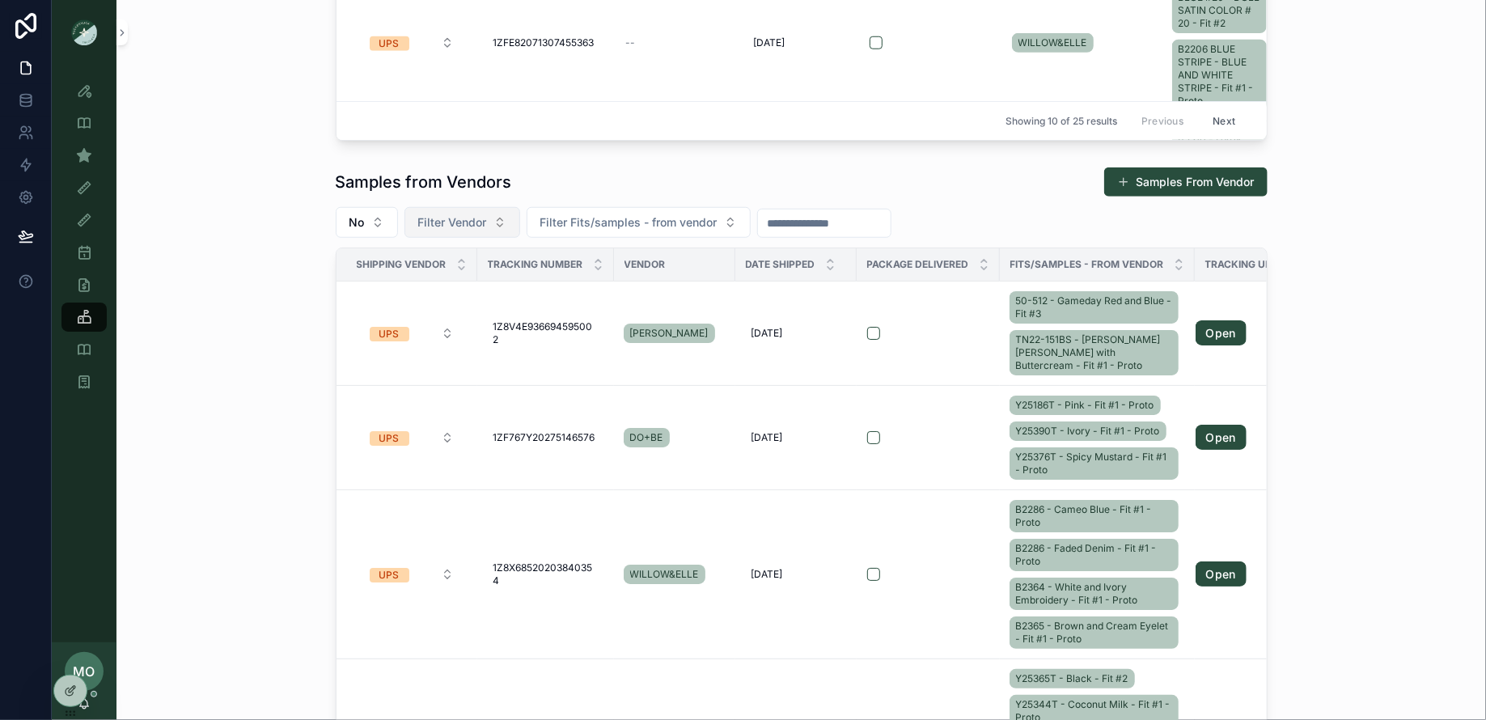
click at [495, 229] on button "Filter Vendor" at bounding box center [462, 222] width 116 height 31
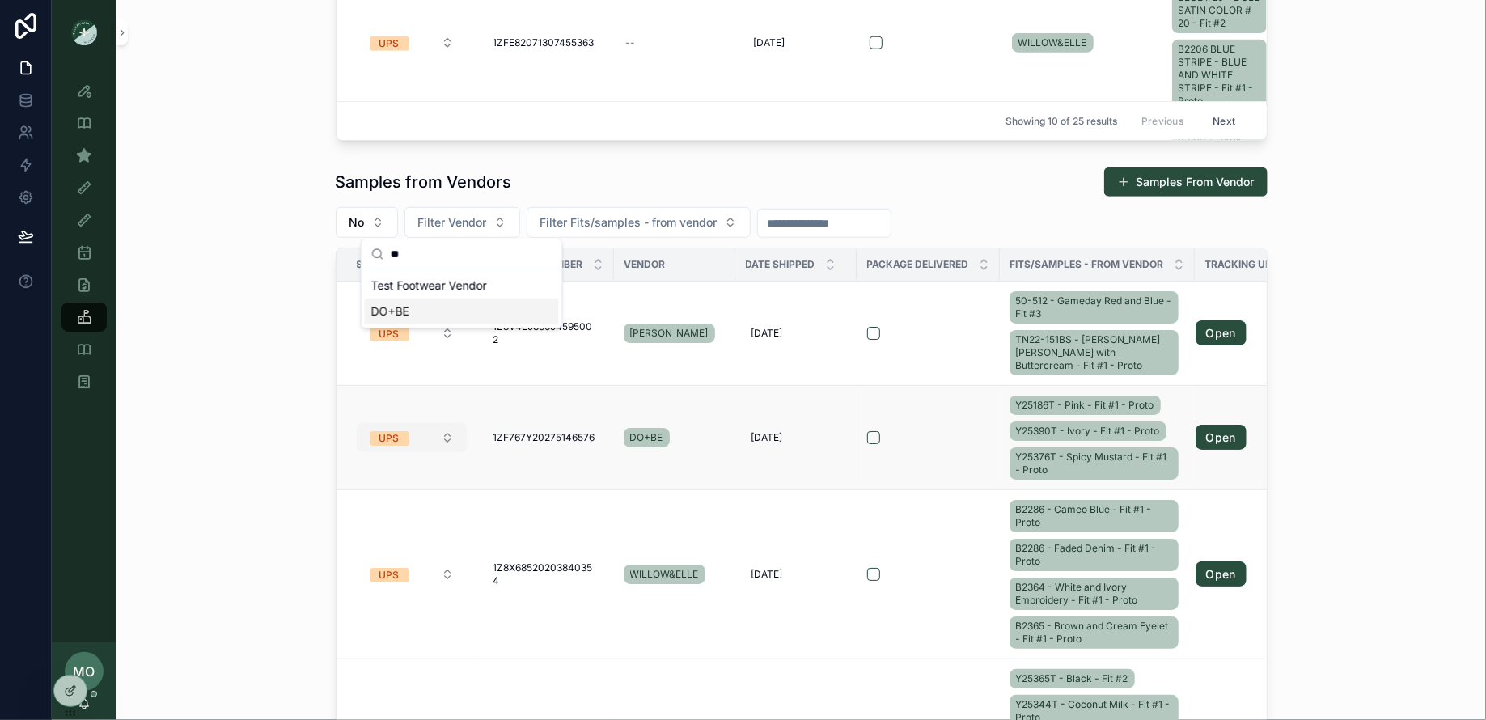
scroll to position [0, 0]
type input "**"
click at [420, 306] on div "DO+BE" at bounding box center [462, 311] width 194 height 26
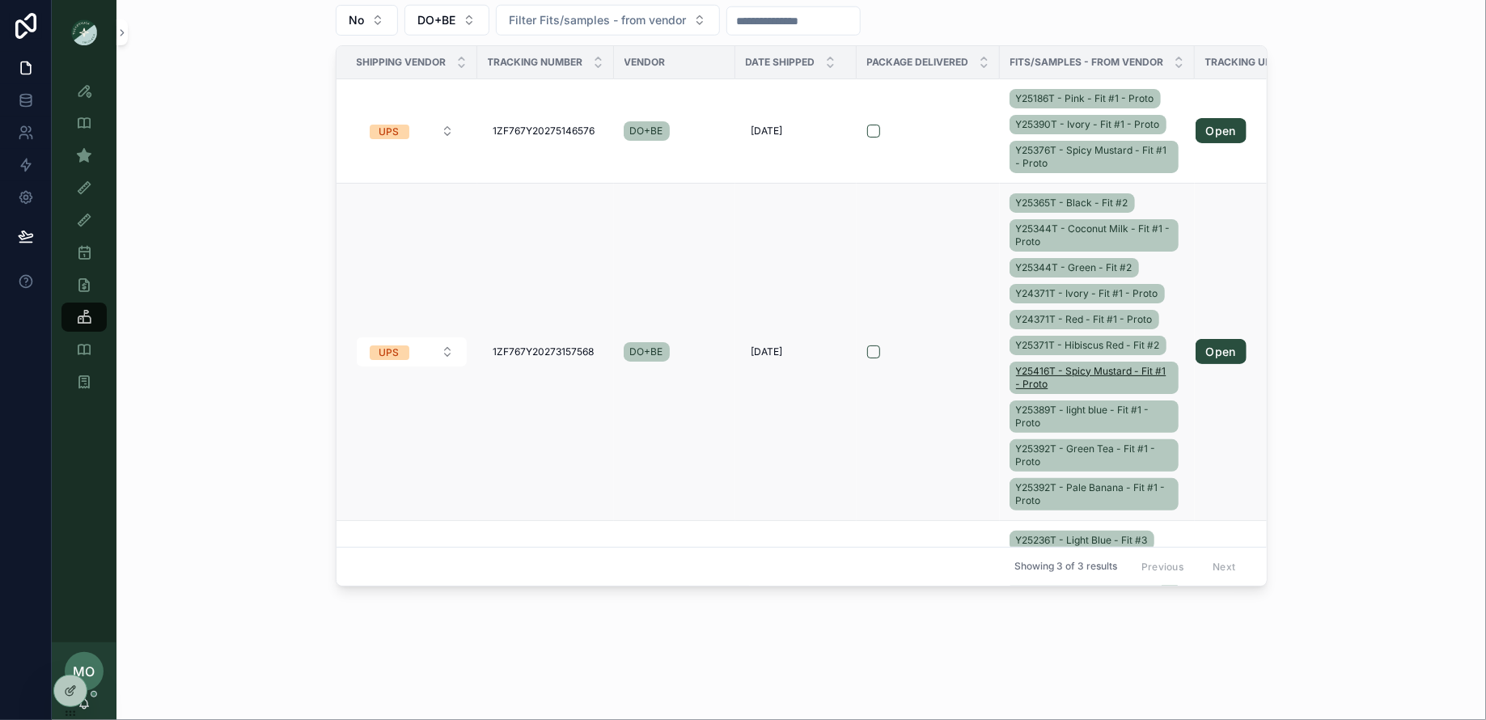
scroll to position [153, 0]
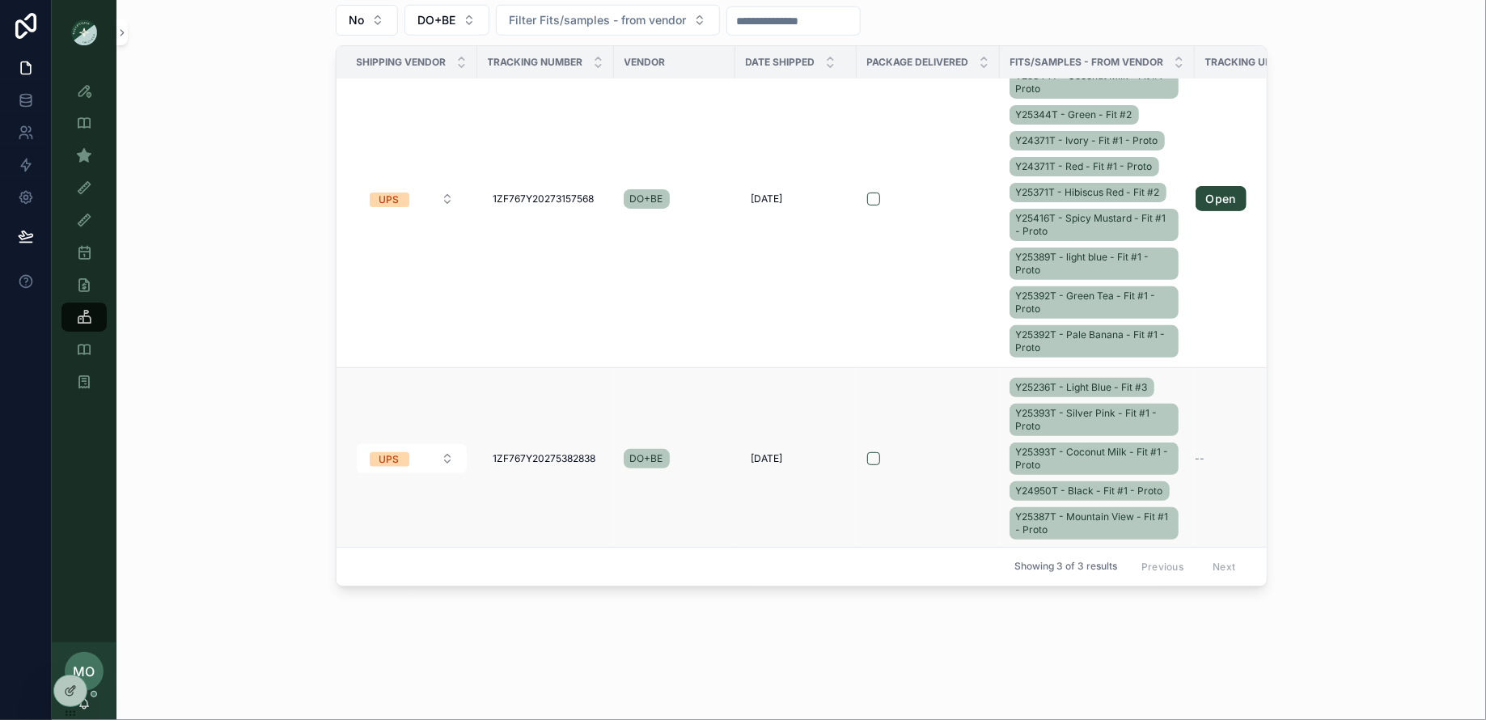
click at [1170, 383] on div "Y25236T - Light Blue - Fit #3 Y25393T - Silver Pink - Fit #1 - Proto Y25393T - …" at bounding box center [1097, 458] width 176 height 168
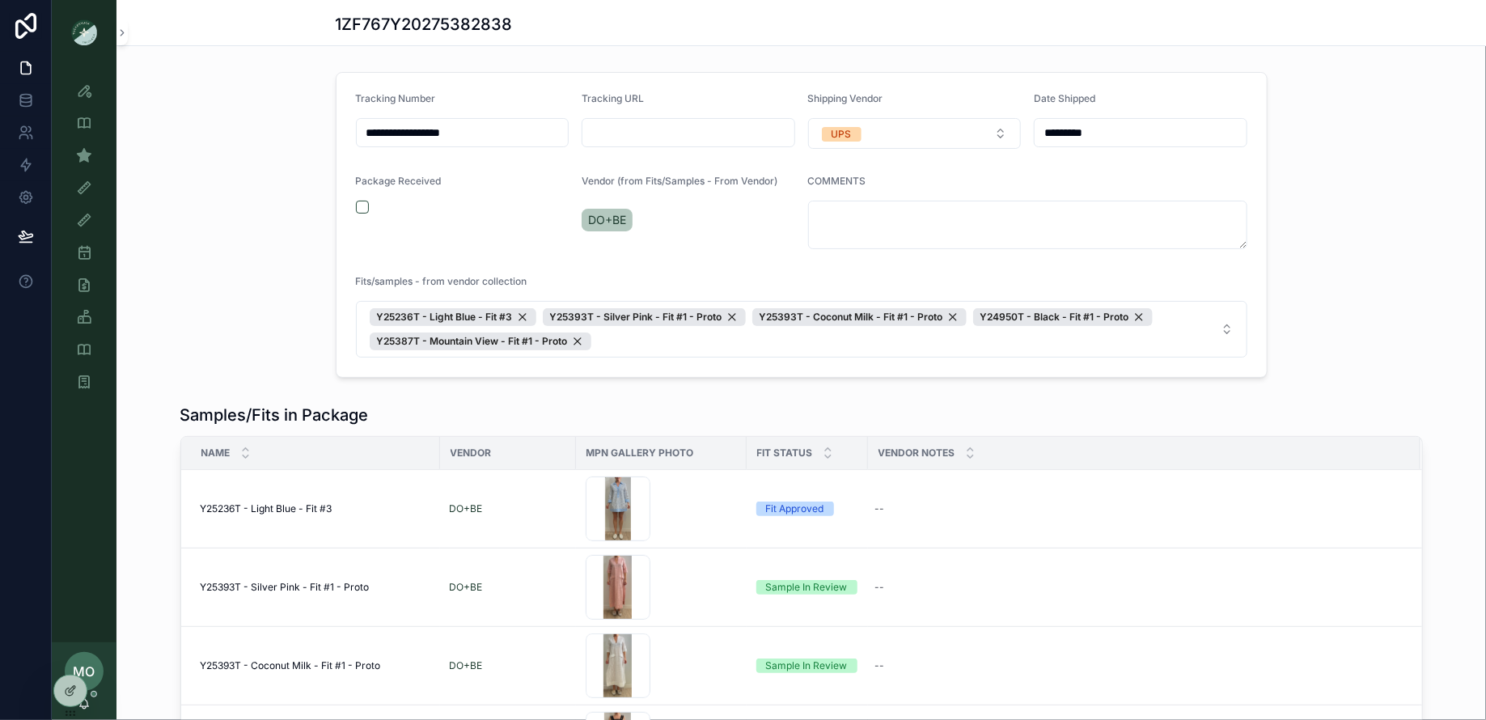
drag, startPoint x: 499, startPoint y: 130, endPoint x: 294, endPoint y: 101, distance: 206.7
click at [294, 101] on div "**********" at bounding box center [800, 225] width 1369 height 319
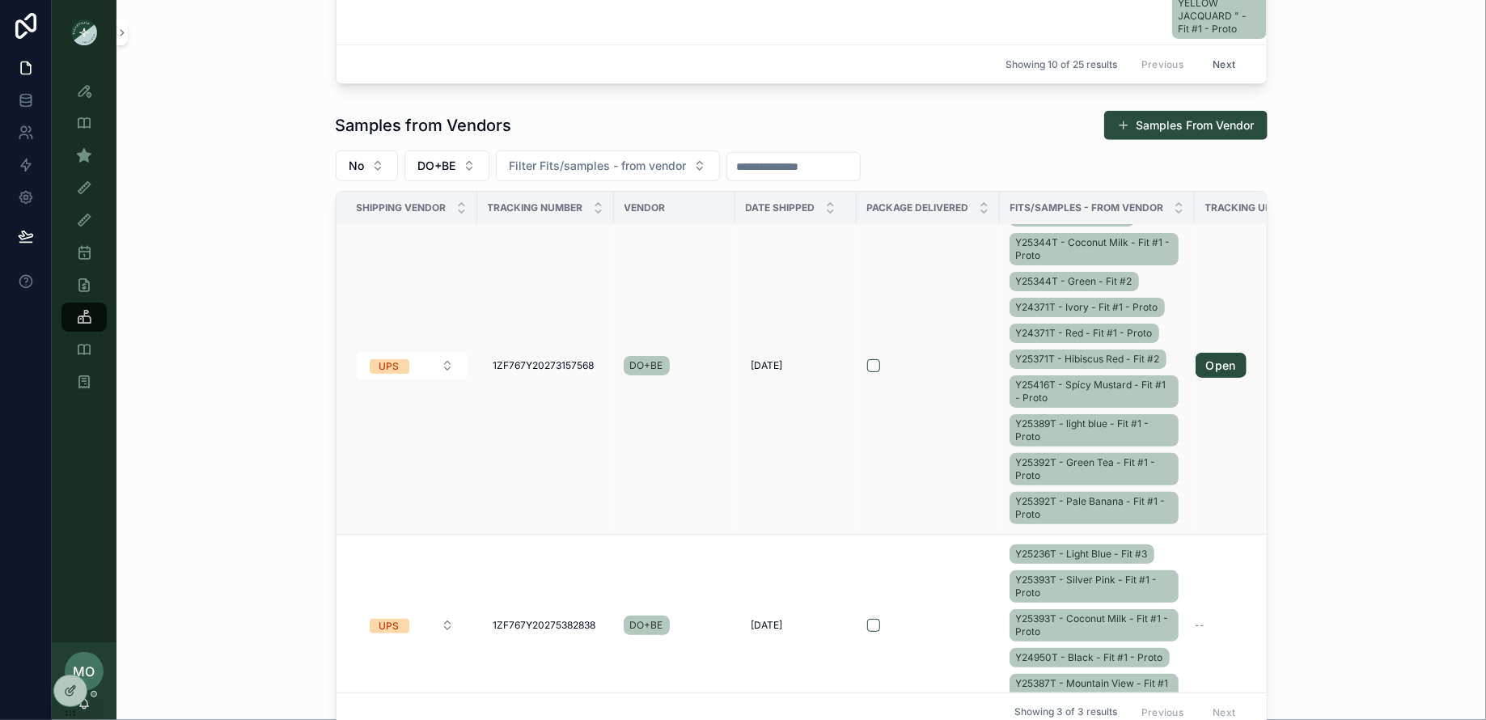
scroll to position [153, 0]
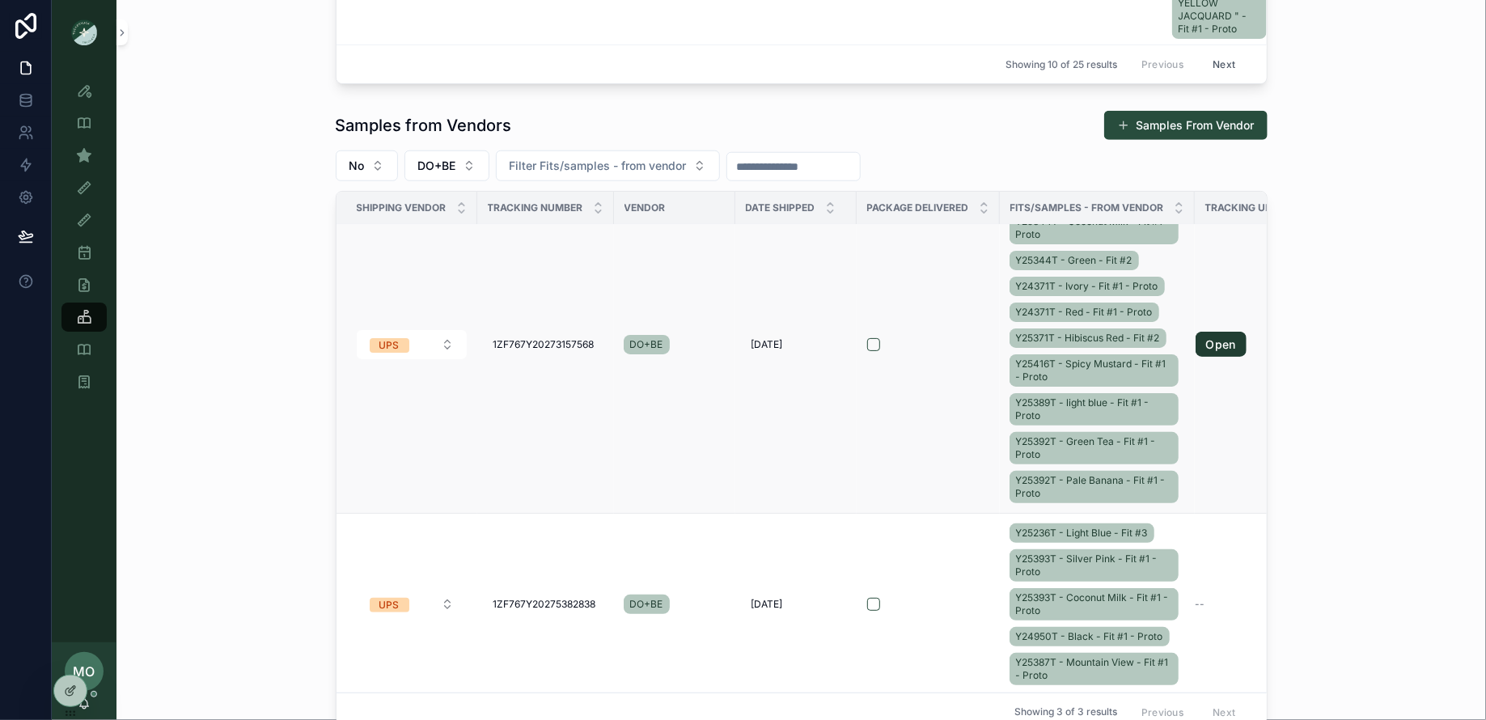
click at [1219, 340] on link "Open" at bounding box center [1220, 345] width 51 height 26
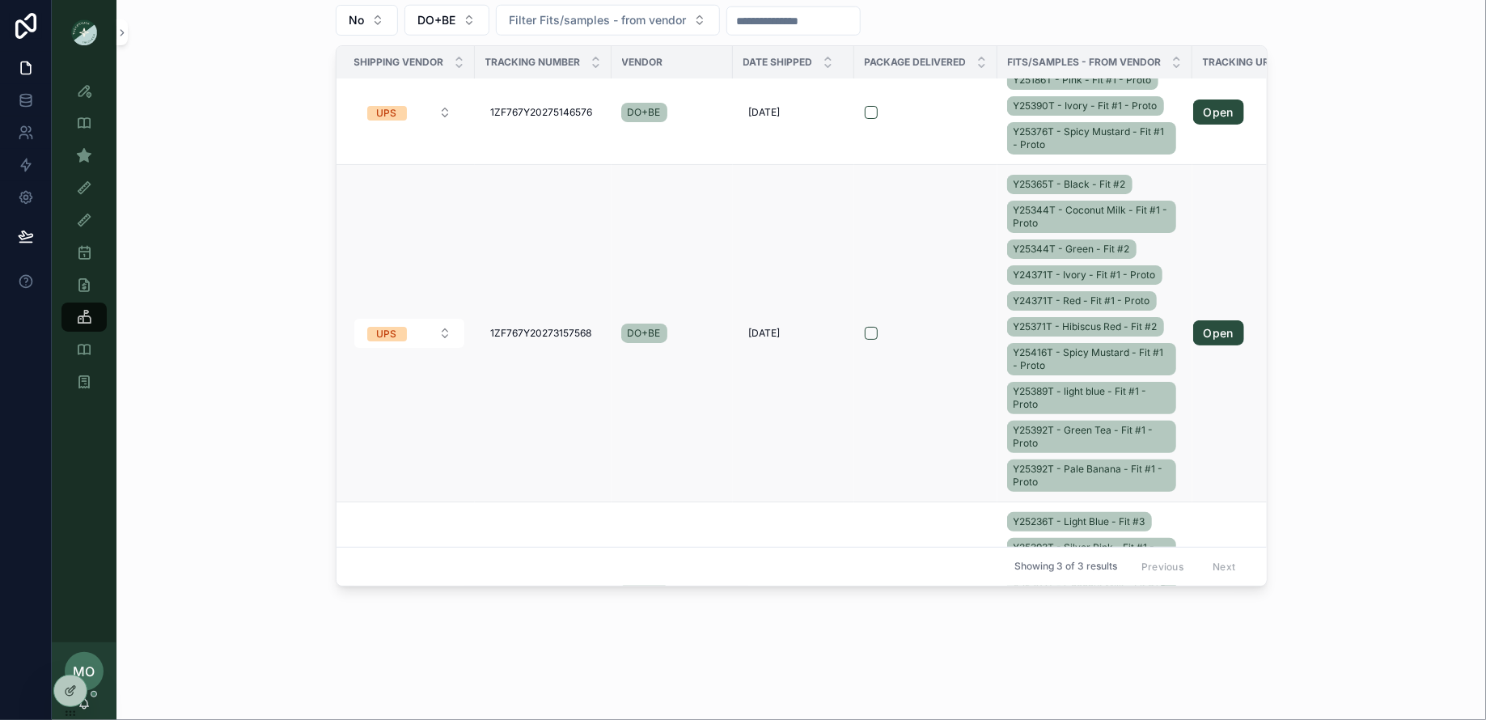
scroll to position [0, 2]
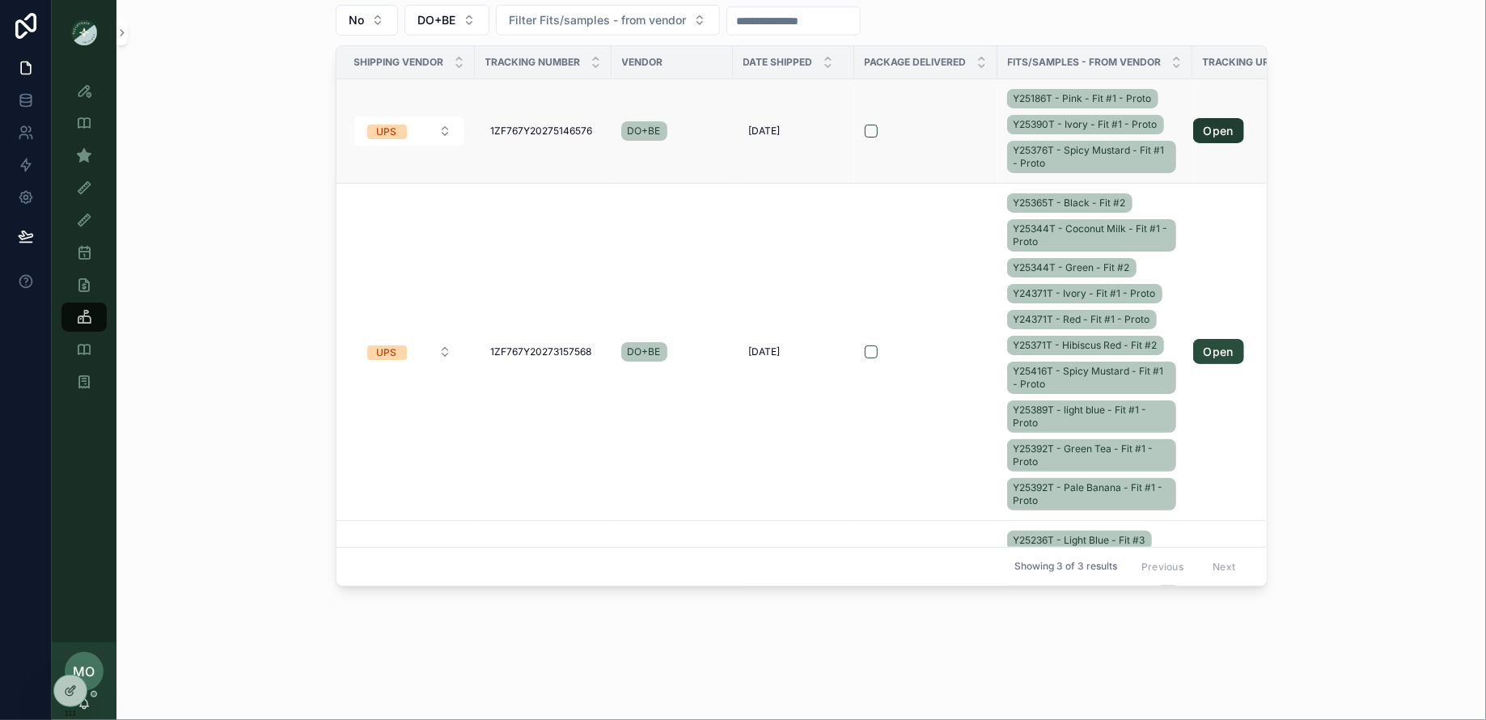
click at [1210, 126] on link "Open" at bounding box center [1218, 131] width 51 height 26
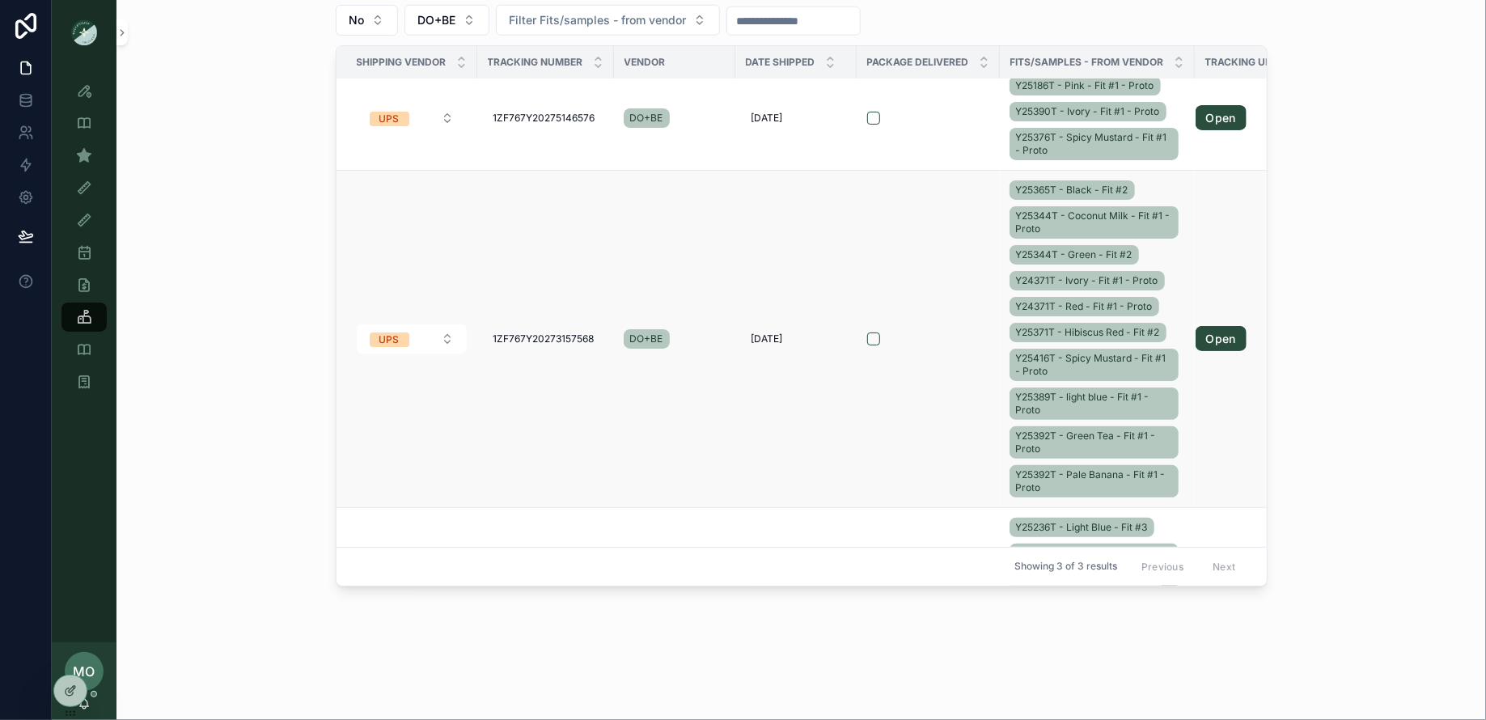
scroll to position [153, 0]
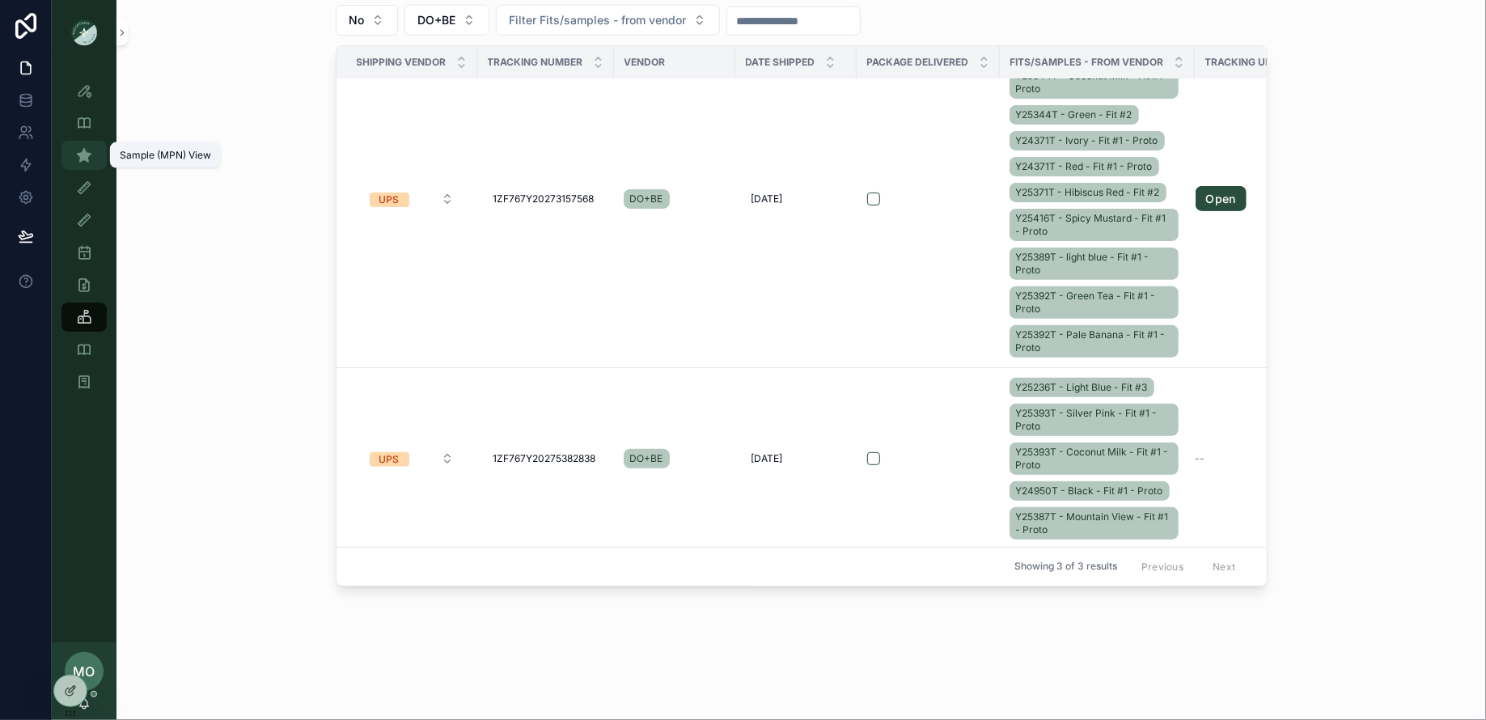
click at [93, 154] on div "Sample (MPN) View" at bounding box center [84, 155] width 26 height 26
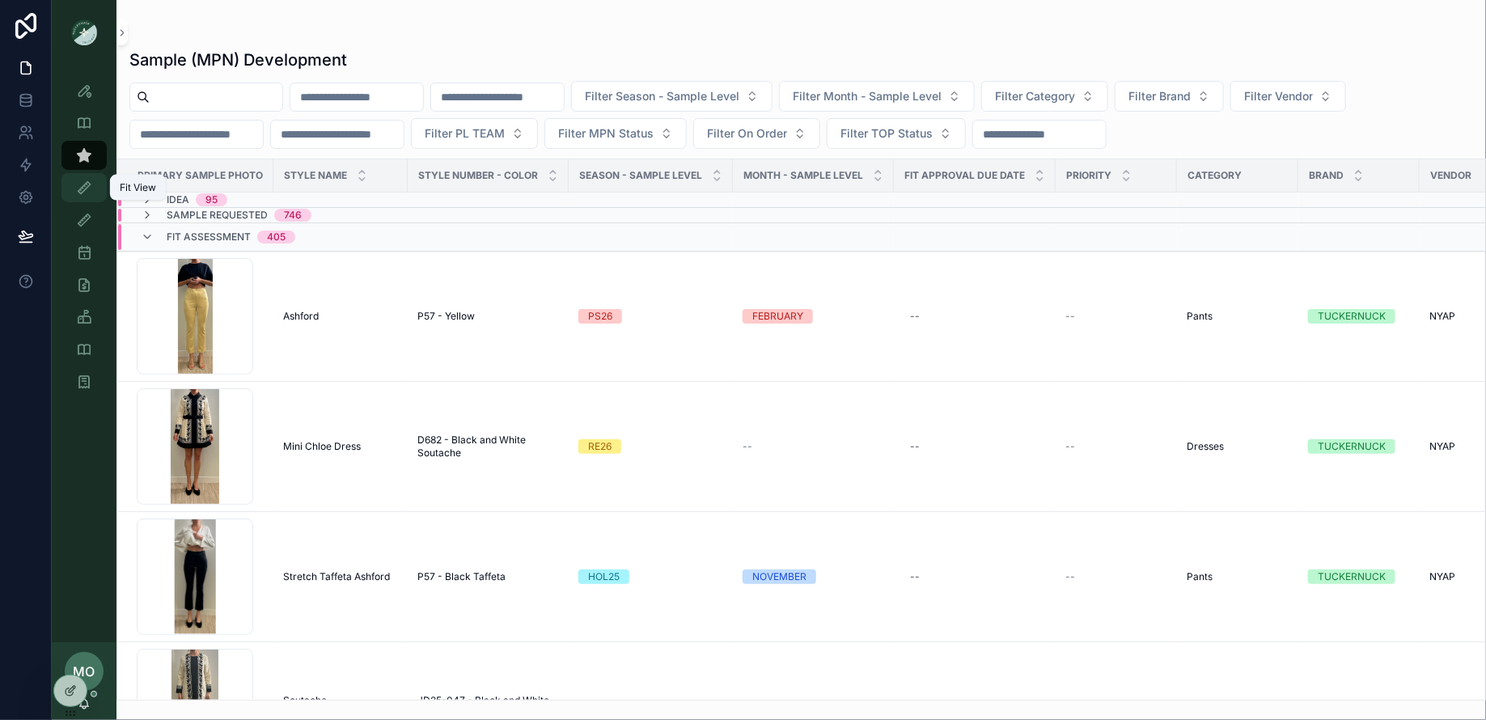
click at [76, 175] on div "Fit View" at bounding box center [84, 188] width 26 height 26
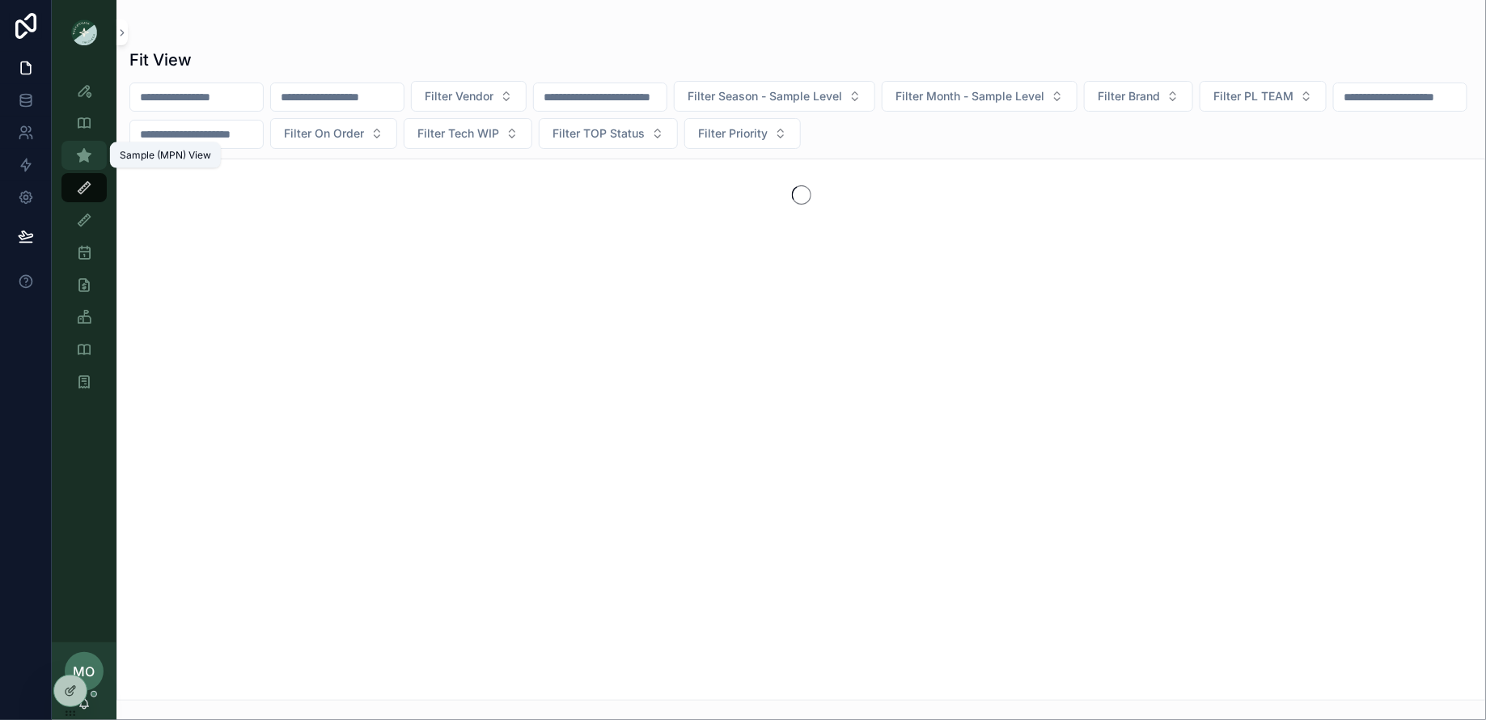
click at [80, 146] on div "Sample (MPN) View" at bounding box center [84, 155] width 26 height 26
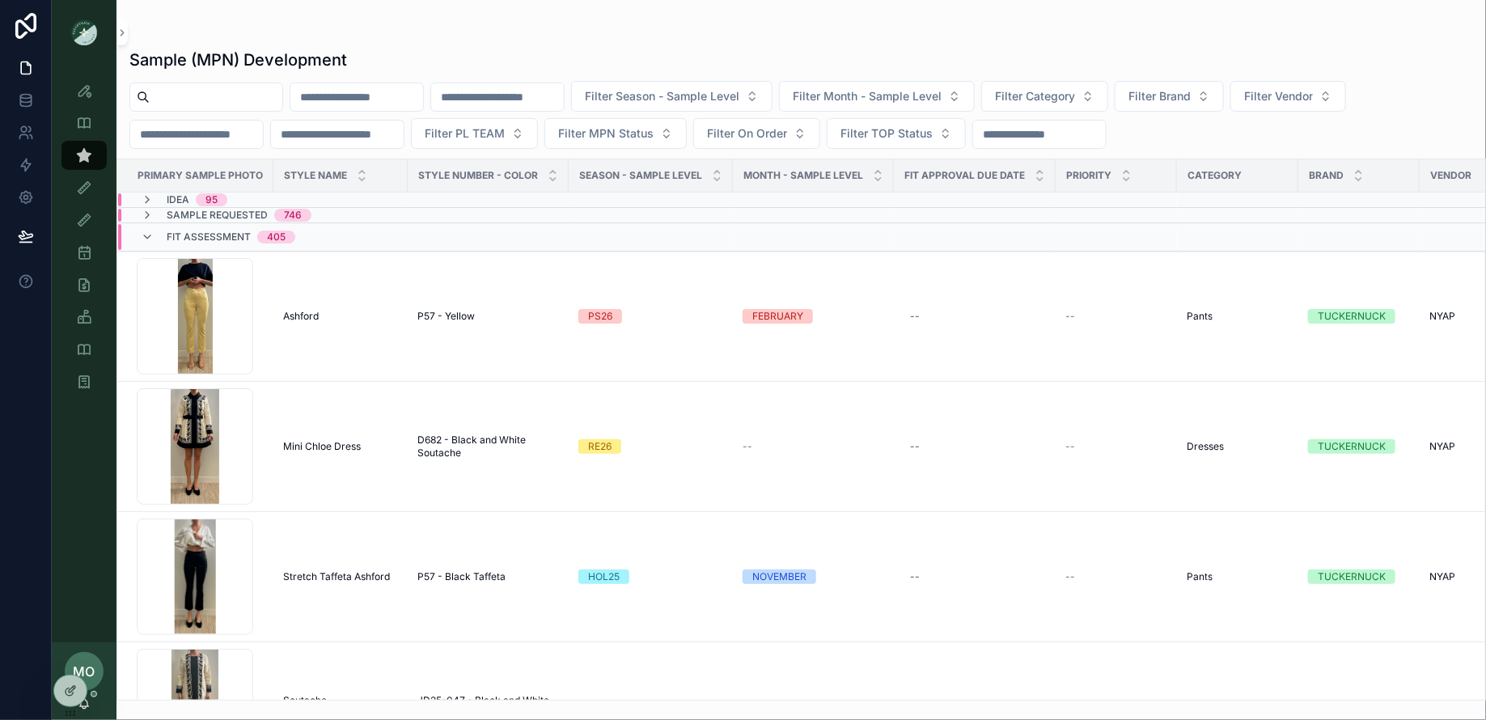
click at [167, 209] on span "Sample Requested" at bounding box center [217, 215] width 101 height 13
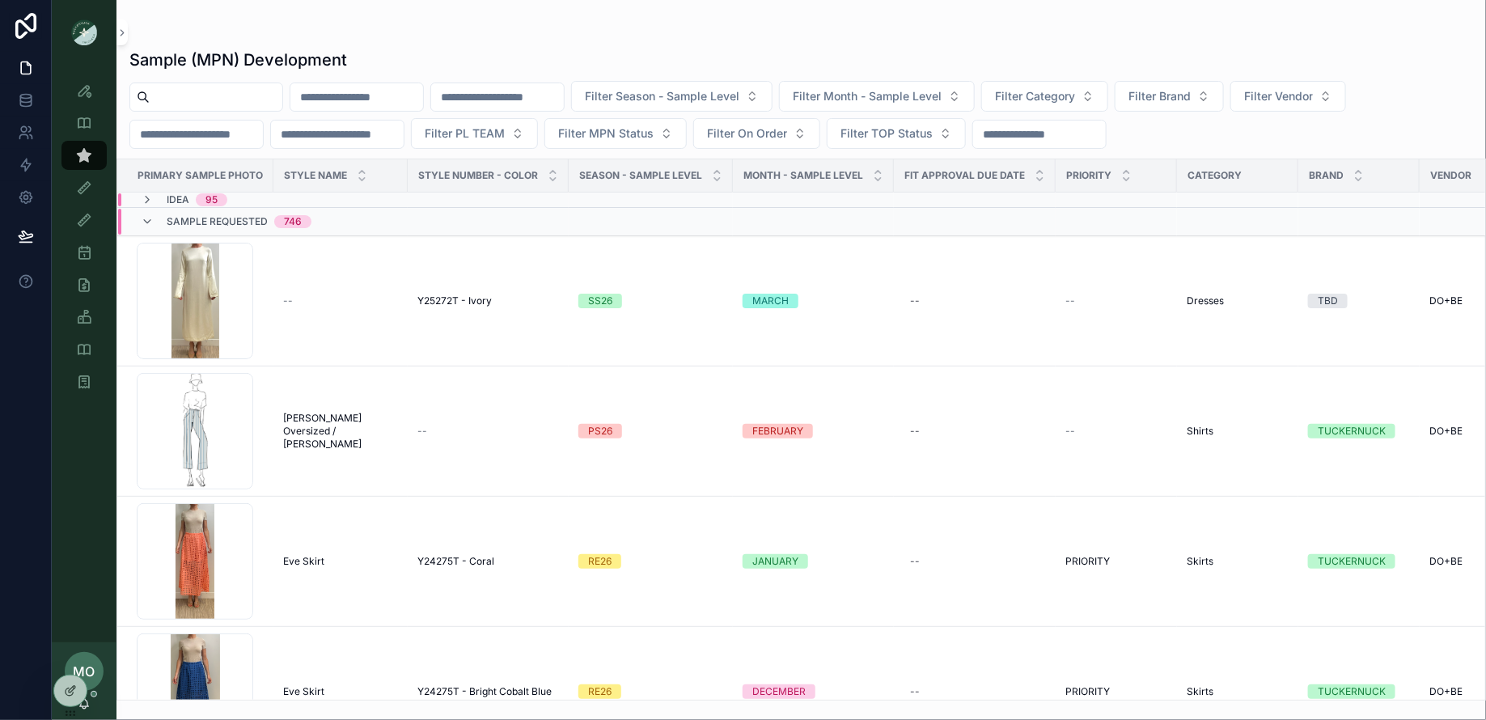
click at [161, 193] on div "Idea 95" at bounding box center [184, 199] width 87 height 13
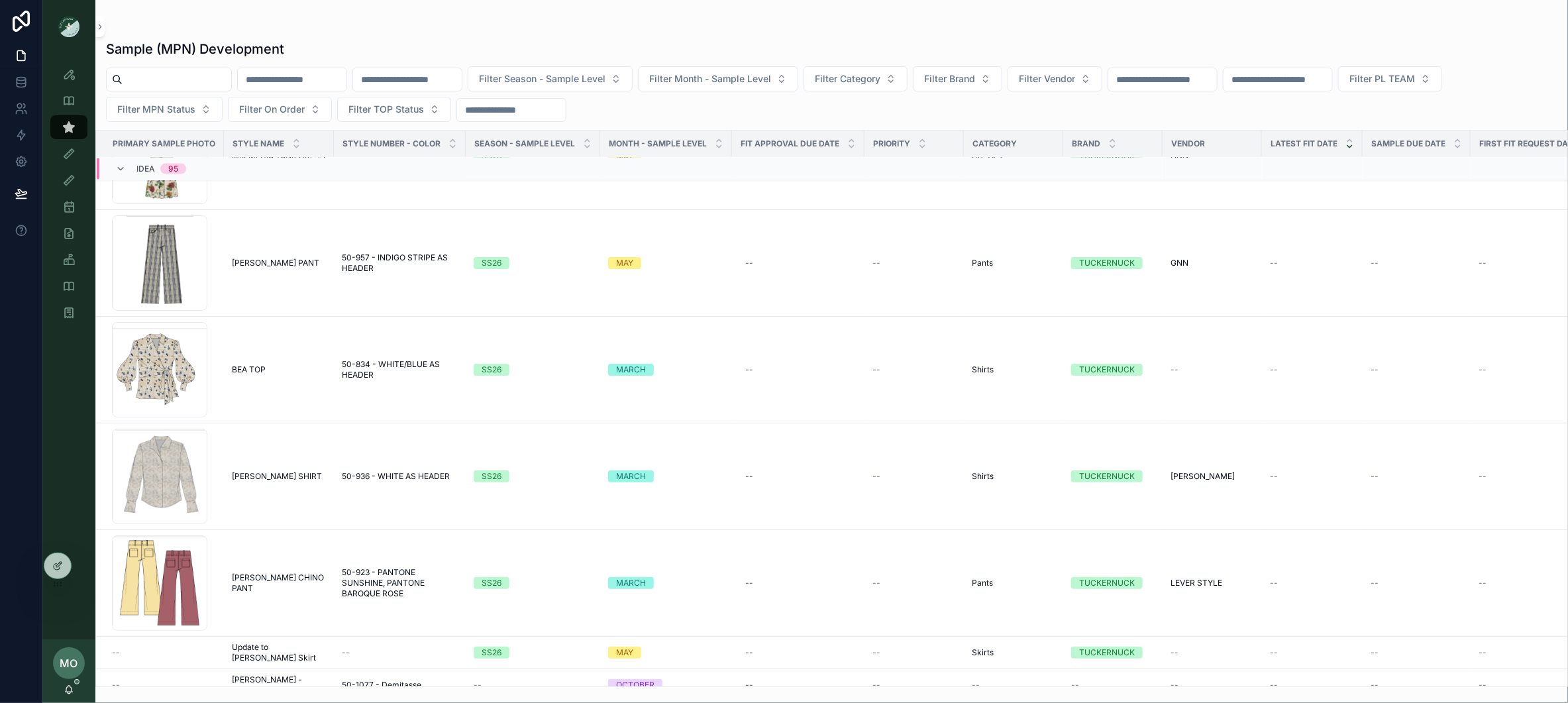
scroll to position [4429, 0]
